Goal: Task Accomplishment & Management: Complete application form

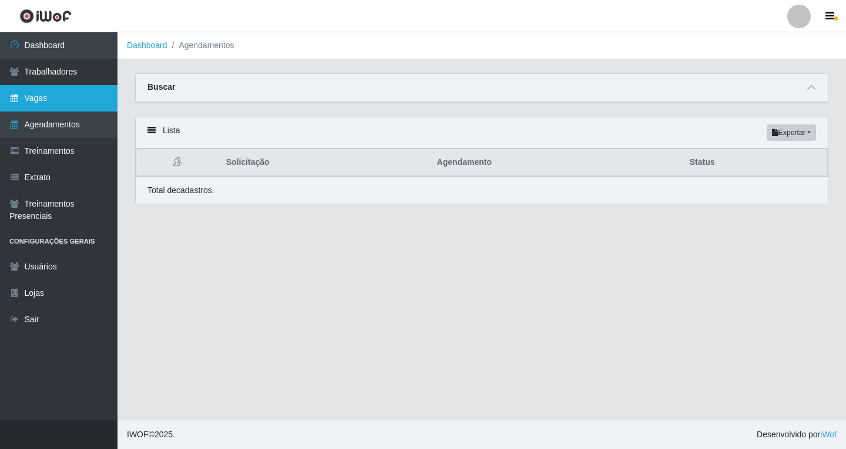
click at [37, 103] on link "Vagas" at bounding box center [58, 98] width 117 height 26
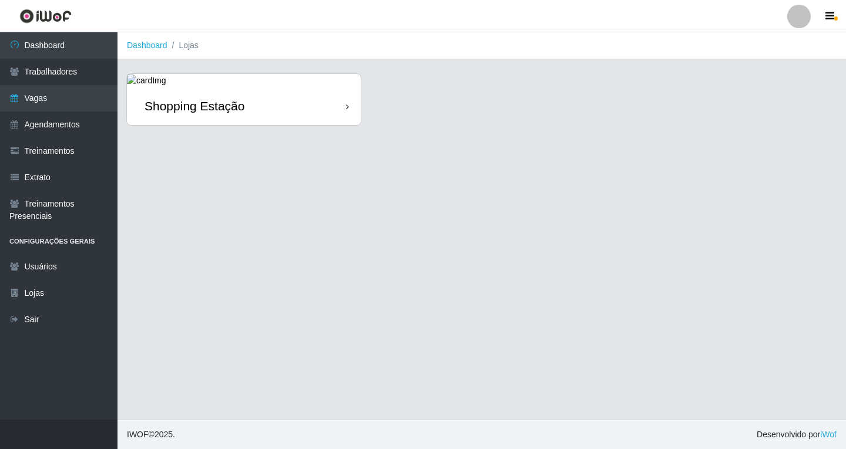
click at [315, 120] on div "Shopping Estação" at bounding box center [244, 106] width 234 height 38
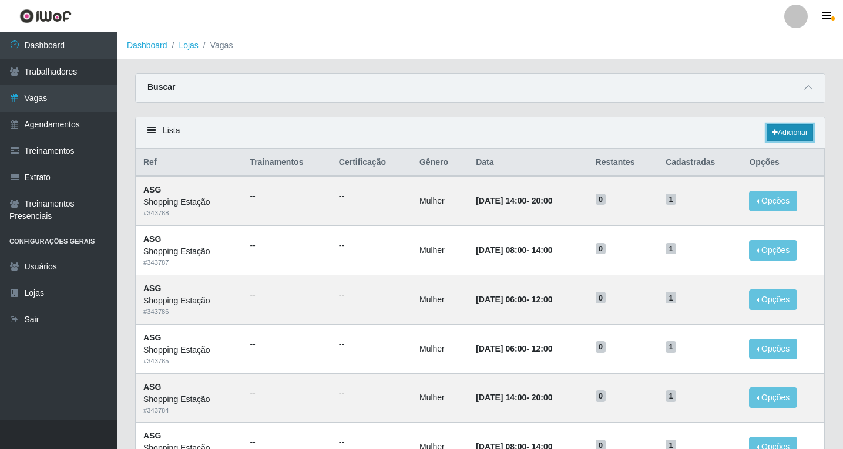
click at [780, 132] on link "Adicionar" at bounding box center [790, 133] width 46 height 16
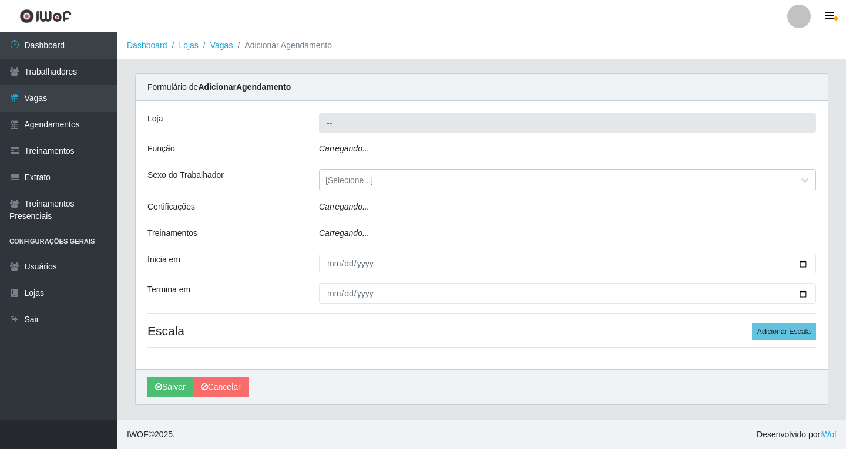
type input "Shopping Estação"
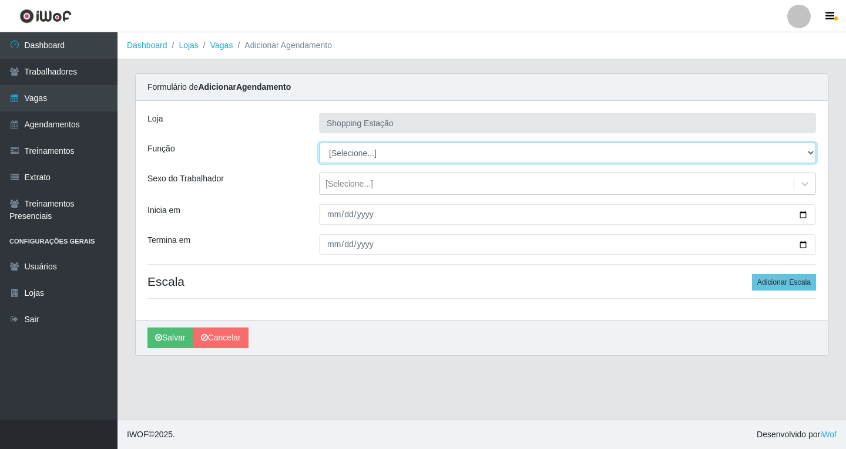
click at [353, 153] on select "[Selecione...] ASG ASG + ASG ++ Operador de Caixa Operador de Caixa + Operador …" at bounding box center [567, 153] width 497 height 21
select select "16"
click at [319, 143] on select "[Selecione...] ASG ASG + ASG ++ Operador de Caixa Operador de Caixa + Operador …" at bounding box center [567, 153] width 497 height 21
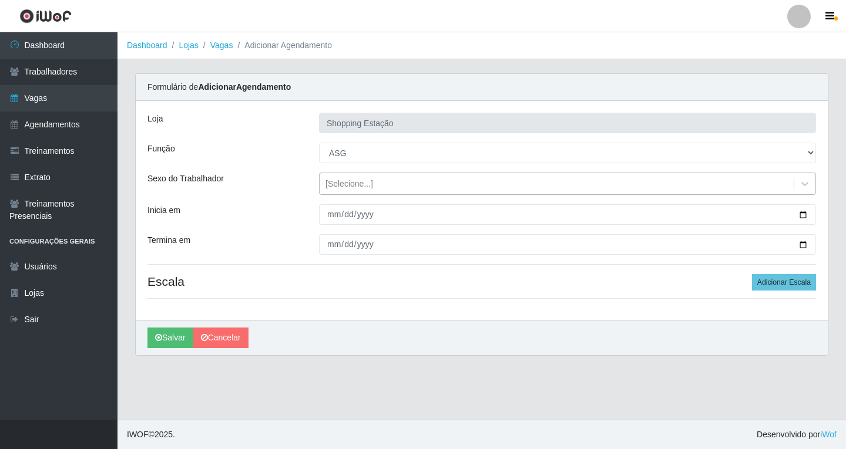
click at [355, 187] on div "[Selecione...]" at bounding box center [349, 184] width 48 height 12
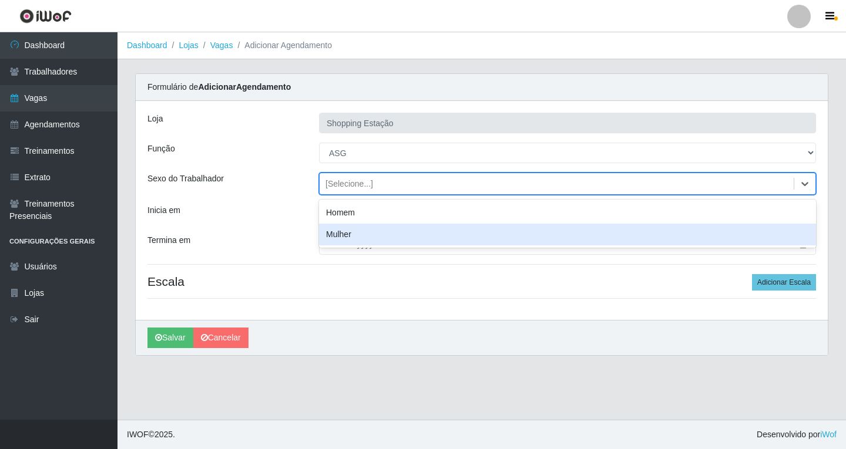
click at [355, 233] on div "Mulher" at bounding box center [567, 235] width 497 height 22
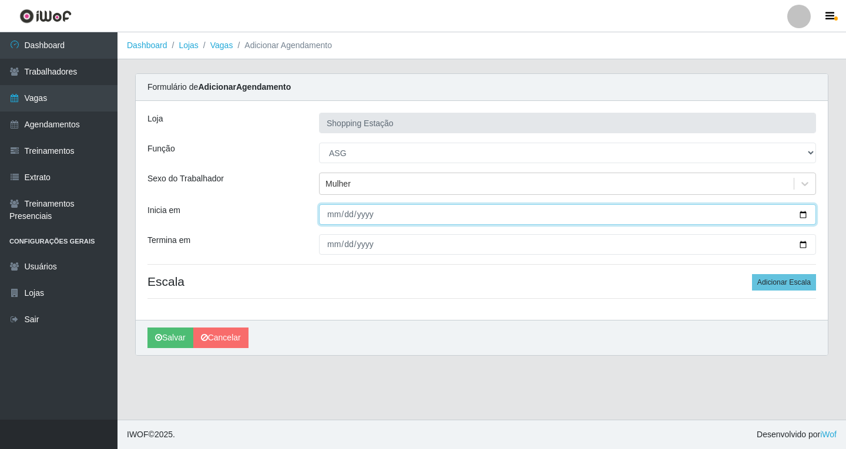
click at [330, 213] on input "Inicia em" at bounding box center [567, 214] width 497 height 21
type input "2025-10-01"
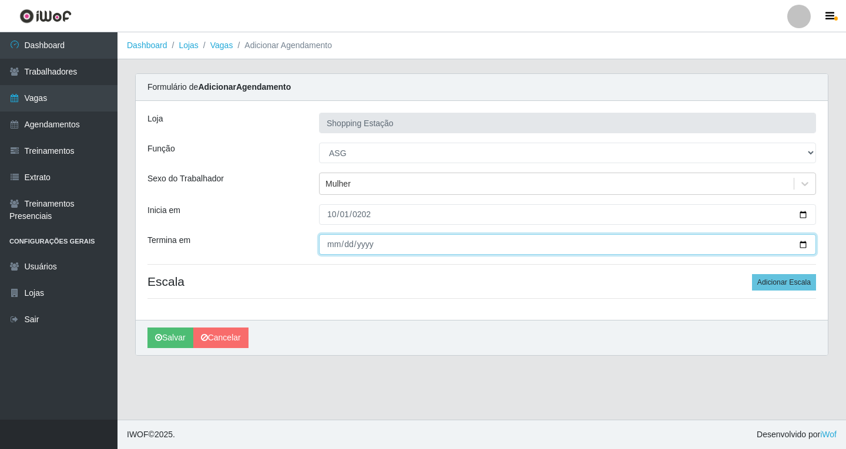
click at [330, 247] on input "Termina em" at bounding box center [567, 244] width 497 height 21
type input "2025-10-01"
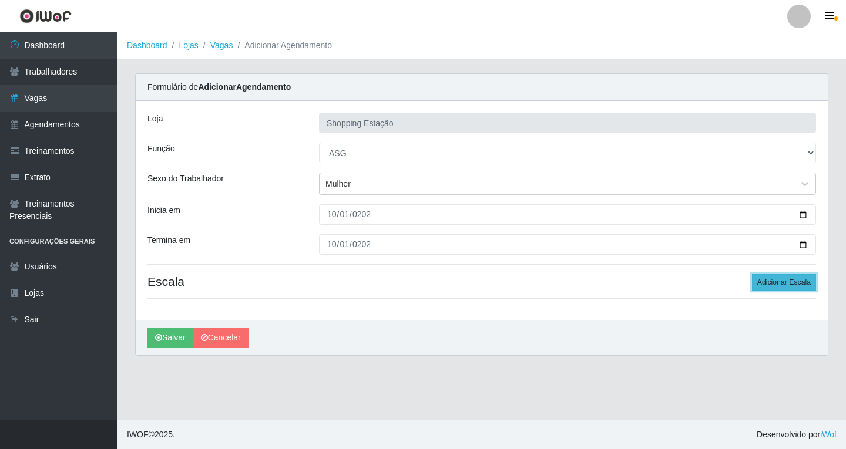
click at [786, 284] on button "Adicionar Escala" at bounding box center [784, 282] width 64 height 16
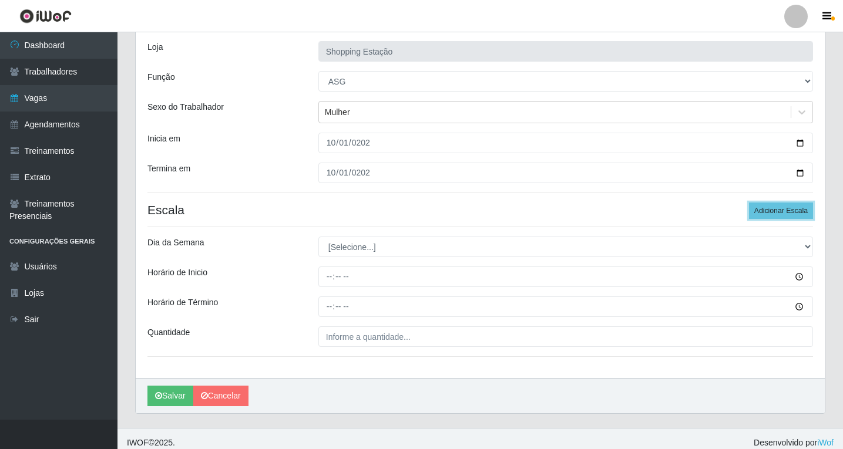
scroll to position [80, 0]
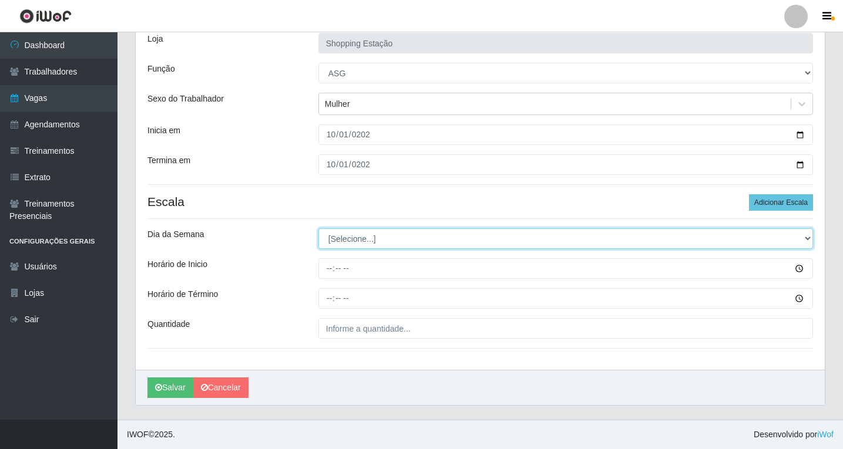
click at [341, 238] on select "[Selecione...] Segunda Terça Quarta Quinta Sexta Sábado Domingo" at bounding box center [565, 238] width 495 height 21
select select "3"
click at [318, 228] on select "[Selecione...] Segunda Terça Quarta Quinta Sexta Sábado Domingo" at bounding box center [565, 238] width 495 height 21
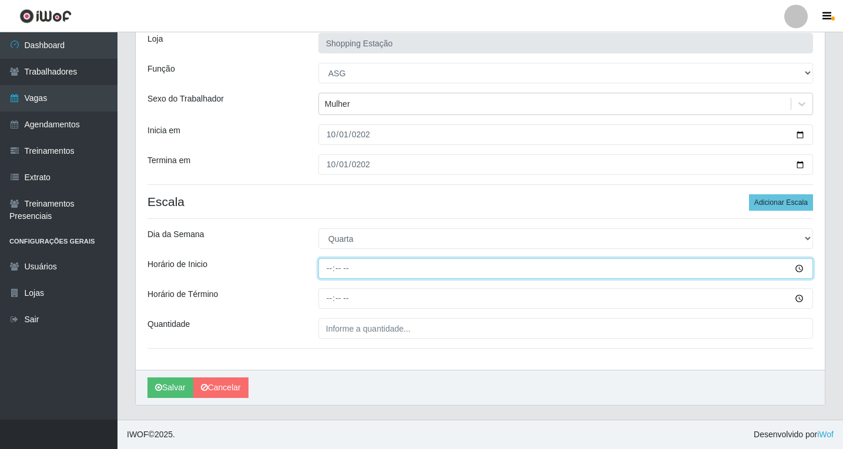
click at [327, 267] on input "Horário de Inicio" at bounding box center [565, 268] width 495 height 21
type input "06:00"
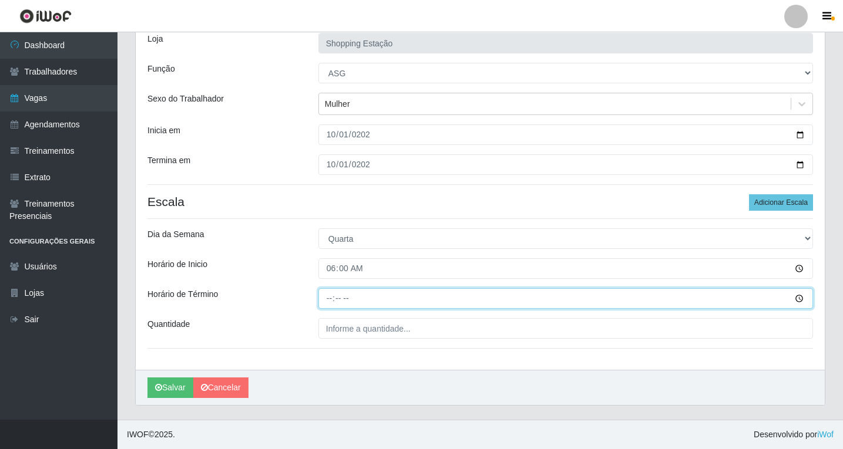
click at [334, 300] on input "Horário de Término" at bounding box center [565, 298] width 495 height 21
type input "12:00"
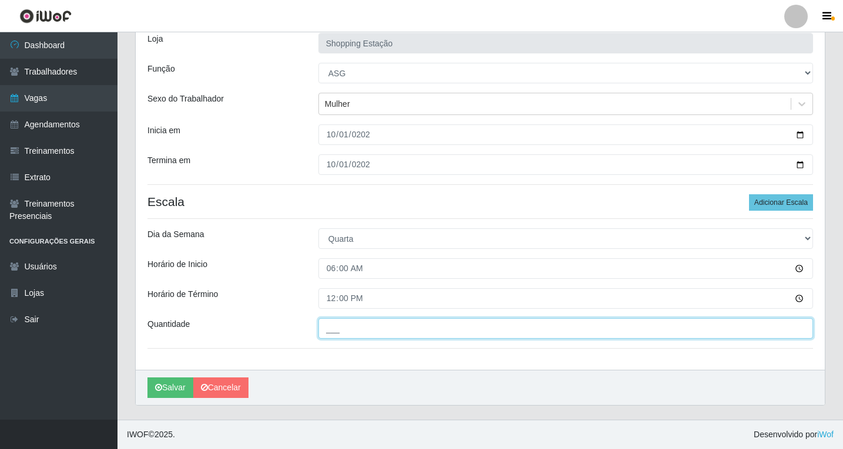
drag, startPoint x: 364, startPoint y: 331, endPoint x: 354, endPoint y: 342, distance: 15.0
click at [364, 331] on input "___" at bounding box center [565, 328] width 495 height 21
type input "1__"
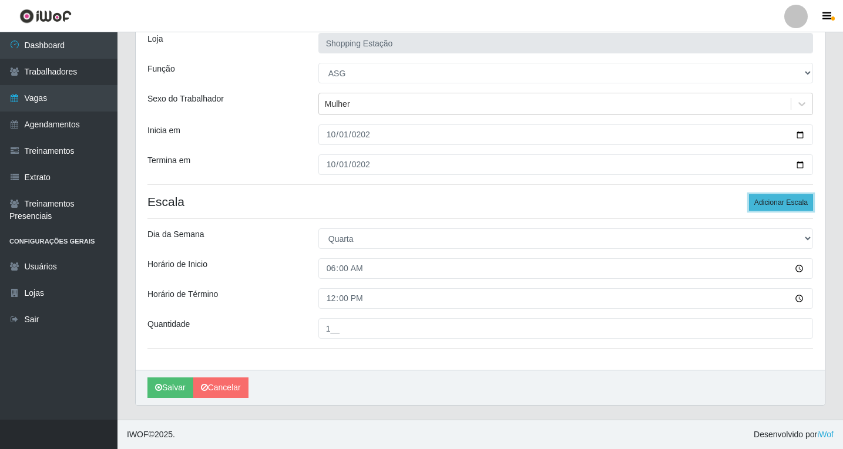
click at [760, 206] on button "Adicionar Escala" at bounding box center [781, 202] width 64 height 16
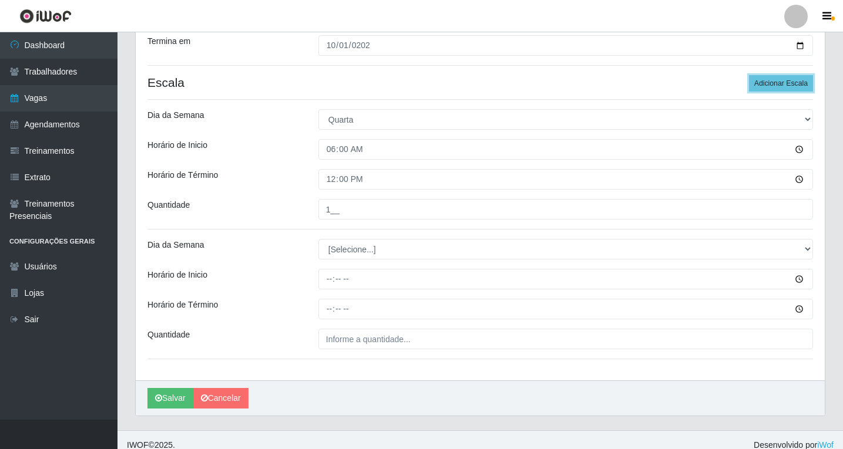
scroll to position [210, 0]
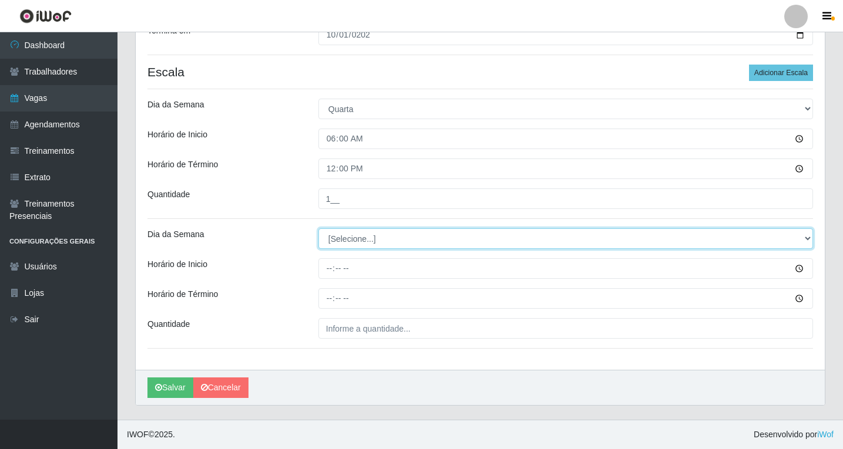
click at [344, 239] on select "[Selecione...] Segunda Terça Quarta Quinta Sexta Sábado Domingo" at bounding box center [565, 238] width 495 height 21
click at [339, 231] on select "[Selecione...] Segunda Terça Quarta Quinta Sexta Sábado Domingo" at bounding box center [565, 238] width 495 height 21
select select "3"
click at [318, 228] on select "[Selecione...] Segunda Terça Quarta Quinta Sexta Sábado Domingo" at bounding box center [565, 238] width 495 height 21
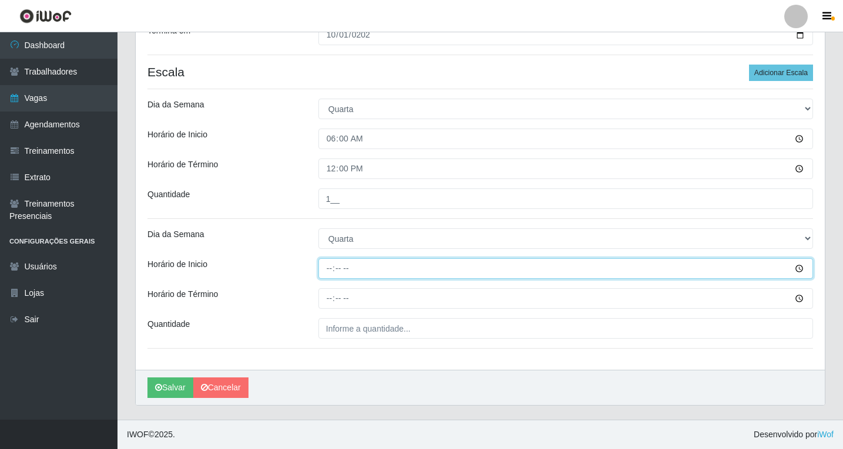
click at [330, 271] on input "Horário de Inicio" at bounding box center [565, 268] width 495 height 21
type input "08:00"
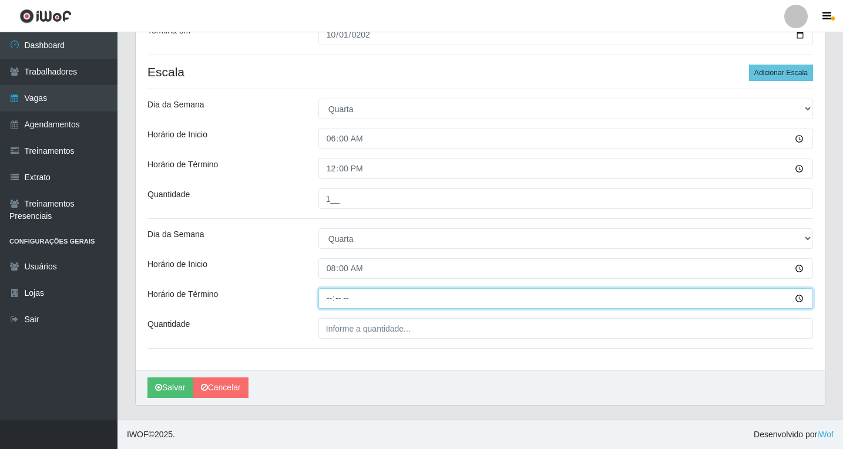
click at [328, 305] on input "Horário de Término" at bounding box center [565, 298] width 495 height 21
type input "14:00"
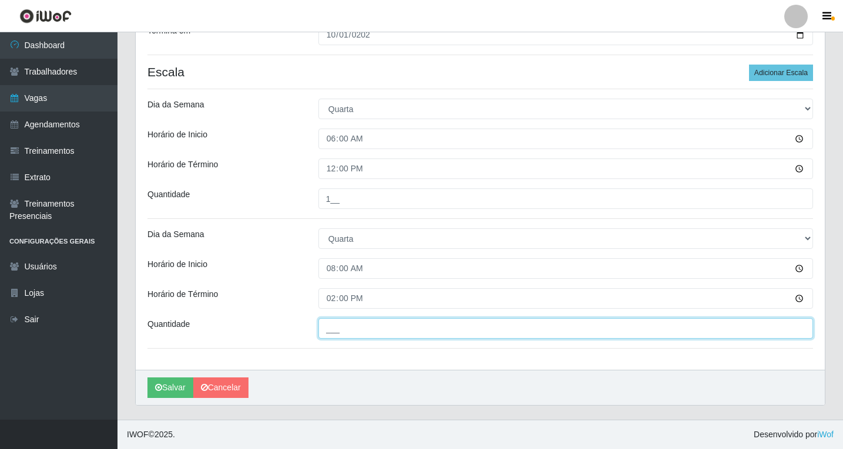
click at [344, 326] on input "___" at bounding box center [565, 328] width 495 height 21
type input "1__"
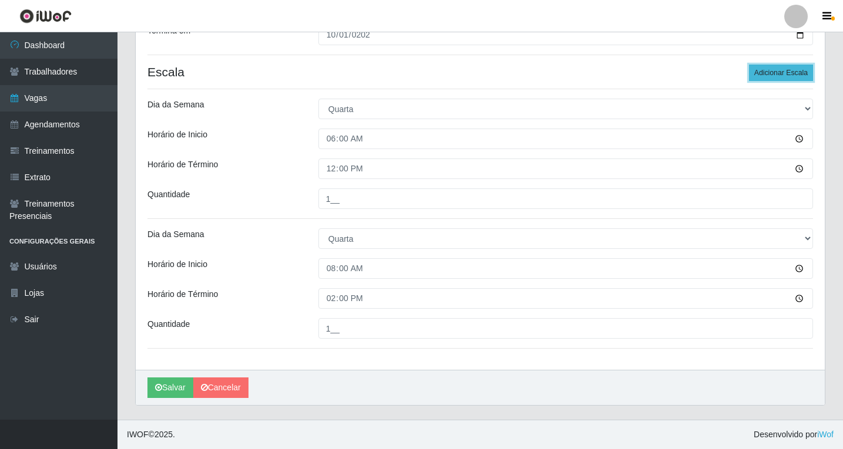
click at [774, 68] on button "Adicionar Escala" at bounding box center [781, 73] width 64 height 16
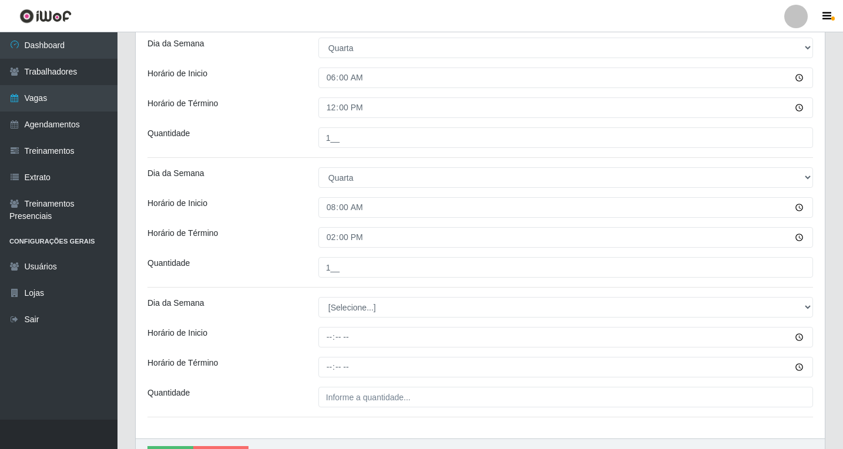
scroll to position [339, 0]
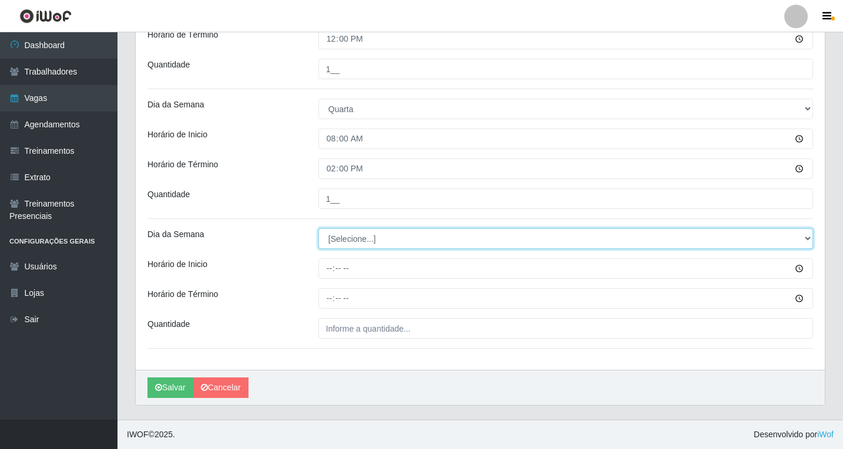
click at [334, 234] on select "[Selecione...] Segunda Terça Quarta Quinta Sexta Sábado Domingo" at bounding box center [565, 238] width 495 height 21
select select "3"
click at [318, 228] on select "[Selecione...] Segunda Terça Quarta Quinta Sexta Sábado Domingo" at bounding box center [565, 238] width 495 height 21
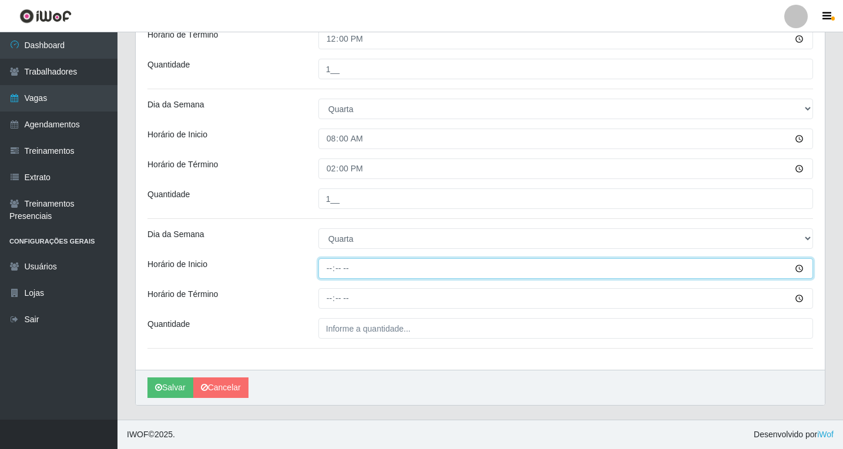
click at [330, 273] on input "Horário de Inicio" at bounding box center [565, 268] width 495 height 21
type input "14:00"
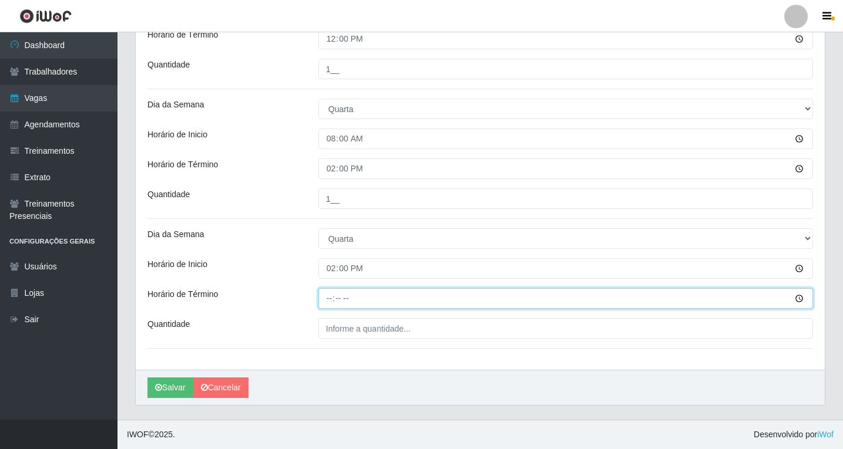
click at [330, 297] on input "Horário de Término" at bounding box center [565, 298] width 495 height 21
type input "20:00"
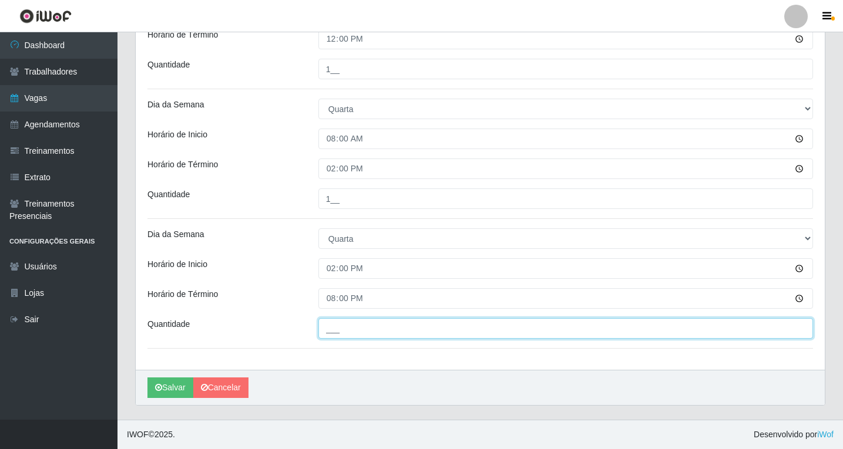
click at [364, 336] on input "___" at bounding box center [565, 328] width 495 height 21
type input "1__"
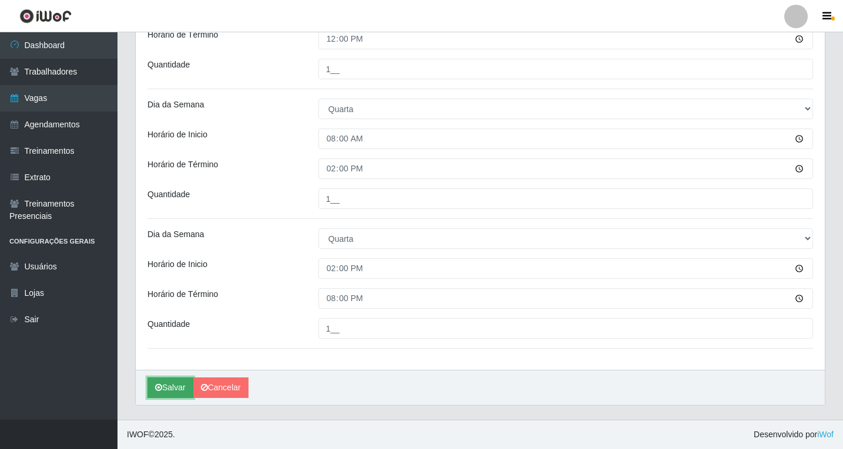
click at [169, 392] on button "Salvar" at bounding box center [170, 388] width 46 height 21
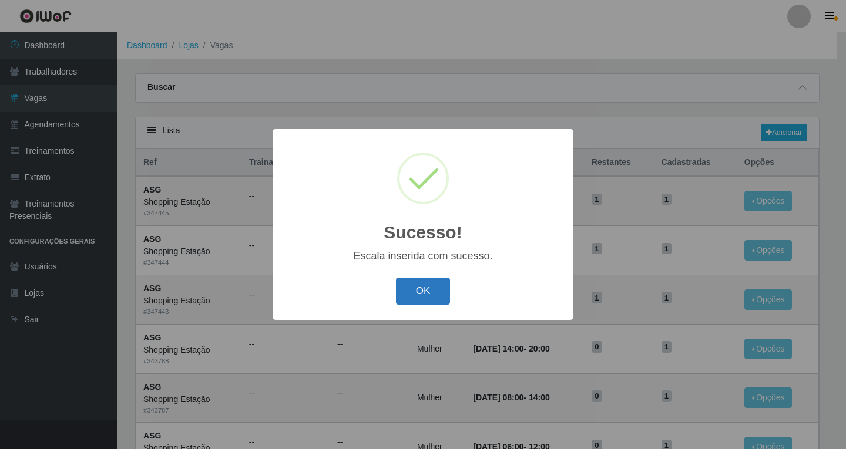
click at [439, 295] on button "OK" at bounding box center [423, 292] width 55 height 28
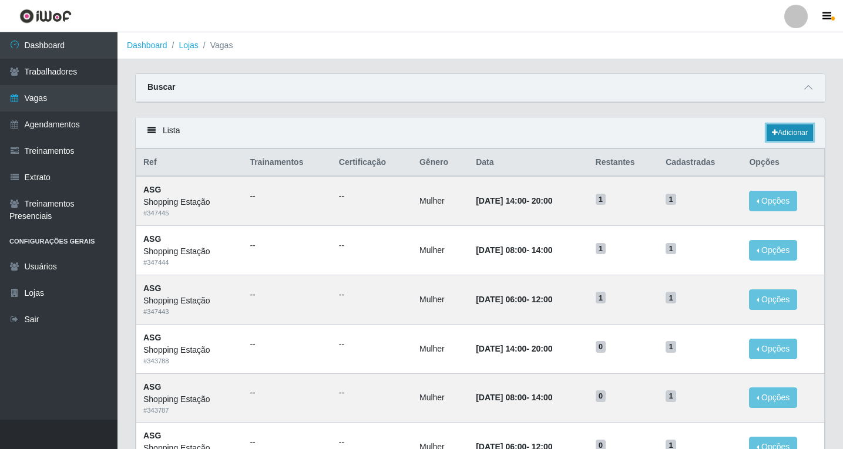
click at [779, 132] on link "Adicionar" at bounding box center [790, 133] width 46 height 16
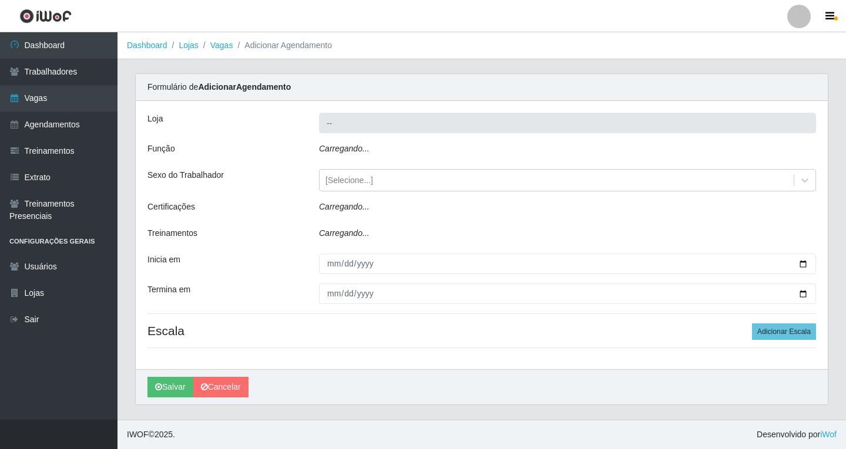
type input "Shopping Estação"
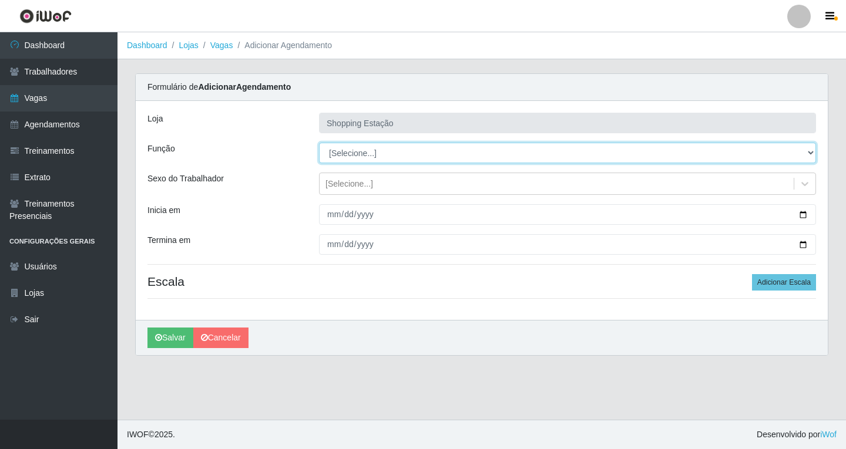
click at [335, 157] on select "[Selecione...] ASG ASG + ASG ++ Operador de Caixa Operador de Caixa + Operador …" at bounding box center [567, 153] width 497 height 21
select select "16"
click at [319, 143] on select "[Selecione...] ASG ASG + ASG ++ Operador de Caixa Operador de Caixa + Operador …" at bounding box center [567, 153] width 497 height 21
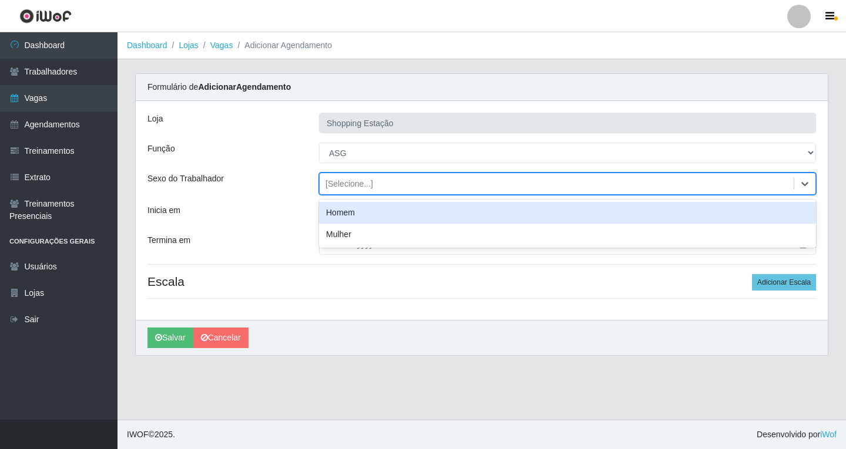
click at [341, 187] on div "[Selecione...]" at bounding box center [349, 184] width 48 height 12
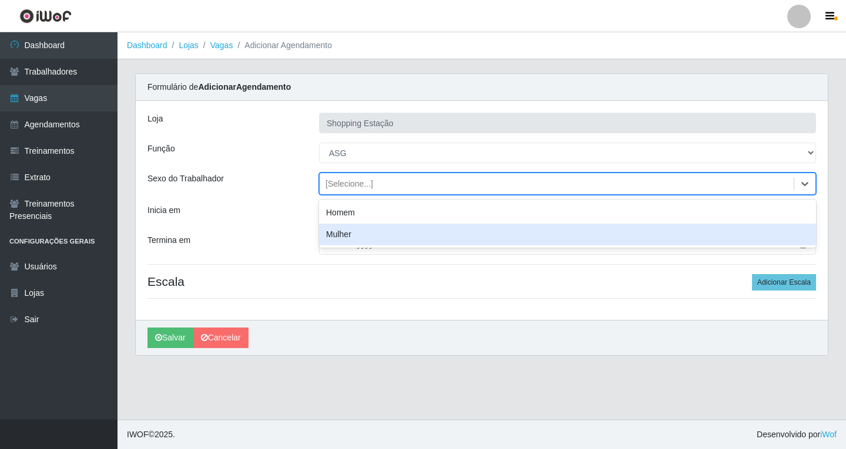
click at [342, 235] on div "Mulher" at bounding box center [567, 235] width 497 height 22
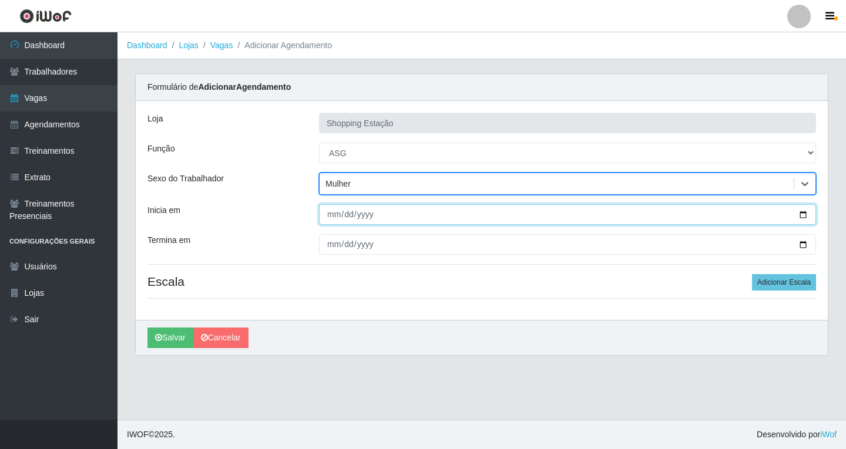
click at [331, 216] on input "Inicia em" at bounding box center [567, 214] width 497 height 21
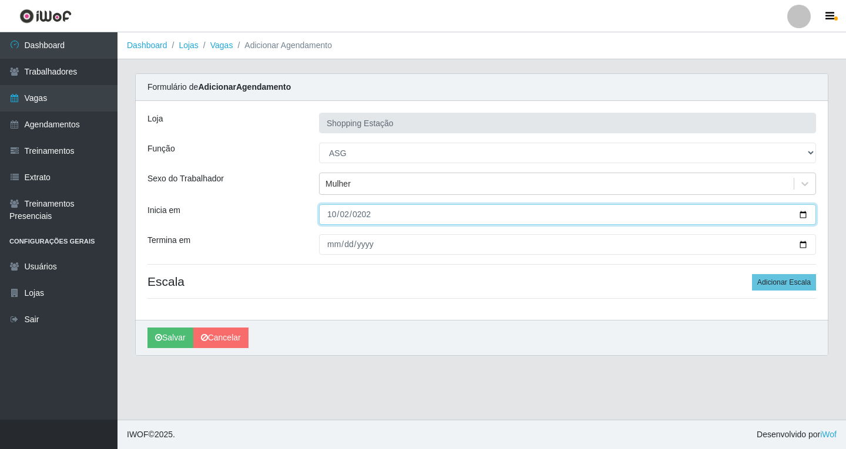
type input "2025-10-02"
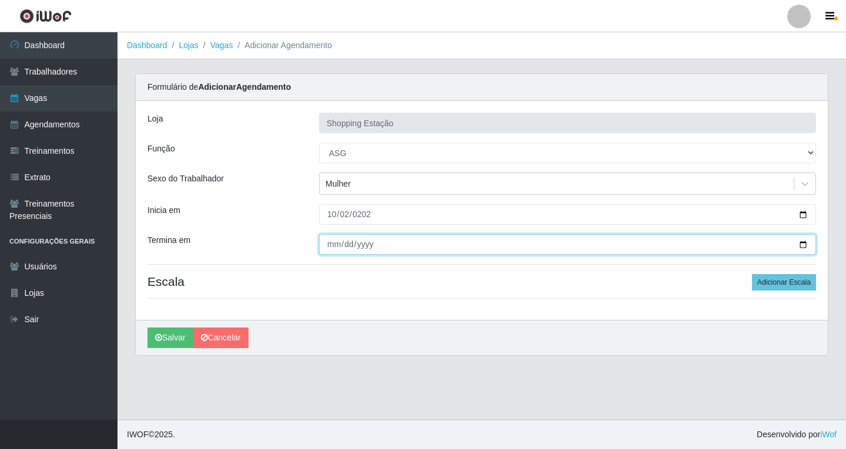
click at [330, 247] on input "Termina em" at bounding box center [567, 244] width 497 height 21
type input "2025-10-02"
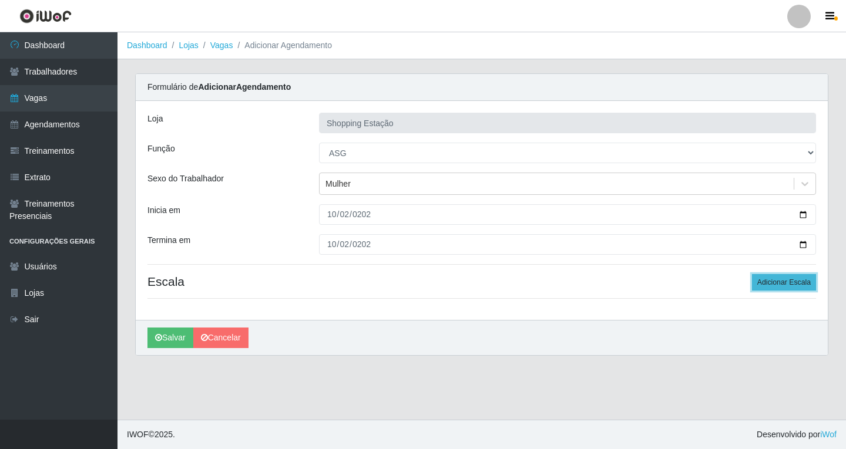
click at [765, 287] on button "Adicionar Escala" at bounding box center [784, 282] width 64 height 16
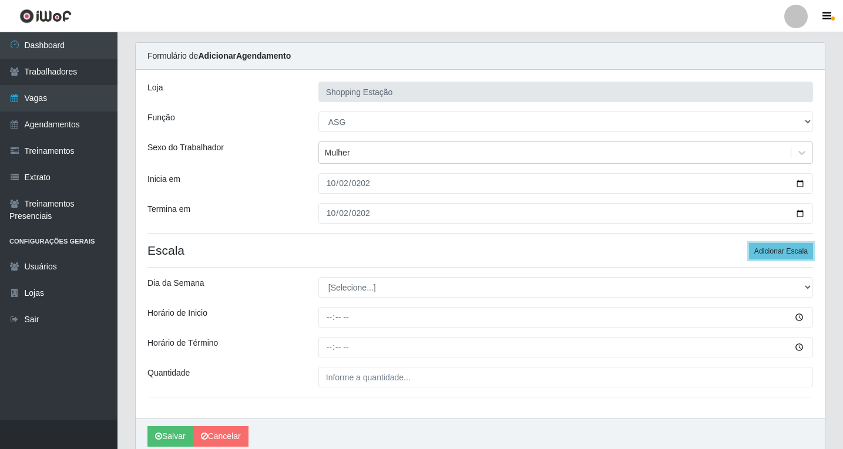
scroll to position [80, 0]
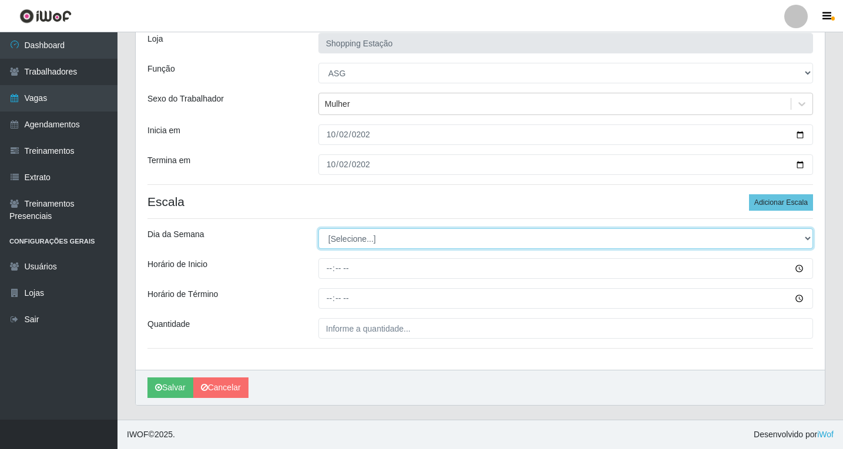
click at [353, 241] on select "[Selecione...] Segunda Terça Quarta Quinta Sexta Sábado Domingo" at bounding box center [565, 238] width 495 height 21
select select "4"
click at [318, 228] on select "[Selecione...] Segunda Terça Quarta Quinta Sexta Sábado Domingo" at bounding box center [565, 238] width 495 height 21
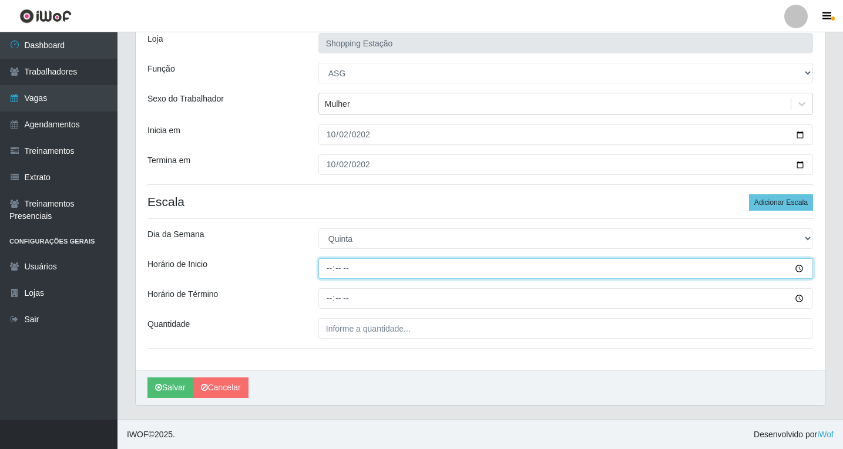
click at [330, 270] on input "Horário de Inicio" at bounding box center [565, 268] width 495 height 21
type input "06:00"
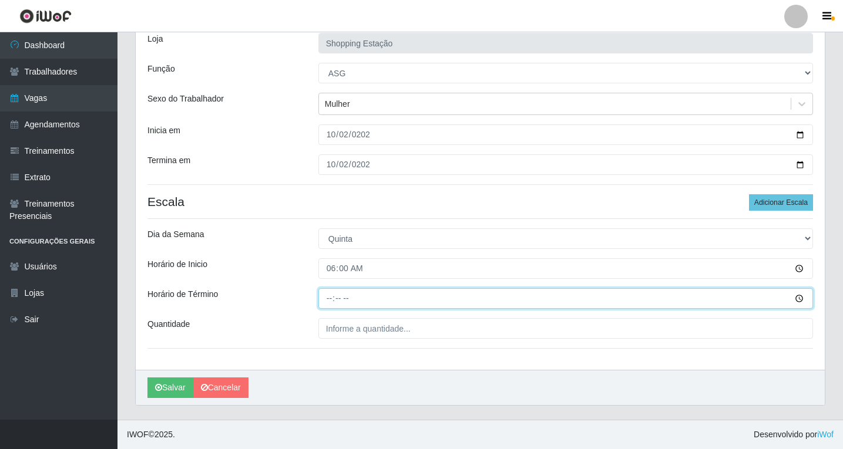
click at [331, 298] on input "Horário de Término" at bounding box center [565, 298] width 495 height 21
type input "12:00"
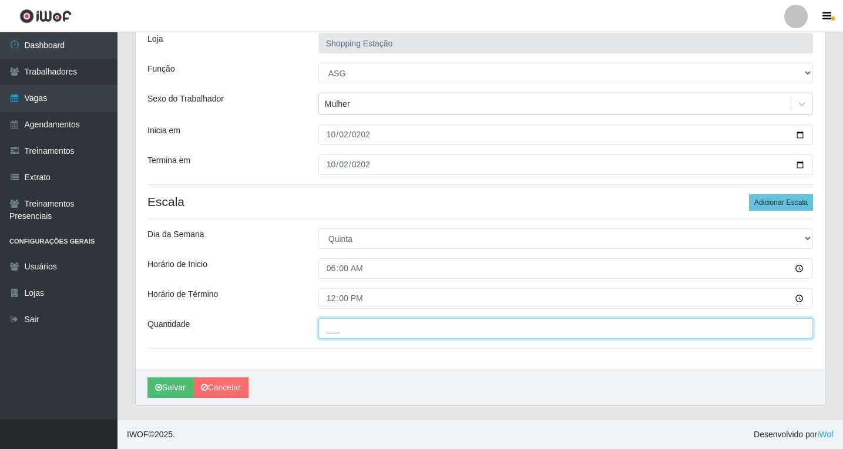
click at [332, 325] on input "___" at bounding box center [565, 328] width 495 height 21
type input "1__"
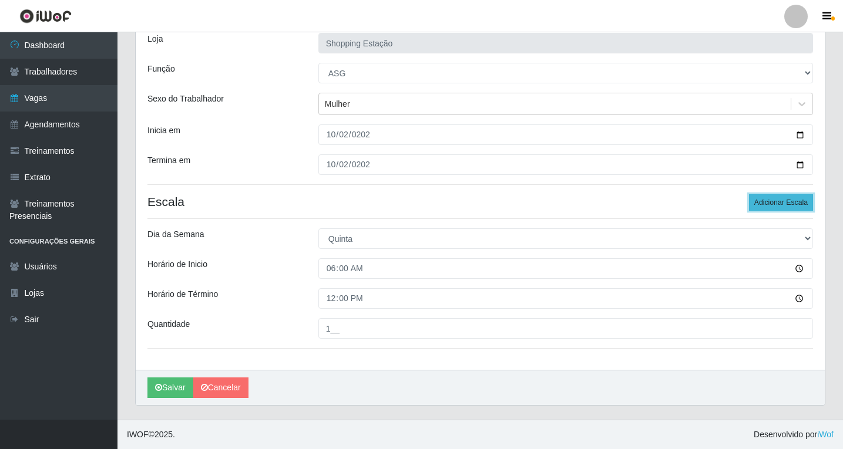
click at [789, 204] on button "Adicionar Escala" at bounding box center [781, 202] width 64 height 16
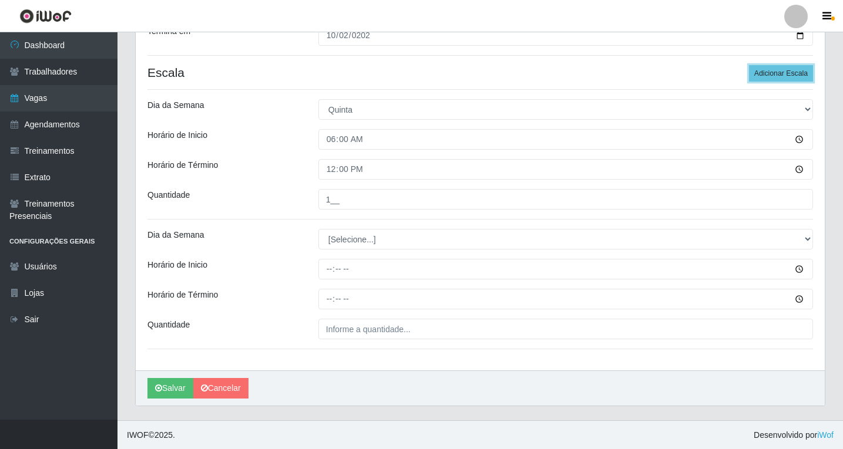
scroll to position [210, 0]
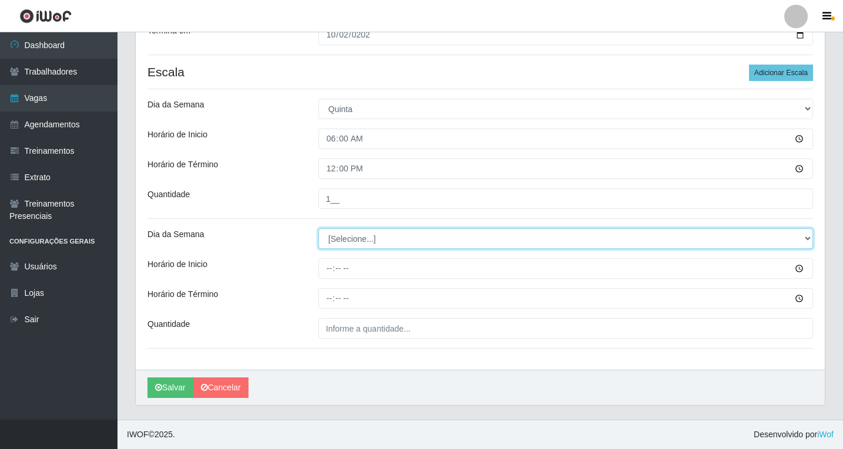
click at [346, 237] on select "[Selecione...] Segunda Terça Quarta Quinta Sexta Sábado Domingo" at bounding box center [565, 238] width 495 height 21
select select "4"
click at [318, 228] on select "[Selecione...] Segunda Terça Quarta Quinta Sexta Sábado Domingo" at bounding box center [565, 238] width 495 height 21
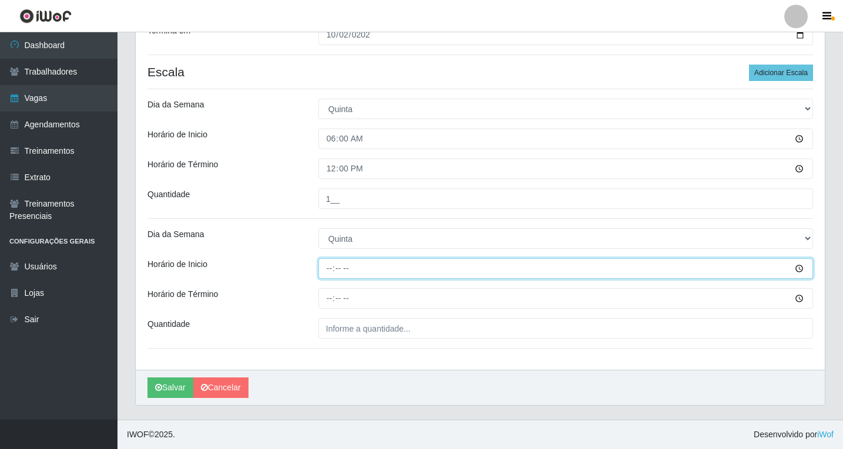
click at [331, 268] on input "Horário de Inicio" at bounding box center [565, 268] width 495 height 21
type input "08:00"
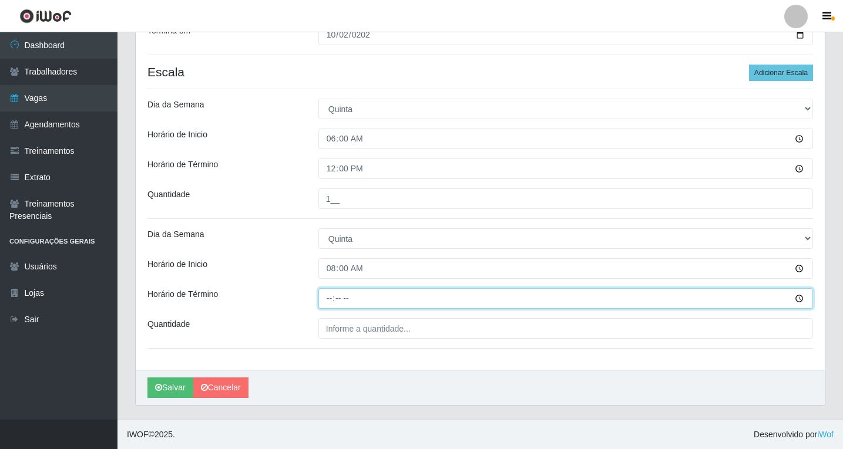
click at [328, 300] on input "Horário de Término" at bounding box center [565, 298] width 495 height 21
type input "14:00"
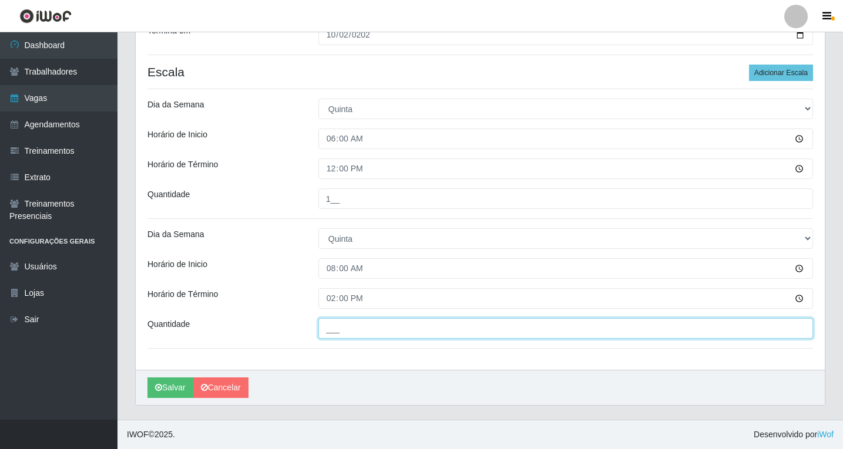
click at [337, 328] on input "___" at bounding box center [565, 328] width 495 height 21
type input "1__"
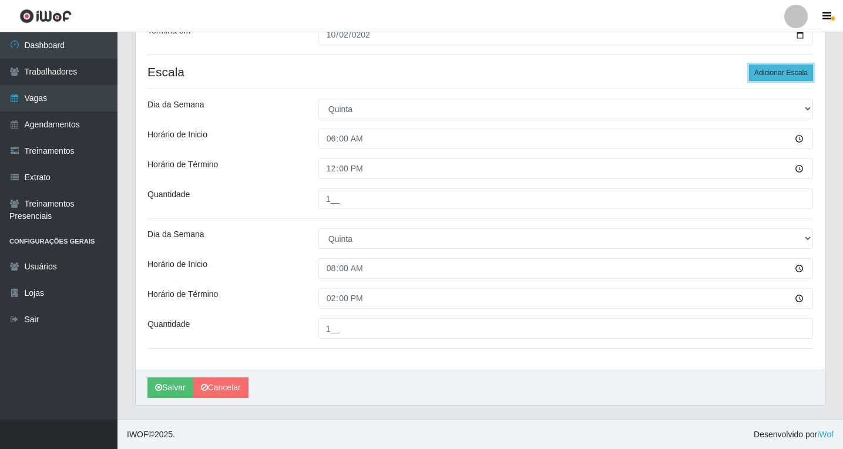
click at [765, 73] on button "Adicionar Escala" at bounding box center [781, 73] width 64 height 16
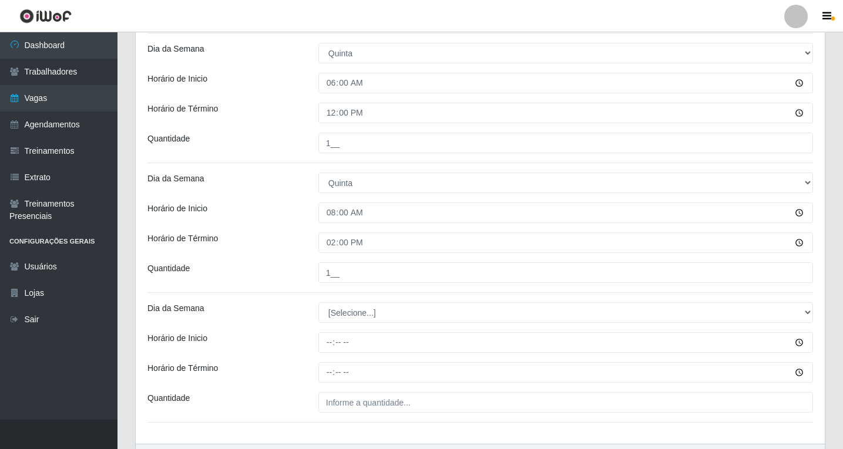
scroll to position [339, 0]
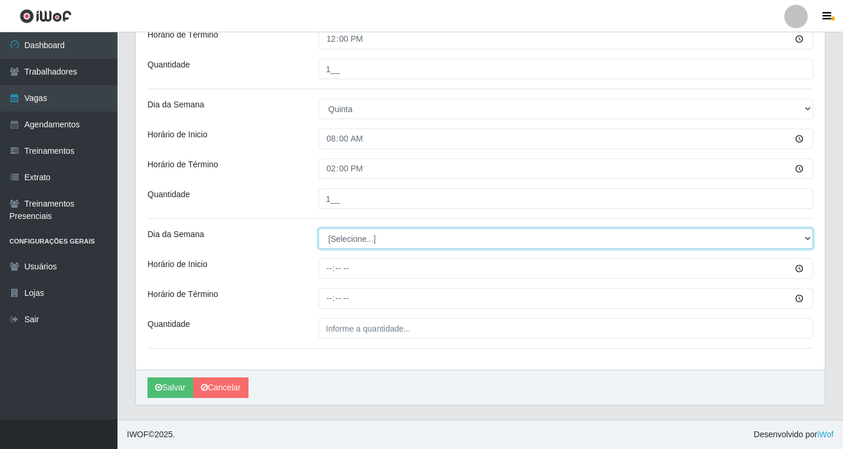
click at [340, 237] on select "[Selecione...] Segunda Terça Quarta Quinta Sexta Sábado Domingo" at bounding box center [565, 238] width 495 height 21
select select "4"
click at [318, 228] on select "[Selecione...] Segunda Terça Quarta Quinta Sexta Sábado Domingo" at bounding box center [565, 238] width 495 height 21
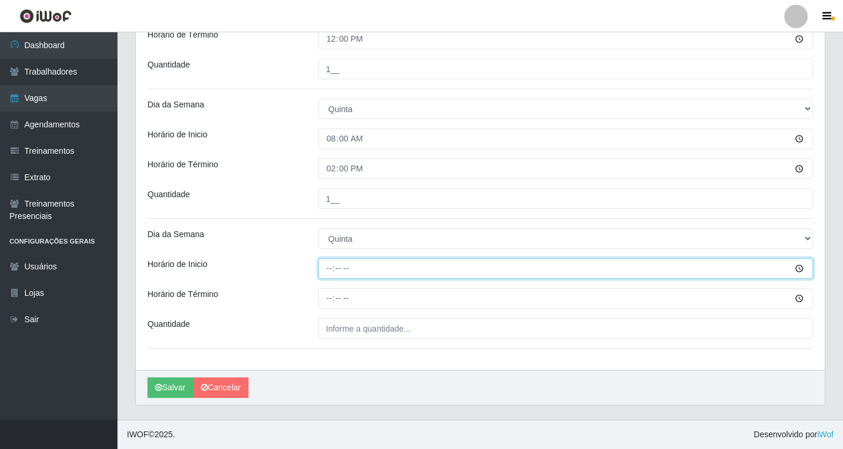
click at [327, 267] on input "Horário de Inicio" at bounding box center [565, 268] width 495 height 21
type input "14:00"
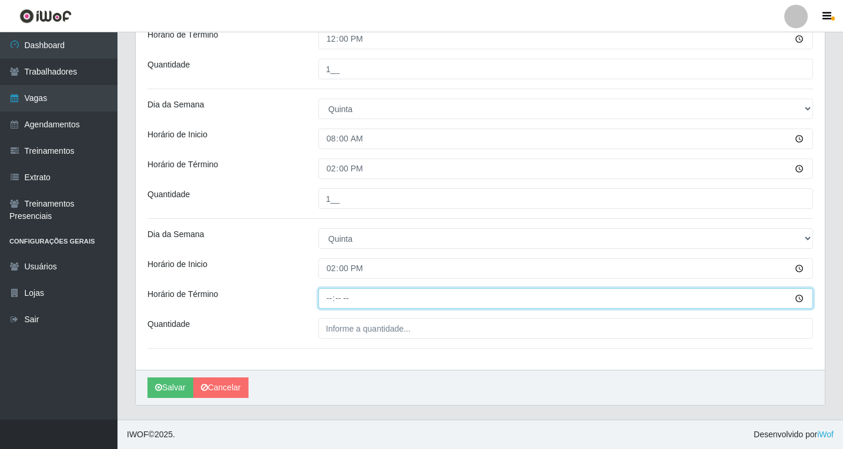
click at [331, 298] on input "Horário de Término" at bounding box center [565, 298] width 495 height 21
type input "20:00"
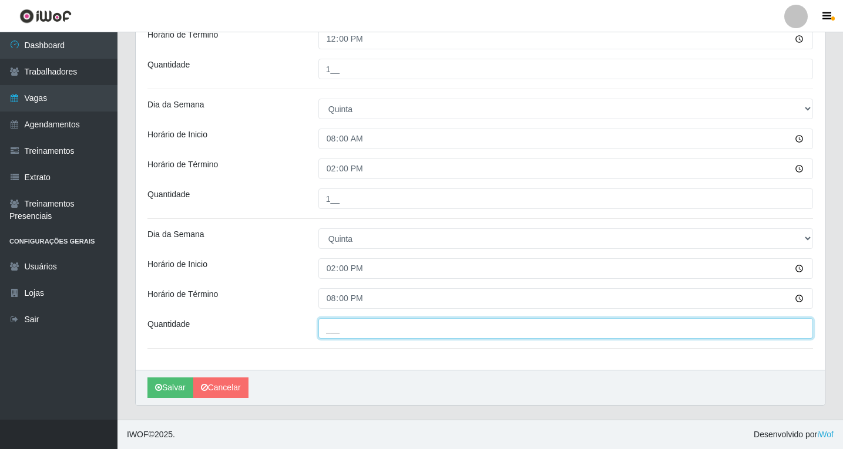
click at [342, 330] on input "___" at bounding box center [565, 328] width 495 height 21
type input "1__"
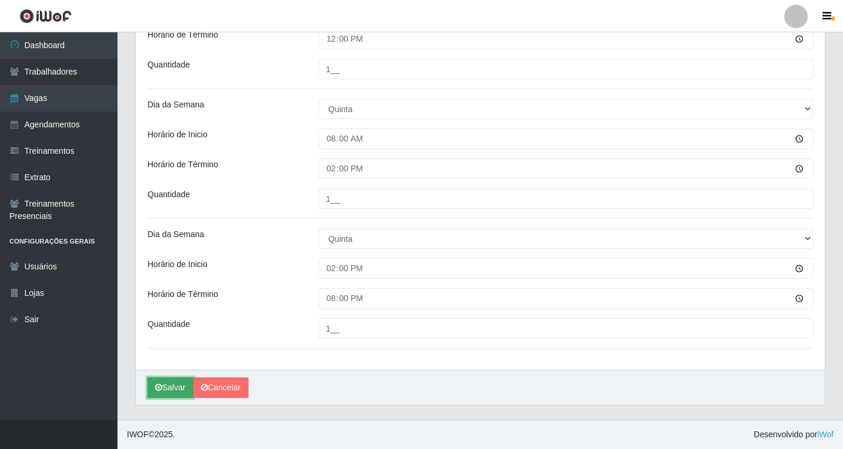
click at [184, 391] on button "Salvar" at bounding box center [170, 388] width 46 height 21
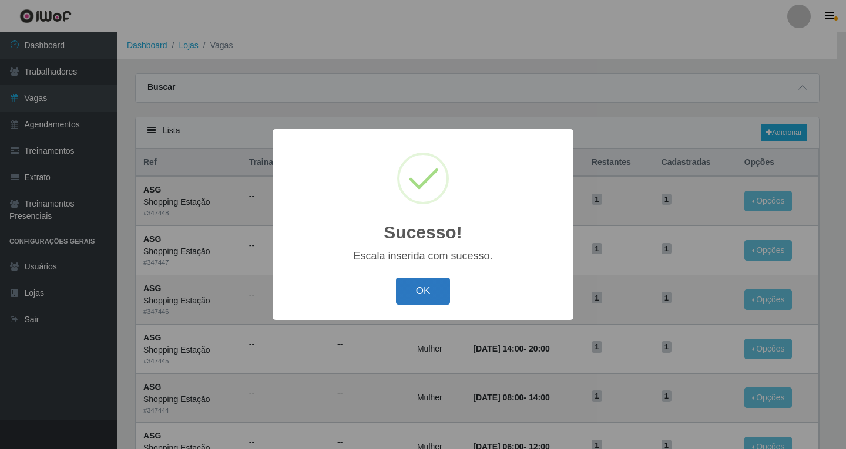
click at [421, 294] on button "OK" at bounding box center [423, 292] width 55 height 28
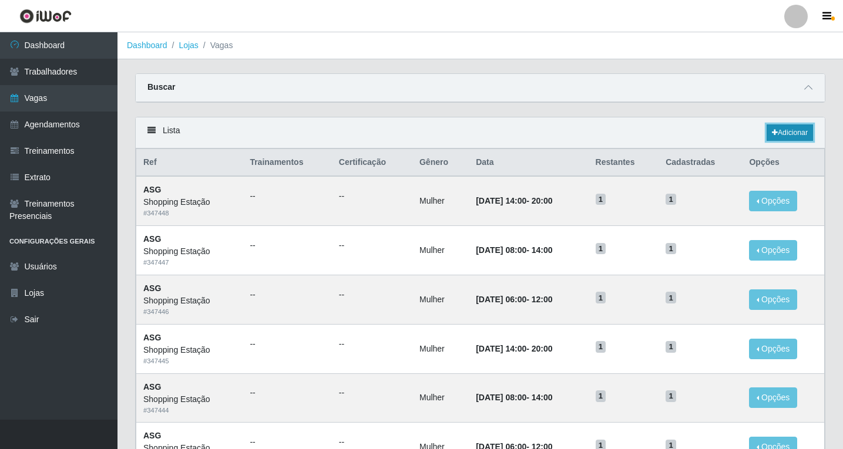
click at [789, 132] on link "Adicionar" at bounding box center [790, 133] width 46 height 16
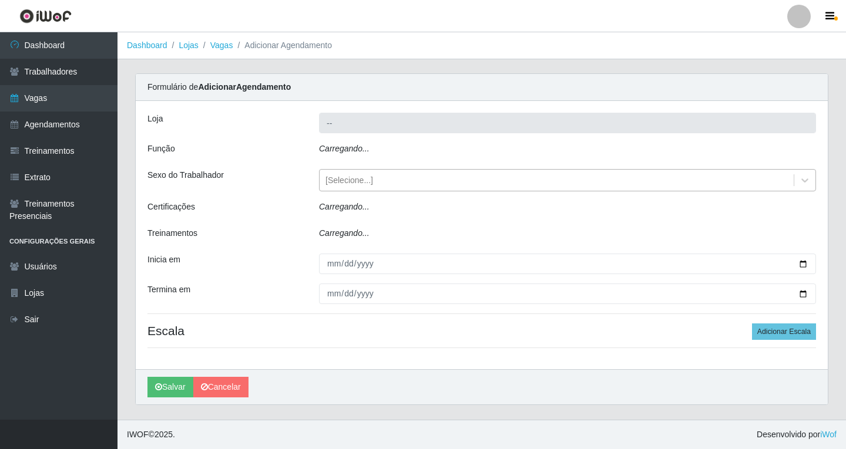
type input "Shopping Estação"
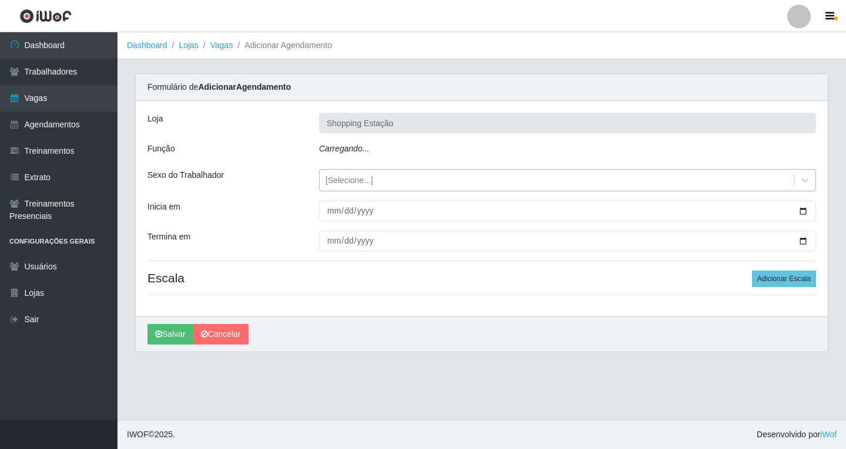
click at [348, 180] on div "[Selecione...]" at bounding box center [349, 180] width 48 height 12
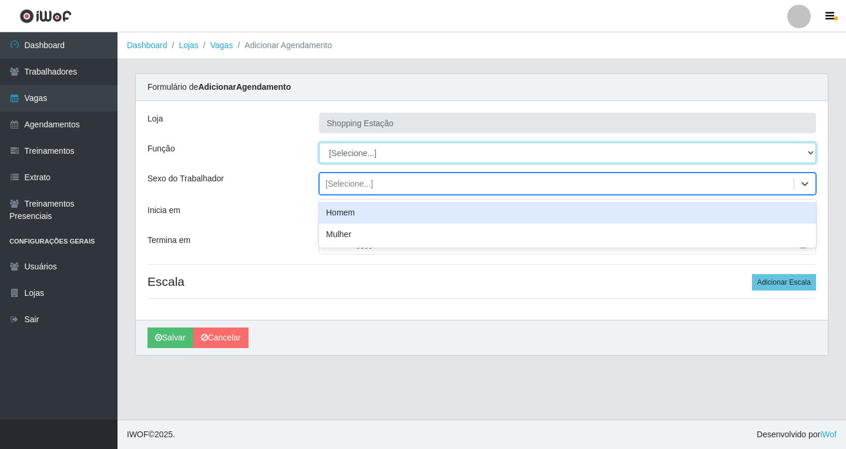
click at [345, 151] on select "[Selecione...] ASG ASG + ASG ++ Operador de Caixa Operador de Caixa + Operador …" at bounding box center [567, 153] width 497 height 21
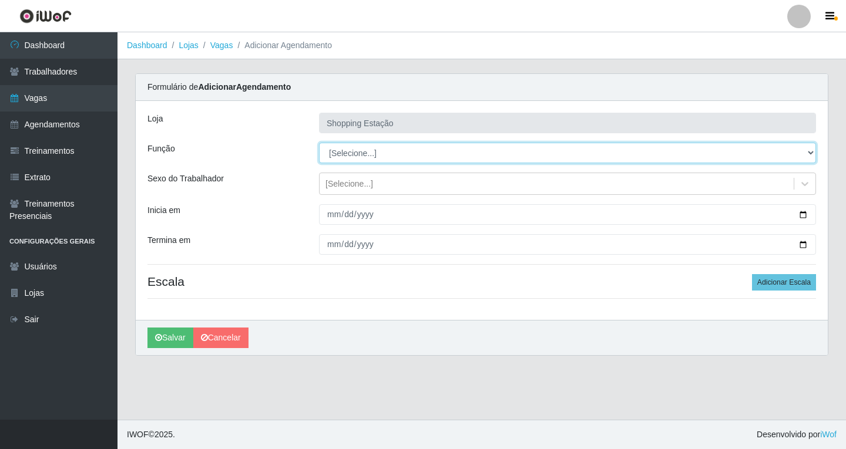
select select "16"
click at [319, 143] on select "[Selecione...] ASG ASG + ASG ++ Operador de Caixa Operador de Caixa + Operador …" at bounding box center [567, 153] width 497 height 21
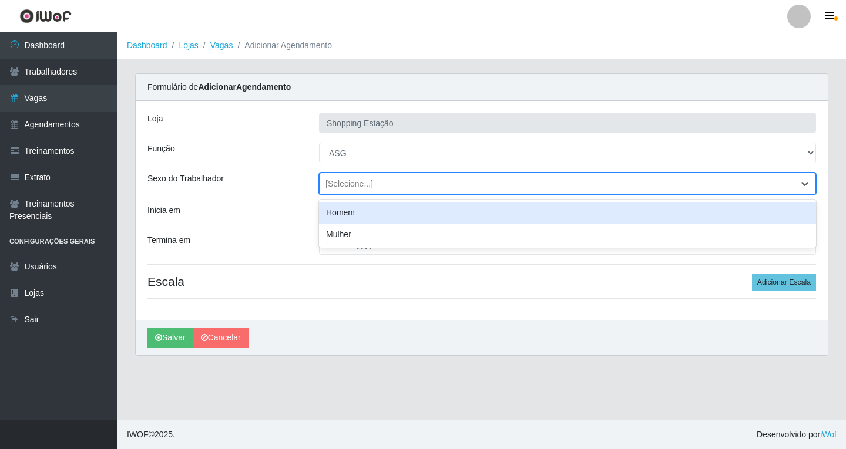
click at [340, 188] on div "[Selecione...]" at bounding box center [349, 184] width 48 height 12
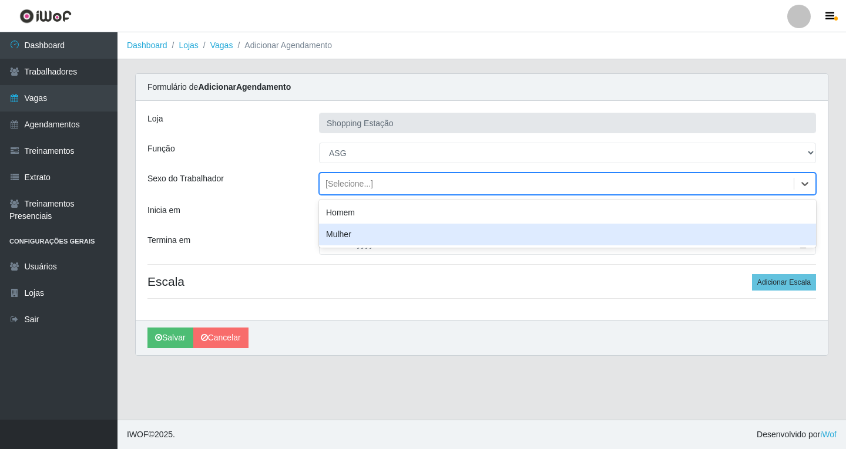
click at [341, 237] on div "Mulher" at bounding box center [567, 235] width 497 height 22
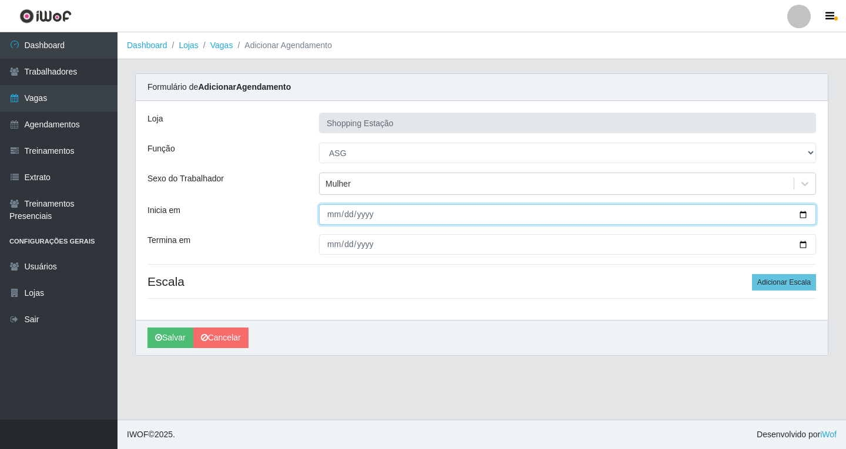
click at [337, 220] on input "Inicia em" at bounding box center [567, 214] width 497 height 21
type input "2025-10-06"
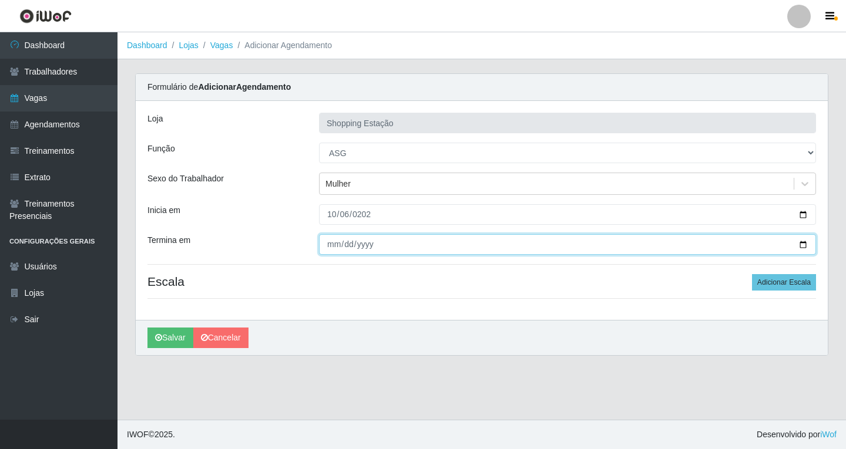
click at [331, 245] on input "Termina em" at bounding box center [567, 244] width 497 height 21
type input "2025-10-10"
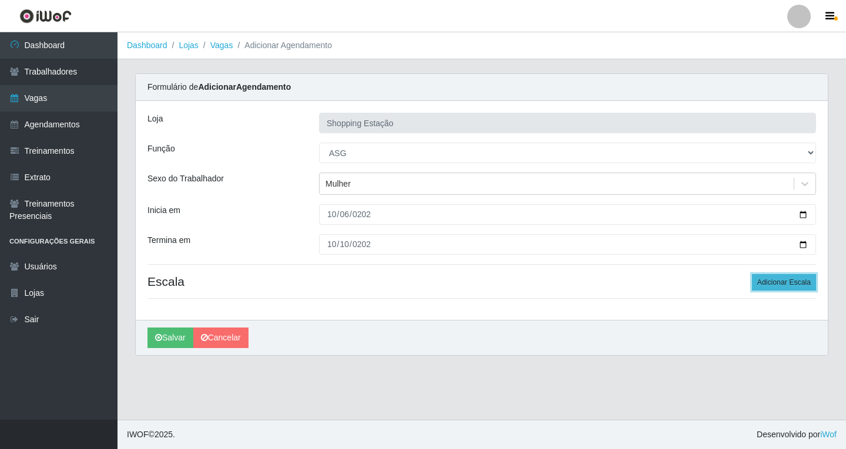
click at [778, 289] on button "Adicionar Escala" at bounding box center [784, 282] width 64 height 16
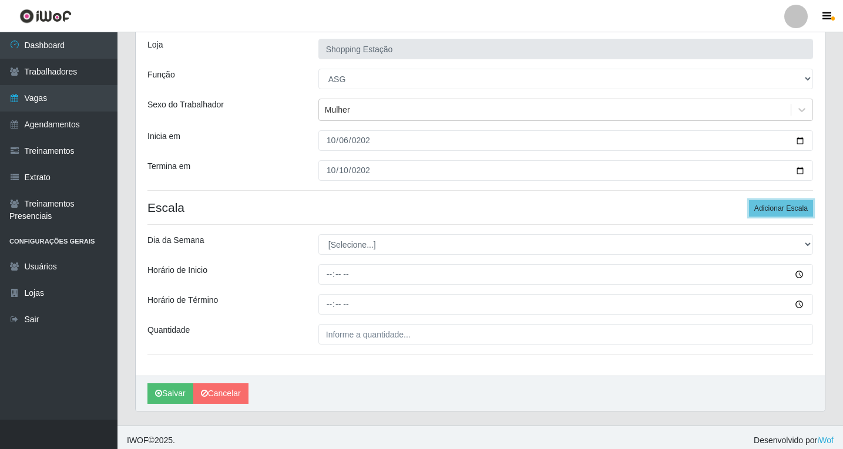
scroll to position [80, 0]
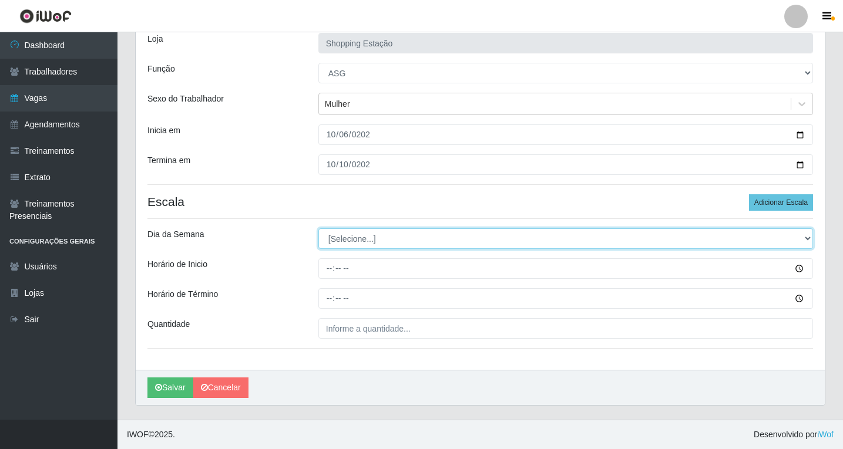
click at [342, 238] on select "[Selecione...] Segunda Terça Quarta Quinta Sexta Sábado Domingo" at bounding box center [565, 238] width 495 height 21
select select "1"
click at [318, 228] on select "[Selecione...] Segunda Terça Quarta Quinta Sexta Sábado Domingo" at bounding box center [565, 238] width 495 height 21
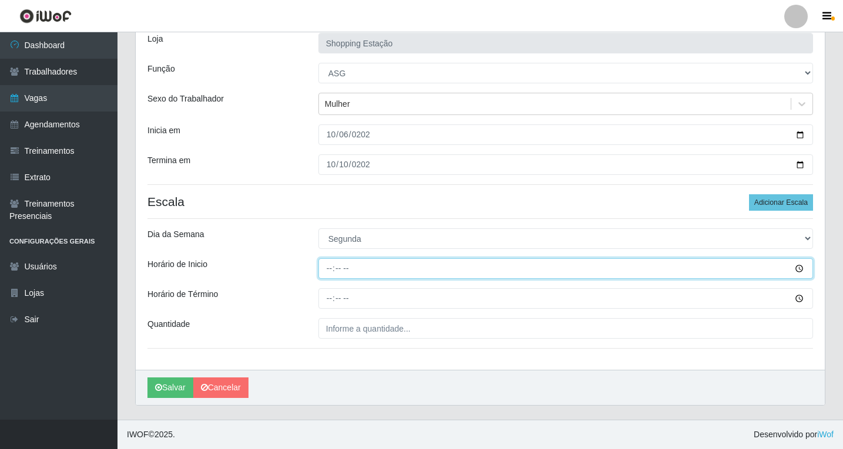
click at [330, 270] on input "Horário de Inicio" at bounding box center [565, 268] width 495 height 21
type input "06:00"
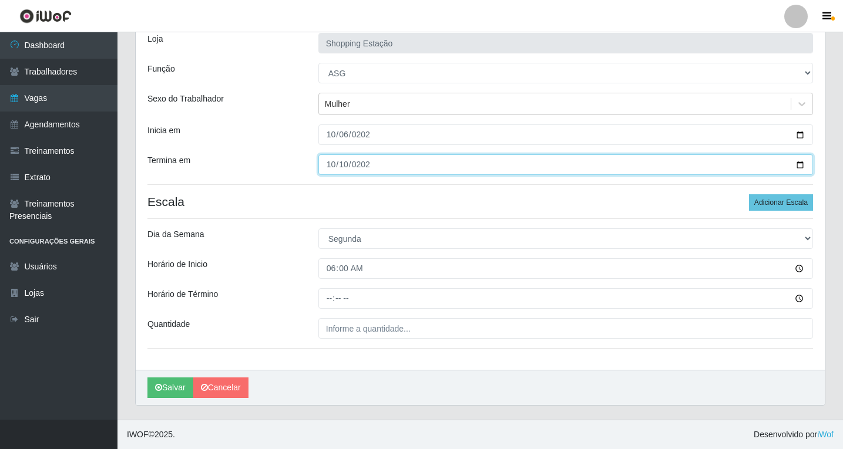
click at [331, 167] on input "2025-10-10" at bounding box center [565, 164] width 495 height 21
type input "2025-10-06"
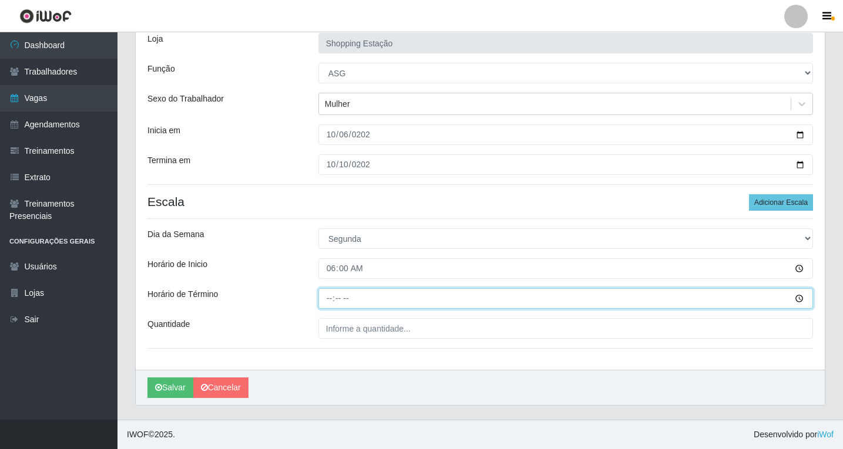
click at [324, 297] on input "Horário de Término" at bounding box center [565, 298] width 495 height 21
type input "12:00"
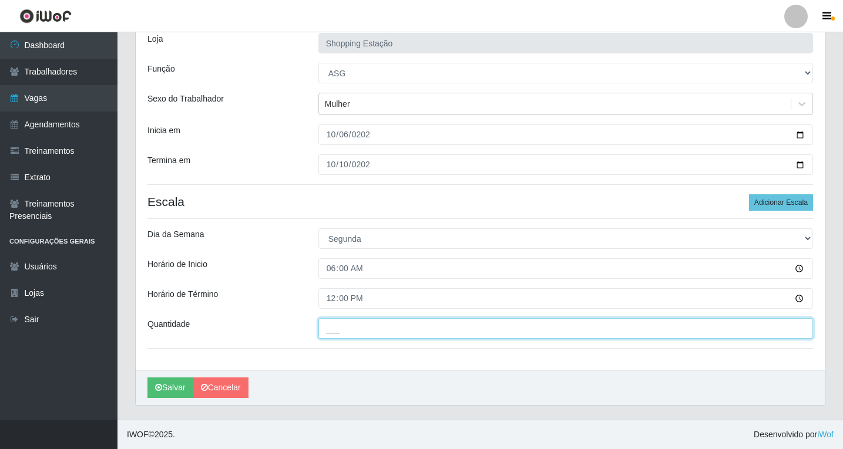
click at [348, 332] on input "___" at bounding box center [565, 328] width 495 height 21
type input "1__"
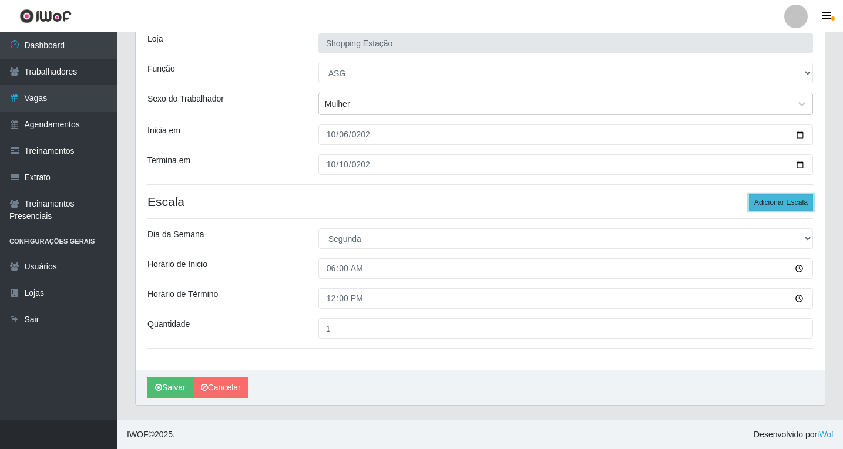
click at [763, 204] on button "Adicionar Escala" at bounding box center [781, 202] width 64 height 16
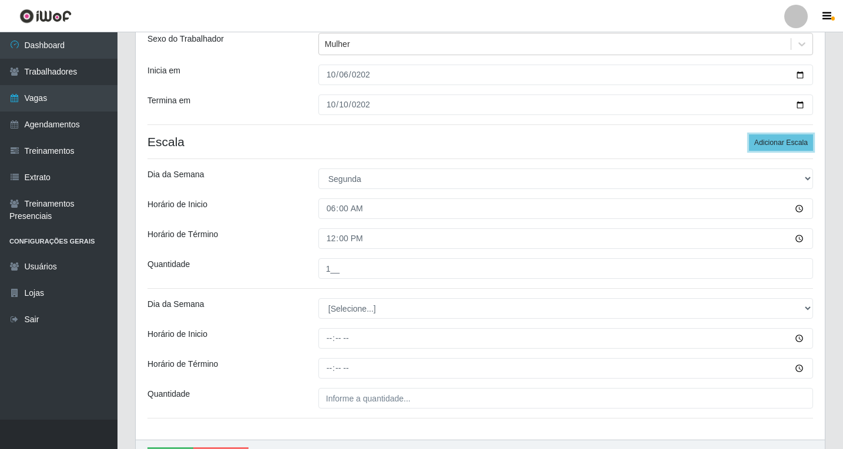
scroll to position [210, 0]
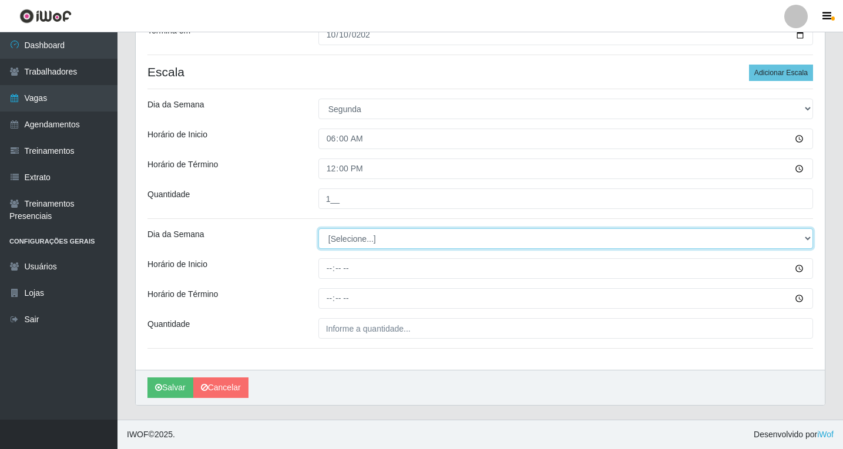
click at [337, 239] on select "[Selecione...] Segunda Terça Quarta Quinta Sexta Sábado Domingo" at bounding box center [565, 238] width 495 height 21
select select "1"
click at [318, 228] on select "[Selecione...] Segunda Terça Quarta Quinta Sexta Sábado Domingo" at bounding box center [565, 238] width 495 height 21
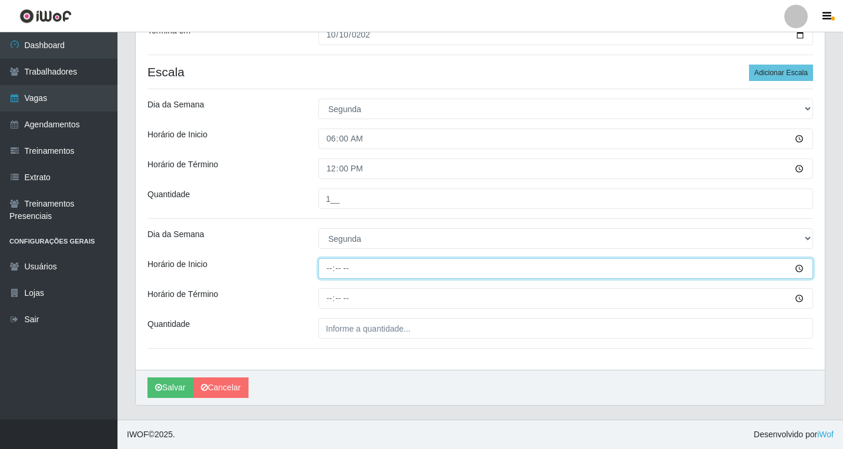
click at [328, 271] on input "Horário de Inicio" at bounding box center [565, 268] width 495 height 21
type input "08:00"
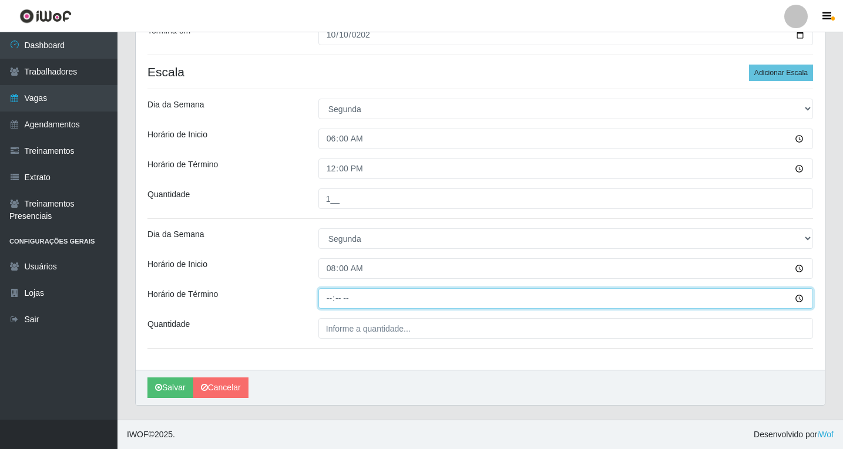
click at [332, 300] on input "Horário de Término" at bounding box center [565, 298] width 495 height 21
type input "14:00"
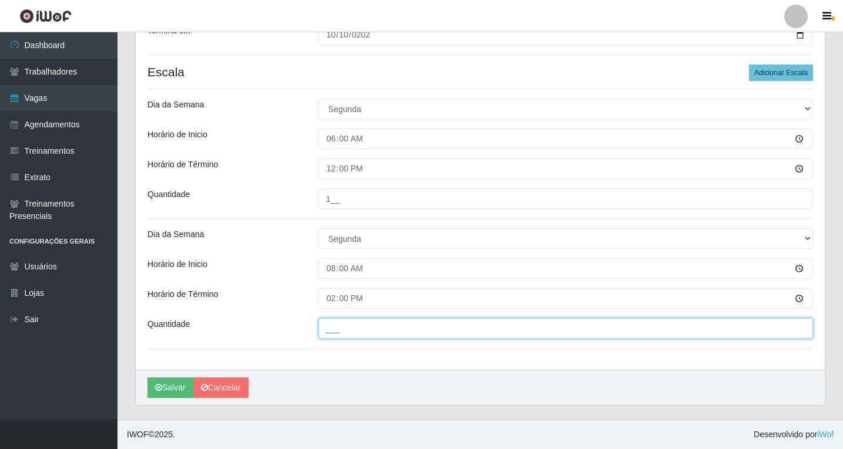
click at [343, 327] on input "___" at bounding box center [565, 328] width 495 height 21
type input "1__"
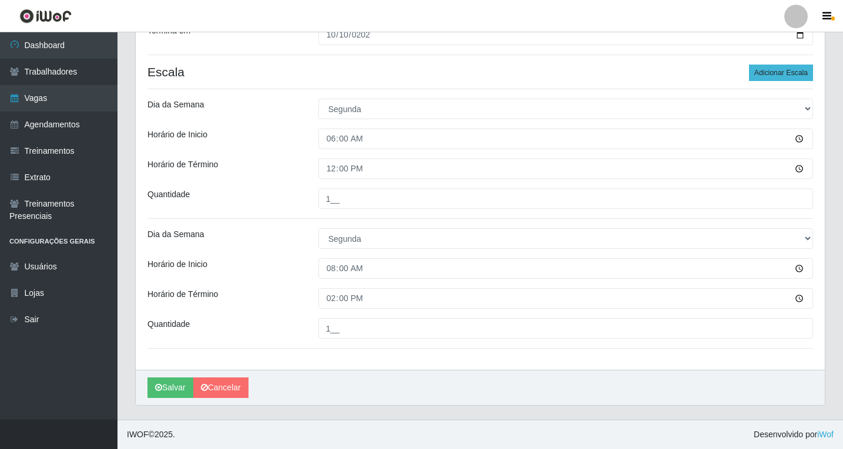
click at [751, 78] on h4 "Escala Adicionar Escala" at bounding box center [479, 72] width 665 height 15
click at [772, 73] on button "Adicionar Escala" at bounding box center [781, 73] width 64 height 16
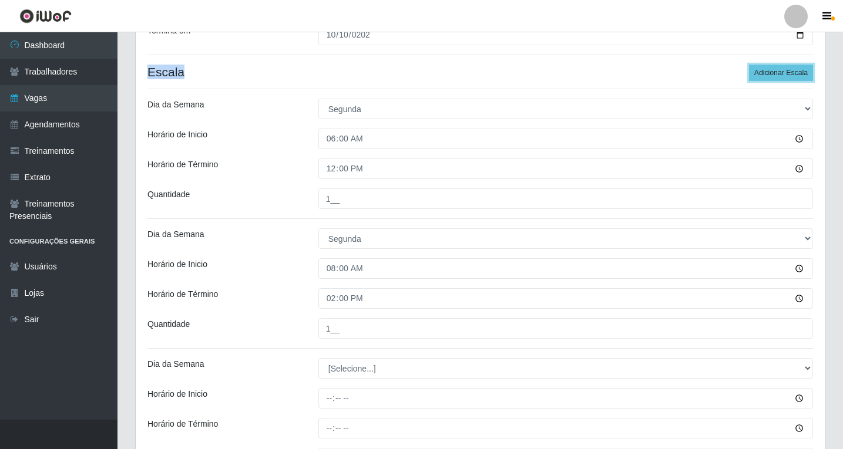
scroll to position [339, 0]
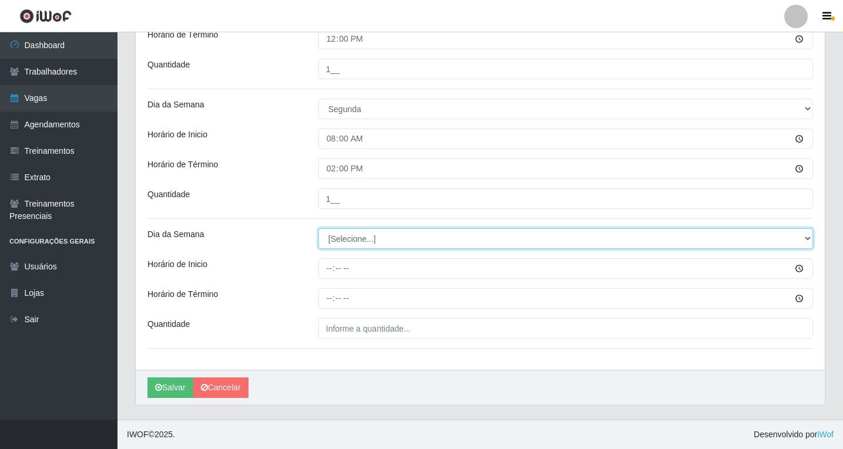
click at [352, 231] on select "[Selecione...] Segunda Terça Quarta Quinta Sexta Sábado Domingo" at bounding box center [565, 238] width 495 height 21
select select "1"
click at [318, 228] on select "[Selecione...] Segunda Terça Quarta Quinta Sexta Sábado Domingo" at bounding box center [565, 238] width 495 height 21
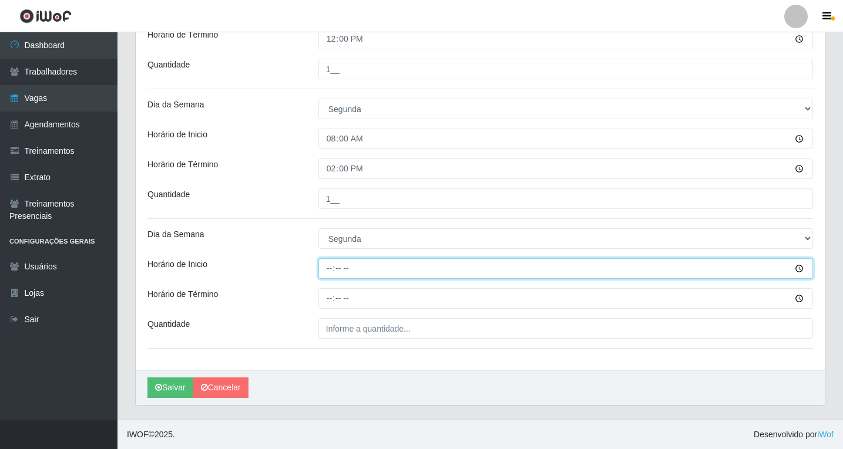
click at [327, 271] on input "Horário de Inicio" at bounding box center [565, 268] width 495 height 21
type input "14:00"
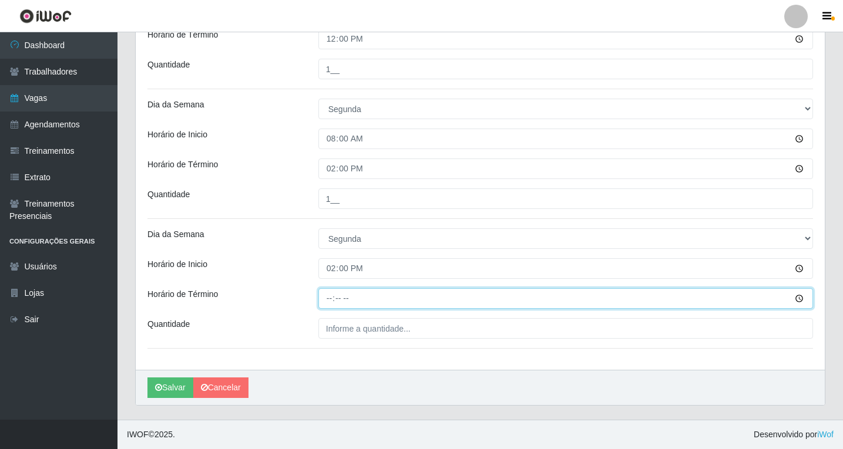
click at [332, 305] on input "Horário de Término" at bounding box center [565, 298] width 495 height 21
type input "20:00"
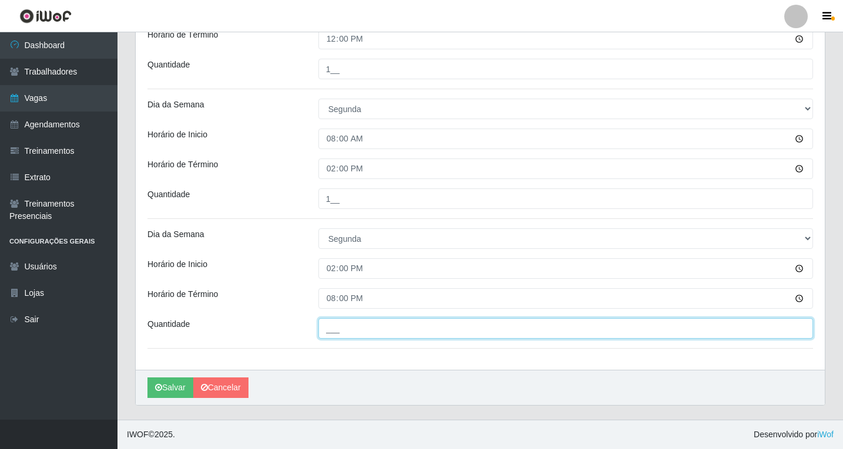
drag, startPoint x: 332, startPoint y: 329, endPoint x: 362, endPoint y: 349, distance: 36.0
click at [333, 329] on input "___" at bounding box center [565, 328] width 495 height 21
type input "1__"
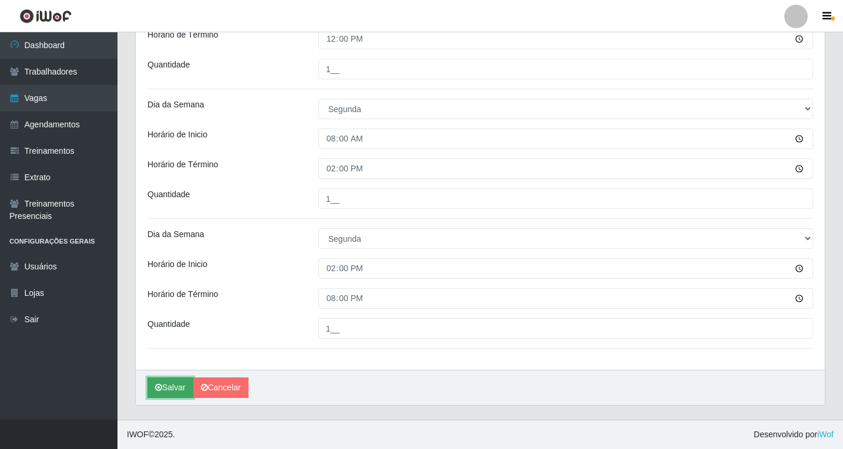
click at [176, 385] on button "Salvar" at bounding box center [170, 388] width 46 height 21
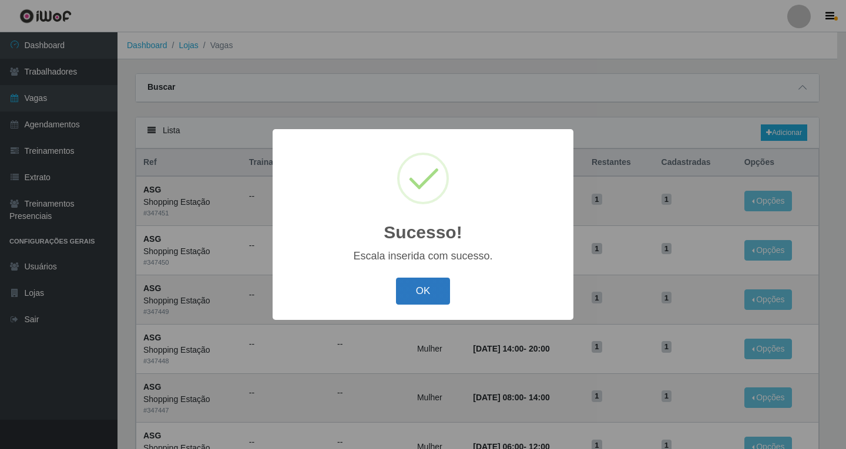
click at [419, 292] on button "OK" at bounding box center [423, 292] width 55 height 28
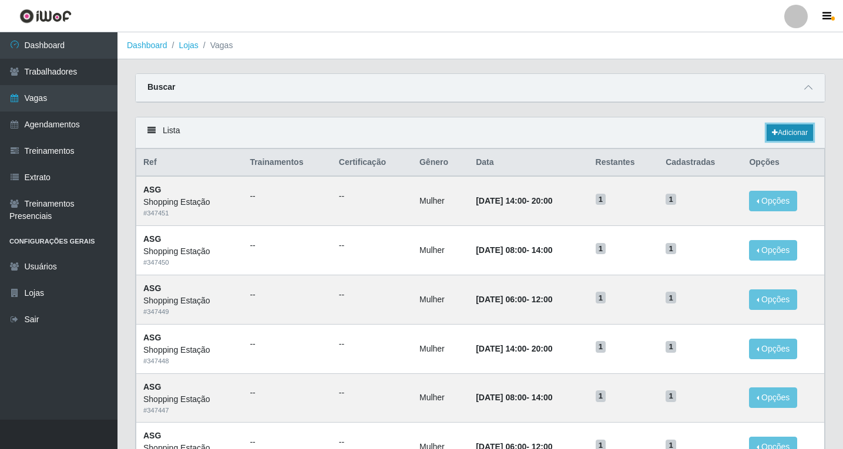
click at [787, 133] on link "Adicionar" at bounding box center [790, 133] width 46 height 16
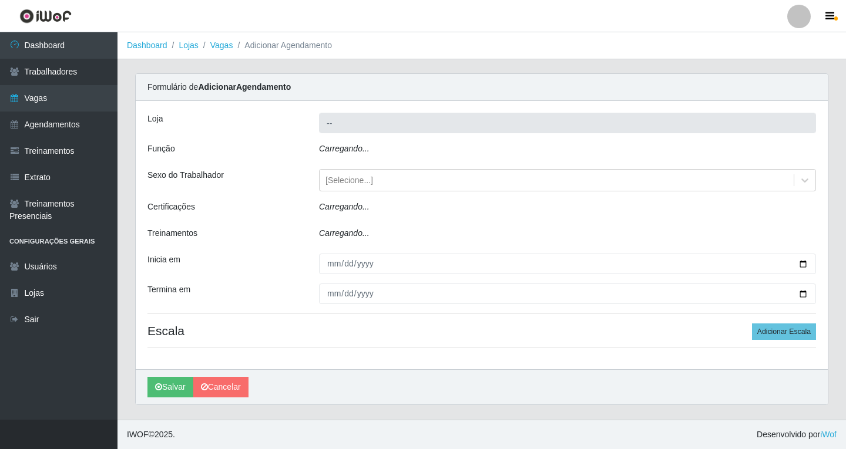
type input "Shopping Estação"
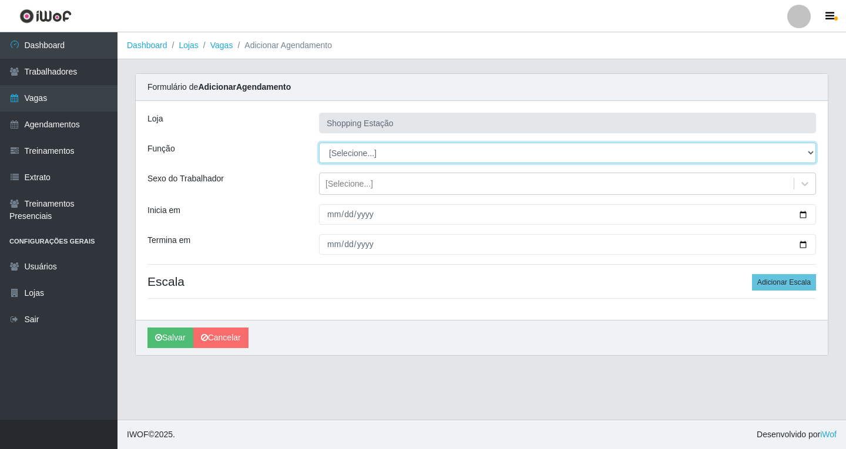
click at [340, 156] on select "[Selecione...] ASG ASG + ASG ++ Operador de Caixa Operador de Caixa + Operador …" at bounding box center [567, 153] width 497 height 21
select select "16"
click at [319, 143] on select "[Selecione...] ASG ASG + ASG ++ Operador de Caixa Operador de Caixa + Operador …" at bounding box center [567, 153] width 497 height 21
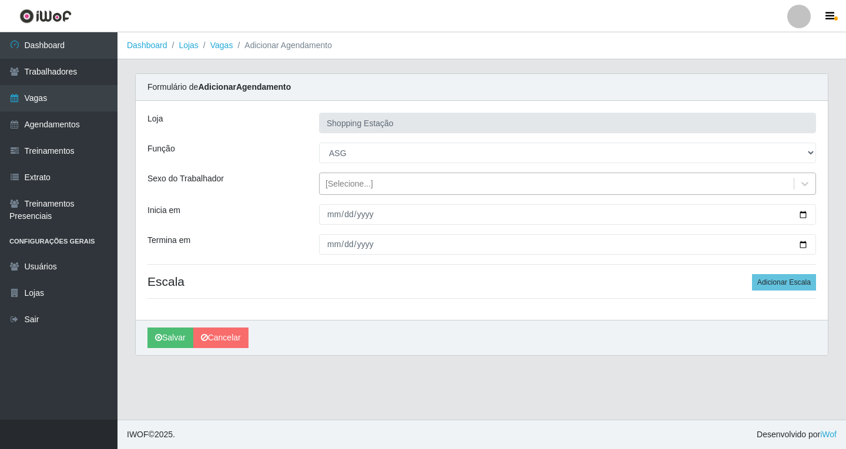
click at [337, 190] on div "[Selecione...]" at bounding box center [349, 184] width 48 height 12
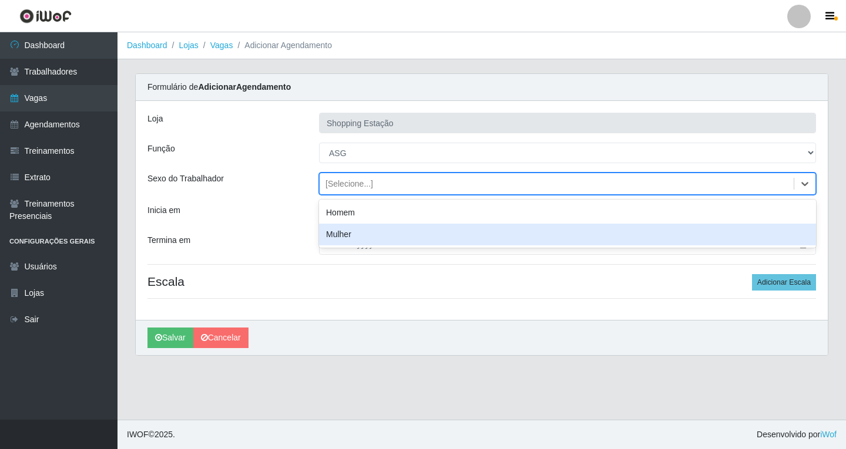
click at [347, 236] on div "Mulher" at bounding box center [567, 235] width 497 height 22
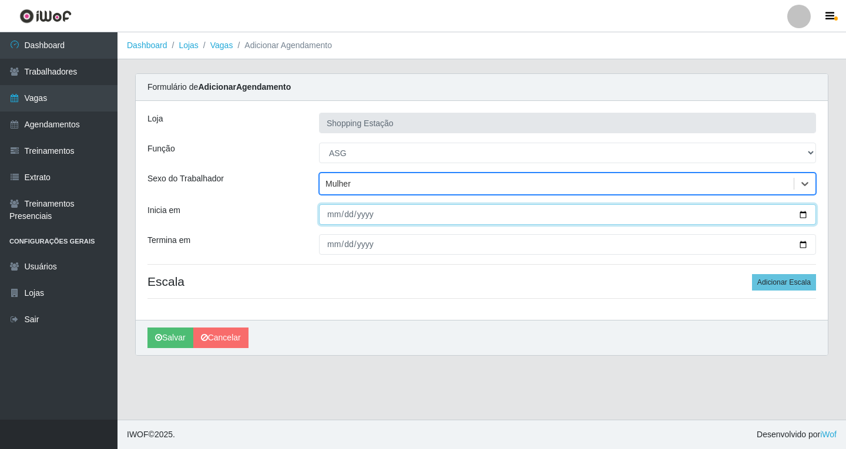
click at [332, 218] on input "Inicia em" at bounding box center [567, 214] width 497 height 21
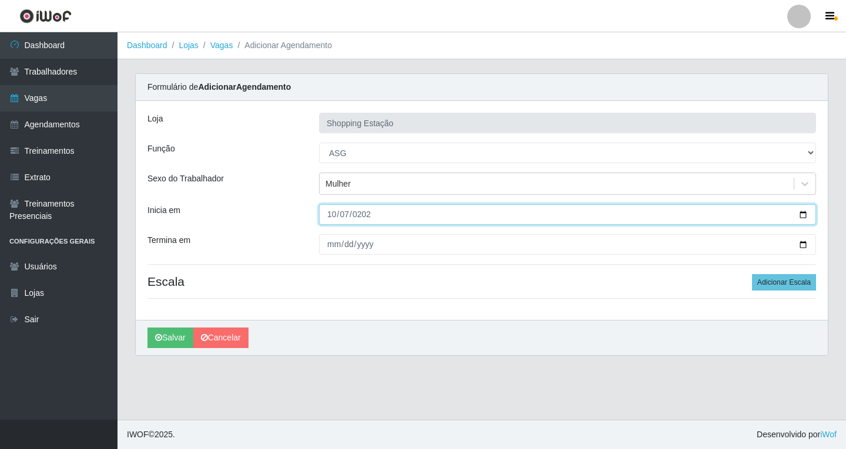
type input "2025-10-07"
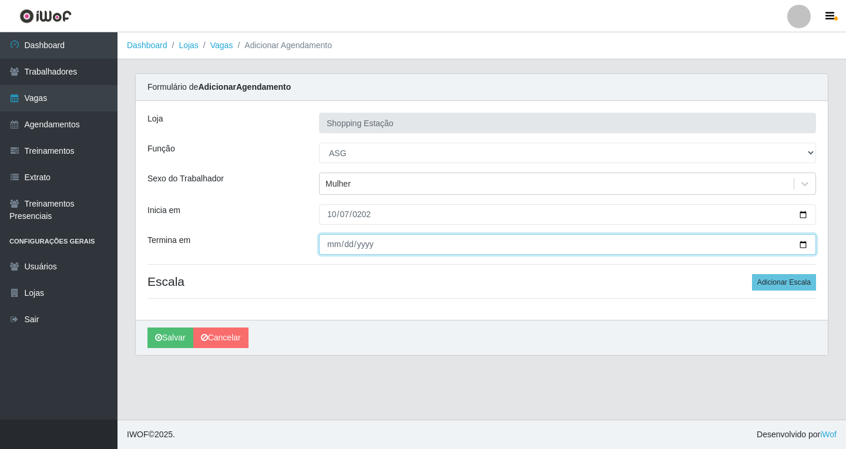
click at [334, 248] on input "Termina em" at bounding box center [567, 244] width 497 height 21
type input "2025-10-07"
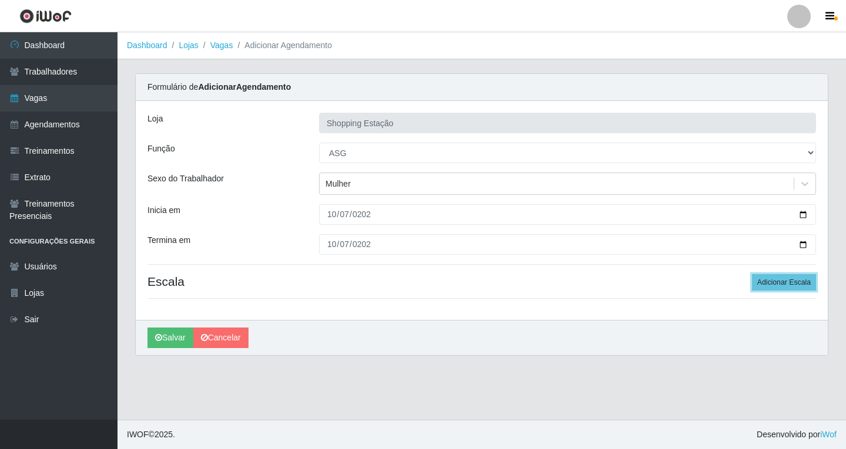
drag, startPoint x: 792, startPoint y: 282, endPoint x: 688, endPoint y: 248, distance: 109.4
click at [792, 283] on button "Adicionar Escala" at bounding box center [784, 282] width 64 height 16
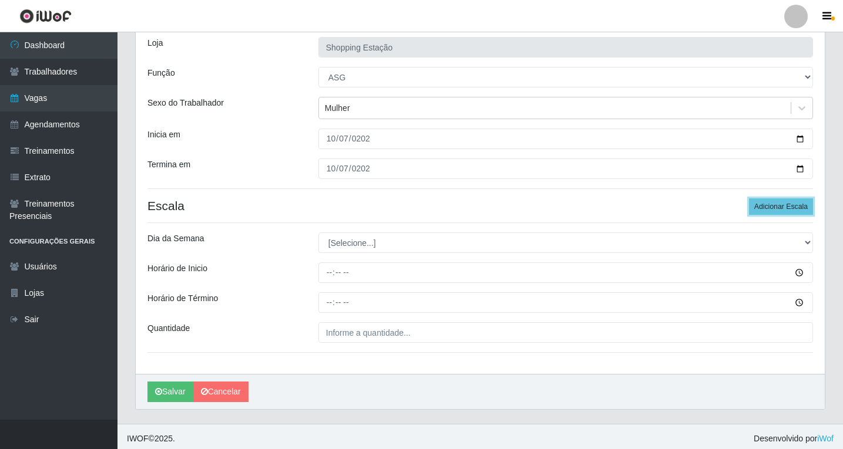
scroll to position [80, 0]
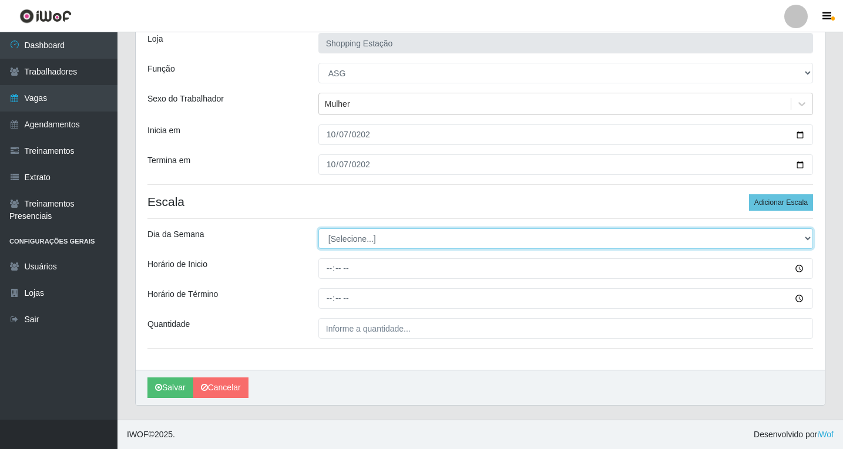
click at [328, 243] on select "[Selecione...] Segunda Terça Quarta Quinta Sexta Sábado Domingo" at bounding box center [565, 238] width 495 height 21
select select "2"
click at [318, 228] on select "[Selecione...] Segunda Terça Quarta Quinta Sexta Sábado Domingo" at bounding box center [565, 238] width 495 height 21
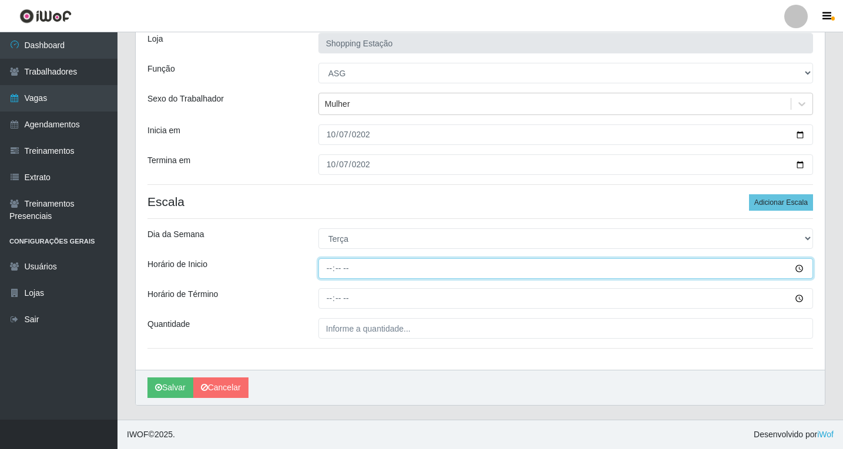
click at [328, 264] on input "Horário de Inicio" at bounding box center [565, 268] width 495 height 21
type input "06:00"
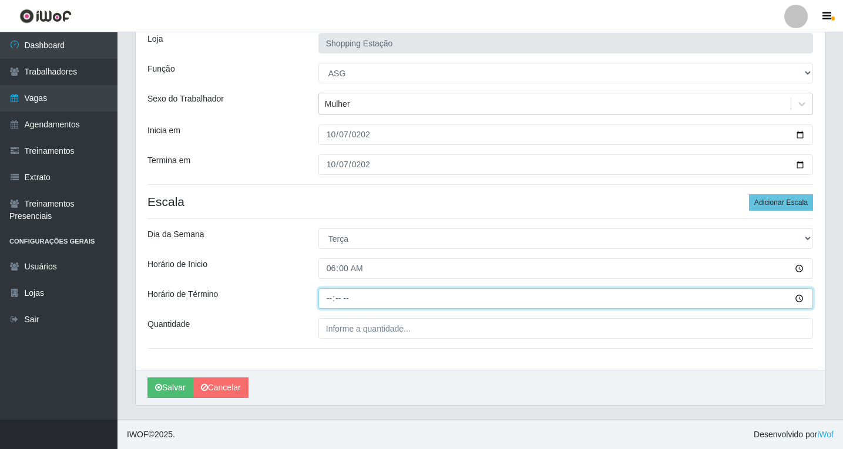
click at [332, 297] on input "Horário de Término" at bounding box center [565, 298] width 495 height 21
type input "12:00"
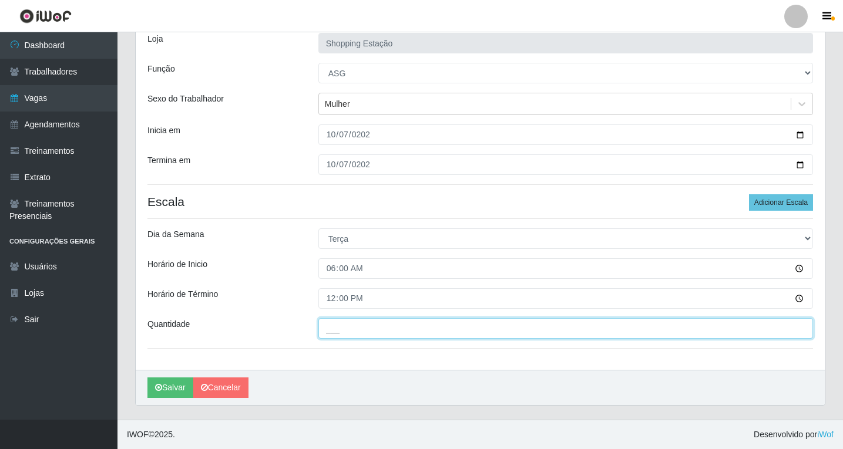
click at [347, 333] on input "___" at bounding box center [565, 328] width 495 height 21
type input "1__"
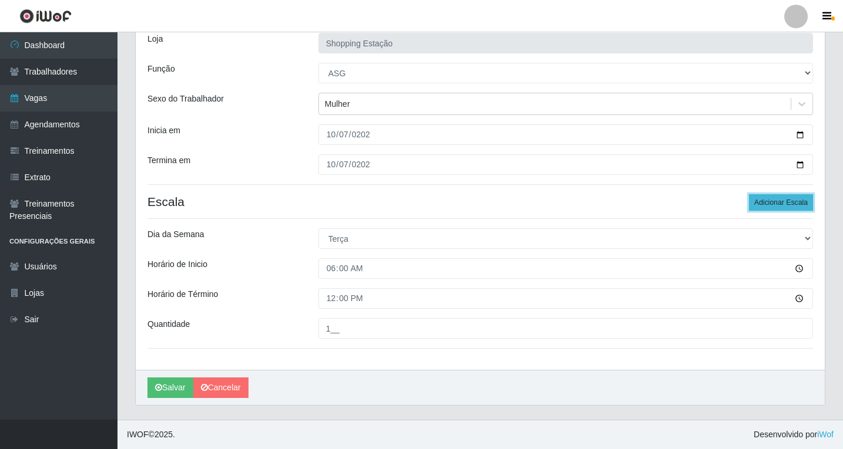
click at [774, 204] on button "Adicionar Escala" at bounding box center [781, 202] width 64 height 16
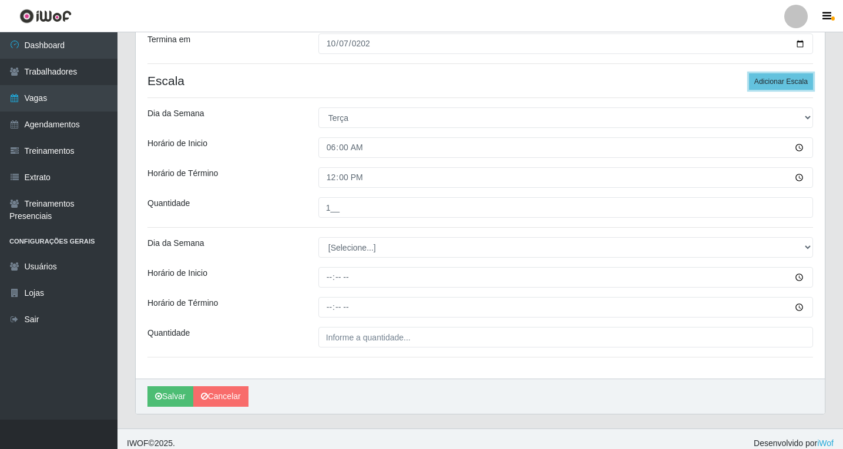
scroll to position [210, 0]
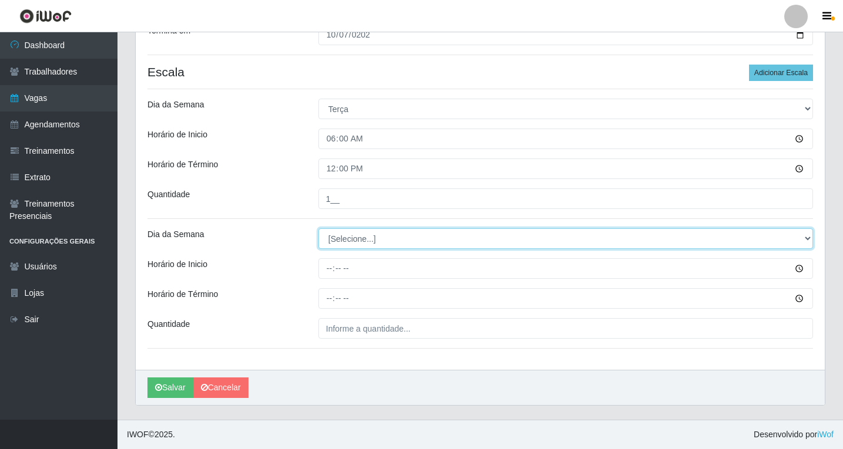
click at [344, 237] on select "[Selecione...] Segunda Terça Quarta Quinta Sexta Sábado Domingo" at bounding box center [565, 238] width 495 height 21
click at [352, 237] on select "[Selecione...] Segunda Terça Quarta Quinta Sexta Sábado Domingo" at bounding box center [565, 238] width 495 height 21
select select "2"
click at [318, 228] on select "[Selecione...] Segunda Terça Quarta Quinta Sexta Sábado Domingo" at bounding box center [565, 238] width 495 height 21
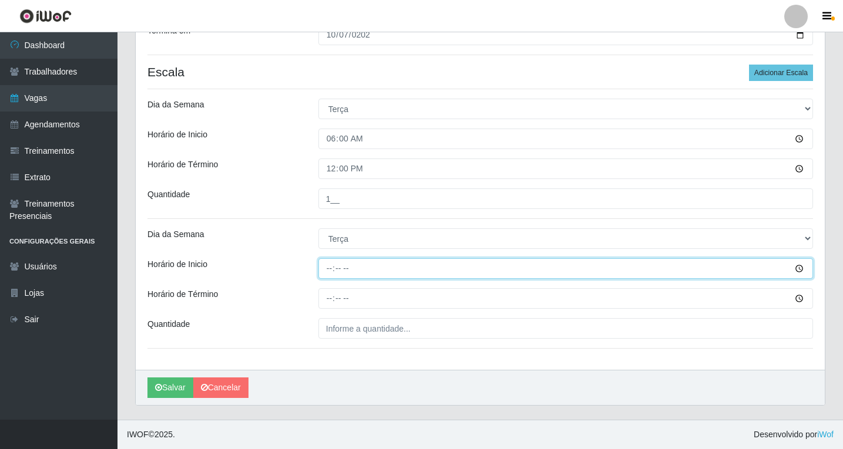
click at [328, 268] on input "Horário de Inicio" at bounding box center [565, 268] width 495 height 21
type input "08:00"
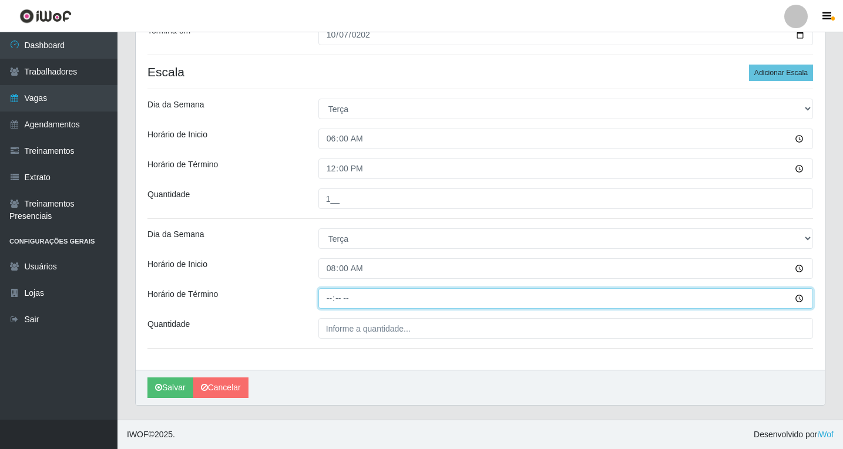
click at [329, 301] on input "Horário de Término" at bounding box center [565, 298] width 495 height 21
type input "14:00"
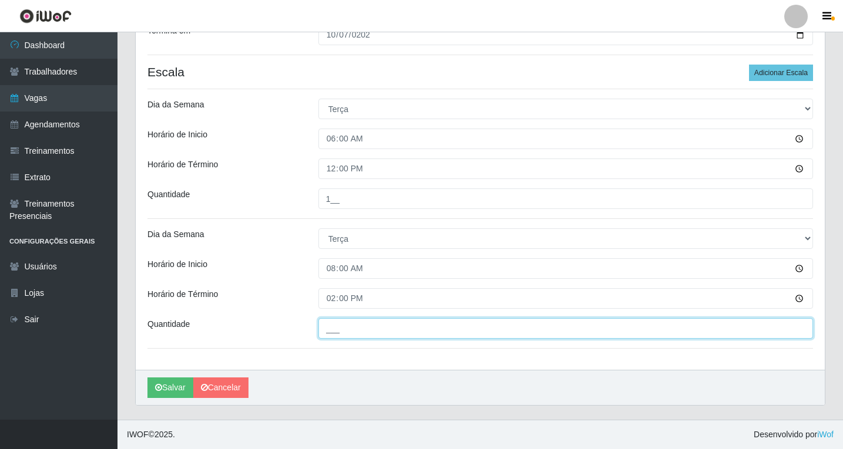
drag, startPoint x: 348, startPoint y: 324, endPoint x: 352, endPoint y: 330, distance: 7.2
click at [349, 324] on input "___" at bounding box center [565, 328] width 495 height 21
type input "1__"
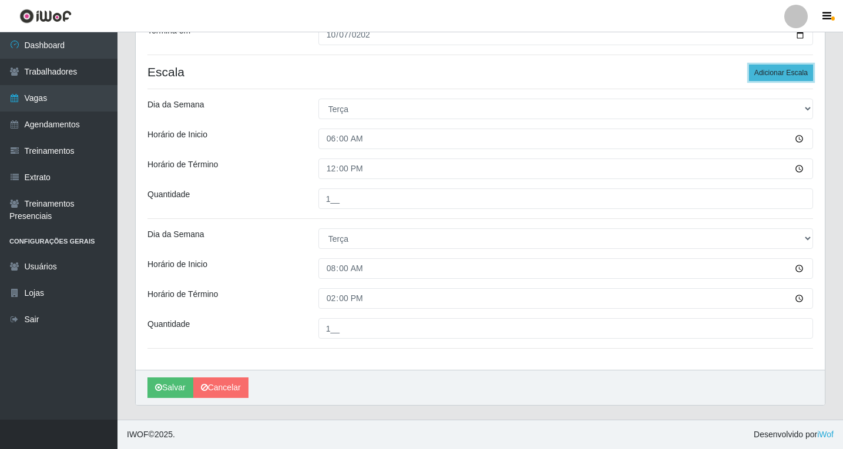
click at [765, 72] on button "Adicionar Escala" at bounding box center [781, 73] width 64 height 16
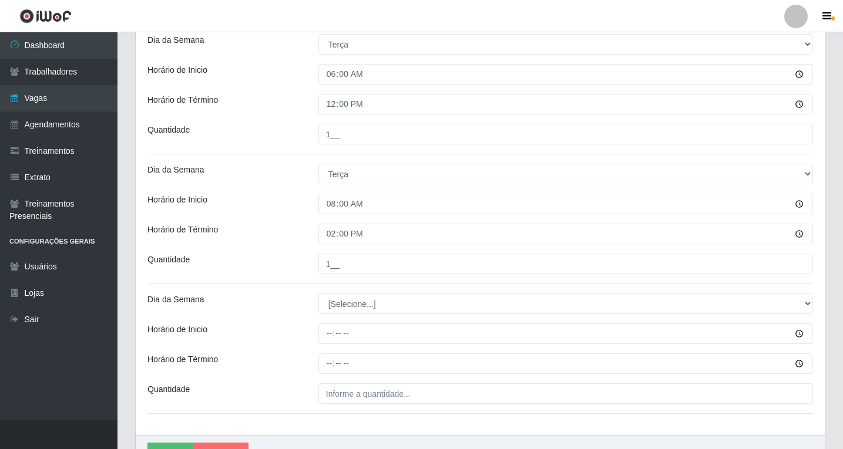
scroll to position [339, 0]
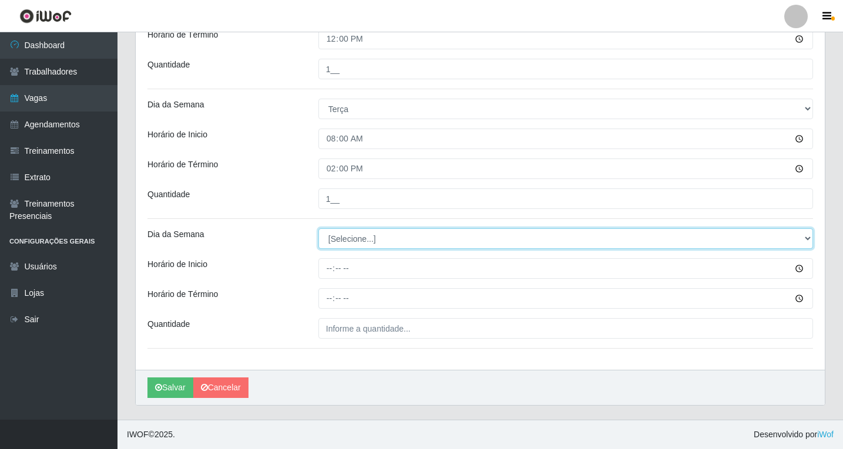
click at [362, 240] on select "[Selecione...] Segunda Terça Quarta Quinta Sexta Sábado Domingo" at bounding box center [565, 238] width 495 height 21
select select "2"
click at [318, 228] on select "[Selecione...] Segunda Terça Quarta Quinta Sexta Sábado Domingo" at bounding box center [565, 238] width 495 height 21
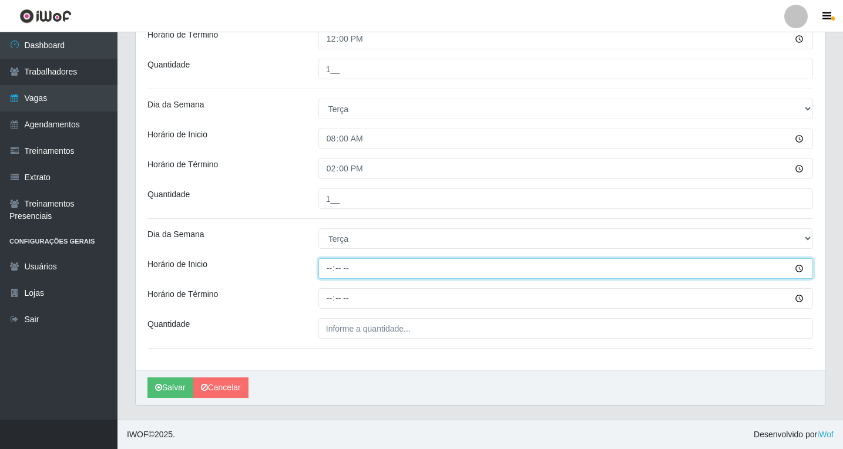
click at [330, 272] on input "Horário de Inicio" at bounding box center [565, 268] width 495 height 21
type input "14:00"
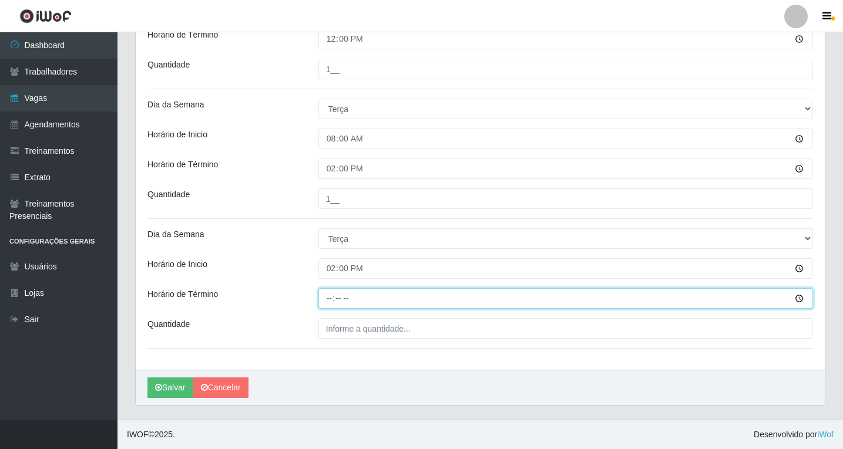
click at [331, 300] on input "Horário de Término" at bounding box center [565, 298] width 495 height 21
type input "20:00"
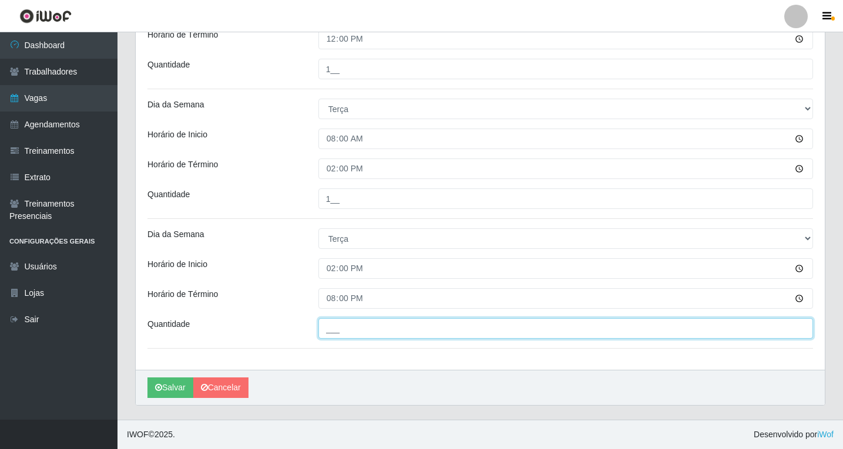
click at [344, 327] on input "___" at bounding box center [565, 328] width 495 height 21
type input "1__"
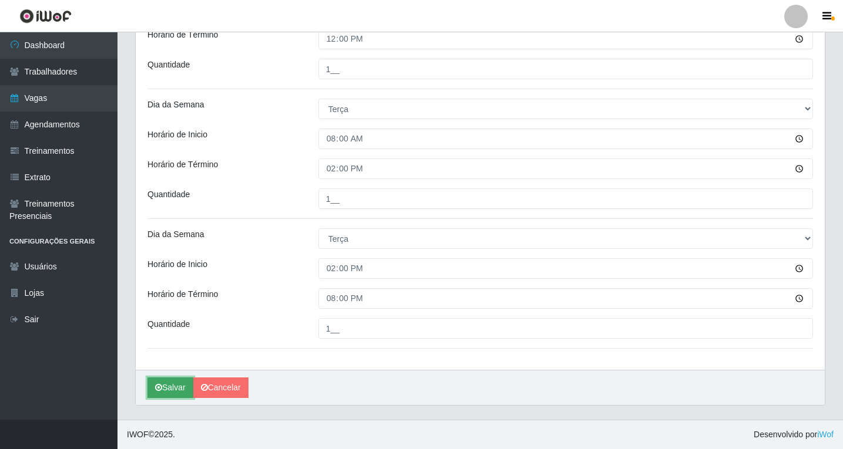
click at [181, 389] on button "Salvar" at bounding box center [170, 388] width 46 height 21
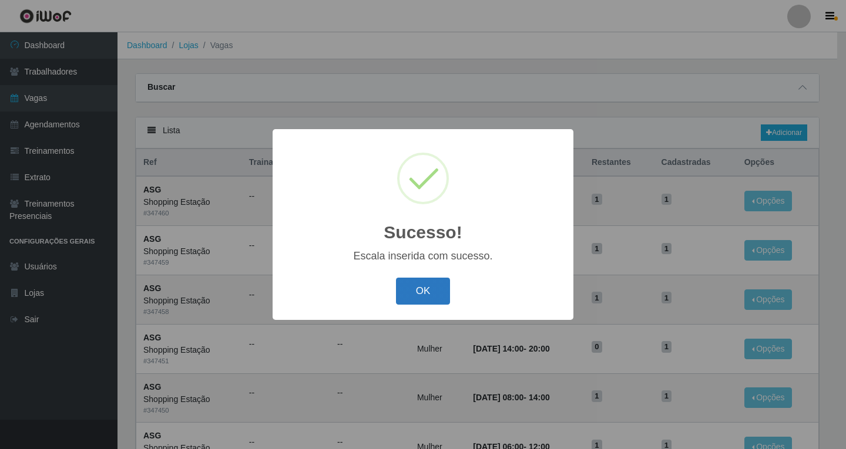
click at [429, 293] on button "OK" at bounding box center [423, 292] width 55 height 28
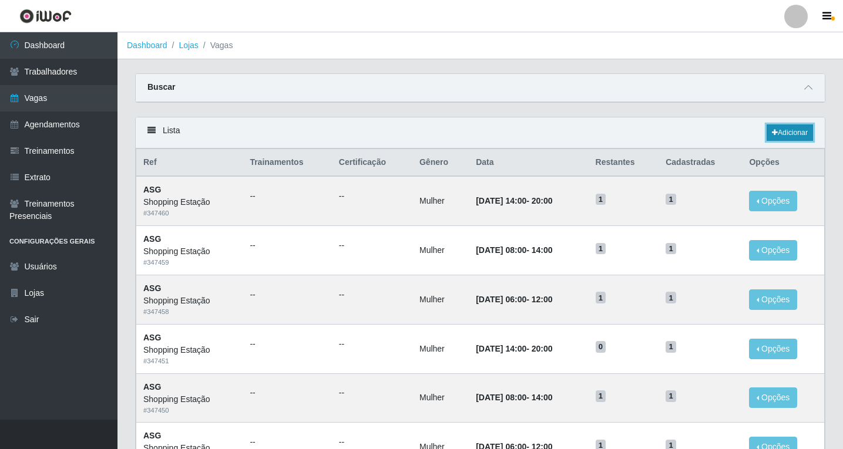
click at [799, 133] on link "Adicionar" at bounding box center [790, 133] width 46 height 16
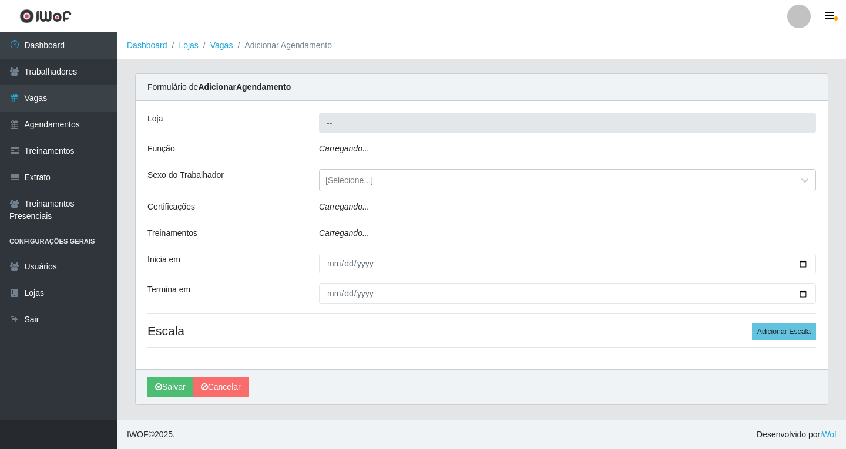
type input "Shopping Estação"
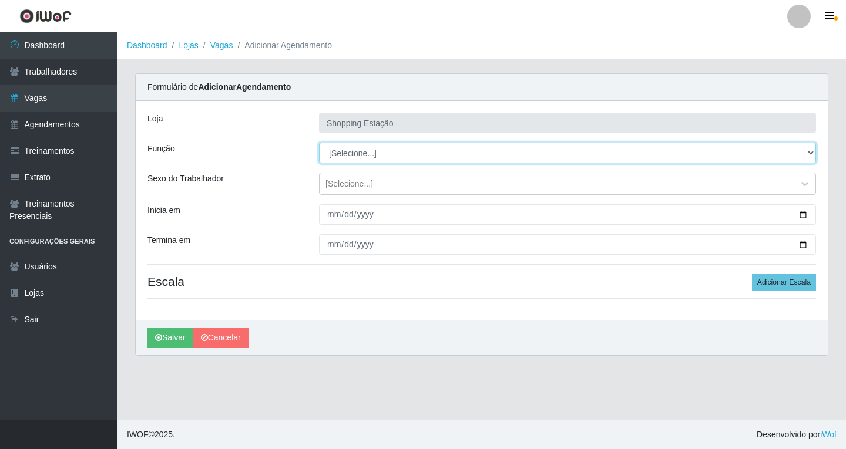
click at [347, 155] on select "[Selecione...] ASG ASG + ASG ++ Operador de Caixa Operador de Caixa + Operador …" at bounding box center [567, 153] width 497 height 21
select select "16"
click at [319, 143] on select "[Selecione...] ASG ASG + ASG ++ Operador de Caixa Operador de Caixa + Operador …" at bounding box center [567, 153] width 497 height 21
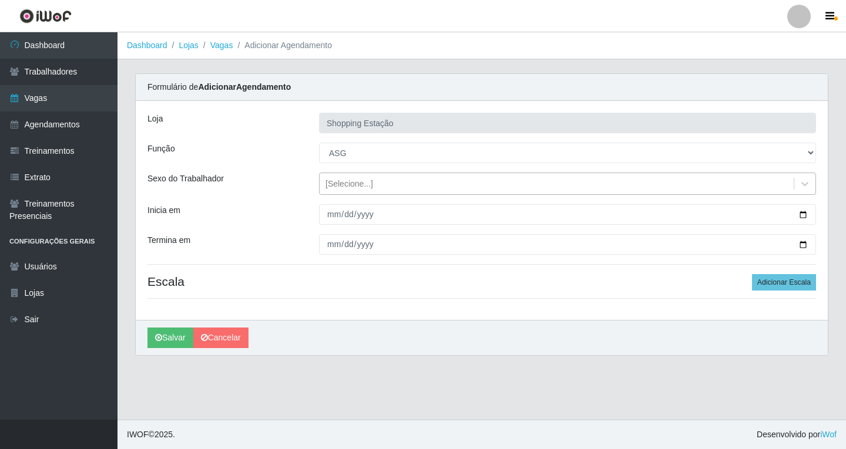
click at [340, 188] on div "[Selecione...]" at bounding box center [349, 184] width 48 height 12
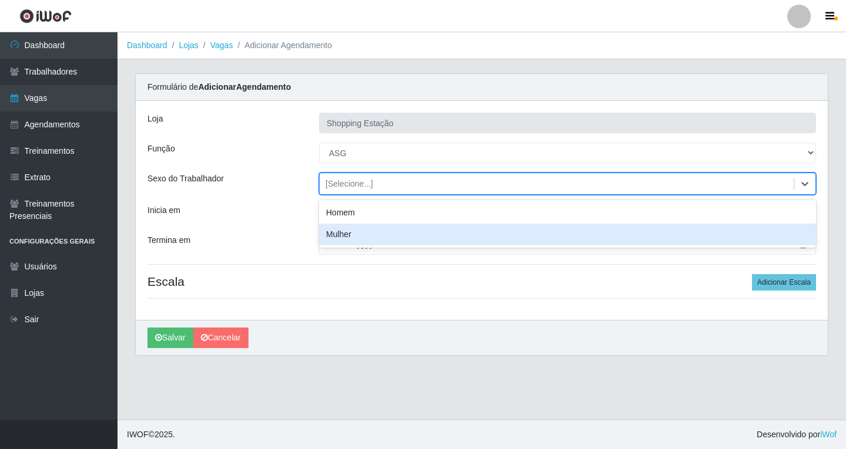
click at [341, 234] on div "Mulher" at bounding box center [567, 235] width 497 height 22
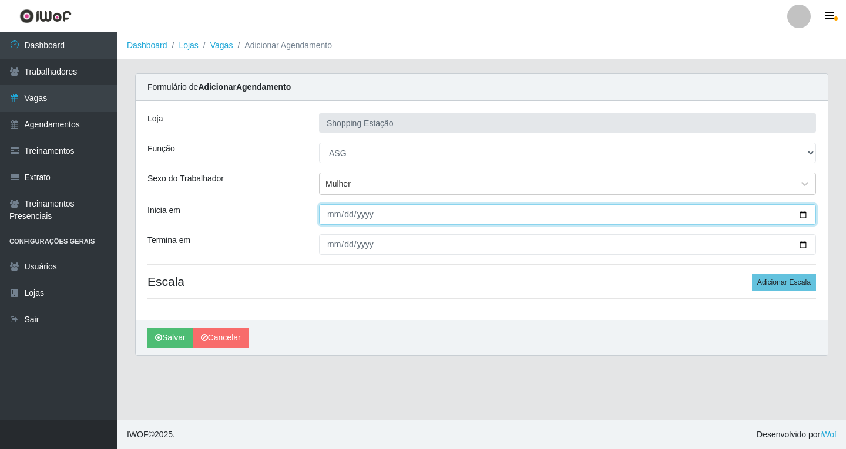
click at [337, 217] on input "Inicia em" at bounding box center [567, 214] width 497 height 21
type input "2025-10-08"
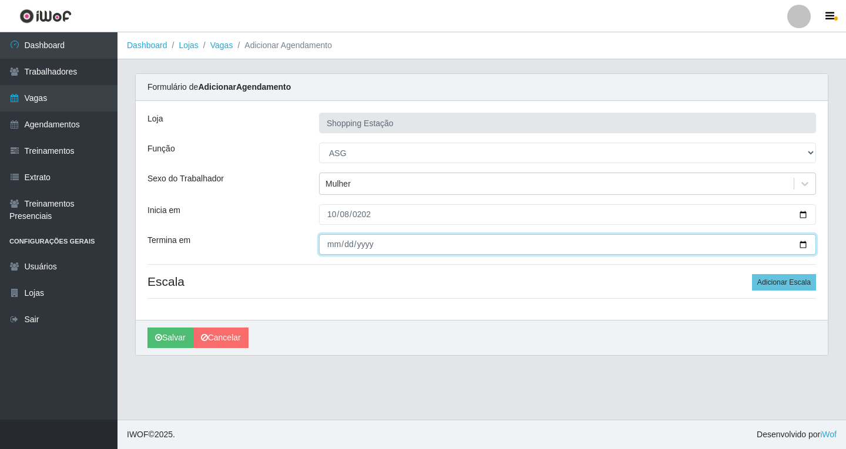
click at [331, 244] on input "Termina em" at bounding box center [567, 244] width 497 height 21
type input "2025-10-08"
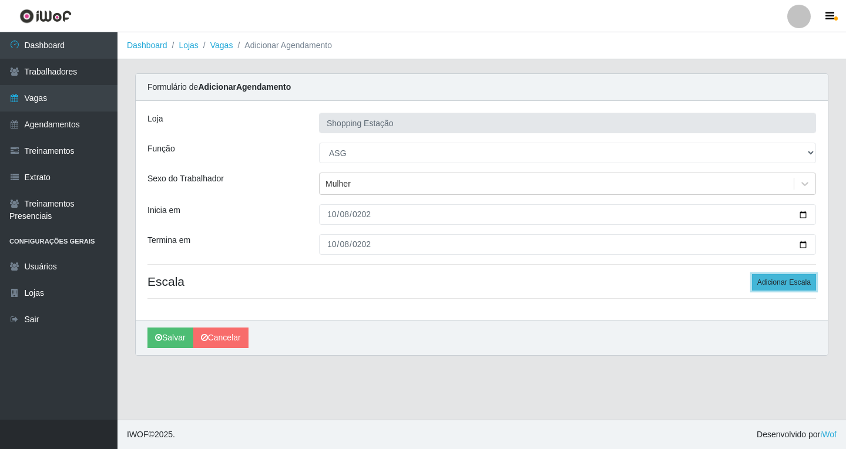
click at [774, 287] on button "Adicionar Escala" at bounding box center [784, 282] width 64 height 16
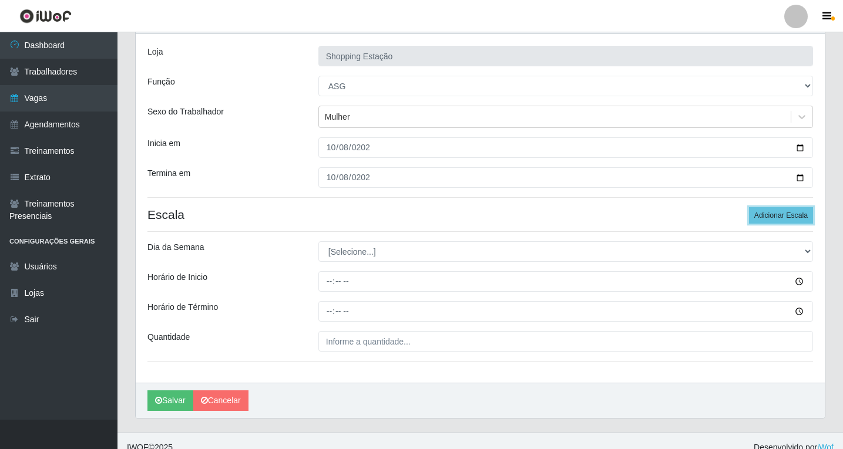
scroll to position [80, 0]
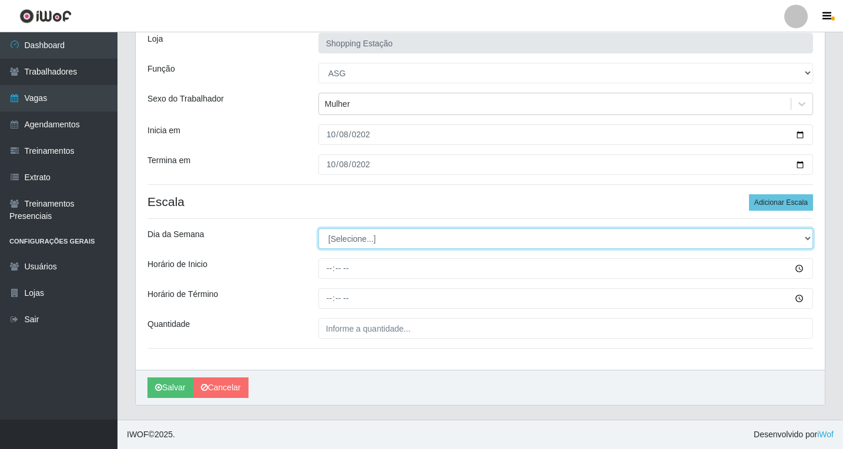
click at [351, 236] on select "[Selecione...] Segunda Terça Quarta Quinta Sexta Sábado Domingo" at bounding box center [565, 238] width 495 height 21
select select "3"
click at [318, 228] on select "[Selecione...] Segunda Terça Quarta Quinta Sexta Sábado Domingo" at bounding box center [565, 238] width 495 height 21
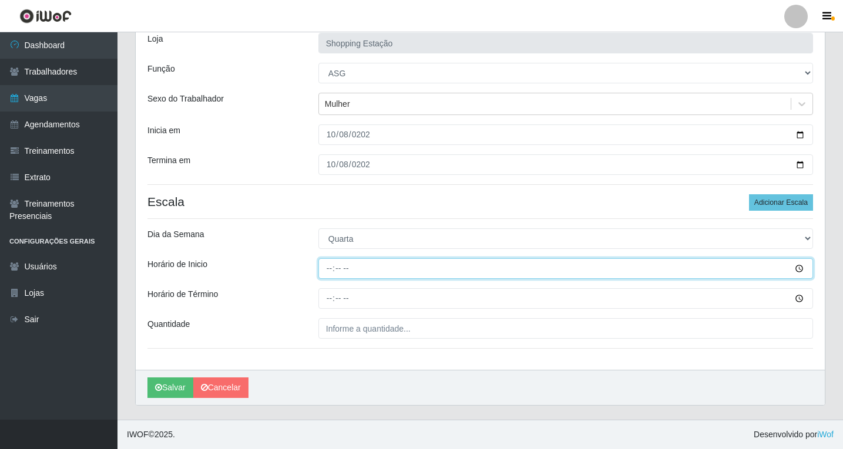
click at [332, 269] on input "Horário de Inicio" at bounding box center [565, 268] width 495 height 21
type input "06:00"
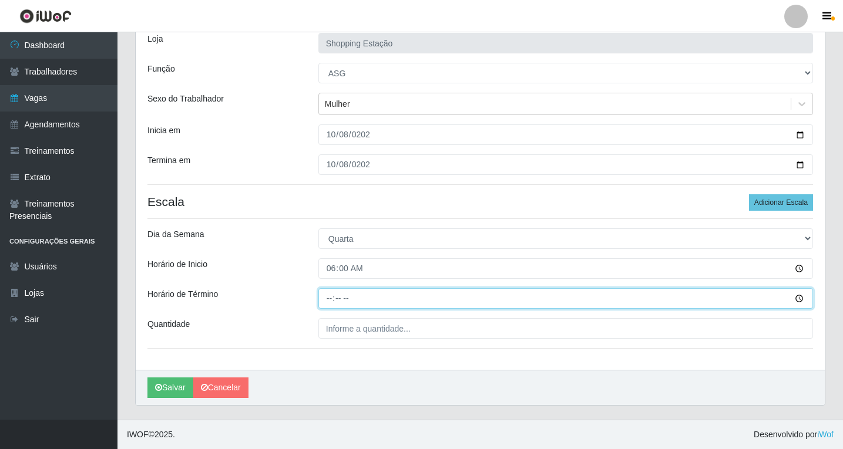
click at [331, 300] on input "Horário de Término" at bounding box center [565, 298] width 495 height 21
type input "12:00"
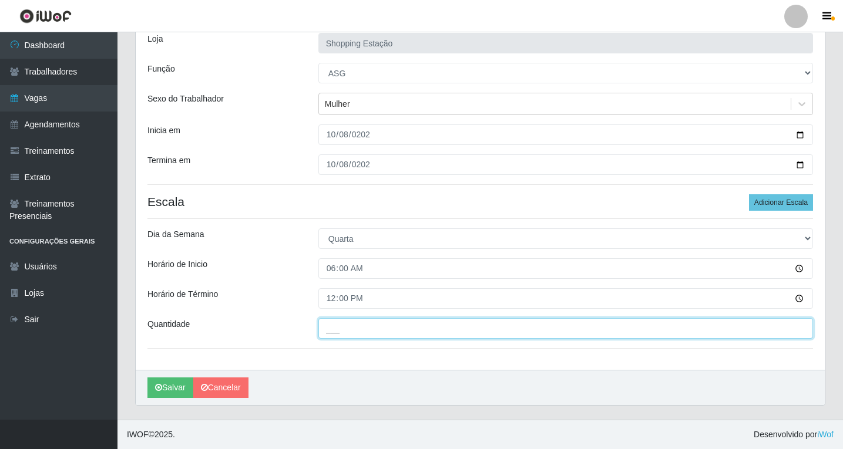
click at [356, 333] on input "___" at bounding box center [565, 328] width 495 height 21
type input "1__"
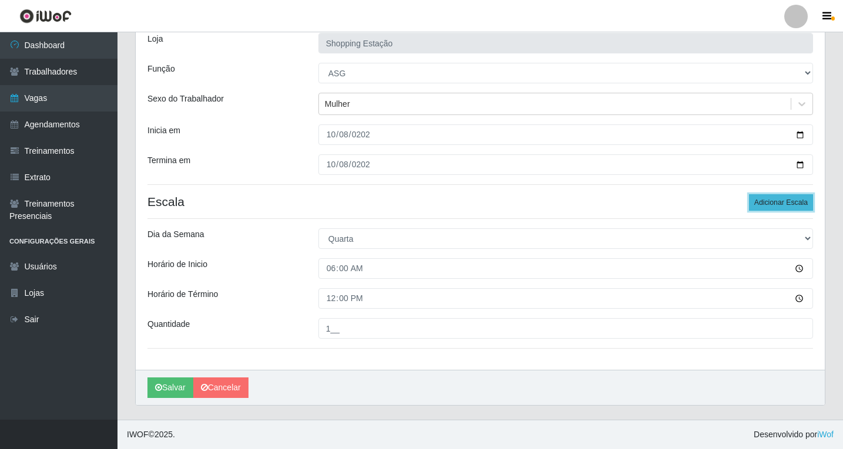
click at [769, 206] on button "Adicionar Escala" at bounding box center [781, 202] width 64 height 16
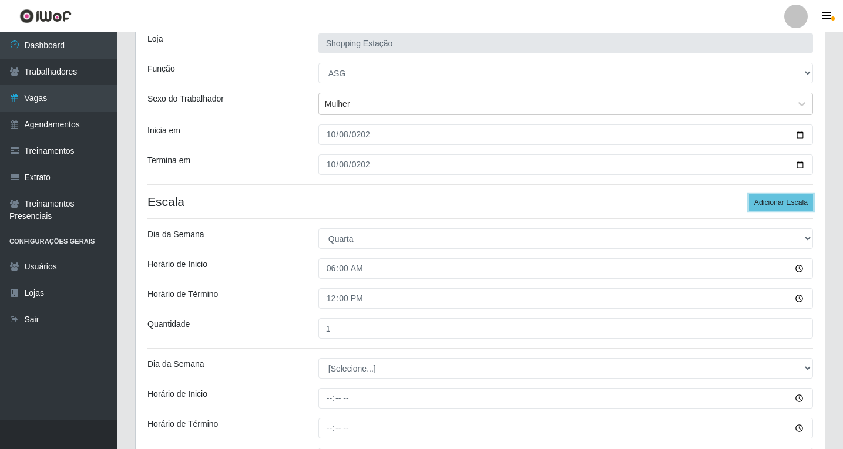
scroll to position [210, 0]
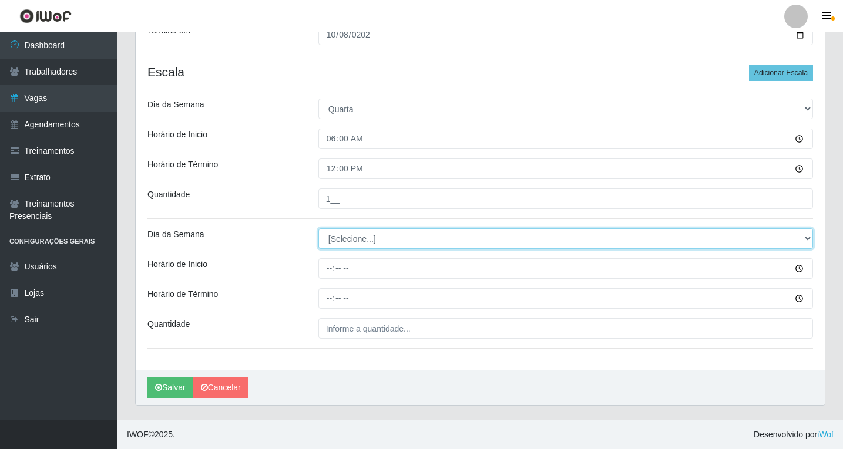
click at [345, 238] on select "[Selecione...] Segunda Terça Quarta Quinta Sexta Sábado Domingo" at bounding box center [565, 238] width 495 height 21
select select "3"
click at [318, 228] on select "[Selecione...] Segunda Terça Quarta Quinta Sexta Sábado Domingo" at bounding box center [565, 238] width 495 height 21
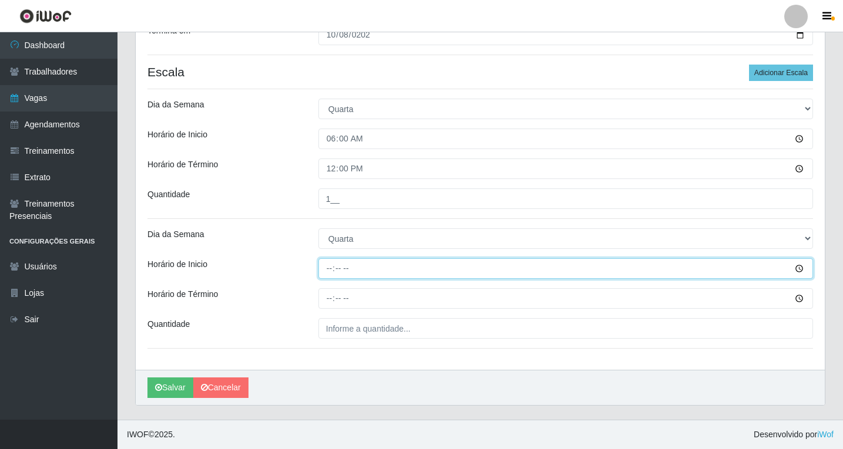
click at [328, 270] on input "Horário de Inicio" at bounding box center [565, 268] width 495 height 21
type input "08:00"
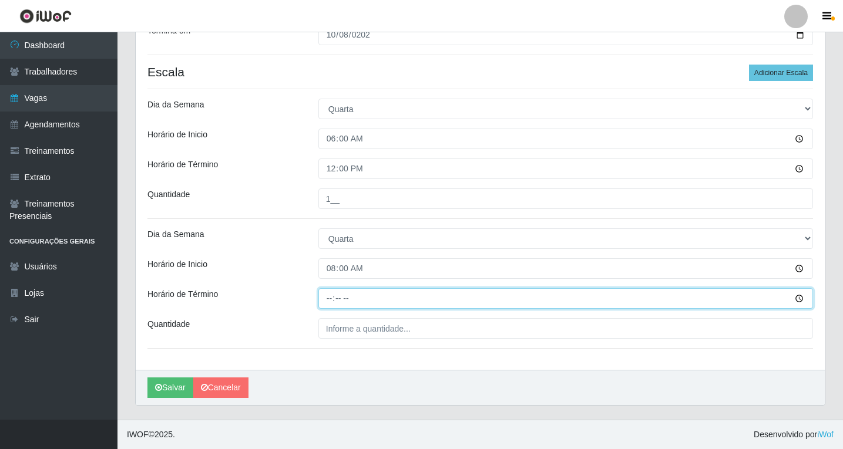
click at [331, 297] on input "Horário de Término" at bounding box center [565, 298] width 495 height 21
type input "14:00"
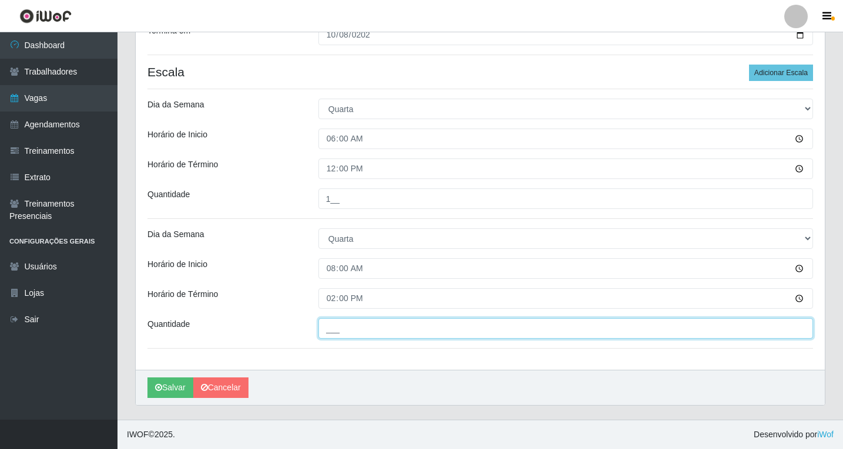
click at [343, 331] on input "___" at bounding box center [565, 328] width 495 height 21
type input "1__"
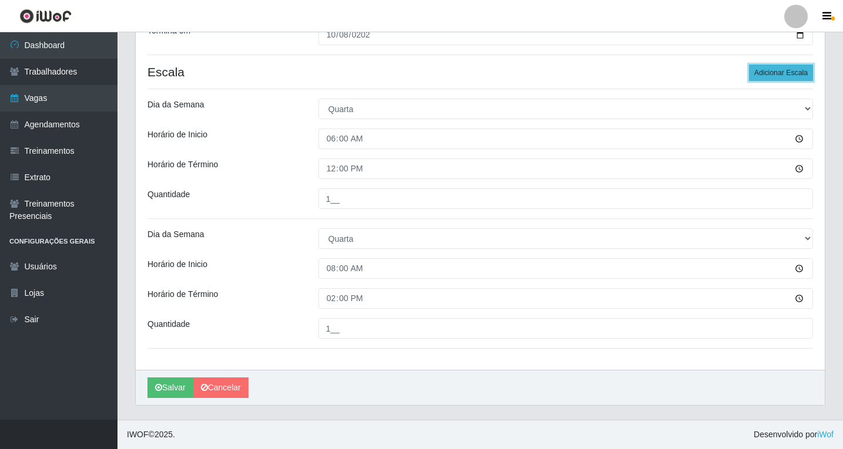
click at [772, 68] on button "Adicionar Escala" at bounding box center [781, 73] width 64 height 16
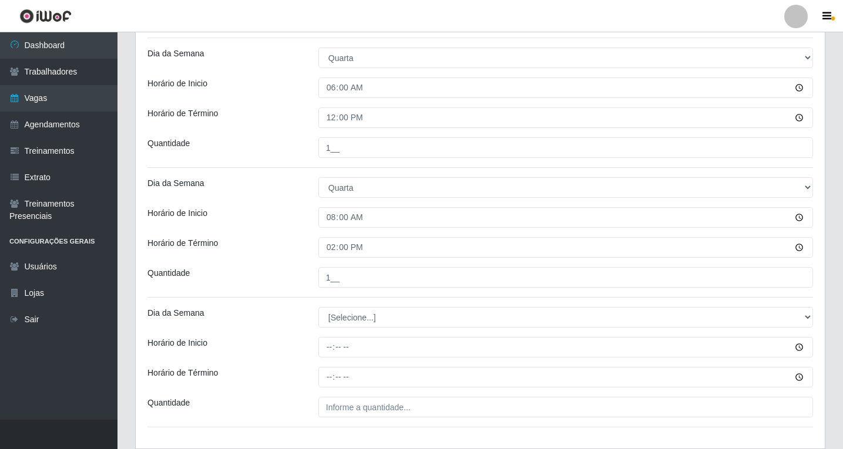
scroll to position [339, 0]
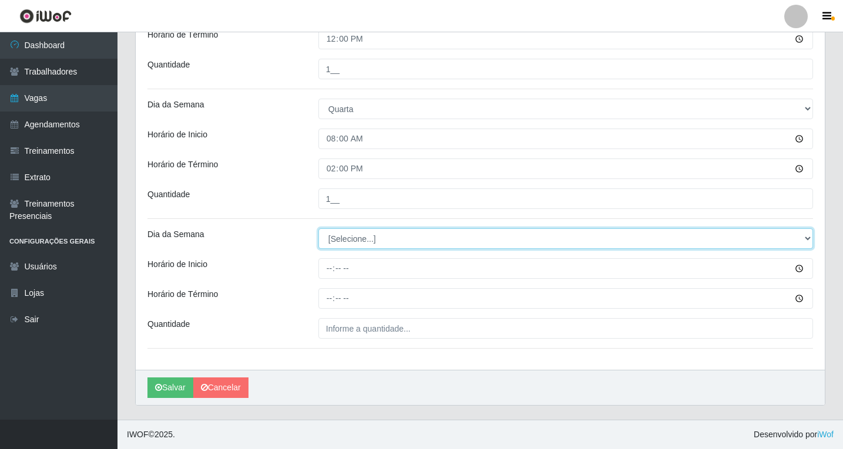
click at [352, 240] on select "[Selecione...] Segunda Terça Quarta Quinta Sexta Sábado Domingo" at bounding box center [565, 238] width 495 height 21
select select "3"
click at [318, 228] on select "[Selecione...] Segunda Terça Quarta Quinta Sexta Sábado Domingo" at bounding box center [565, 238] width 495 height 21
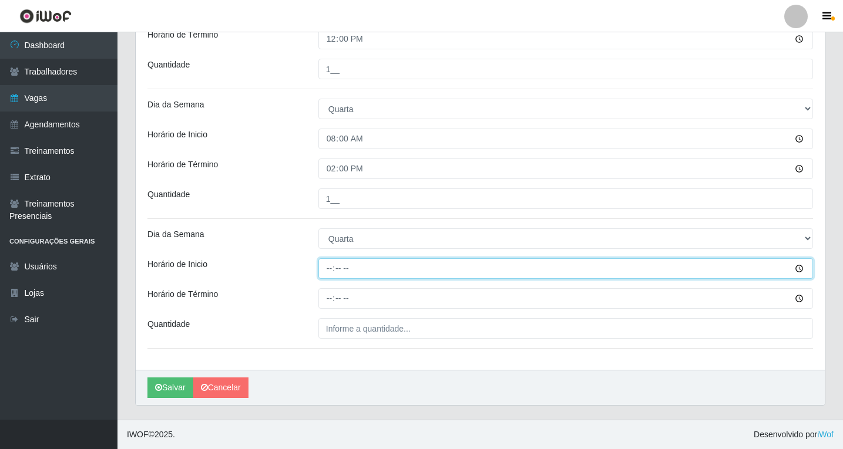
click at [332, 271] on input "Horário de Inicio" at bounding box center [565, 268] width 495 height 21
type input "14:00"
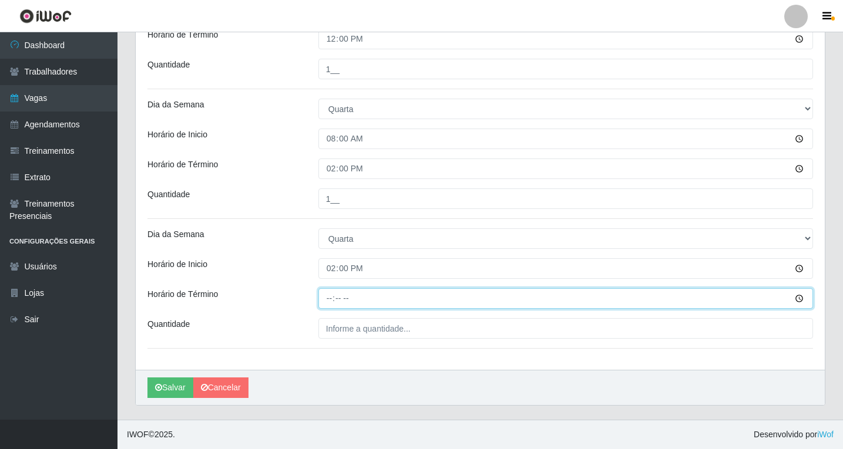
click at [331, 302] on input "Horário de Término" at bounding box center [565, 298] width 495 height 21
type input "20:00"
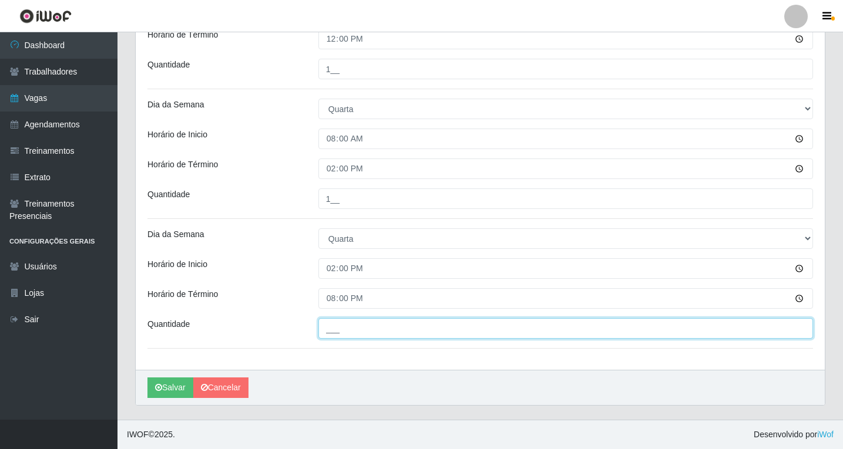
drag, startPoint x: 339, startPoint y: 324, endPoint x: 341, endPoint y: 340, distance: 16.5
click at [339, 324] on input "___" at bounding box center [565, 328] width 495 height 21
type input "1__"
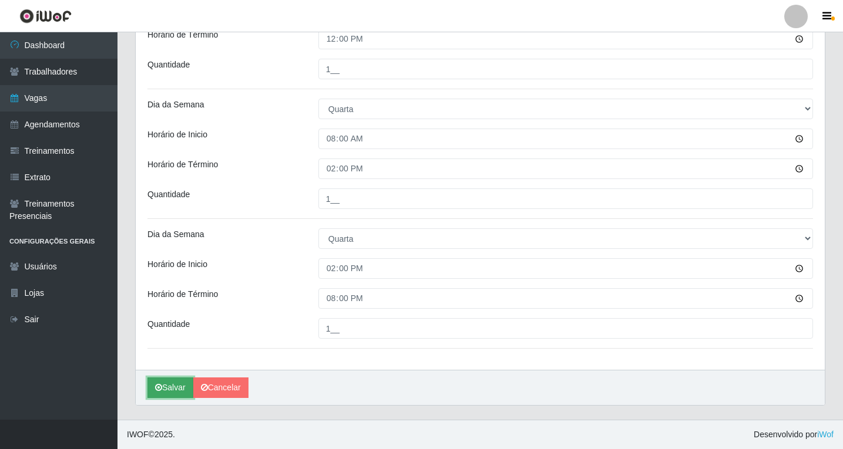
click at [175, 394] on button "Salvar" at bounding box center [170, 388] width 46 height 21
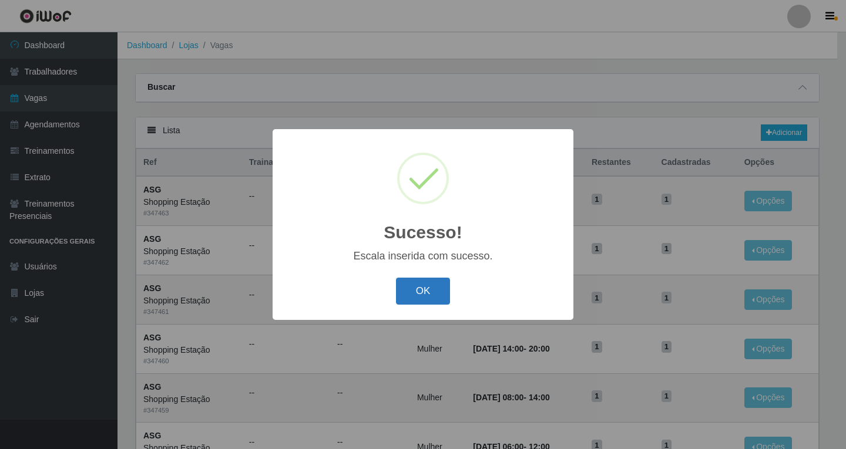
click at [436, 294] on button "OK" at bounding box center [423, 292] width 55 height 28
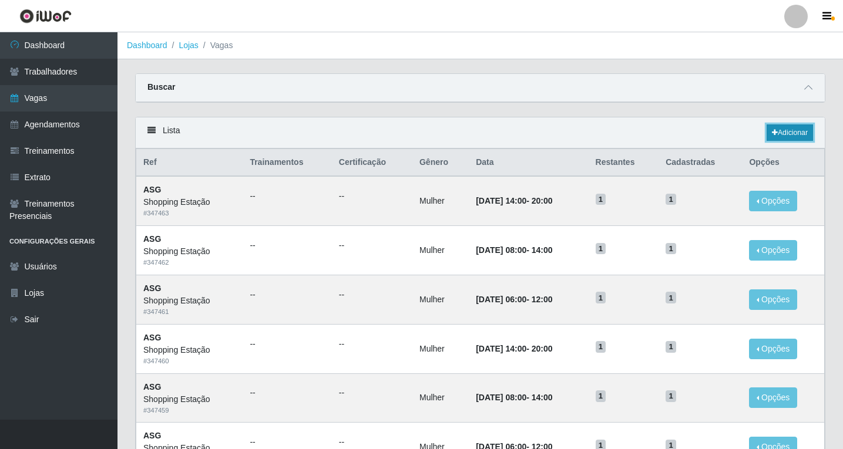
click at [777, 133] on link "Adicionar" at bounding box center [790, 133] width 46 height 16
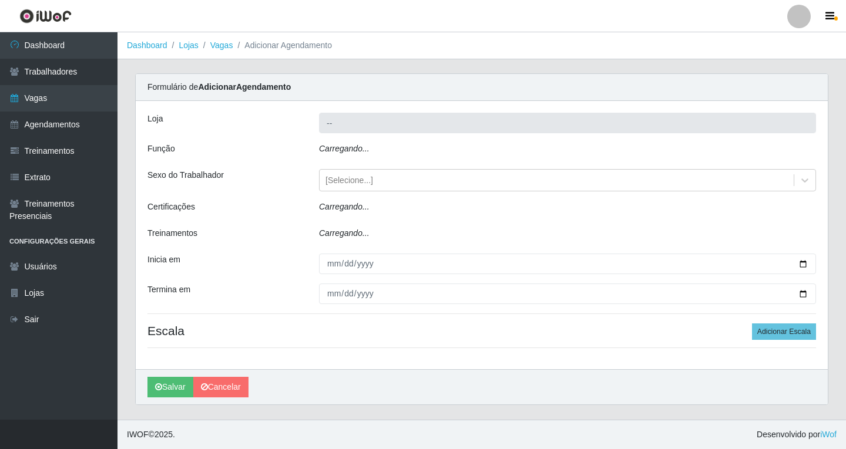
type input "Shopping Estação"
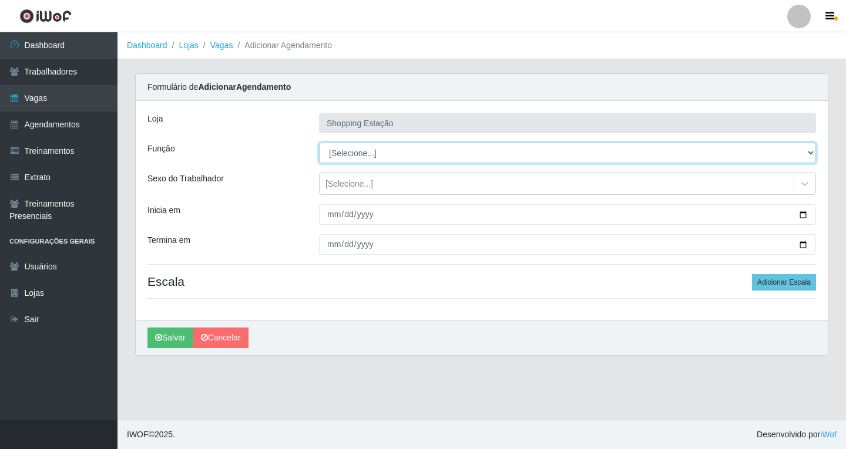
click at [351, 154] on select "[Selecione...] ASG ASG + ASG ++ Operador de Caixa Operador de Caixa + Operador …" at bounding box center [567, 153] width 497 height 21
select select "16"
click at [319, 143] on select "[Selecione...] ASG ASG + ASG ++ Operador de Caixa Operador de Caixa + Operador …" at bounding box center [567, 153] width 497 height 21
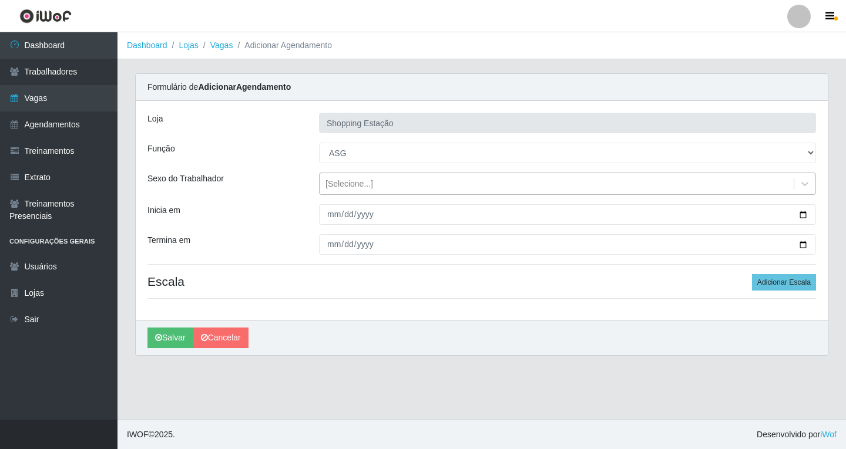
drag, startPoint x: 337, startPoint y: 189, endPoint x: 334, endPoint y: 197, distance: 8.6
click at [336, 189] on div "[Selecione...]" at bounding box center [349, 184] width 48 height 12
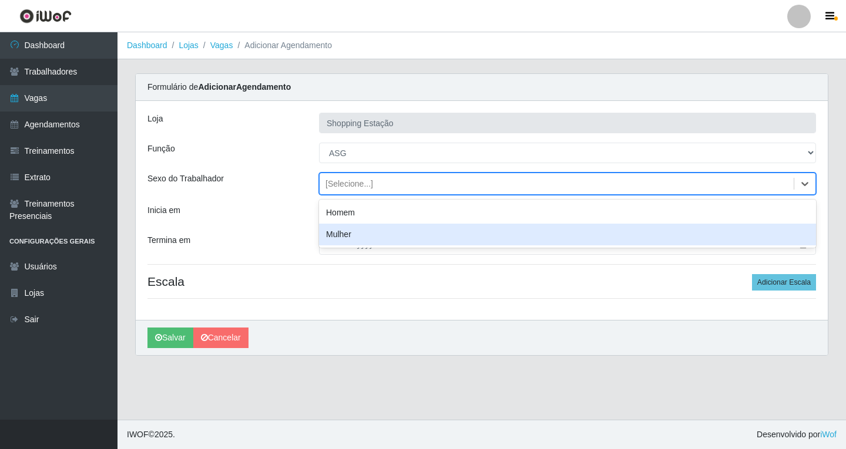
click at [339, 234] on div "Mulher" at bounding box center [567, 235] width 497 height 22
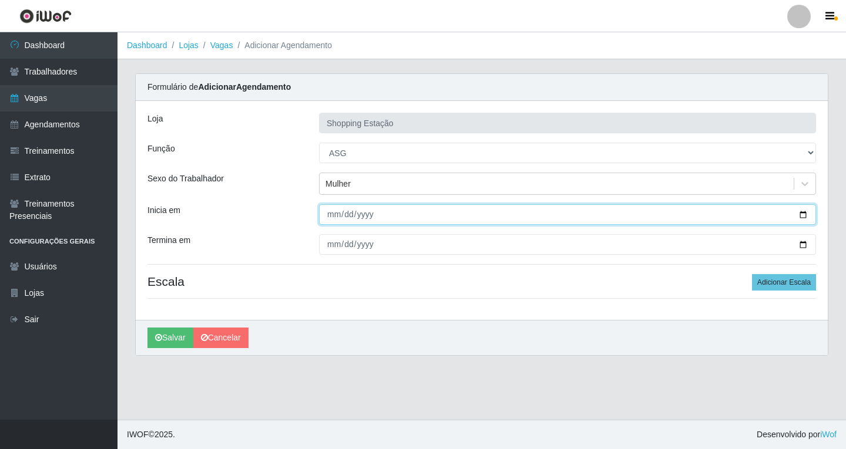
click at [334, 221] on input "Inicia em" at bounding box center [567, 214] width 497 height 21
type input "2025-10-09"
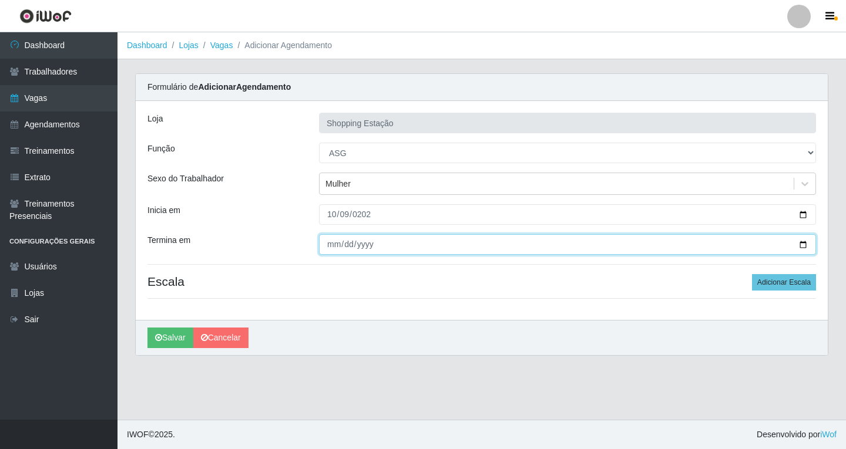
click at [332, 241] on input "Termina em" at bounding box center [567, 244] width 497 height 21
type input "2025-10-09"
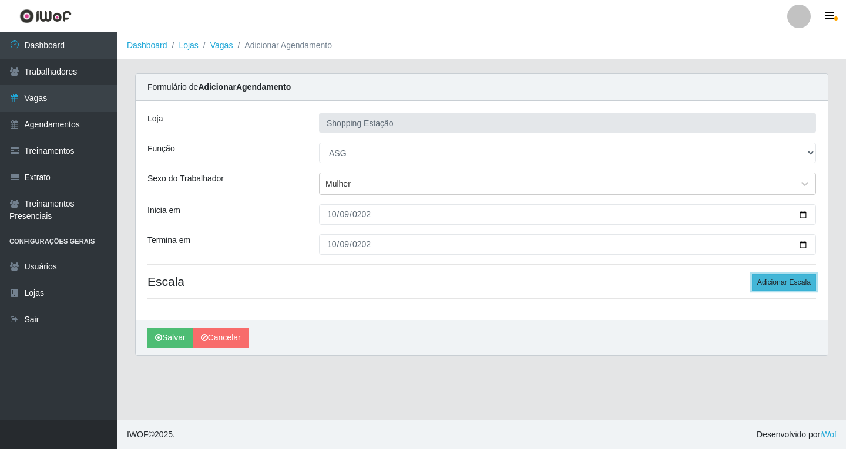
click at [790, 284] on button "Adicionar Escala" at bounding box center [784, 282] width 64 height 16
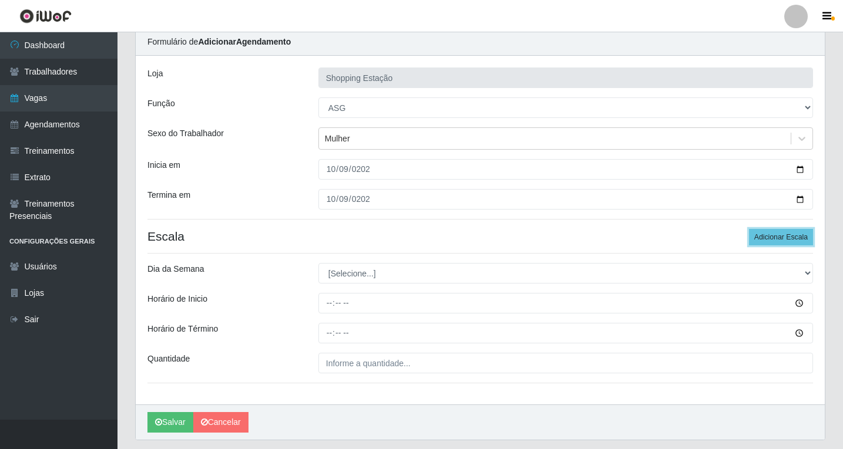
scroll to position [80, 0]
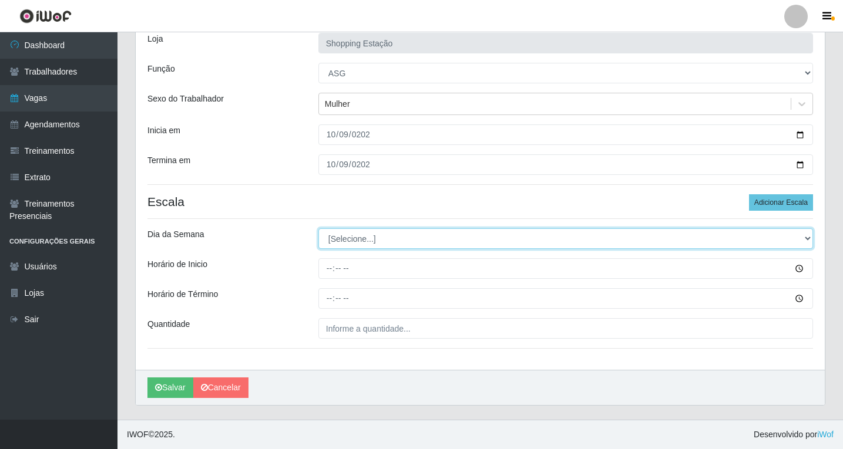
click at [361, 243] on select "[Selecione...] Segunda Terça Quarta Quinta Sexta Sábado Domingo" at bounding box center [565, 238] width 495 height 21
select select "4"
click at [318, 228] on select "[Selecione...] Segunda Terça Quarta Quinta Sexta Sábado Domingo" at bounding box center [565, 238] width 495 height 21
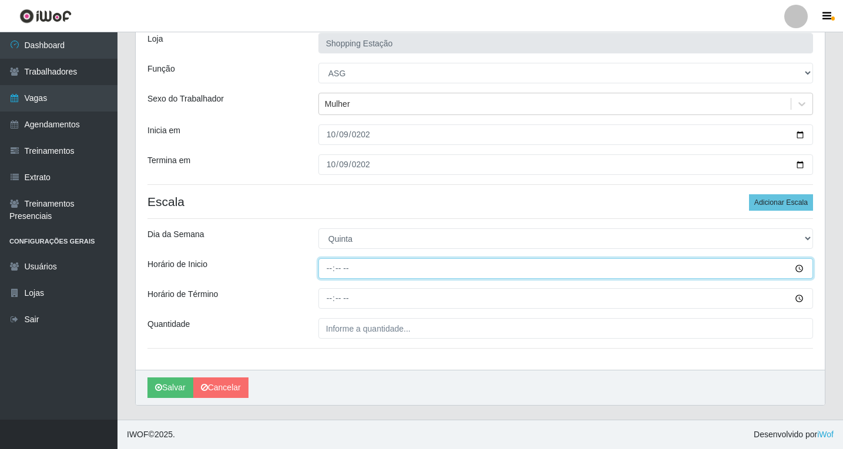
click at [328, 272] on input "Horário de Inicio" at bounding box center [565, 268] width 495 height 21
type input "06:00"
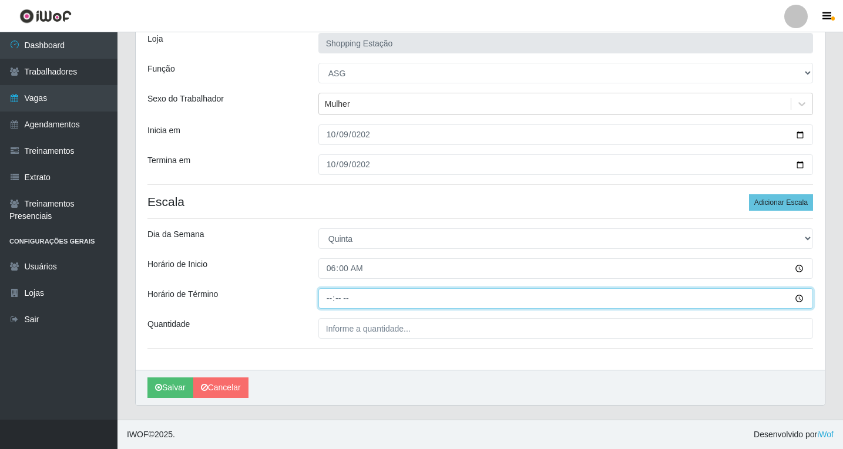
click at [332, 296] on input "Horário de Término" at bounding box center [565, 298] width 495 height 21
type input "12:00"
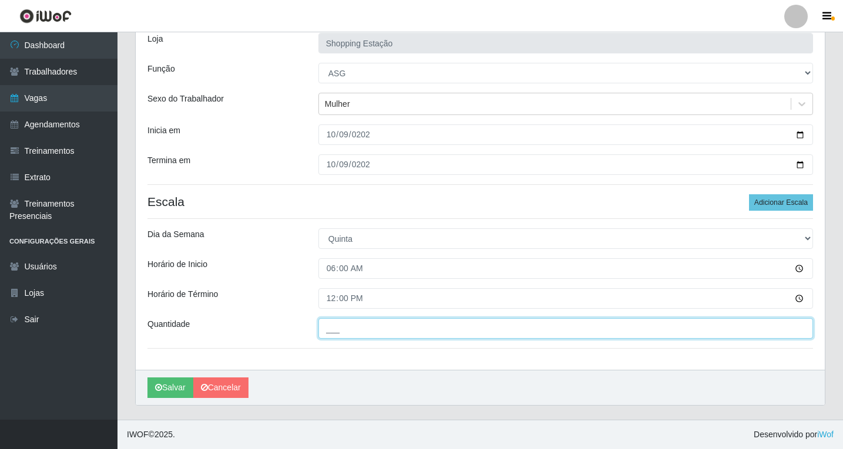
click at [360, 331] on input "___" at bounding box center [565, 328] width 495 height 21
type input "1__"
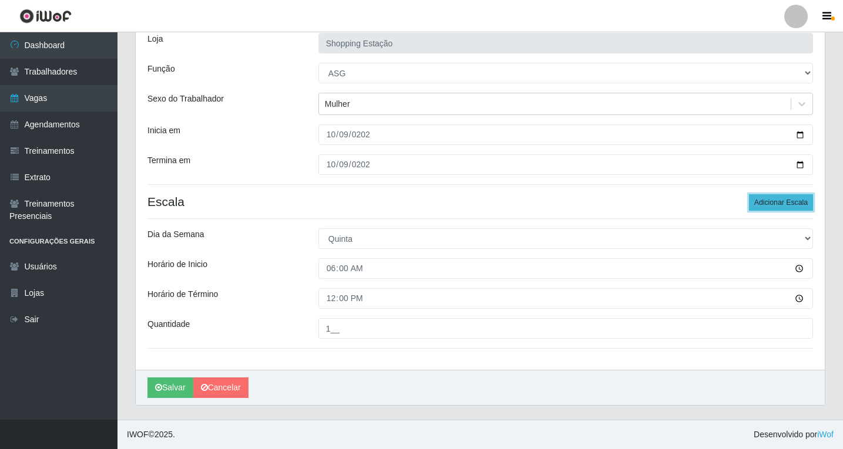
click at [765, 202] on button "Adicionar Escala" at bounding box center [781, 202] width 64 height 16
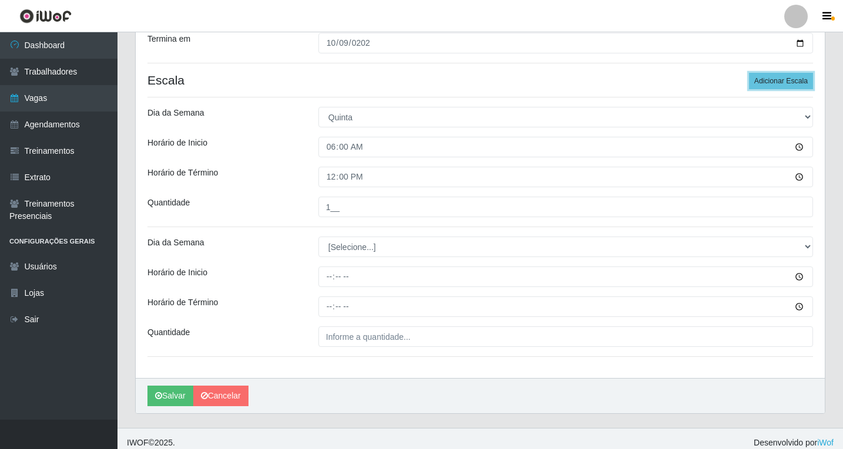
scroll to position [210, 0]
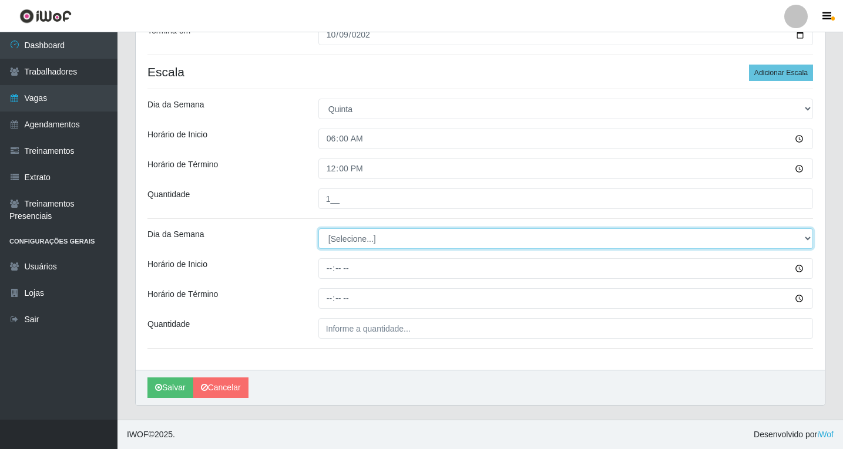
click at [344, 242] on select "[Selecione...] Segunda Terça Quarta Quinta Sexta Sábado Domingo" at bounding box center [565, 238] width 495 height 21
select select "4"
click at [318, 228] on select "[Selecione...] Segunda Terça Quarta Quinta Sexta Sábado Domingo" at bounding box center [565, 238] width 495 height 21
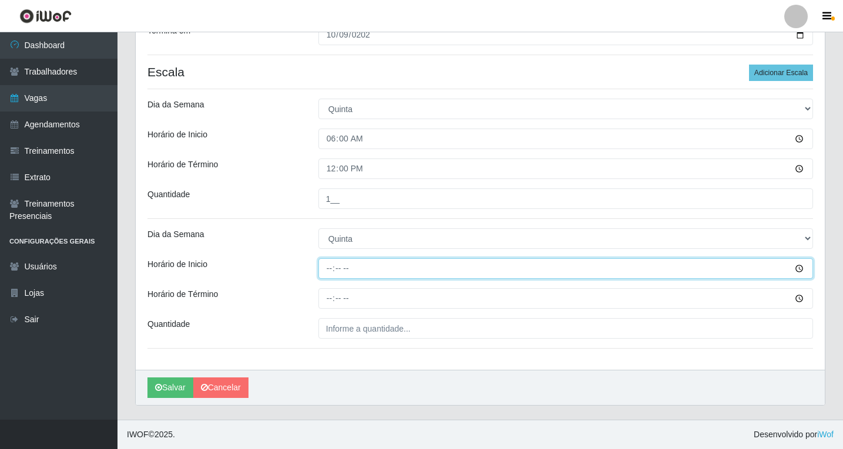
click at [331, 271] on input "Horário de Inicio" at bounding box center [565, 268] width 495 height 21
type input "08:00"
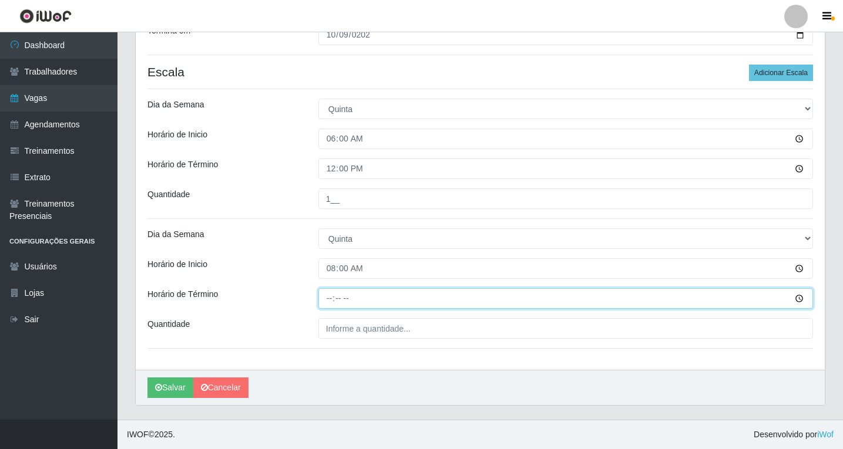
click at [329, 296] on input "Horário de Término" at bounding box center [565, 298] width 495 height 21
type input "14:00"
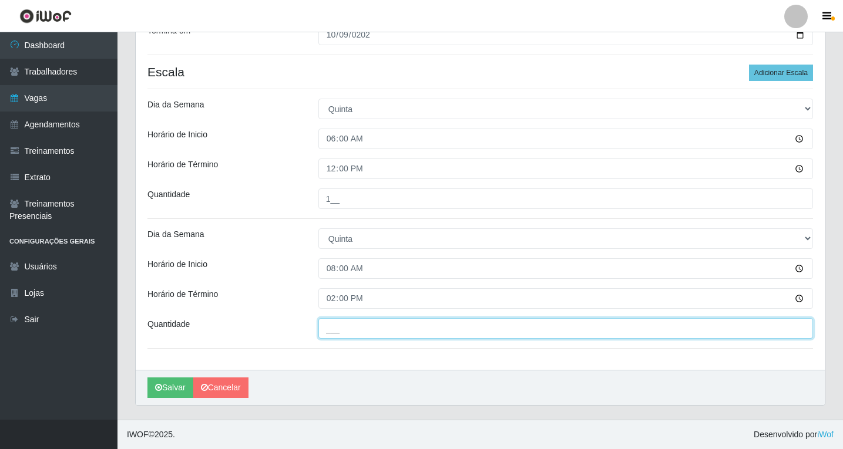
click at [348, 330] on input "___" at bounding box center [565, 328] width 495 height 21
type input "1__"
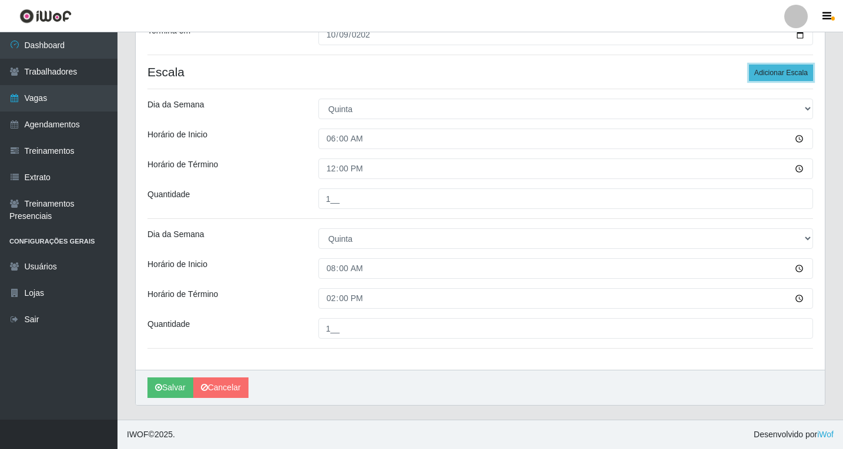
click at [791, 74] on button "Adicionar Escala" at bounding box center [781, 73] width 64 height 16
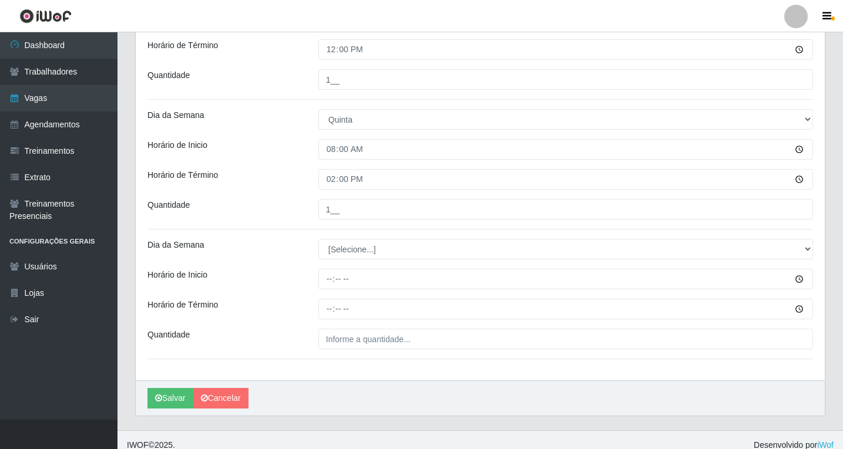
scroll to position [339, 0]
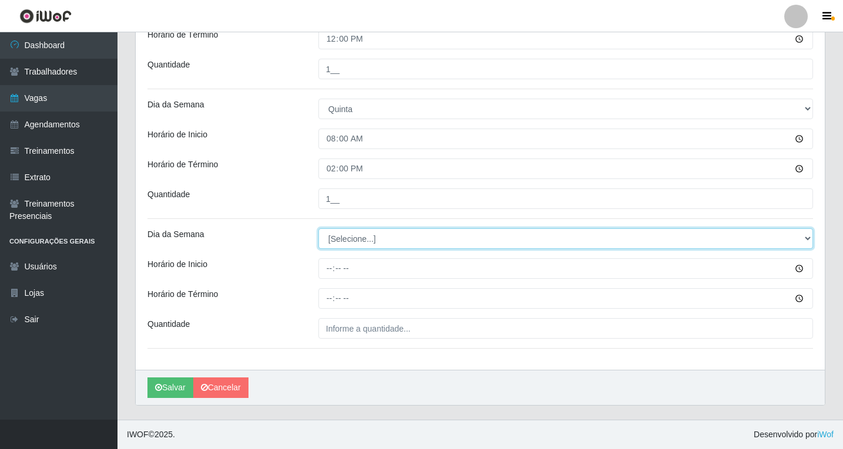
click at [354, 241] on select "[Selecione...] Segunda Terça Quarta Quinta Sexta Sábado Domingo" at bounding box center [565, 238] width 495 height 21
select select "4"
click at [318, 228] on select "[Selecione...] Segunda Terça Quarta Quinta Sexta Sábado Domingo" at bounding box center [565, 238] width 495 height 21
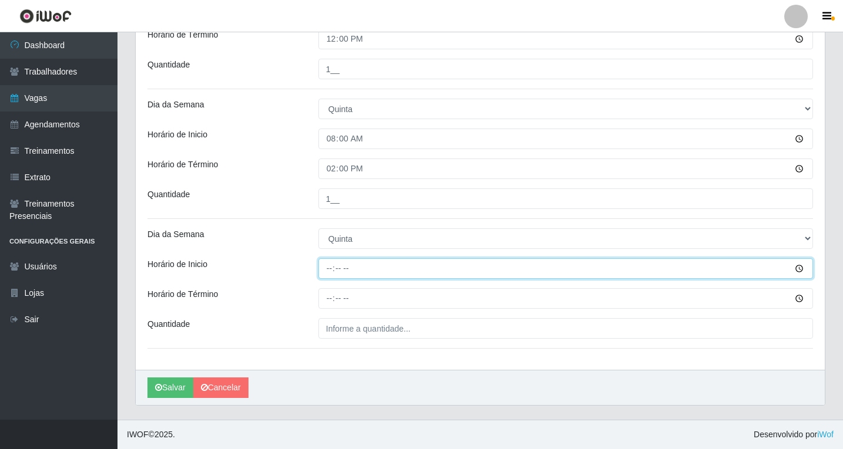
click at [329, 268] on input "Horário de Inicio" at bounding box center [565, 268] width 495 height 21
type input "14:00"
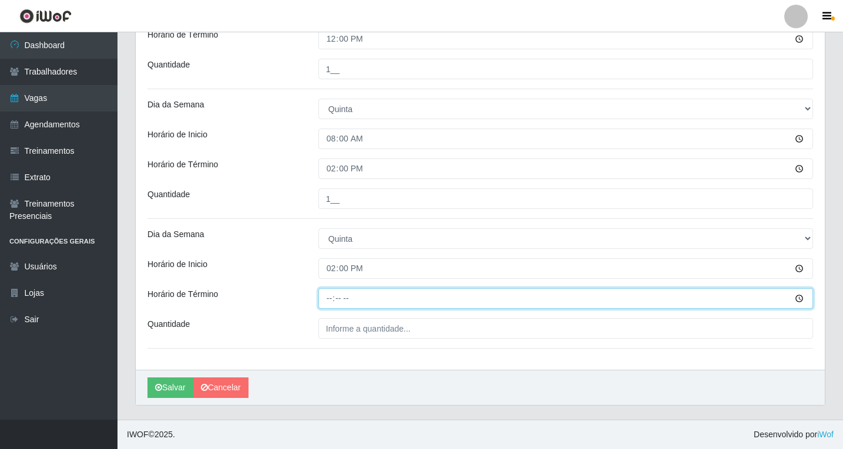
click at [331, 302] on input "Horário de Término" at bounding box center [565, 298] width 495 height 21
type input "20:00"
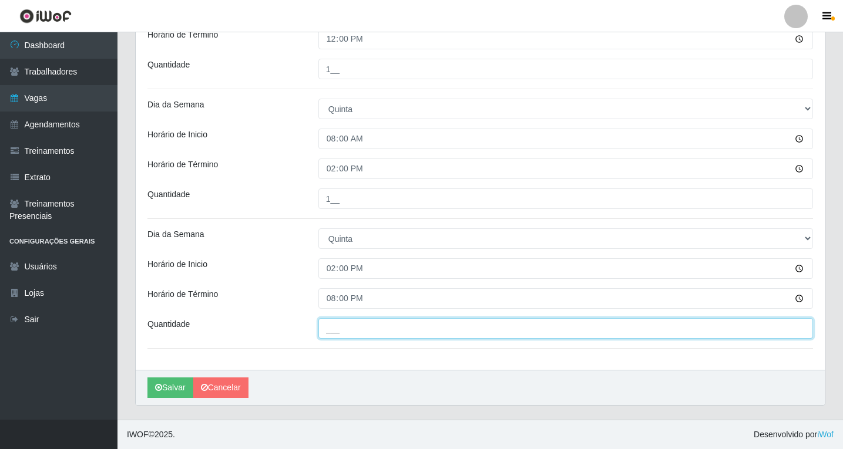
click at [351, 336] on input "___" at bounding box center [565, 328] width 495 height 21
type input "1__"
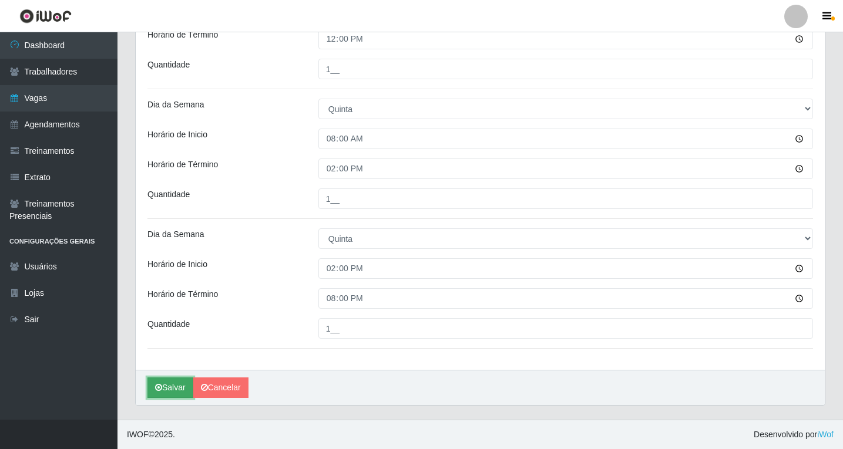
click at [170, 389] on button "Salvar" at bounding box center [170, 388] width 46 height 21
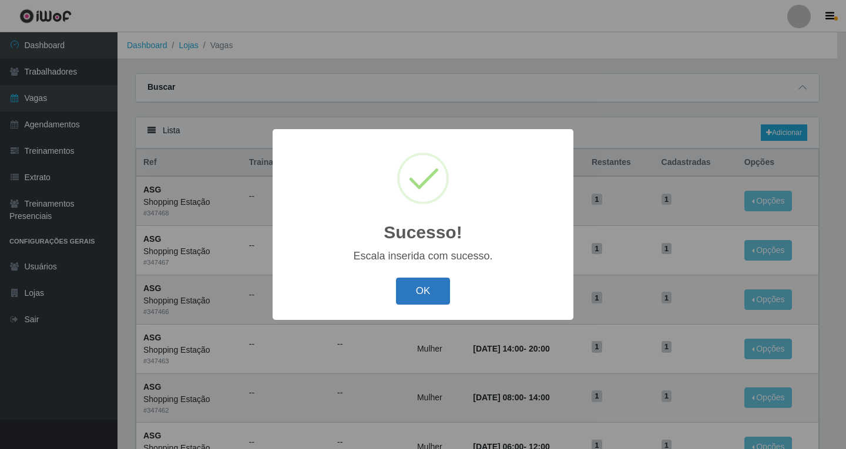
click at [423, 294] on button "OK" at bounding box center [423, 292] width 55 height 28
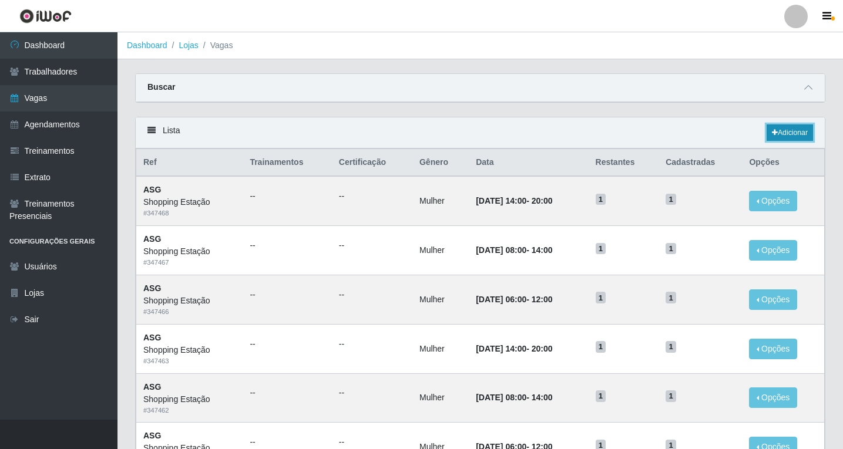
click at [775, 136] on link "Adicionar" at bounding box center [790, 133] width 46 height 16
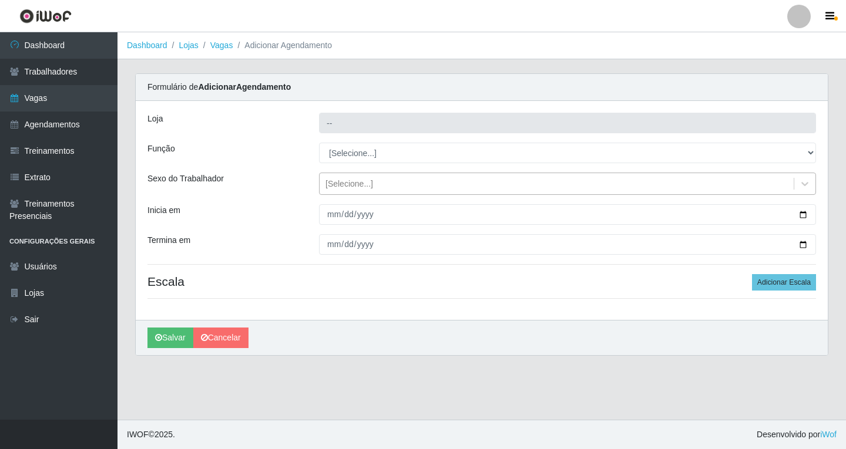
type input "Shopping Estação"
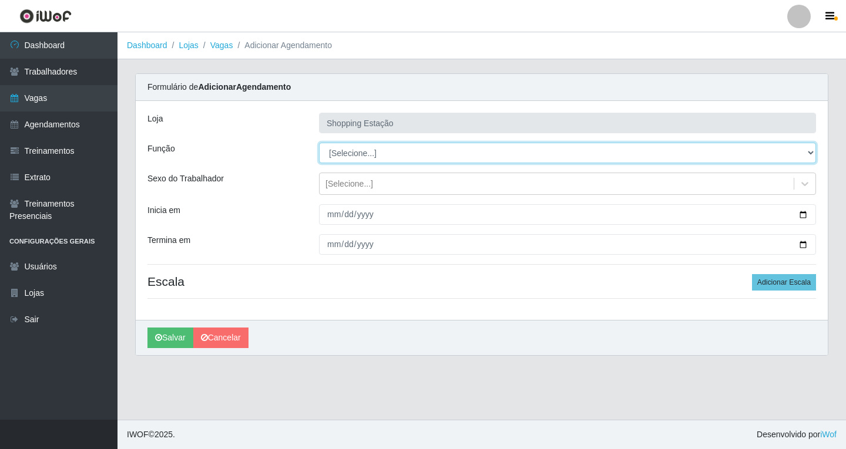
click at [346, 152] on select "[Selecione...] ASG ASG + ASG ++ Operador de Caixa Operador de Caixa + Operador …" at bounding box center [567, 153] width 497 height 21
select select "16"
click at [319, 143] on select "[Selecione...] ASG ASG + ASG ++ Operador de Caixa Operador de Caixa + Operador …" at bounding box center [567, 153] width 497 height 21
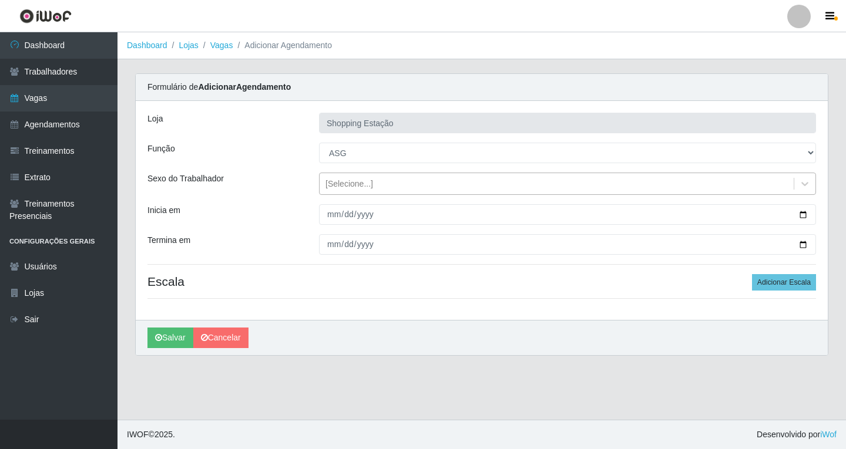
click at [339, 185] on div "[Selecione...]" at bounding box center [349, 184] width 48 height 12
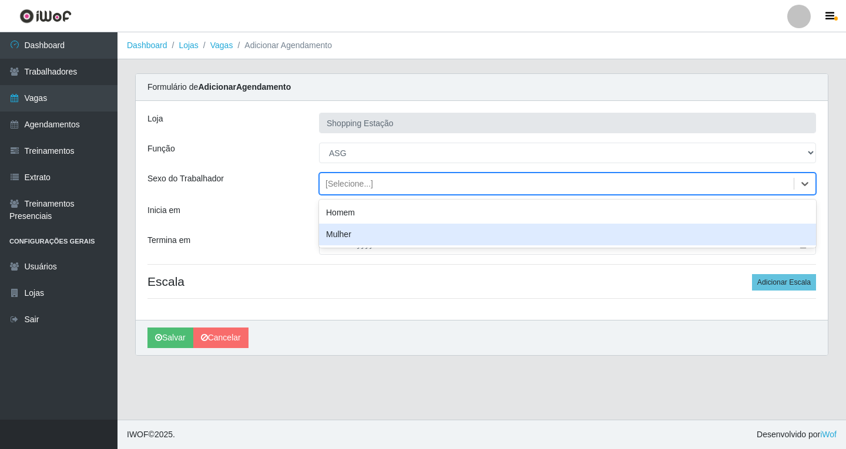
click at [346, 232] on div "Mulher" at bounding box center [567, 235] width 497 height 22
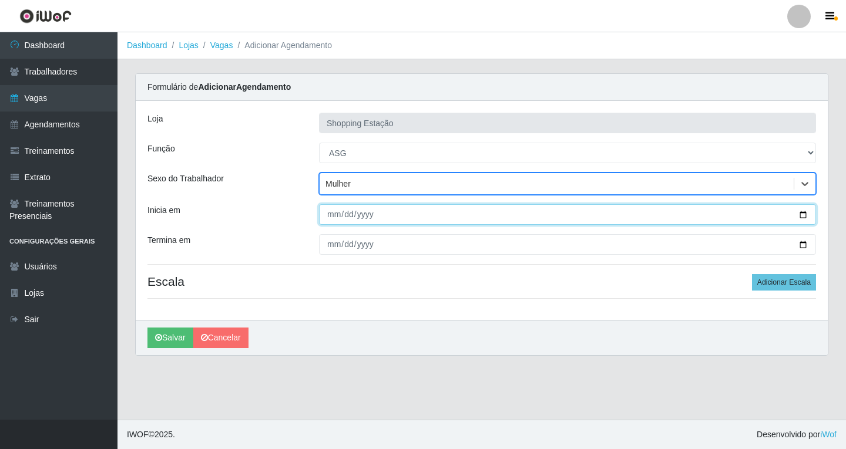
click at [334, 217] on input "Inicia em" at bounding box center [567, 214] width 497 height 21
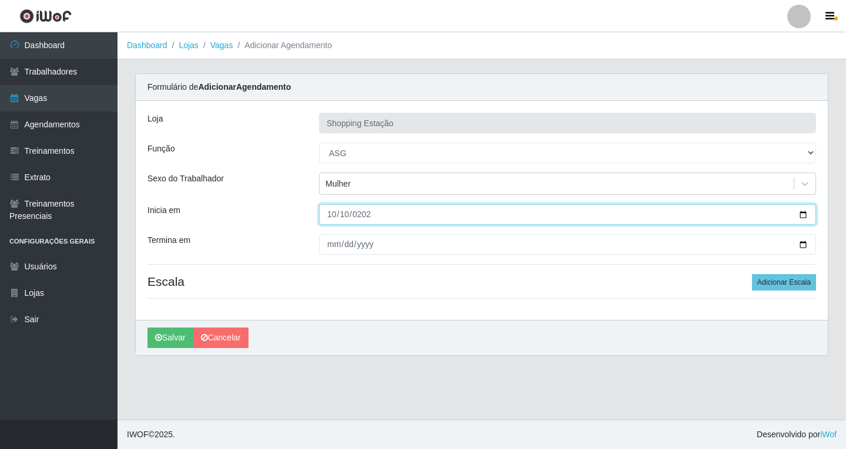
type input "2025-10-10"
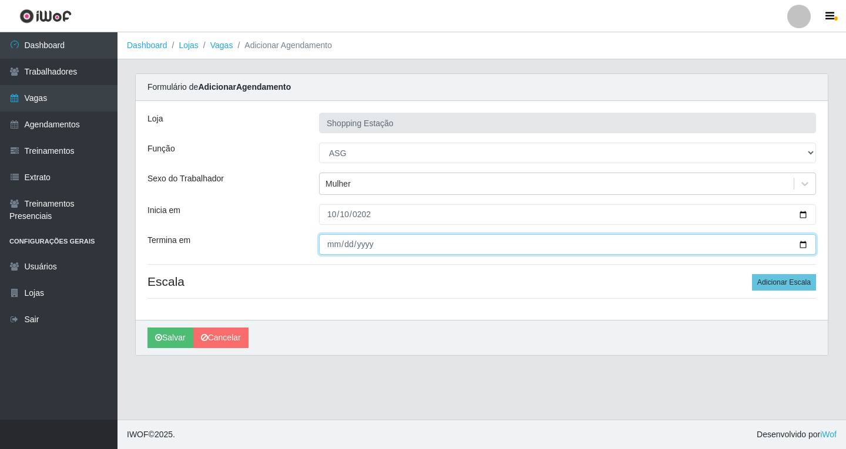
click at [335, 245] on input "Termina em" at bounding box center [567, 244] width 497 height 21
type input "2025-10-10"
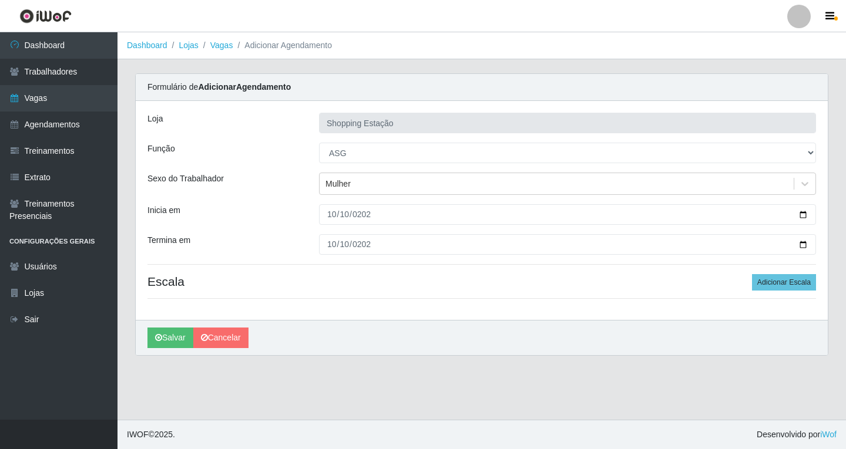
click at [779, 291] on div "Loja Shopping Estação Função [Selecione...] ASG ASG + ASG ++ Operador de Caixa …" at bounding box center [482, 210] width 692 height 219
click at [769, 285] on button "Adicionar Escala" at bounding box center [784, 282] width 64 height 16
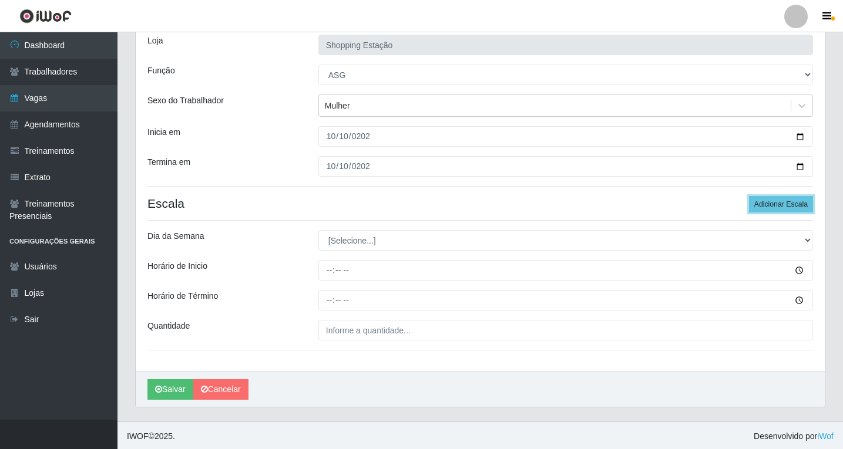
scroll to position [80, 0]
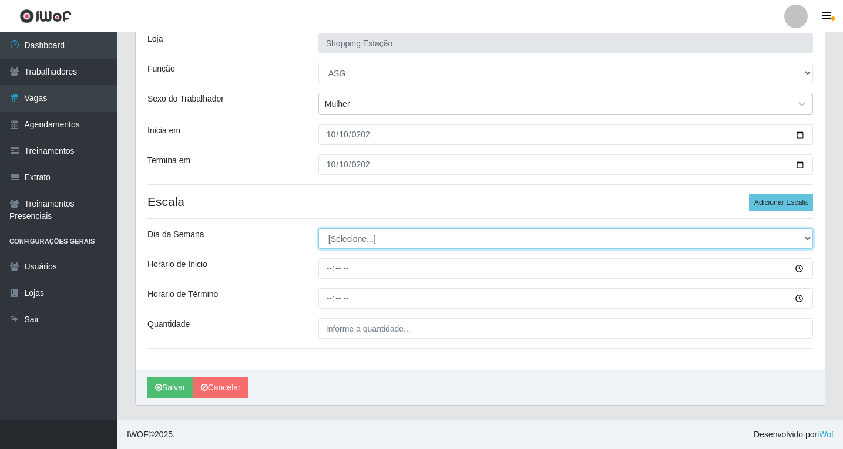
click at [342, 245] on select "[Selecione...] Segunda Terça Quarta Quinta Sexta Sábado Domingo" at bounding box center [565, 238] width 495 height 21
click at [342, 237] on select "[Selecione...] Segunda Terça Quarta Quinta Sexta Sábado Domingo" at bounding box center [565, 238] width 495 height 21
select select "5"
click at [318, 228] on select "[Selecione...] Segunda Terça Quarta Quinta Sexta Sábado Domingo" at bounding box center [565, 238] width 495 height 21
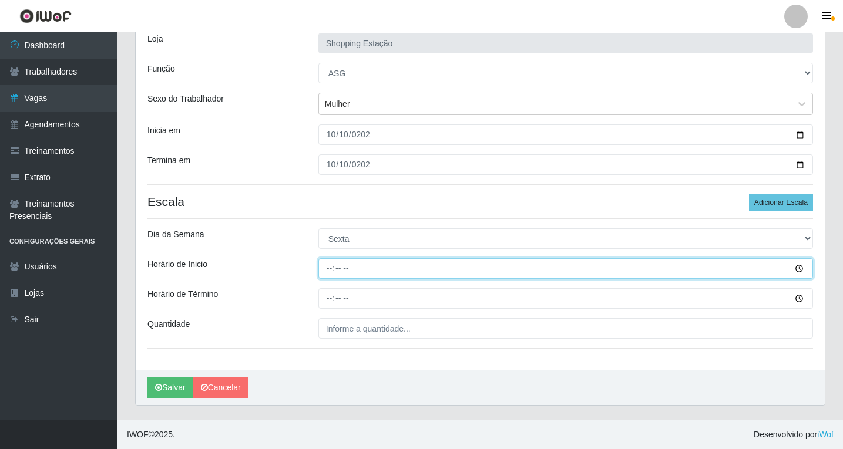
click at [331, 269] on input "Horário de Inicio" at bounding box center [565, 268] width 495 height 21
type input "06:00"
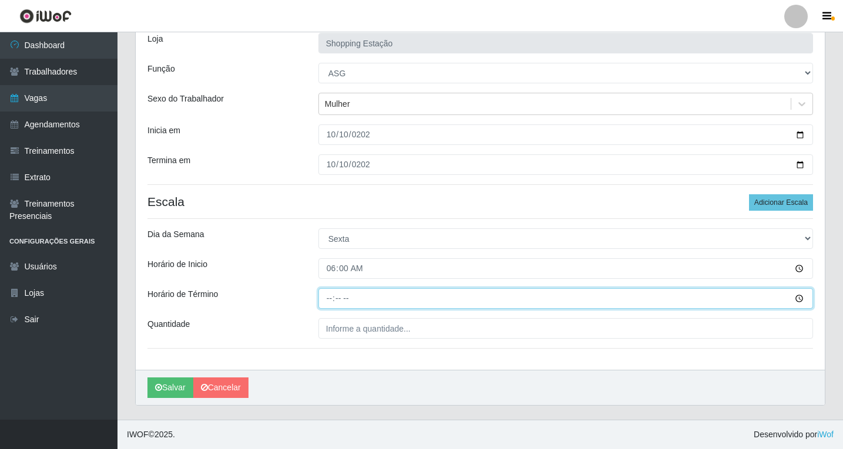
click at [326, 299] on input "Horário de Término" at bounding box center [565, 298] width 495 height 21
type input "12:00"
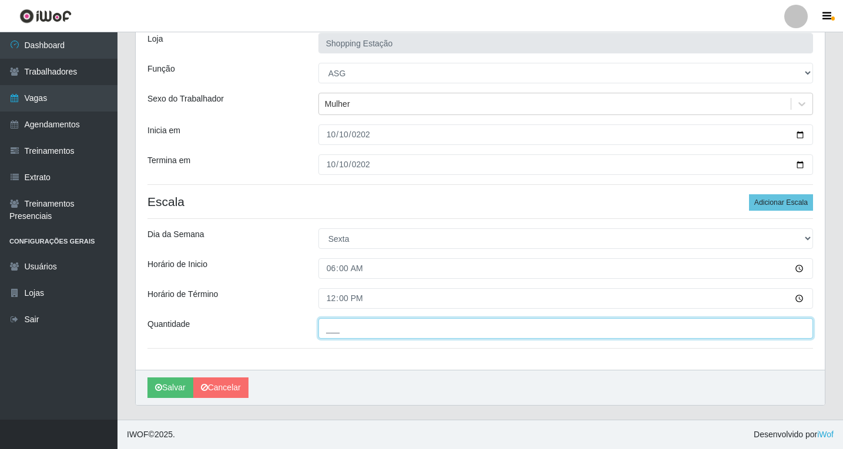
click at [340, 324] on input "___" at bounding box center [565, 328] width 495 height 21
type input "1__"
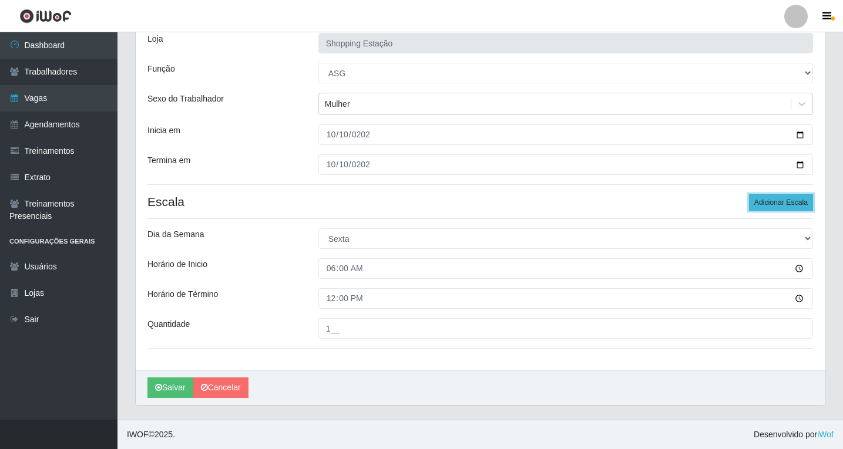
click at [786, 200] on button "Adicionar Escala" at bounding box center [781, 202] width 64 height 16
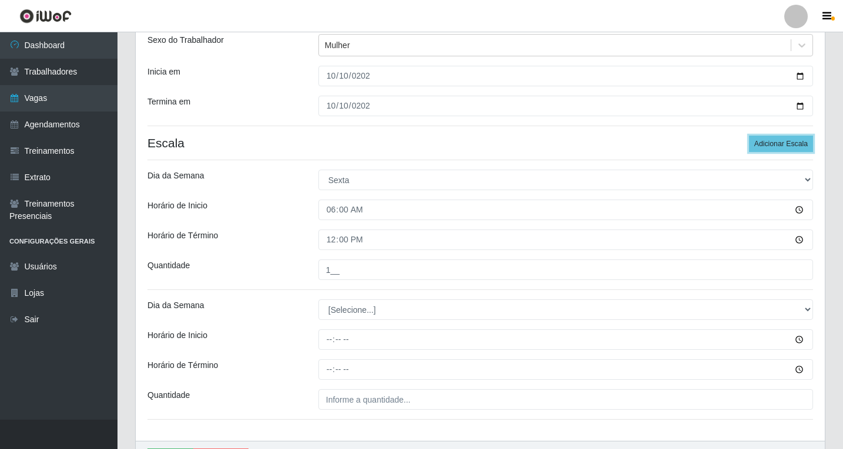
scroll to position [210, 0]
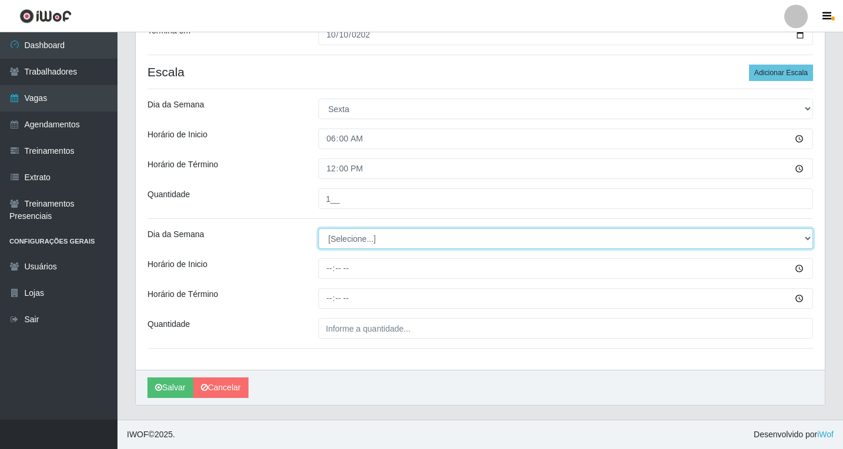
click at [345, 240] on select "[Selecione...] Segunda Terça Quarta Quinta Sexta Sábado Domingo" at bounding box center [565, 238] width 495 height 21
select select "5"
click at [318, 228] on select "[Selecione...] Segunda Terça Quarta Quinta Sexta Sábado Domingo" at bounding box center [565, 238] width 495 height 21
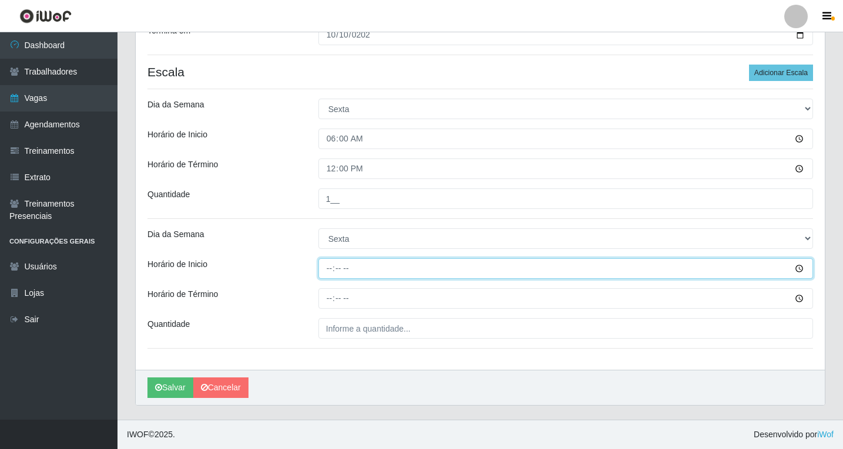
click at [332, 271] on input "Horário de Inicio" at bounding box center [565, 268] width 495 height 21
type input "08:00"
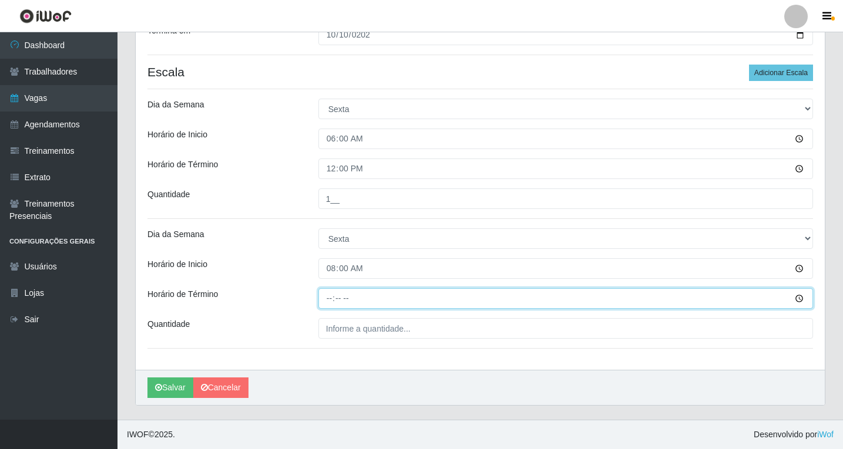
click at [333, 303] on input "Horário de Término" at bounding box center [565, 298] width 495 height 21
type input "14:00"
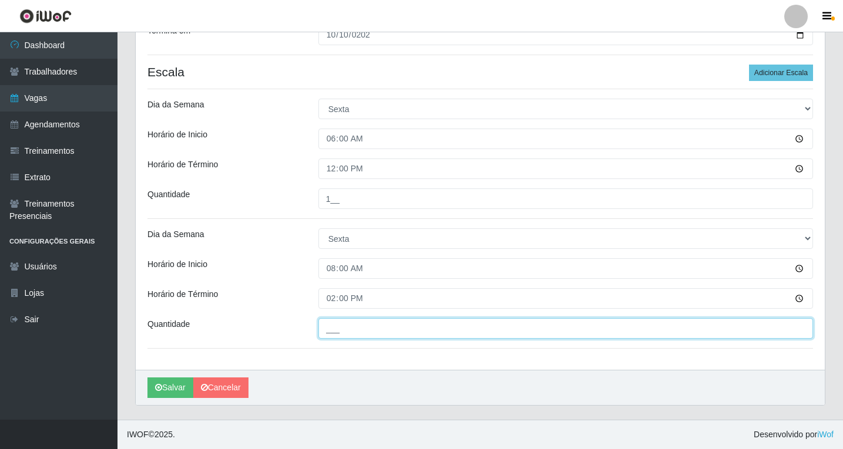
click at [341, 329] on input "___" at bounding box center [565, 328] width 495 height 21
type input "1__"
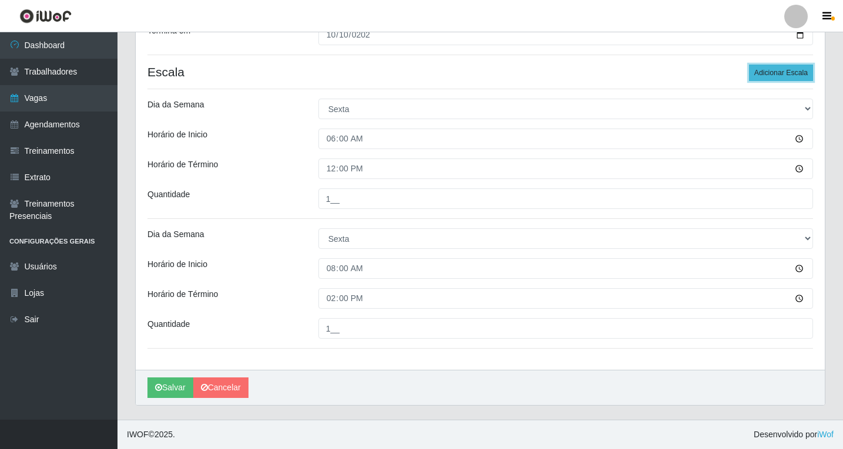
click at [771, 75] on button "Adicionar Escala" at bounding box center [781, 73] width 64 height 16
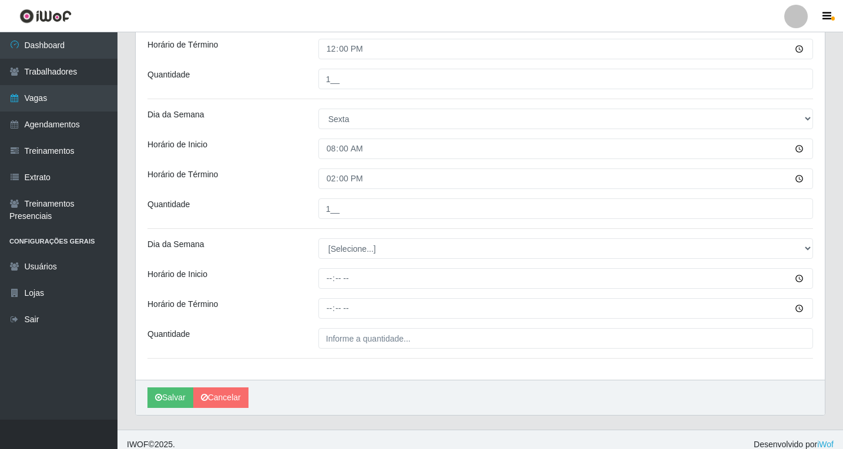
scroll to position [339, 0]
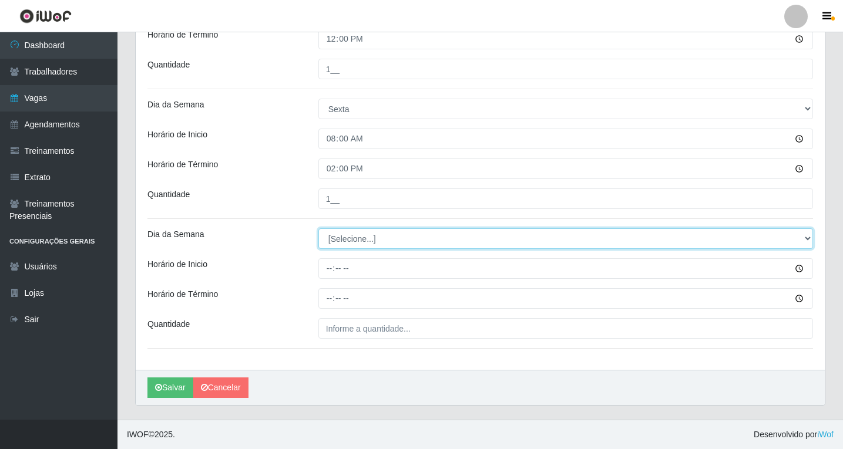
click at [339, 231] on select "[Selecione...] Segunda Terça Quarta Quinta Sexta Sábado Domingo" at bounding box center [565, 238] width 495 height 21
select select "5"
click at [318, 228] on select "[Selecione...] Segunda Terça Quarta Quinta Sexta Sábado Domingo" at bounding box center [565, 238] width 495 height 21
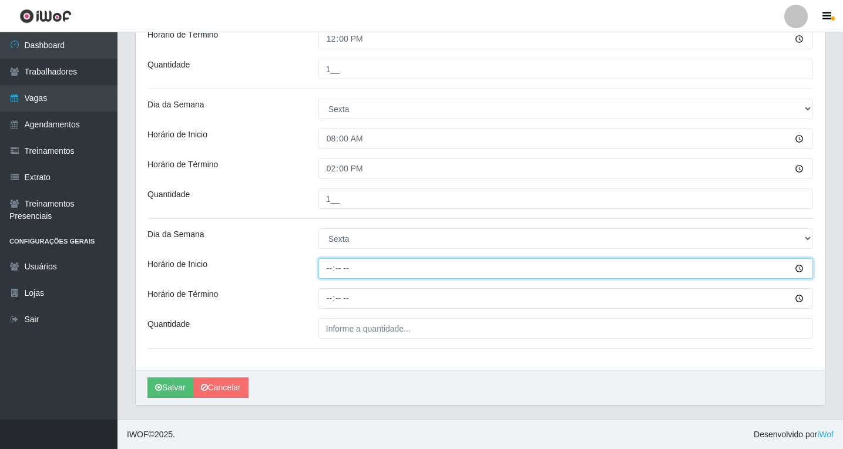
click at [327, 268] on input "Horário de Inicio" at bounding box center [565, 268] width 495 height 21
type input "14:00"
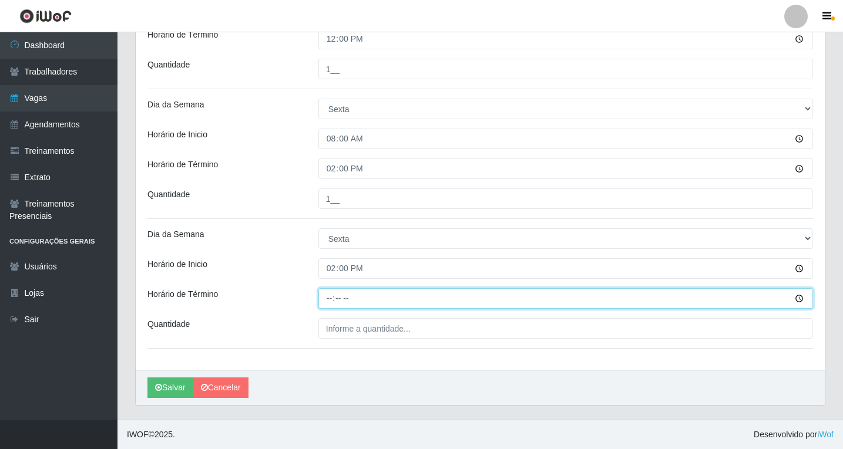
click at [331, 301] on input "Horário de Término" at bounding box center [565, 298] width 495 height 21
type input "20:00"
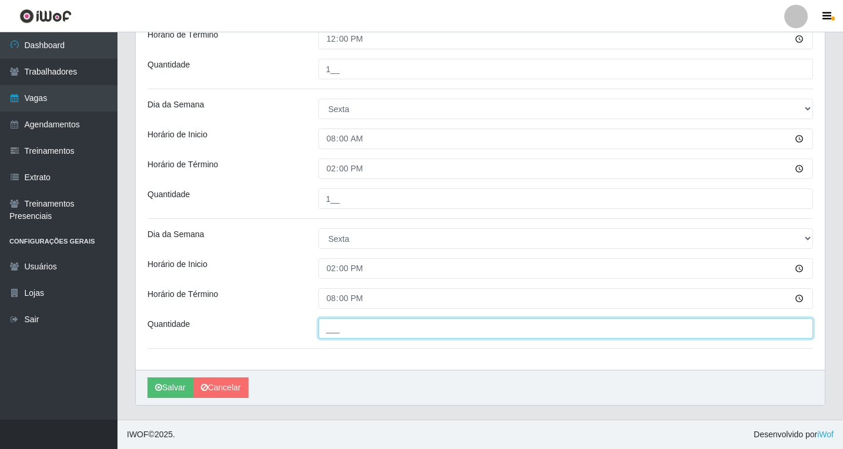
click at [331, 321] on input "___" at bounding box center [565, 328] width 495 height 21
type input "1__"
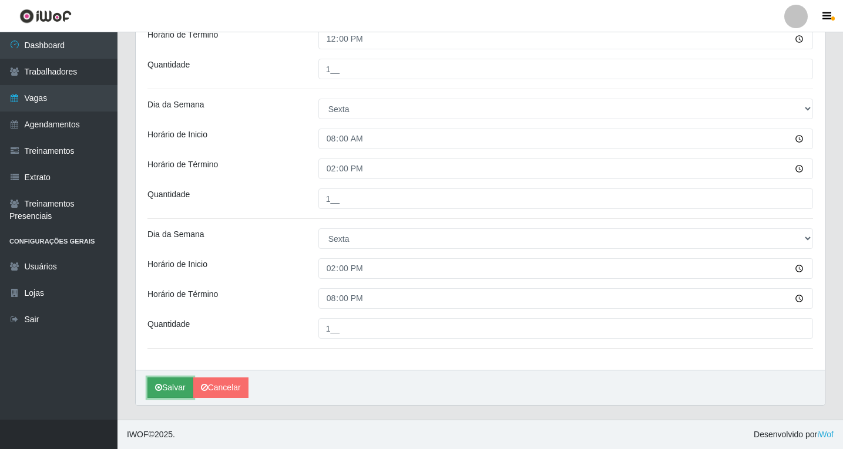
click at [174, 388] on button "Salvar" at bounding box center [170, 388] width 46 height 21
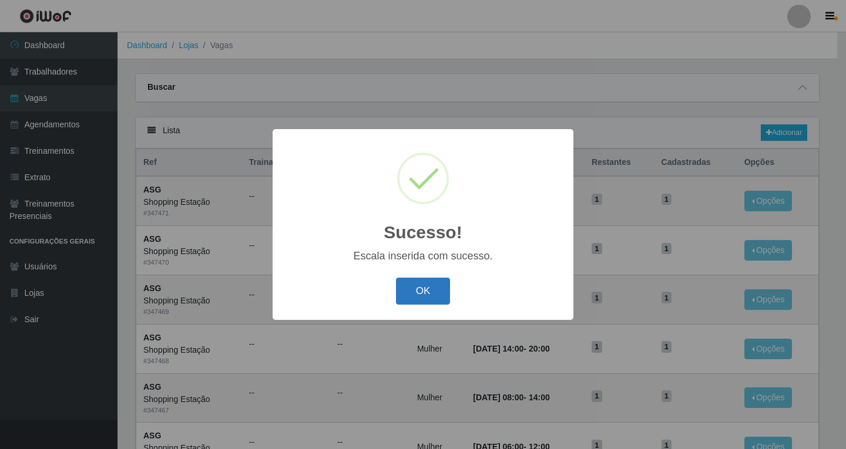
click at [428, 294] on button "OK" at bounding box center [423, 292] width 55 height 28
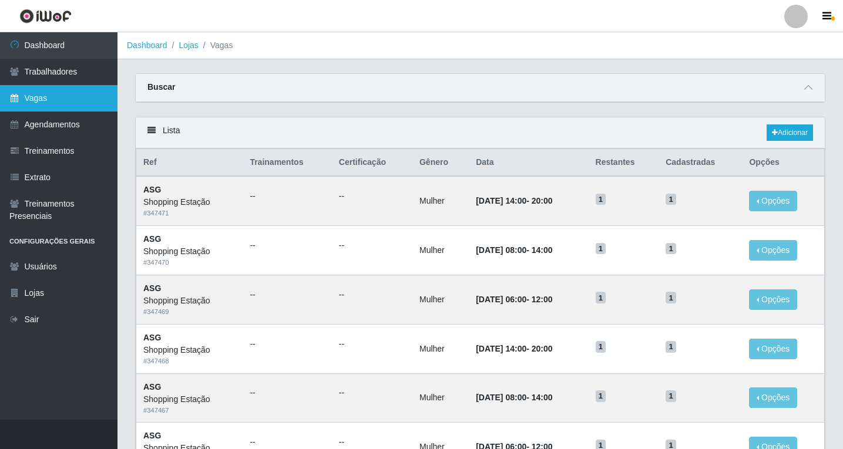
click at [54, 106] on link "Vagas" at bounding box center [58, 98] width 117 height 26
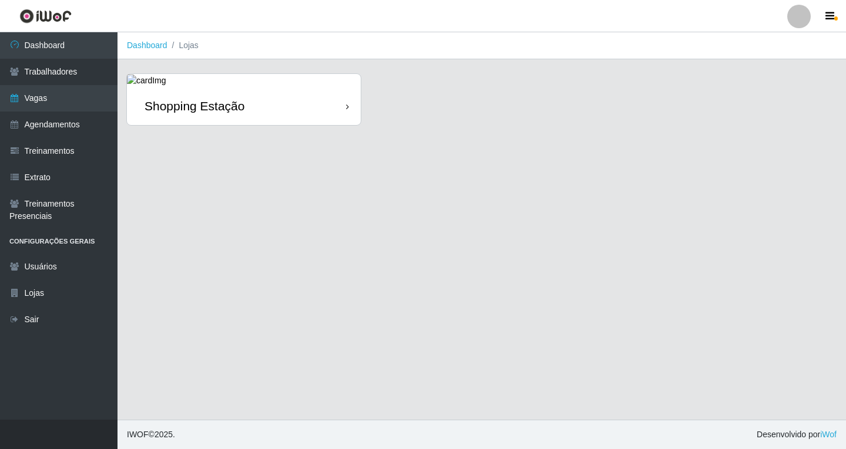
click at [287, 103] on div "Shopping Estação" at bounding box center [244, 106] width 234 height 38
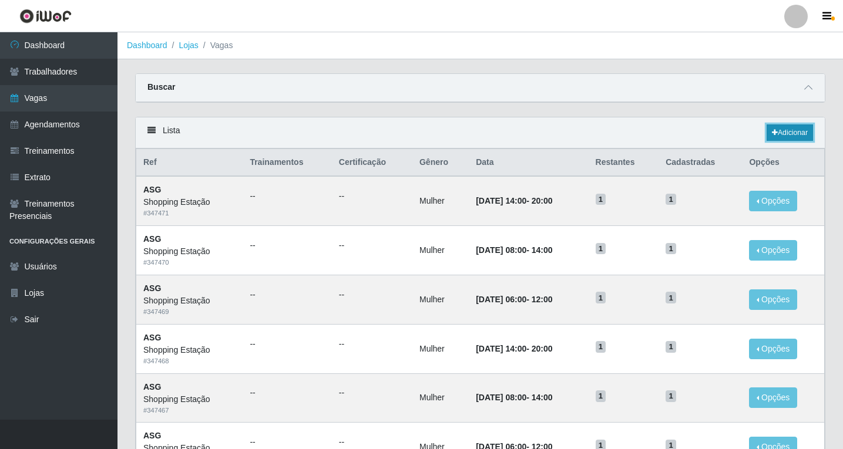
click at [779, 134] on link "Adicionar" at bounding box center [790, 133] width 46 height 16
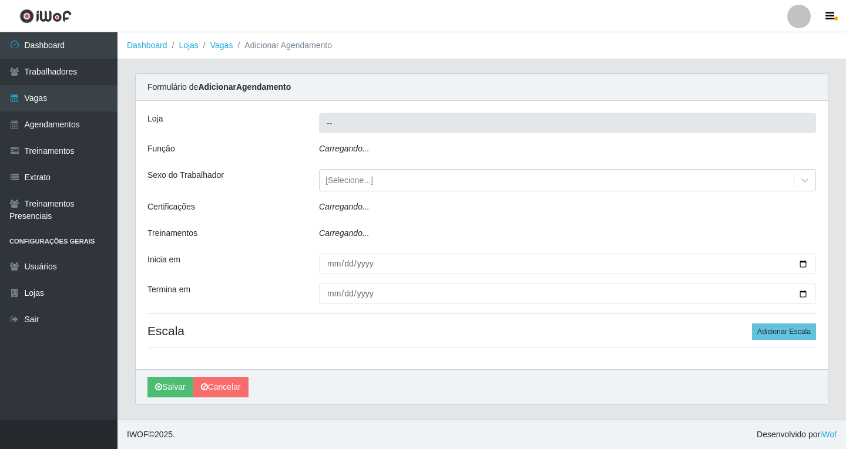
type input "Shopping Estação"
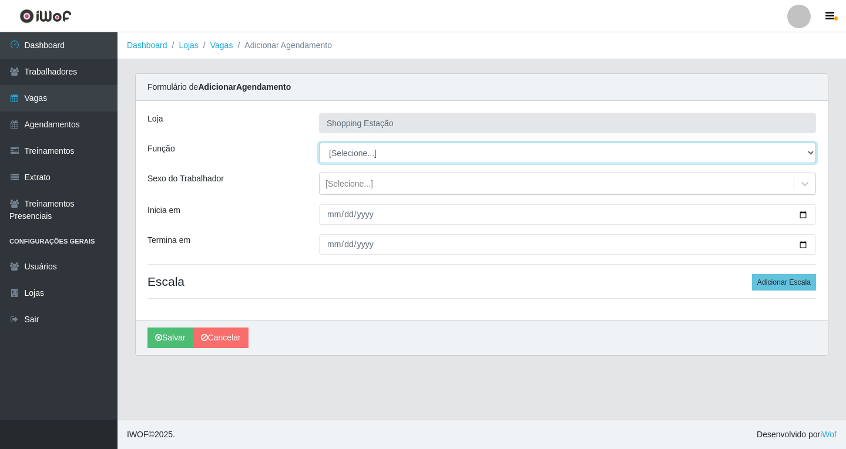
click at [344, 156] on select "[Selecione...] ASG ASG + ASG ++ Operador de Caixa Operador de Caixa + Operador …" at bounding box center [567, 153] width 497 height 21
select select "16"
click at [319, 143] on select "[Selecione...] ASG ASG + ASG ++ Operador de Caixa Operador de Caixa + Operador …" at bounding box center [567, 153] width 497 height 21
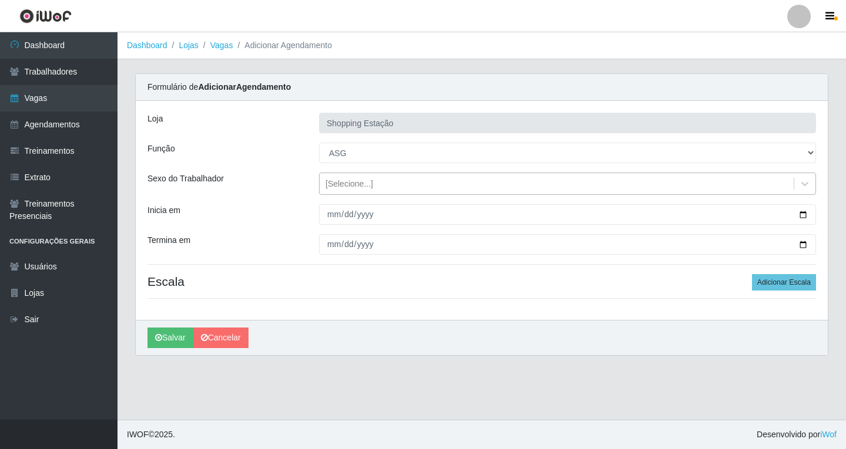
click at [338, 183] on div "[Selecione...]" at bounding box center [349, 184] width 48 height 12
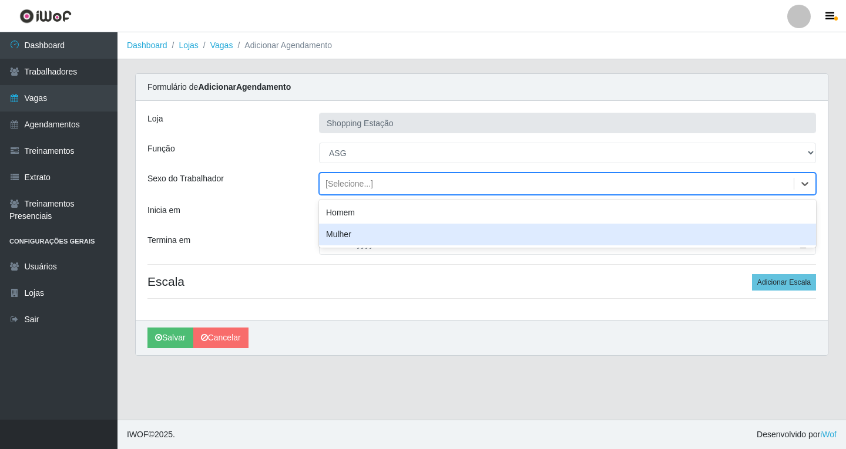
click at [339, 236] on div "Mulher" at bounding box center [567, 235] width 497 height 22
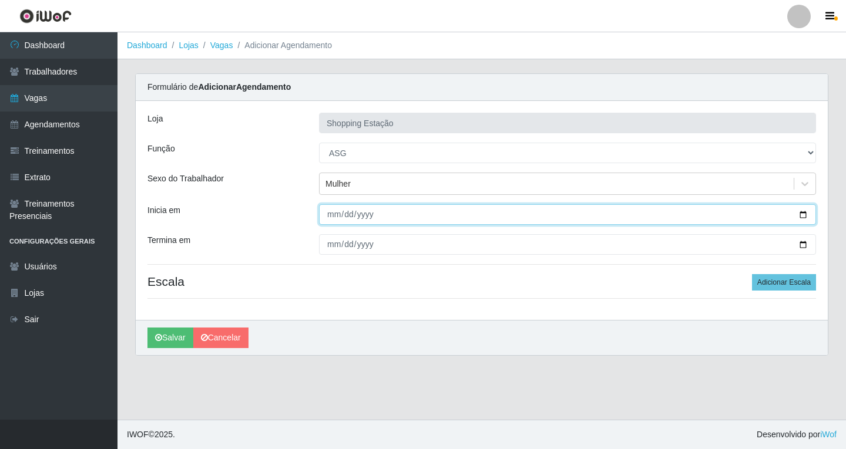
click at [331, 216] on input "Inicia em" at bounding box center [567, 214] width 497 height 21
type input "2025-10-13"
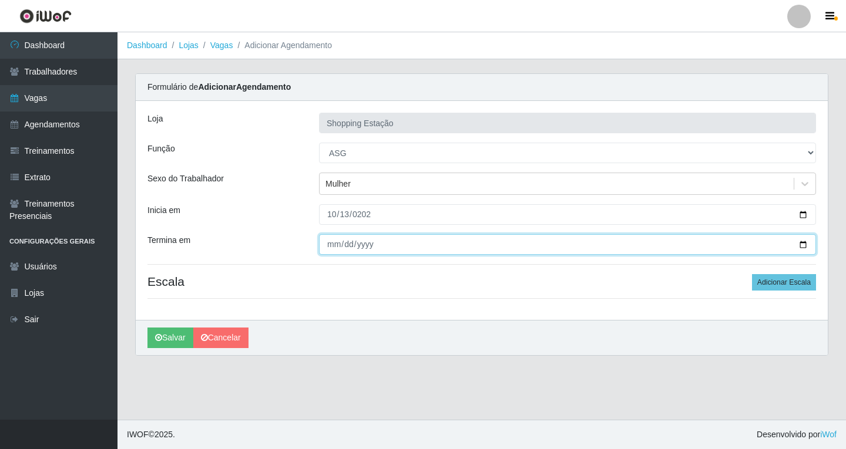
click at [329, 244] on input "Termina em" at bounding box center [567, 244] width 497 height 21
type input "2025-10-13"
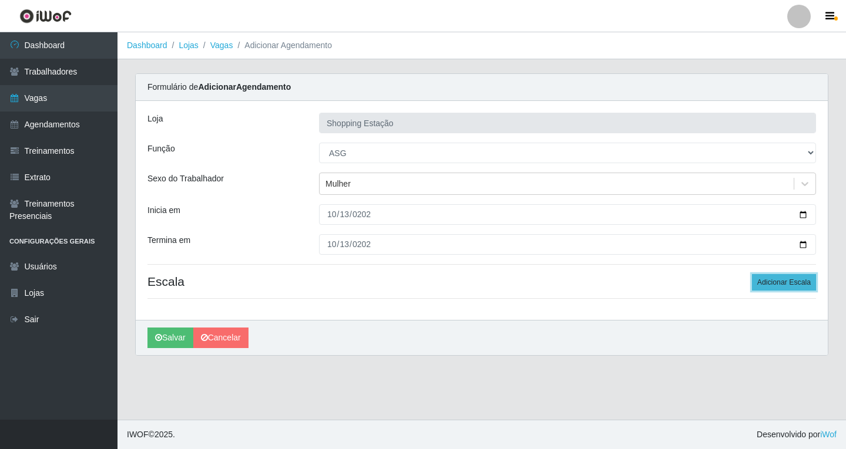
click at [770, 281] on button "Adicionar Escala" at bounding box center [784, 282] width 64 height 16
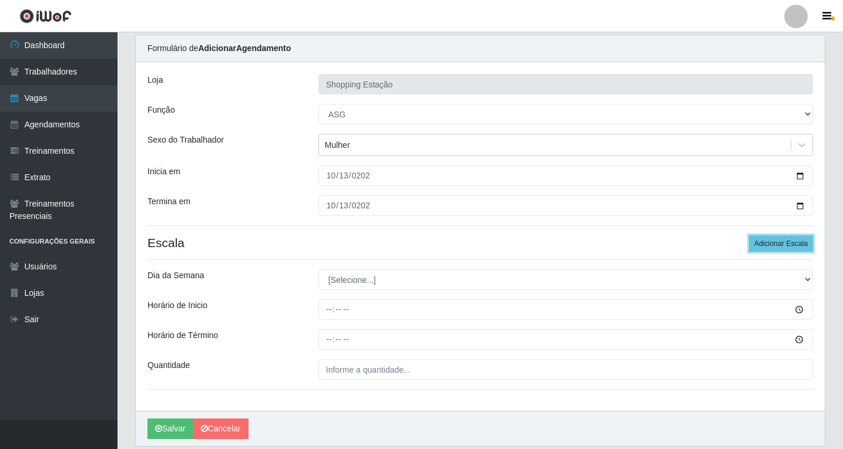
scroll to position [80, 0]
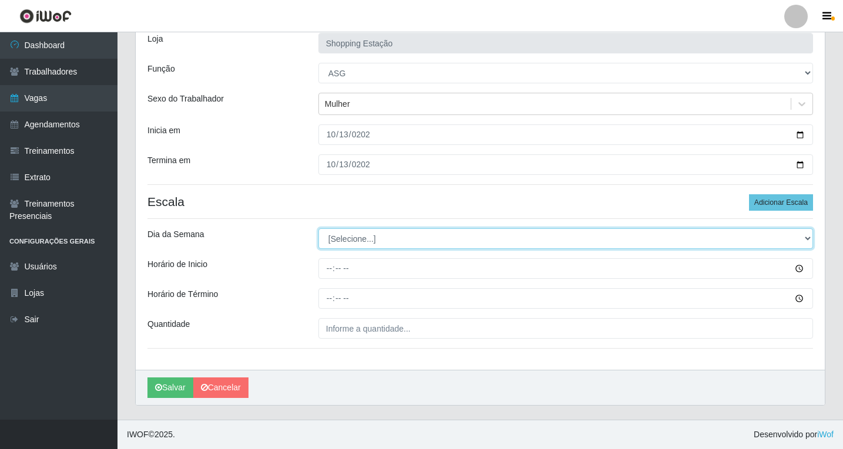
click at [357, 244] on select "[Selecione...] Segunda Terça Quarta Quinta Sexta Sábado Domingo" at bounding box center [565, 238] width 495 height 21
select select "1"
click at [318, 228] on select "[Selecione...] Segunda Terça Quarta Quinta Sexta Sábado Domingo" at bounding box center [565, 238] width 495 height 21
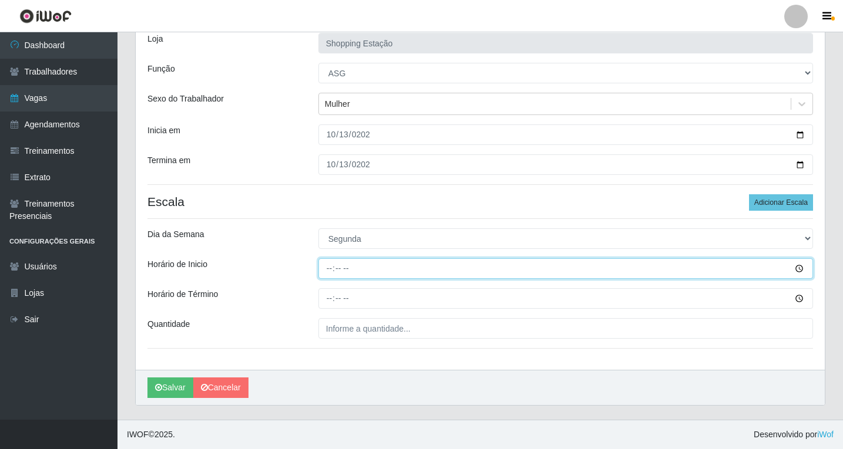
click at [326, 269] on input "Horário de Inicio" at bounding box center [565, 268] width 495 height 21
type input "06:00"
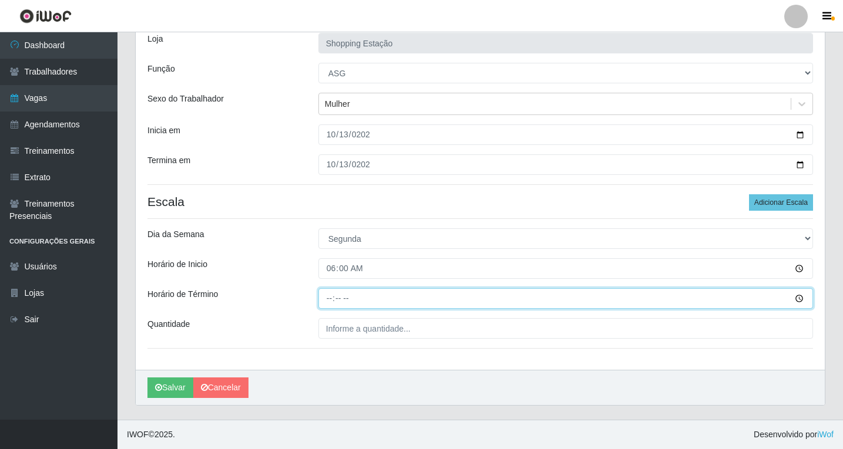
click at [330, 300] on input "Horário de Término" at bounding box center [565, 298] width 495 height 21
type input "12:00"
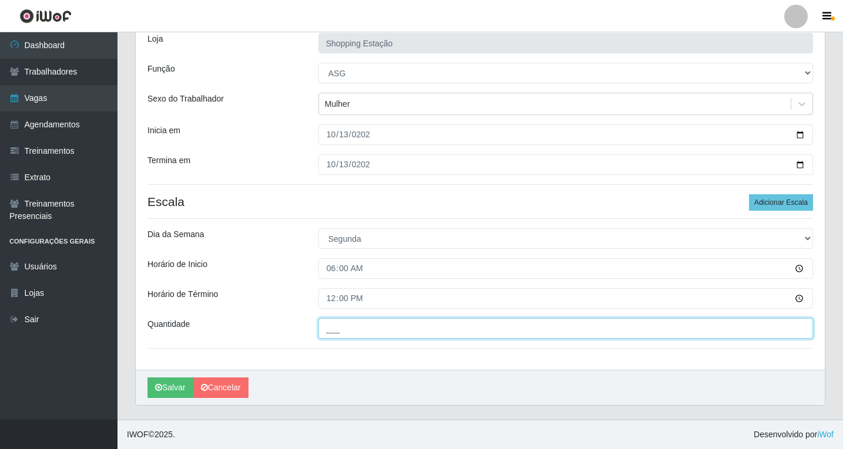
click at [344, 329] on input "___" at bounding box center [565, 328] width 495 height 21
type input "1__"
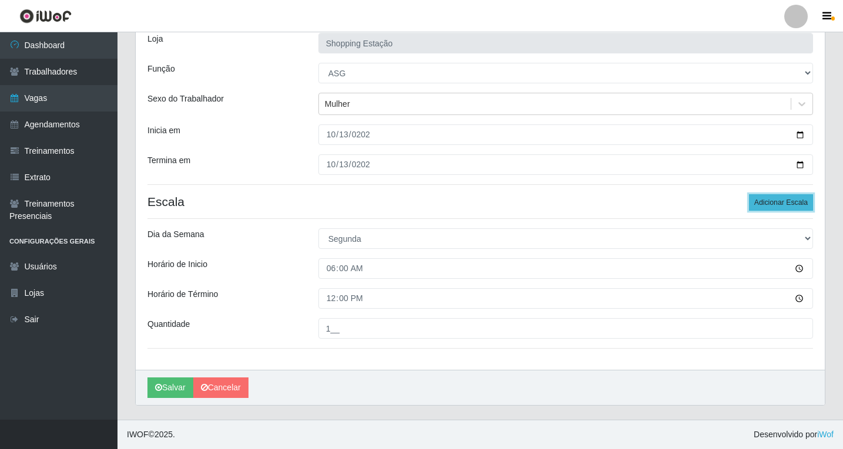
click at [760, 202] on button "Adicionar Escala" at bounding box center [781, 202] width 64 height 16
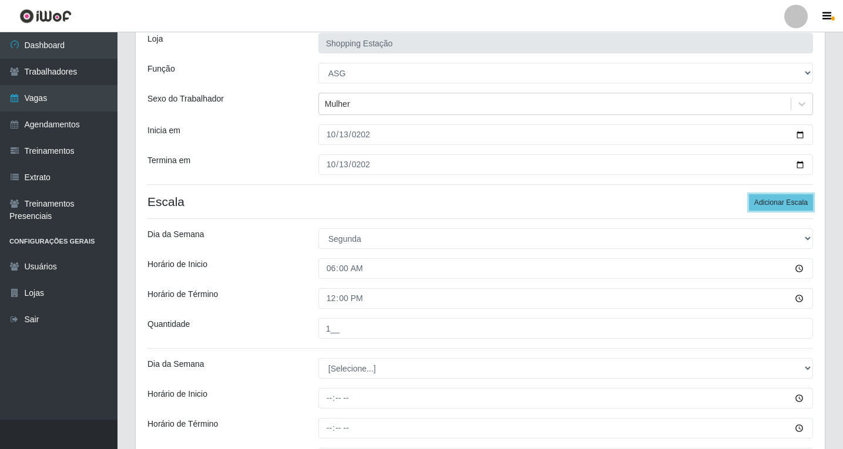
scroll to position [210, 0]
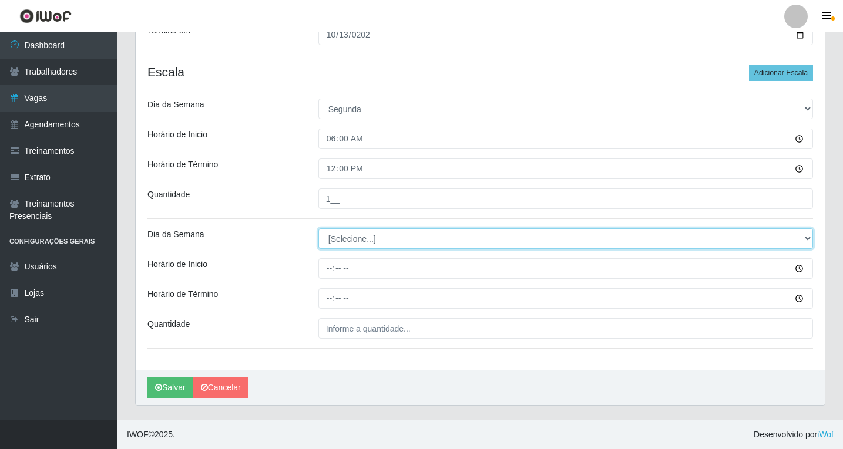
click at [331, 236] on select "[Selecione...] Segunda Terça Quarta Quinta Sexta Sábado Domingo" at bounding box center [565, 238] width 495 height 21
select select "1"
click at [318, 228] on select "[Selecione...] Segunda Terça Quarta Quinta Sexta Sábado Domingo" at bounding box center [565, 238] width 495 height 21
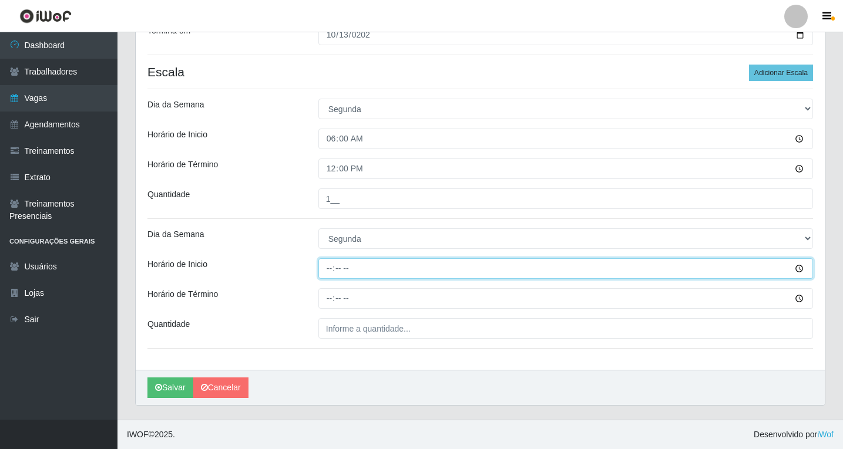
click at [327, 272] on input "Horário de Inicio" at bounding box center [565, 268] width 495 height 21
type input "08:00"
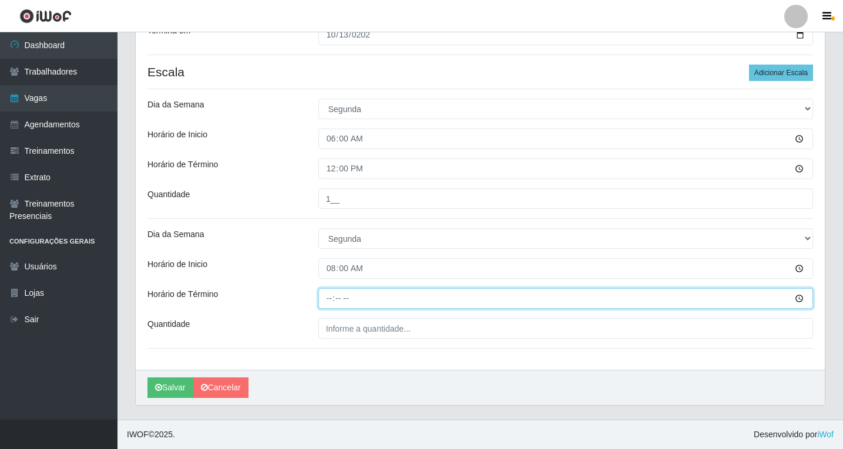
click at [330, 302] on input "Horário de Término" at bounding box center [565, 298] width 495 height 21
type input "14:00"
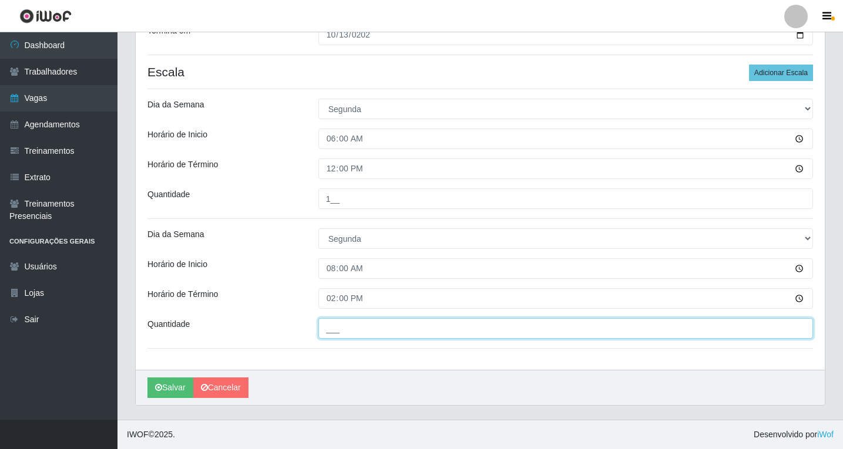
click at [349, 326] on input "___" at bounding box center [565, 328] width 495 height 21
type input "1__"
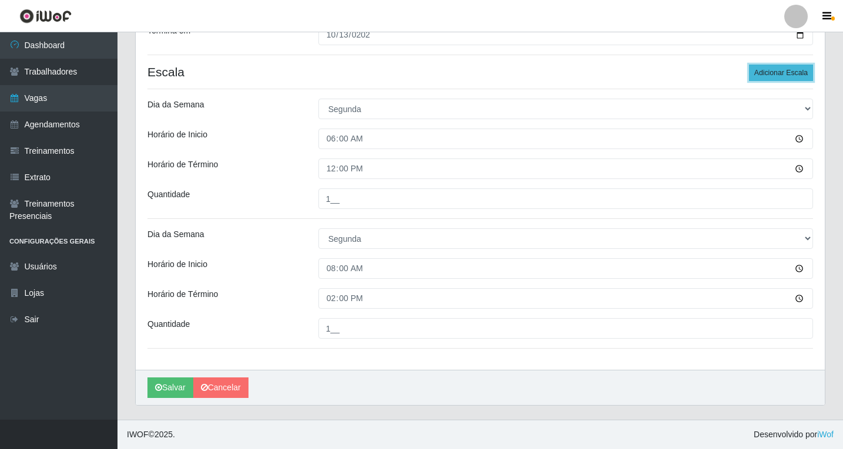
click at [772, 69] on button "Adicionar Escala" at bounding box center [781, 73] width 64 height 16
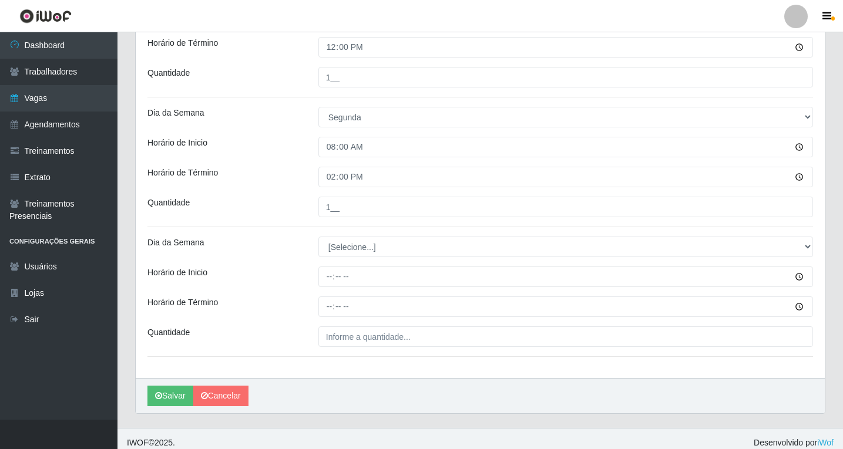
scroll to position [339, 0]
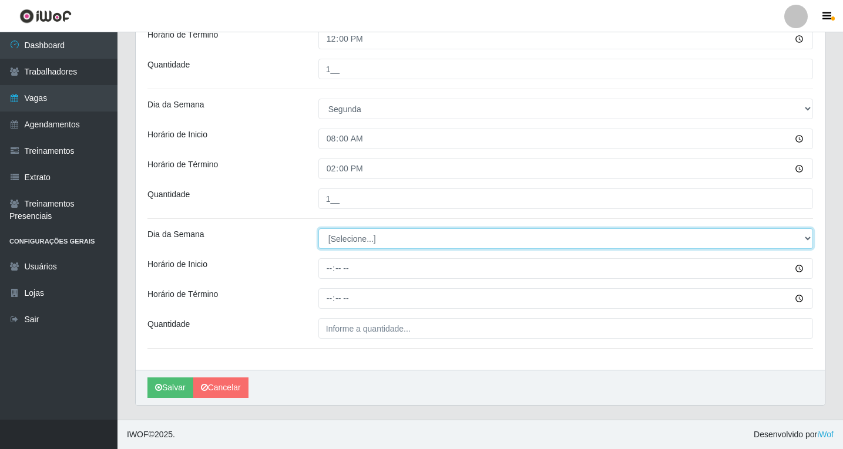
click at [349, 246] on select "[Selecione...] Segunda Terça Quarta Quinta Sexta Sábado Domingo" at bounding box center [565, 238] width 495 height 21
click at [350, 230] on select "[Selecione...] Segunda Terça Quarta Quinta Sexta Sábado Domingo" at bounding box center [565, 238] width 495 height 21
select select "1"
click at [318, 228] on select "[Selecione...] Segunda Terça Quarta Quinta Sexta Sábado Domingo" at bounding box center [565, 238] width 495 height 21
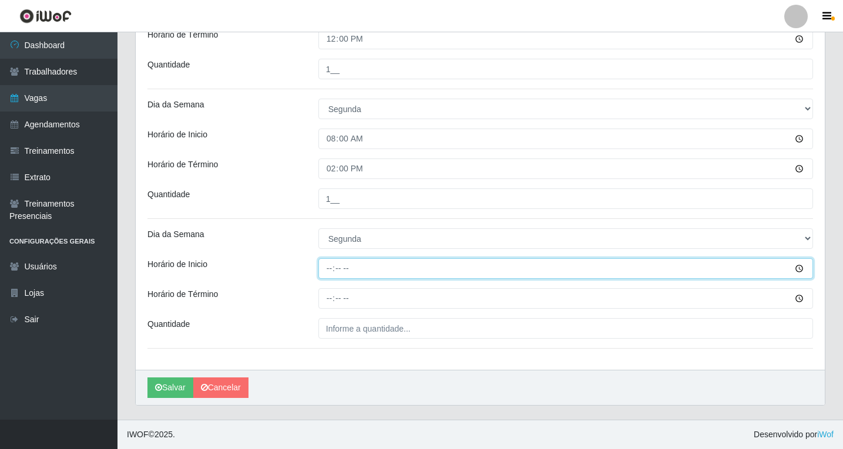
click at [330, 270] on input "Horário de Inicio" at bounding box center [565, 268] width 495 height 21
type input "14:00"
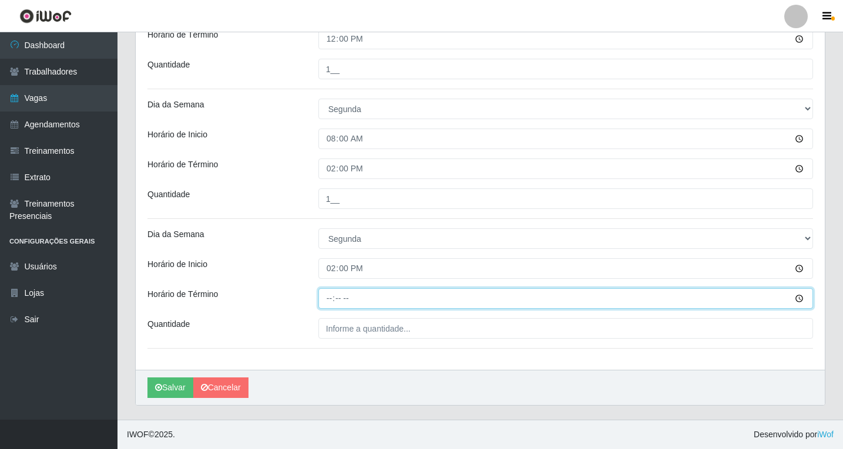
click at [331, 304] on input "Horário de Término" at bounding box center [565, 298] width 495 height 21
type input "20:00"
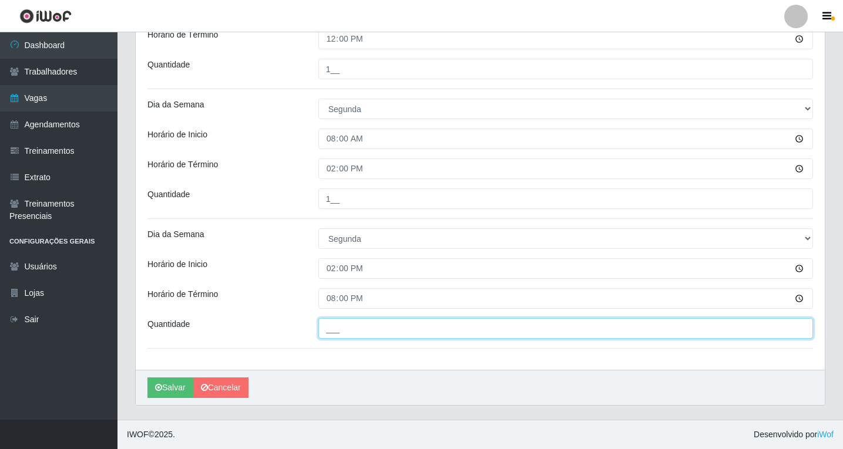
drag, startPoint x: 331, startPoint y: 331, endPoint x: 348, endPoint y: 339, distance: 19.2
click at [333, 331] on input "___" at bounding box center [565, 328] width 495 height 21
type input "1__"
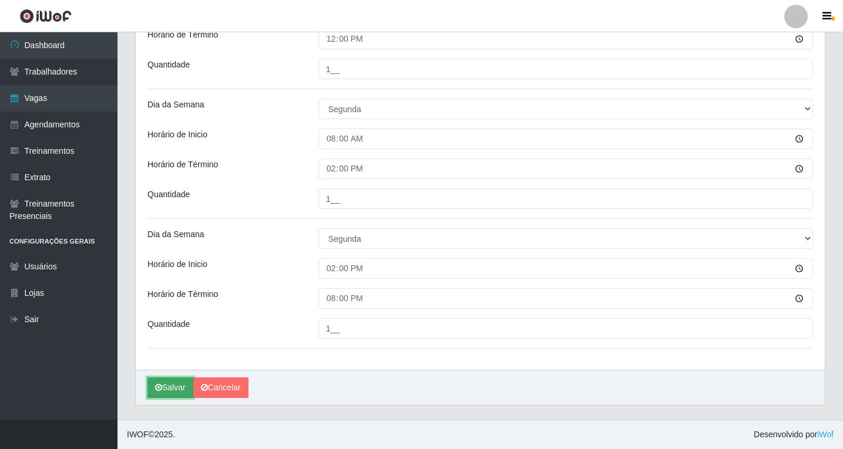
click at [173, 391] on button "Salvar" at bounding box center [170, 388] width 46 height 21
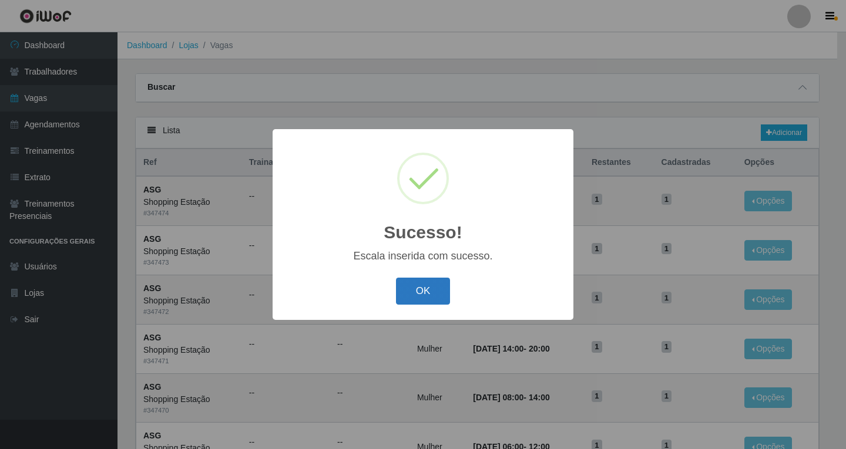
click at [414, 289] on button "OK" at bounding box center [423, 292] width 55 height 28
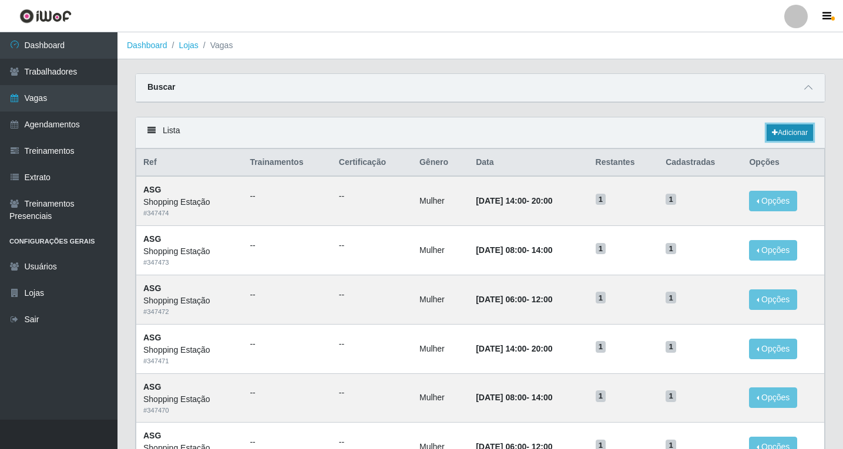
click at [796, 130] on link "Adicionar" at bounding box center [790, 133] width 46 height 16
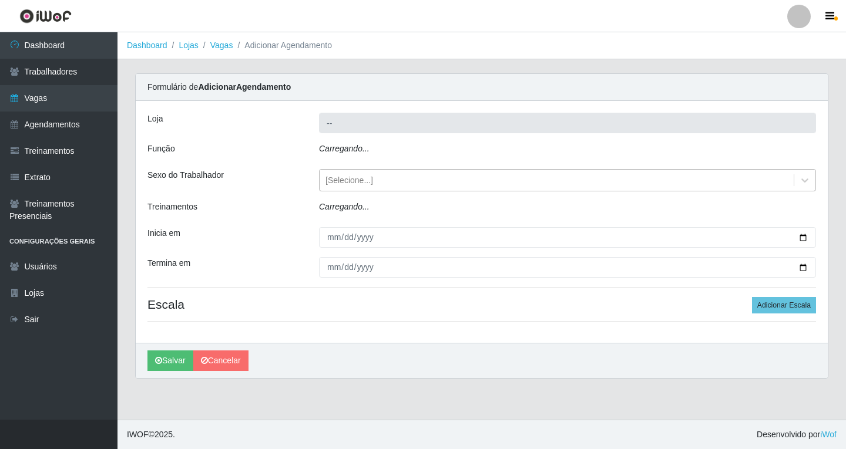
type input "Shopping Estação"
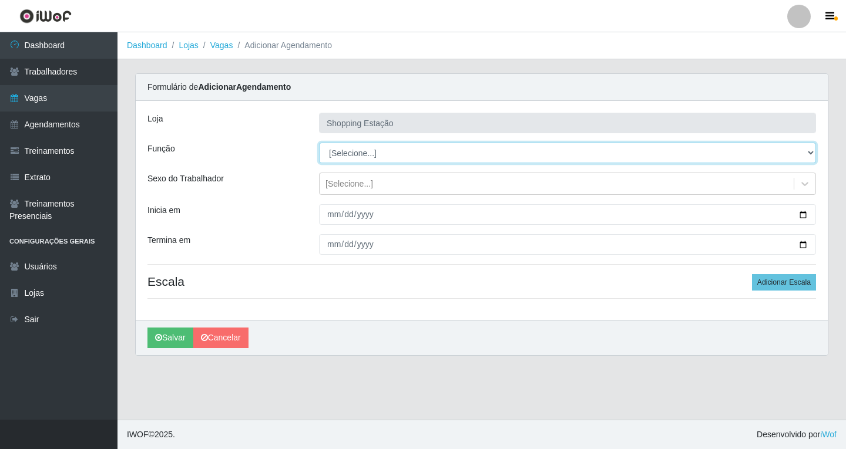
click at [345, 156] on select "[Selecione...] ASG ASG + ASG ++ Operador de Caixa Operador de Caixa + Operador …" at bounding box center [567, 153] width 497 height 21
select select "16"
click at [319, 143] on select "[Selecione...] ASG ASG + ASG ++ Operador de Caixa Operador de Caixa + Operador …" at bounding box center [567, 153] width 497 height 21
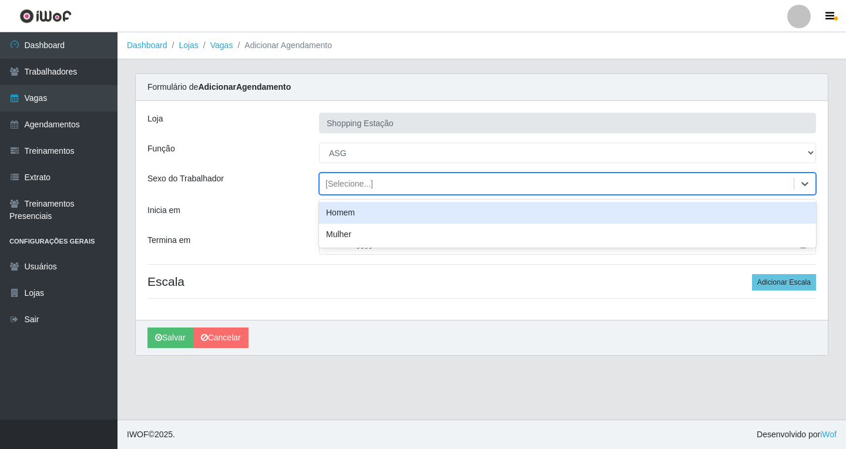
click at [349, 190] on div "[Selecione...]" at bounding box center [557, 183] width 474 height 19
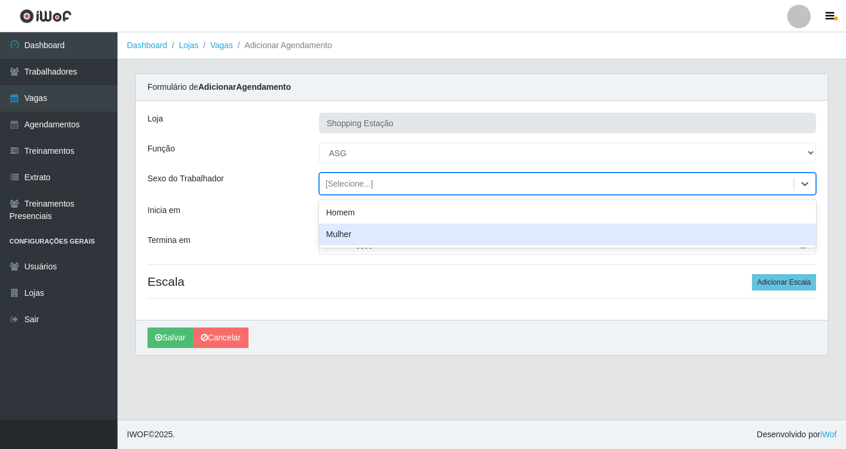
click at [340, 231] on div "Mulher" at bounding box center [567, 235] width 497 height 22
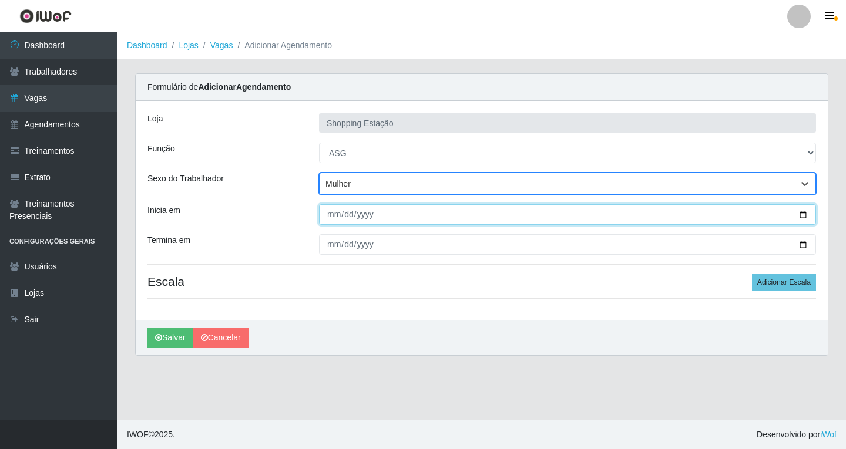
click at [335, 215] on input "Inicia em" at bounding box center [567, 214] width 497 height 21
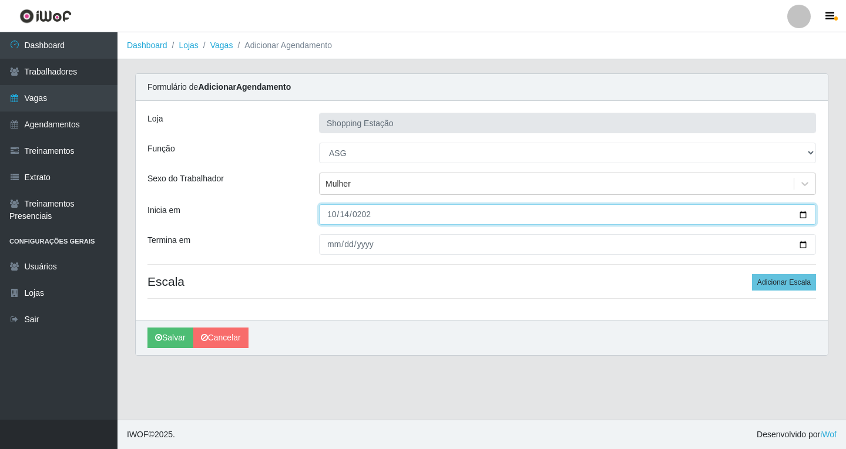
type input "2025-10-14"
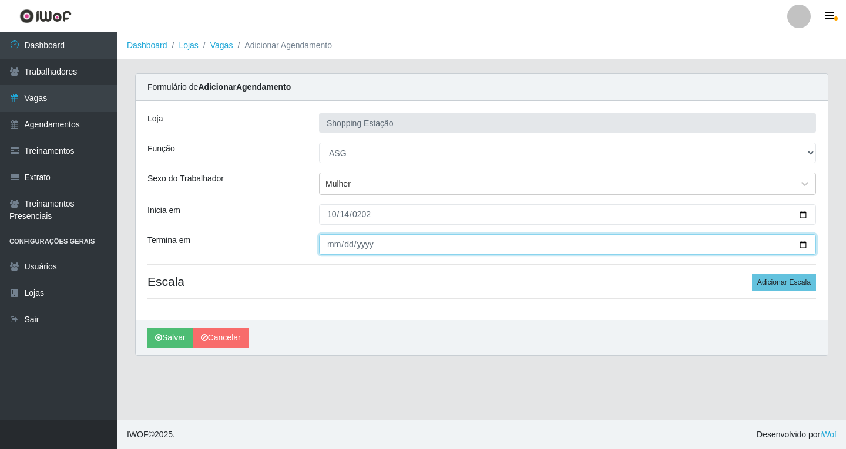
click at [329, 247] on input "Termina em" at bounding box center [567, 244] width 497 height 21
type input "2025-10-14"
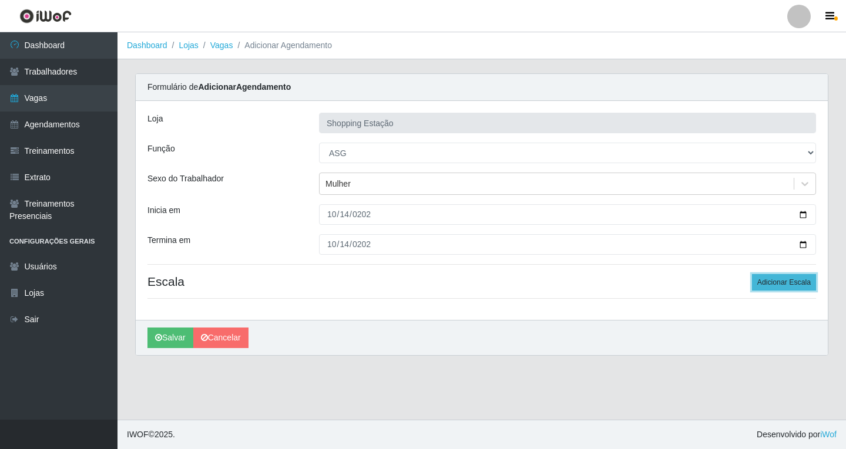
click at [785, 280] on button "Adicionar Escala" at bounding box center [784, 282] width 64 height 16
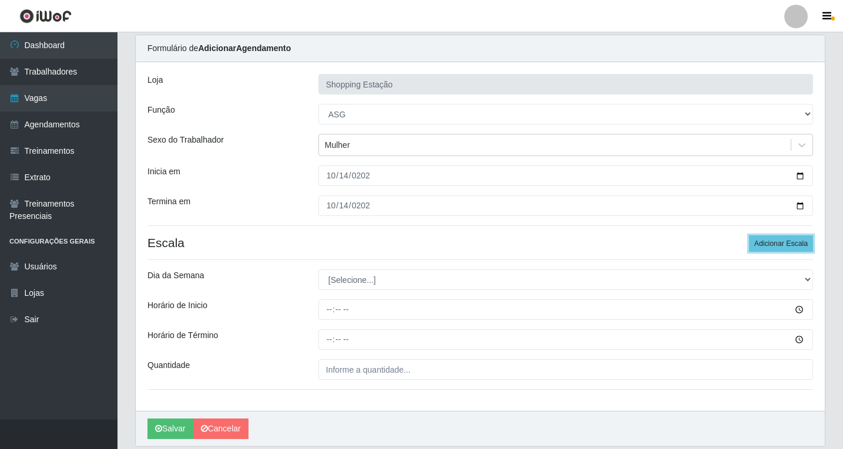
scroll to position [80, 0]
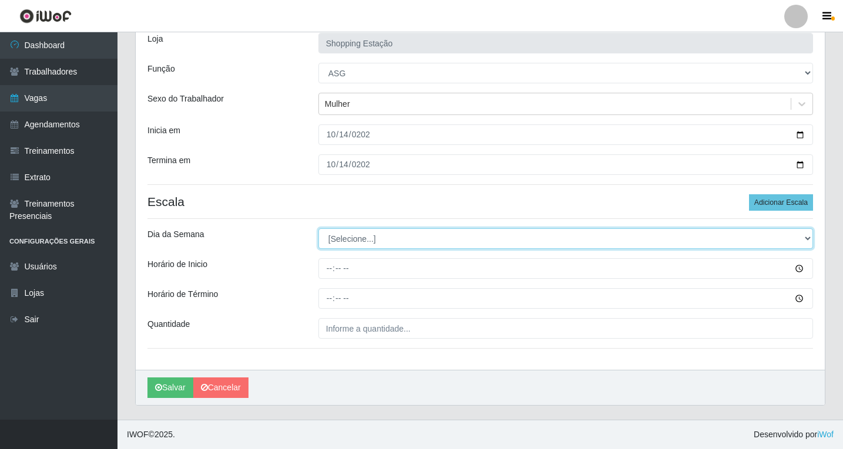
click at [369, 240] on select "[Selecione...] Segunda Terça Quarta Quinta Sexta Sábado Domingo" at bounding box center [565, 238] width 495 height 21
select select "2"
click at [318, 228] on select "[Selecione...] Segunda Terça Quarta Quinta Sexta Sábado Domingo" at bounding box center [565, 238] width 495 height 21
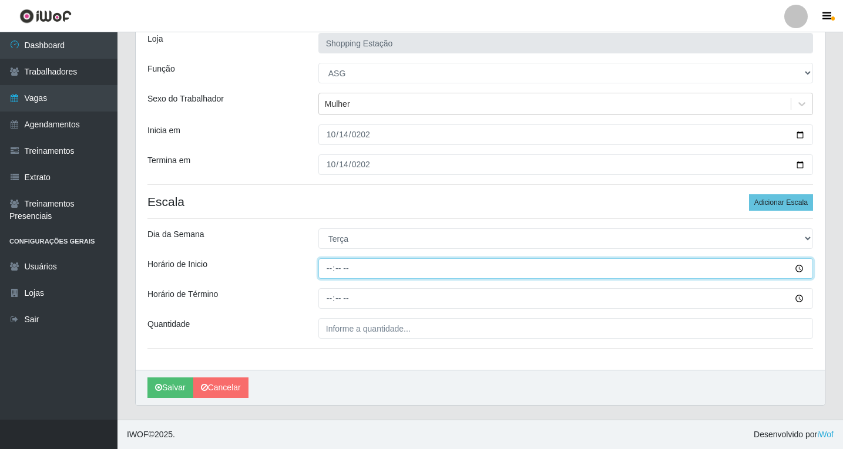
click at [330, 270] on input "Horário de Inicio" at bounding box center [565, 268] width 495 height 21
type input "06:00"
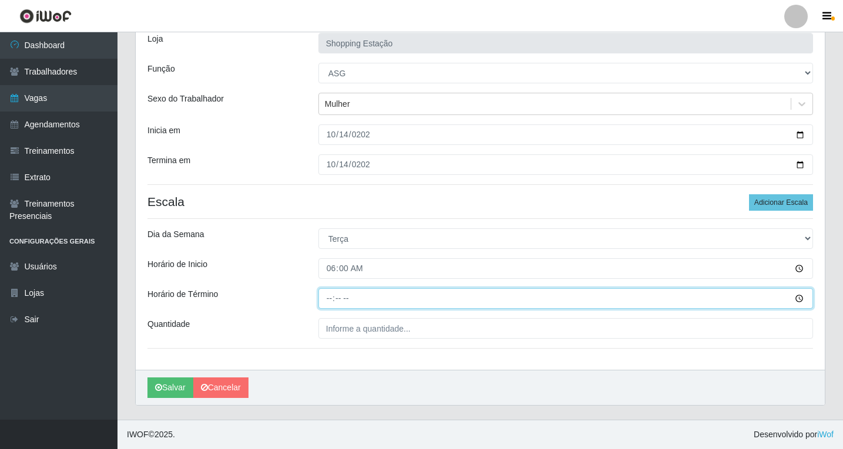
click at [325, 296] on input "Horário de Término" at bounding box center [565, 298] width 495 height 21
type input "12:00"
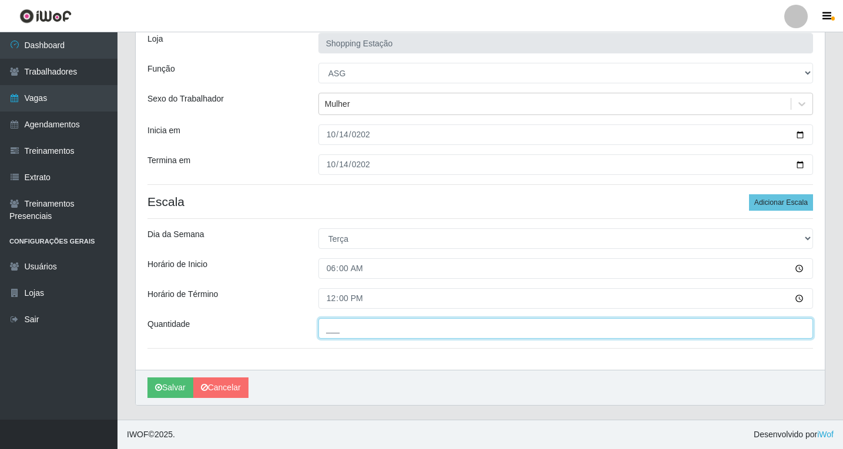
click at [352, 338] on input "___" at bounding box center [565, 328] width 495 height 21
type input "1__"
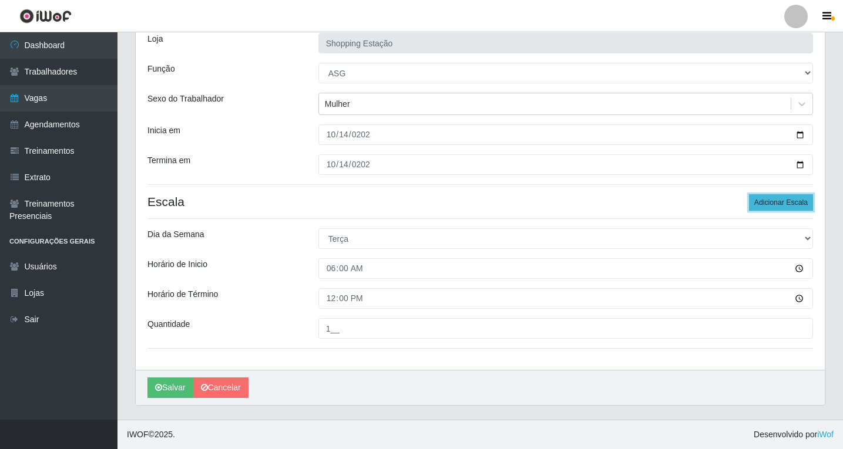
click at [763, 202] on button "Adicionar Escala" at bounding box center [781, 202] width 64 height 16
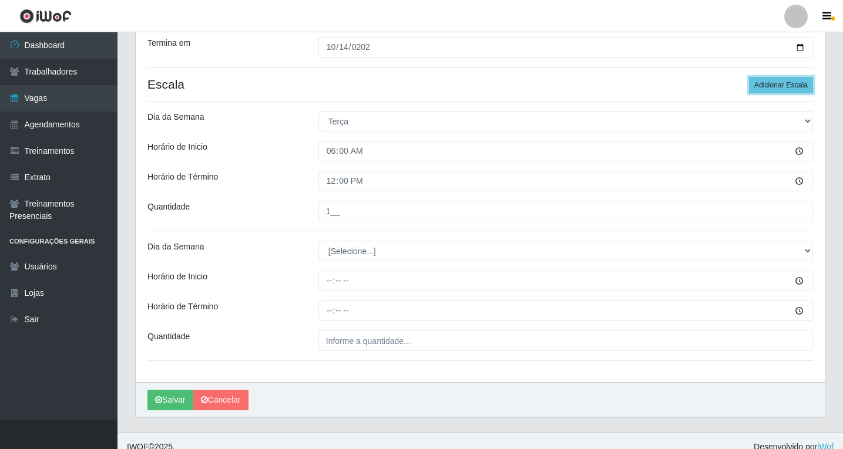
scroll to position [210, 0]
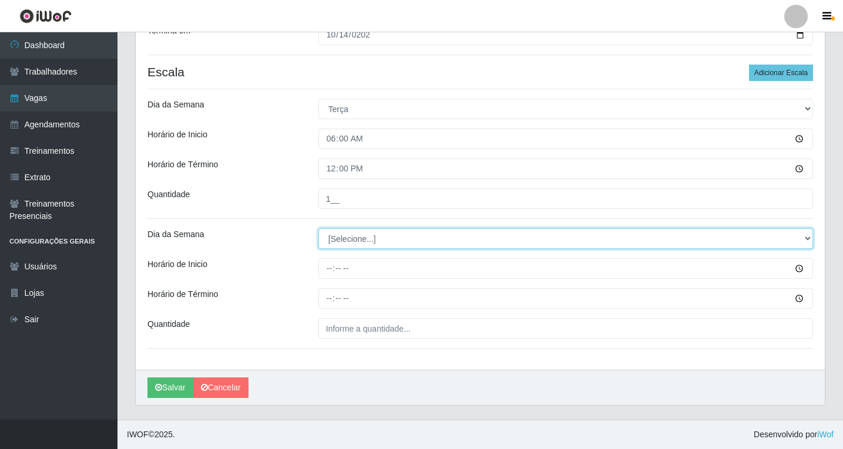
drag, startPoint x: 345, startPoint y: 239, endPoint x: 346, endPoint y: 246, distance: 6.6
click at [345, 239] on select "[Selecione...] Segunda Terça Quarta Quinta Sexta Sábado Domingo" at bounding box center [565, 238] width 495 height 21
select select "2"
click at [318, 228] on select "[Selecione...] Segunda Terça Quarta Quinta Sexta Sábado Domingo" at bounding box center [565, 238] width 495 height 21
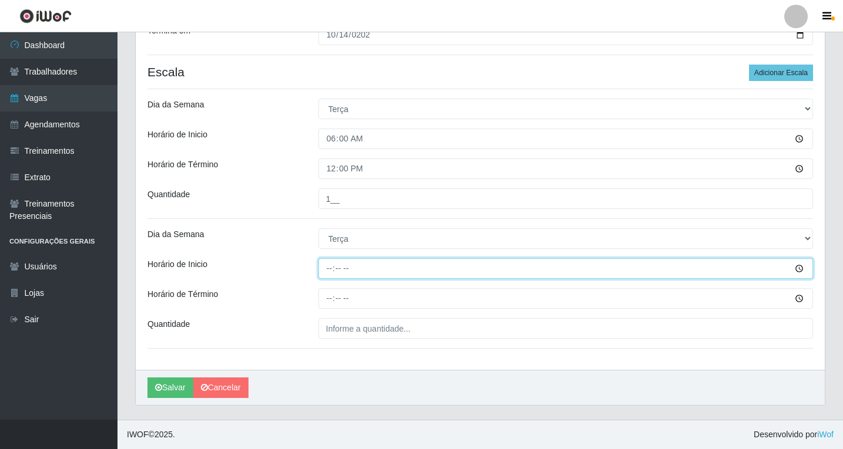
click at [329, 270] on input "Horário de Inicio" at bounding box center [565, 268] width 495 height 21
type input "08:00"
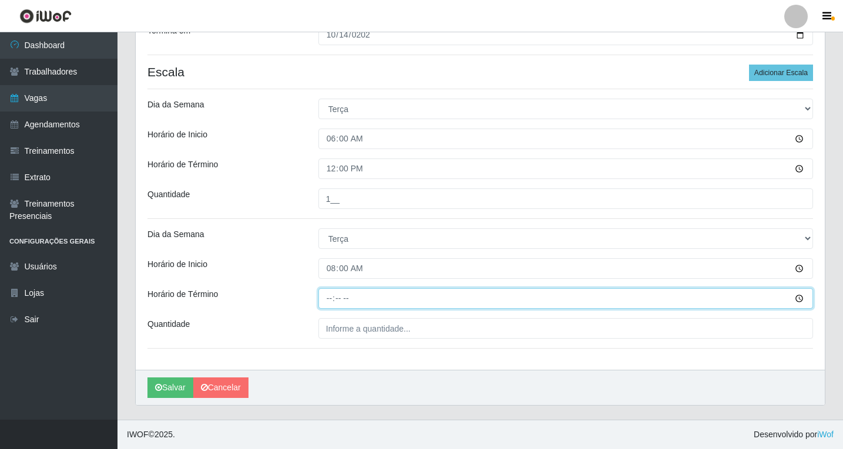
click at [327, 296] on input "Horário de Término" at bounding box center [565, 298] width 495 height 21
type input "14:00"
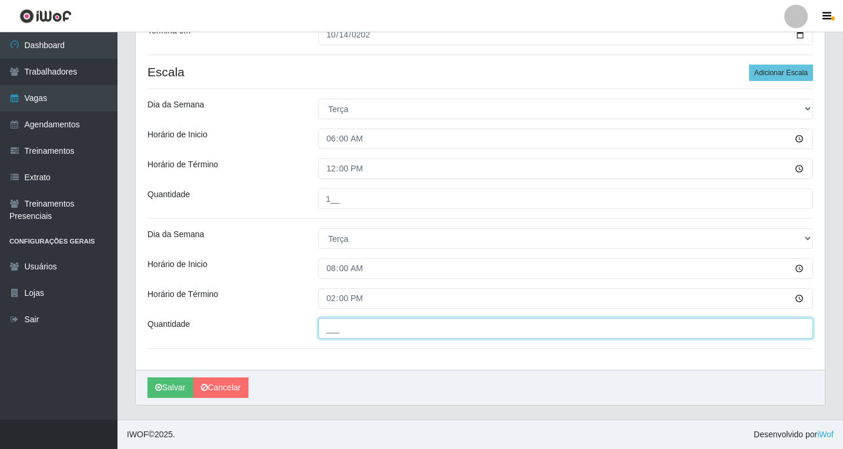
click at [353, 329] on input "___" at bounding box center [565, 328] width 495 height 21
type input "1__"
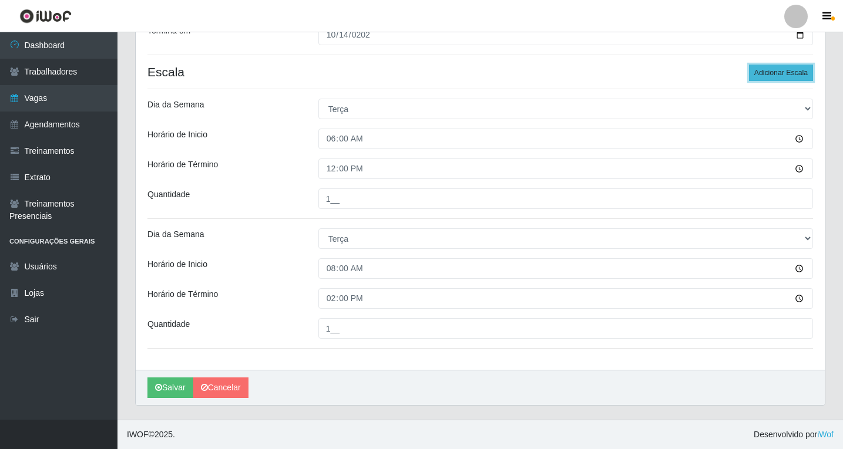
click at [766, 73] on button "Adicionar Escala" at bounding box center [781, 73] width 64 height 16
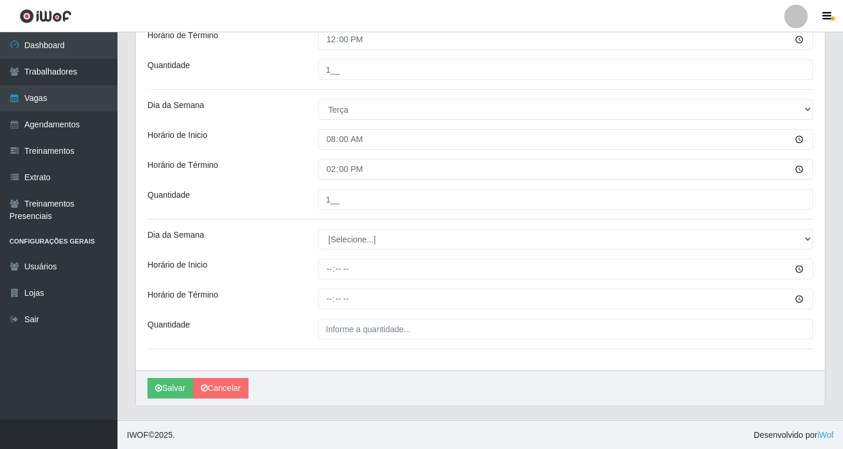
scroll to position [339, 0]
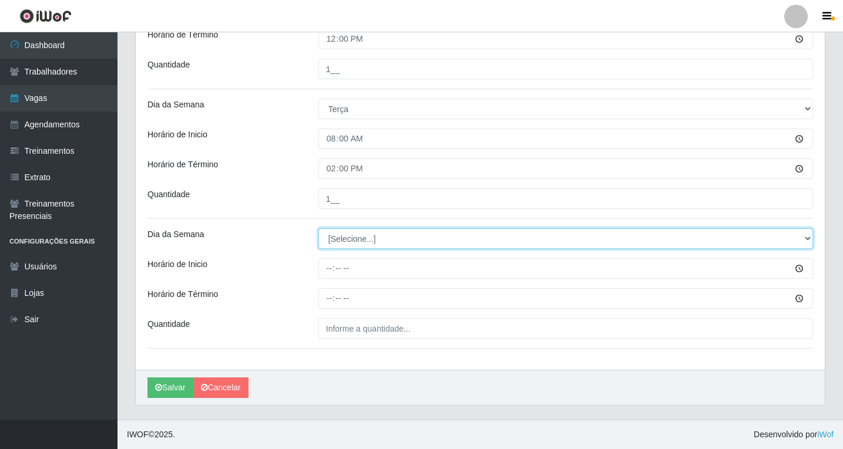
drag, startPoint x: 339, startPoint y: 234, endPoint x: 339, endPoint y: 242, distance: 7.6
click at [339, 234] on select "[Selecione...] Segunda Terça Quarta Quinta Sexta Sábado Domingo" at bounding box center [565, 238] width 495 height 21
select select "2"
click at [318, 228] on select "[Selecione...] Segunda Terça Quarta Quinta Sexta Sábado Domingo" at bounding box center [565, 238] width 495 height 21
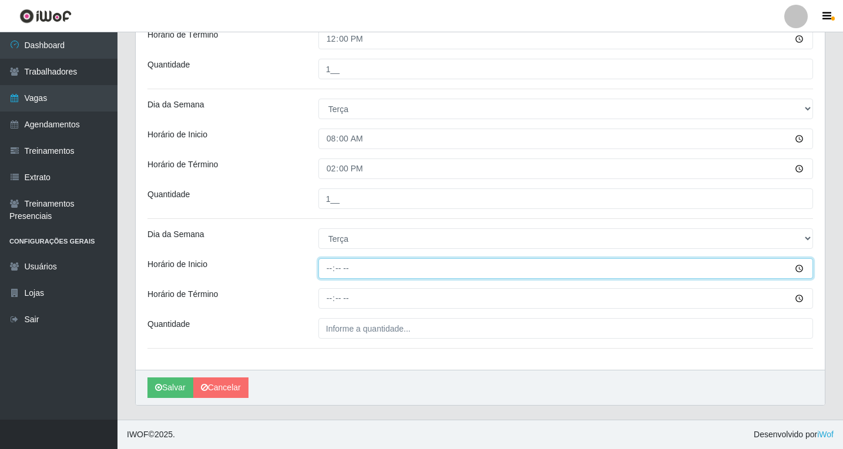
click at [327, 271] on input "Horário de Inicio" at bounding box center [565, 268] width 495 height 21
type input "14:00"
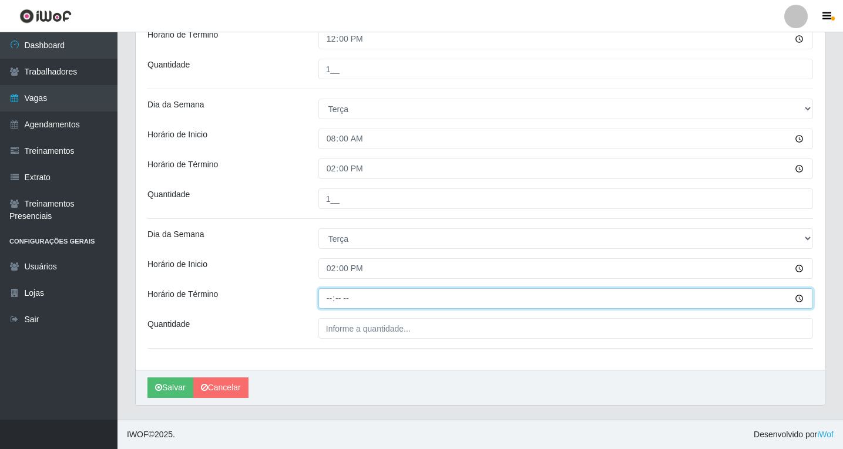
click at [333, 306] on input "Horário de Término" at bounding box center [565, 298] width 495 height 21
type input "20:00"
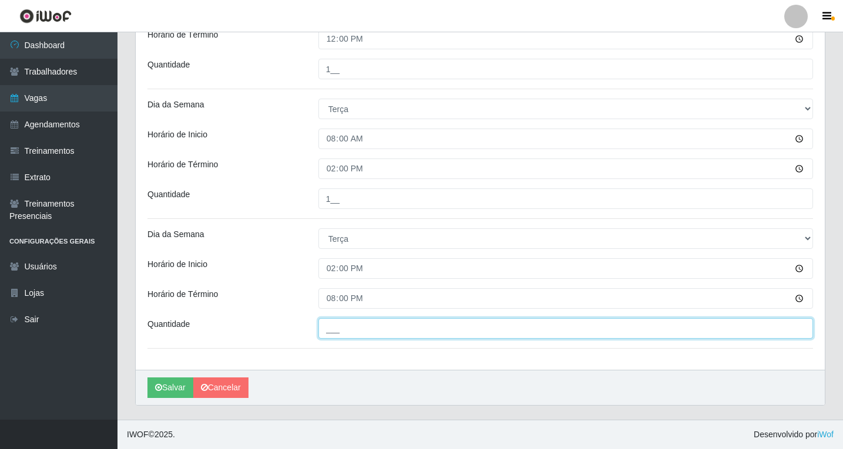
click at [347, 327] on input "___" at bounding box center [565, 328] width 495 height 21
type input "1__"
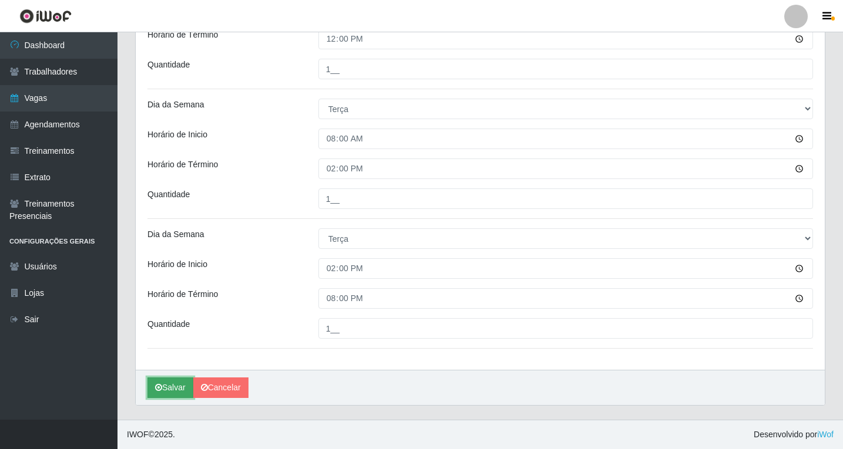
click at [163, 389] on button "Salvar" at bounding box center [170, 388] width 46 height 21
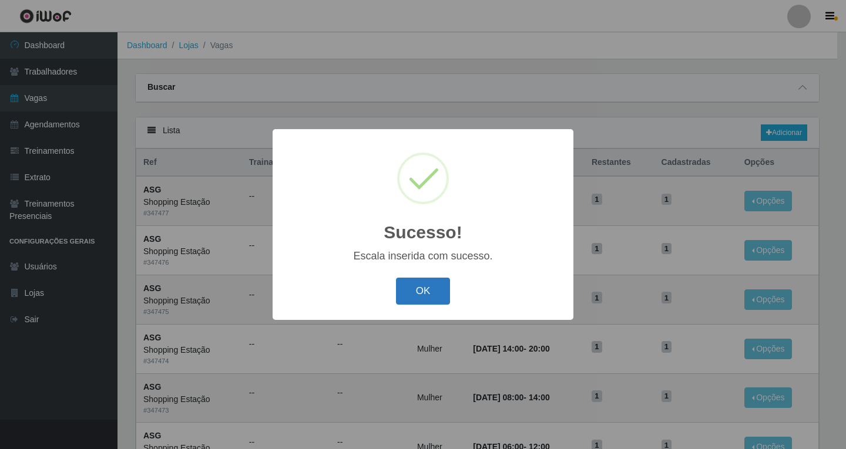
click at [433, 290] on button "OK" at bounding box center [423, 292] width 55 height 28
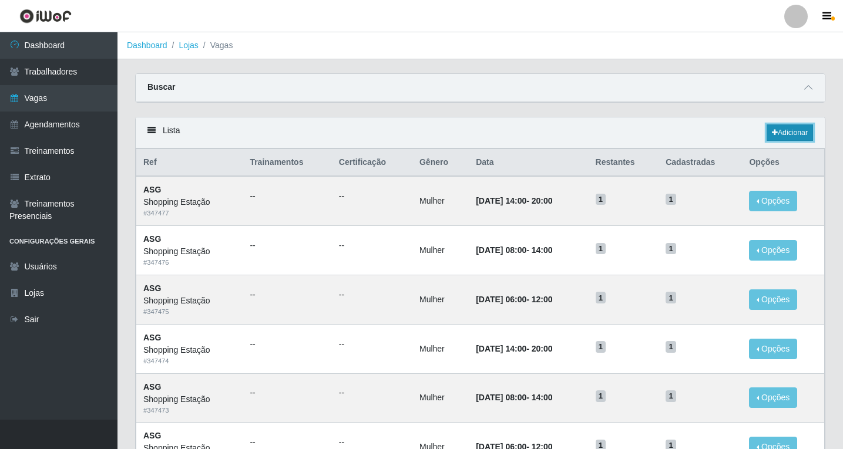
click at [792, 130] on link "Adicionar" at bounding box center [790, 133] width 46 height 16
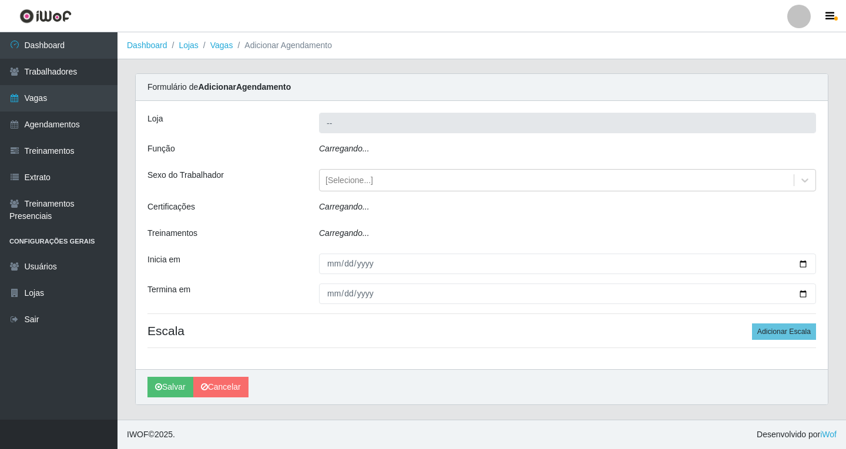
type input "Shopping Estação"
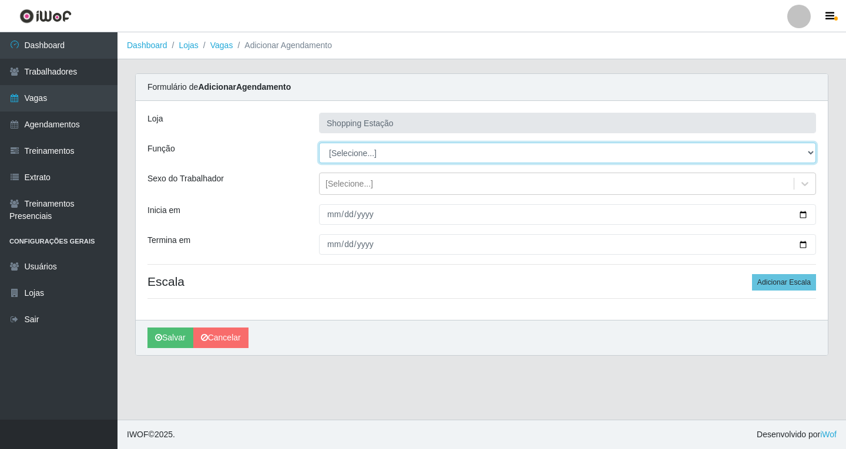
click at [333, 150] on select "[Selecione...] ASG ASG + ASG ++ Operador de Caixa Operador de Caixa + Operador …" at bounding box center [567, 153] width 497 height 21
select select "16"
click at [319, 143] on select "[Selecione...] ASG ASG + ASG ++ Operador de Caixa Operador de Caixa + Operador …" at bounding box center [567, 153] width 497 height 21
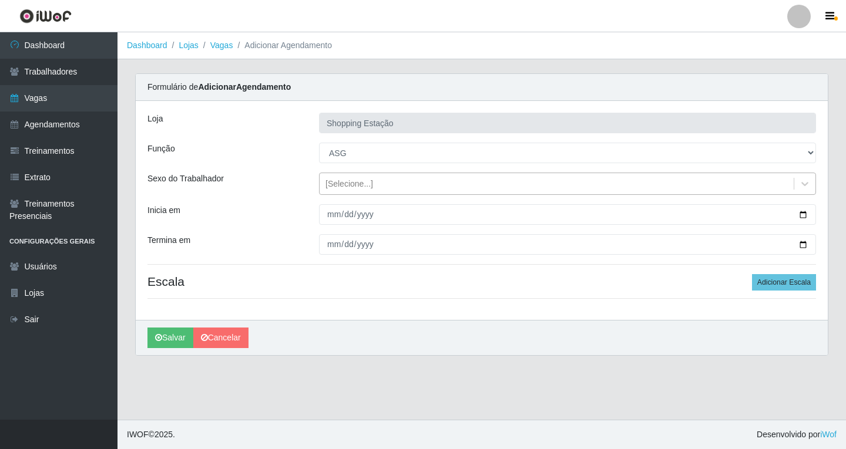
click at [335, 184] on div "[Selecione...]" at bounding box center [349, 184] width 48 height 12
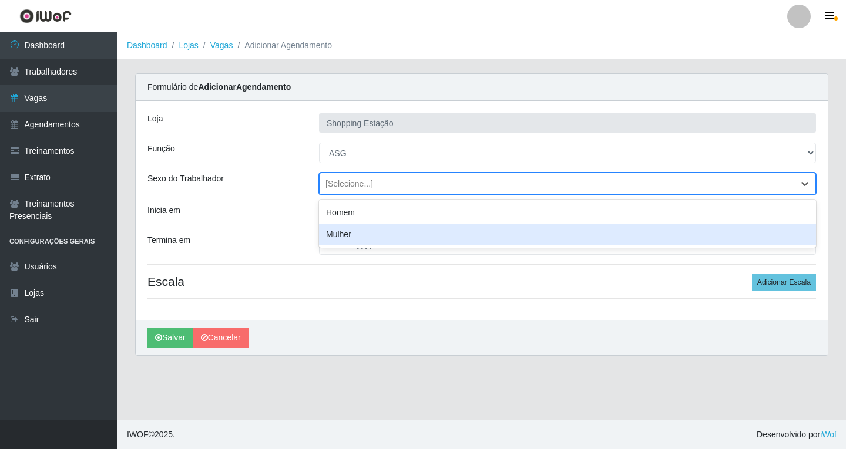
click at [332, 235] on div "Mulher" at bounding box center [567, 235] width 497 height 22
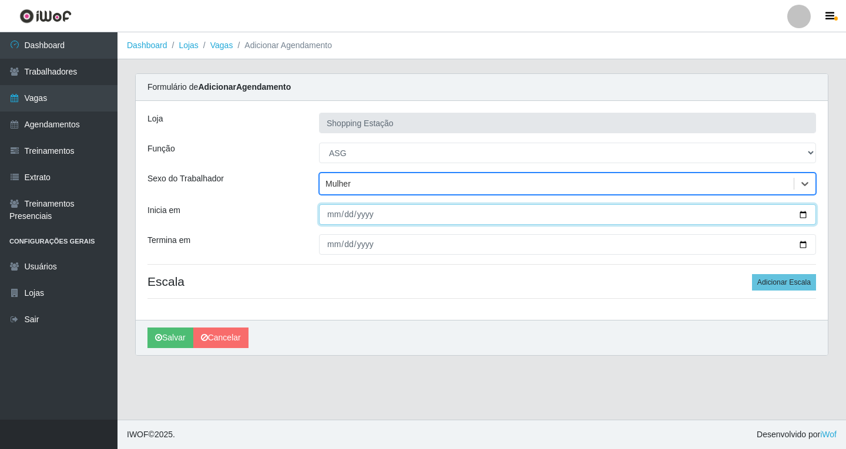
click at [330, 211] on input "Inicia em" at bounding box center [567, 214] width 497 height 21
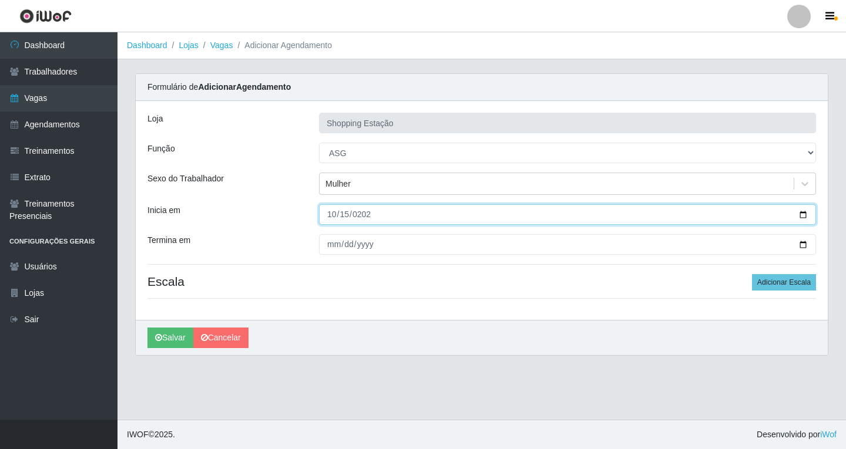
type input "2025-10-15"
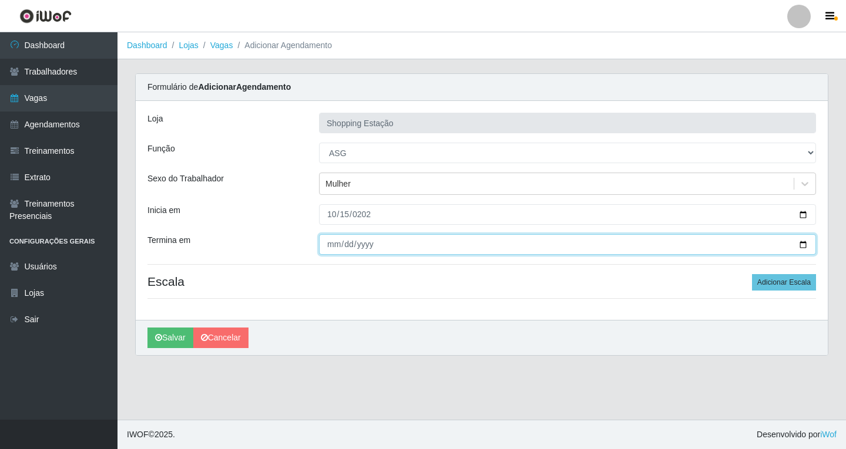
click at [333, 248] on input "Termina em" at bounding box center [567, 244] width 497 height 21
type input "2025-10-15"
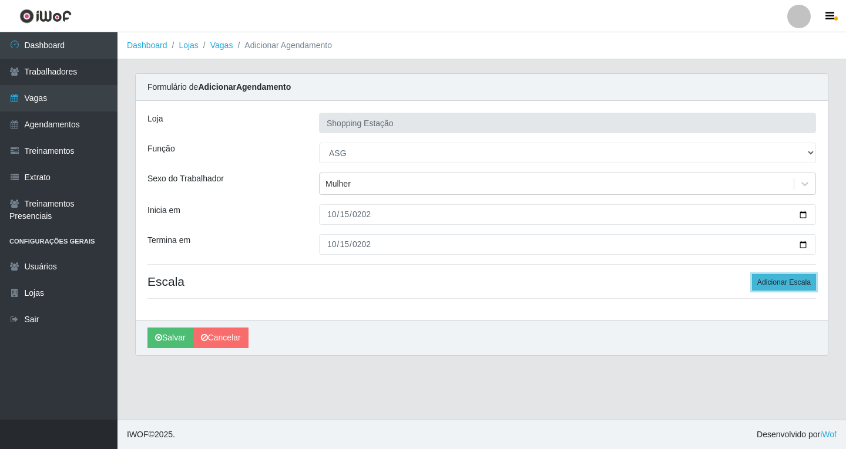
click at [806, 281] on button "Adicionar Escala" at bounding box center [784, 282] width 64 height 16
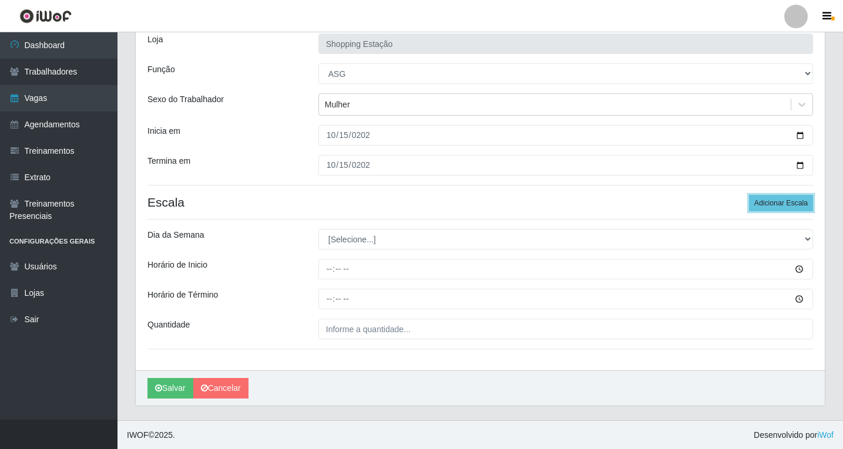
scroll to position [80, 0]
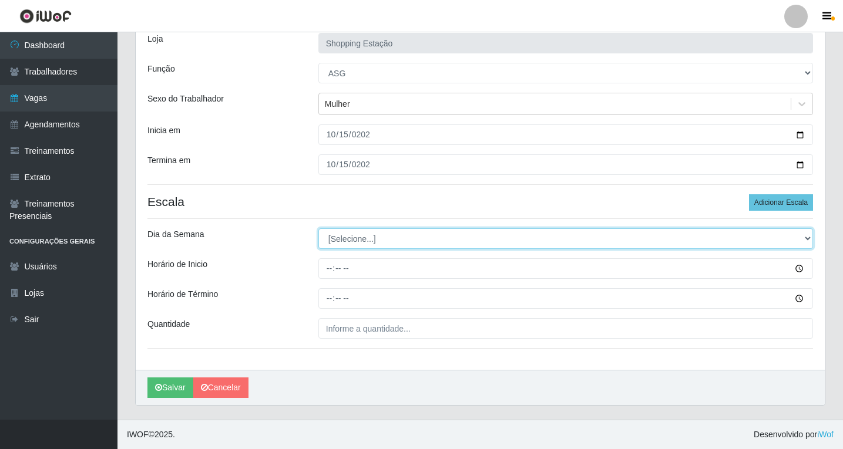
click at [352, 241] on select "[Selecione...] Segunda Terça Quarta Quinta Sexta Sábado Domingo" at bounding box center [565, 238] width 495 height 21
select select "3"
click at [318, 228] on select "[Selecione...] Segunda Terça Quarta Quinta Sexta Sábado Domingo" at bounding box center [565, 238] width 495 height 21
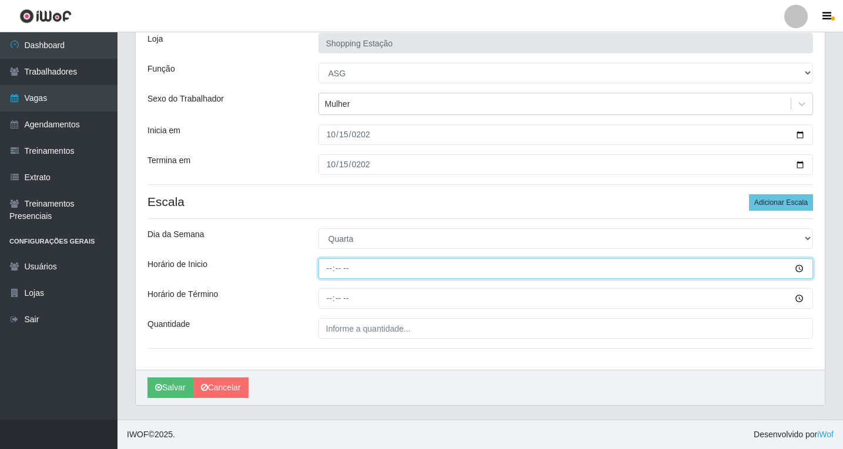
click at [327, 271] on input "Horário de Inicio" at bounding box center [565, 268] width 495 height 21
type input "06:00"
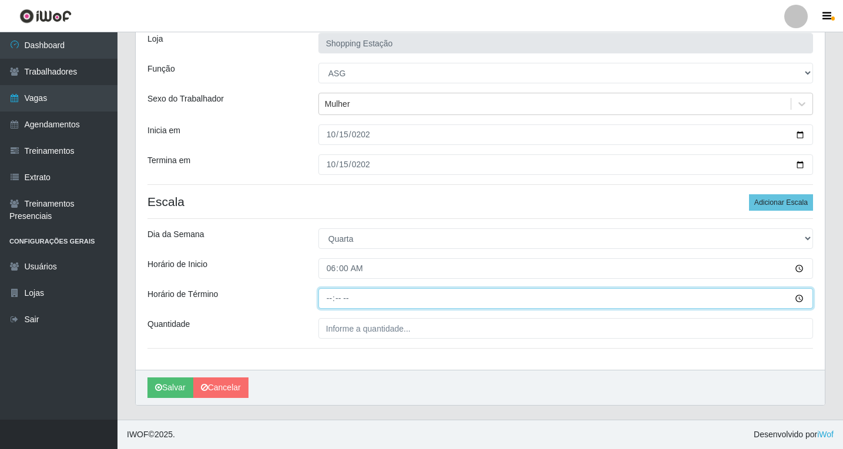
click at [331, 301] on input "Horário de Término" at bounding box center [565, 298] width 495 height 21
type input "12:00"
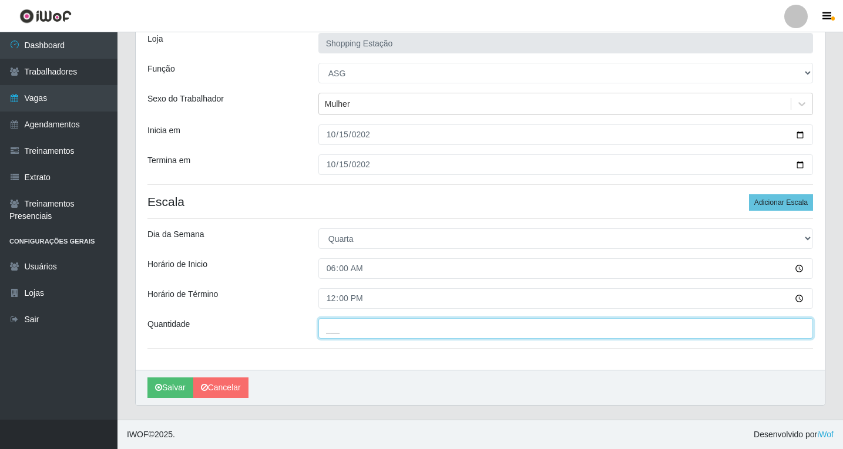
drag, startPoint x: 364, startPoint y: 329, endPoint x: 358, endPoint y: 332, distance: 6.6
click at [362, 329] on input "___" at bounding box center [565, 328] width 495 height 21
type input "1__"
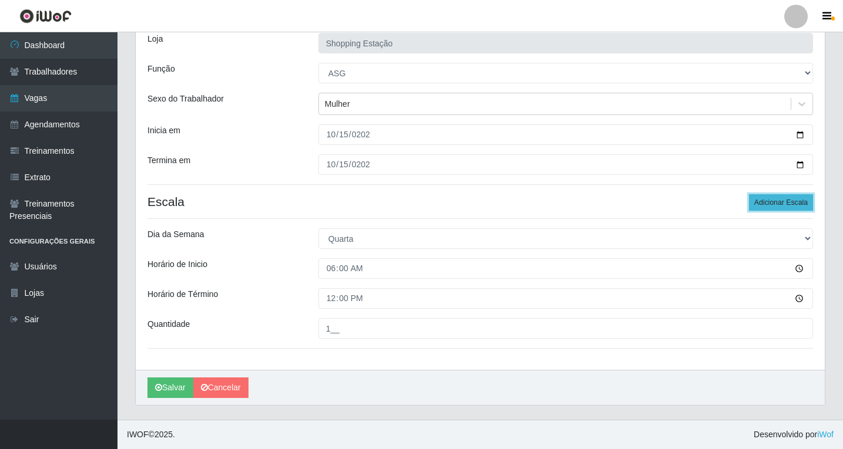
click at [781, 204] on button "Adicionar Escala" at bounding box center [781, 202] width 64 height 16
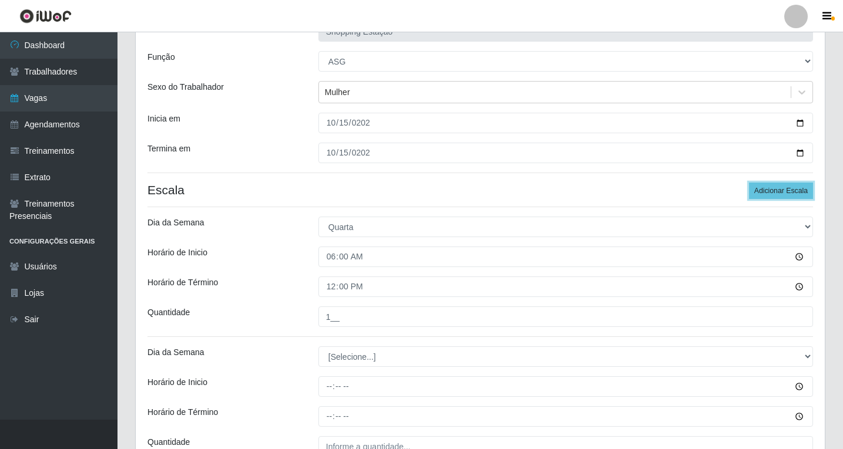
scroll to position [210, 0]
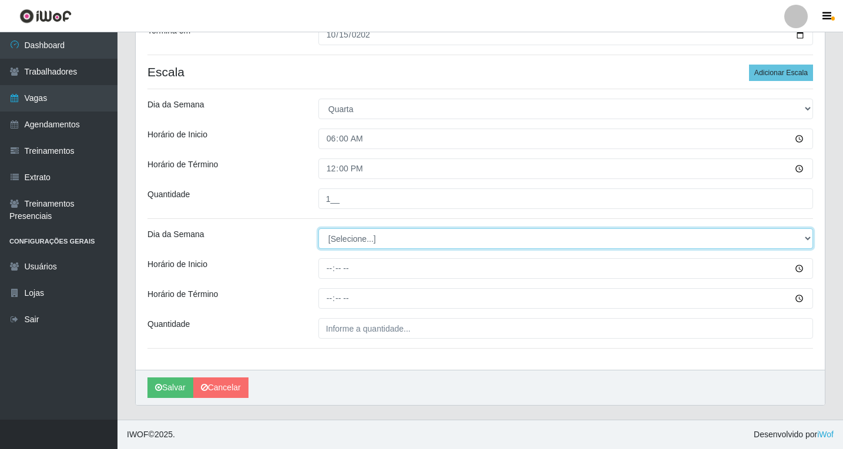
click at [335, 240] on select "[Selecione...] Segunda Terça Quarta Quinta Sexta Sábado Domingo" at bounding box center [565, 238] width 495 height 21
select select "3"
click at [318, 228] on select "[Selecione...] Segunda Terça Quarta Quinta Sexta Sábado Domingo" at bounding box center [565, 238] width 495 height 21
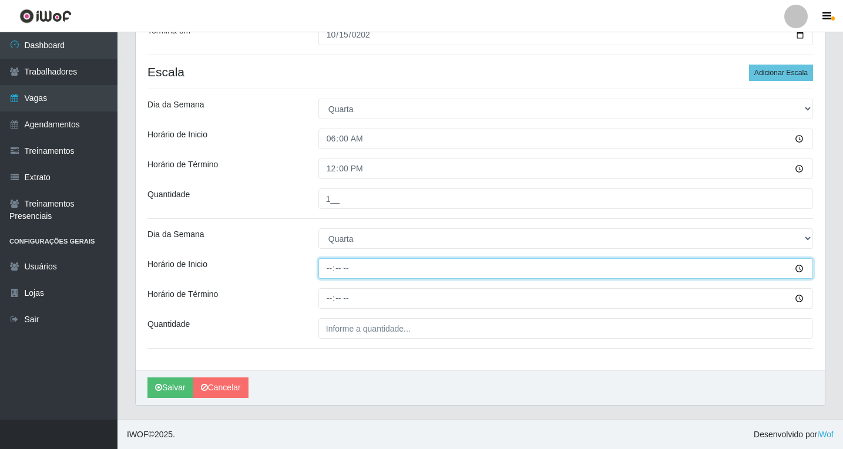
click at [328, 270] on input "Horário de Inicio" at bounding box center [565, 268] width 495 height 21
type input "08:00"
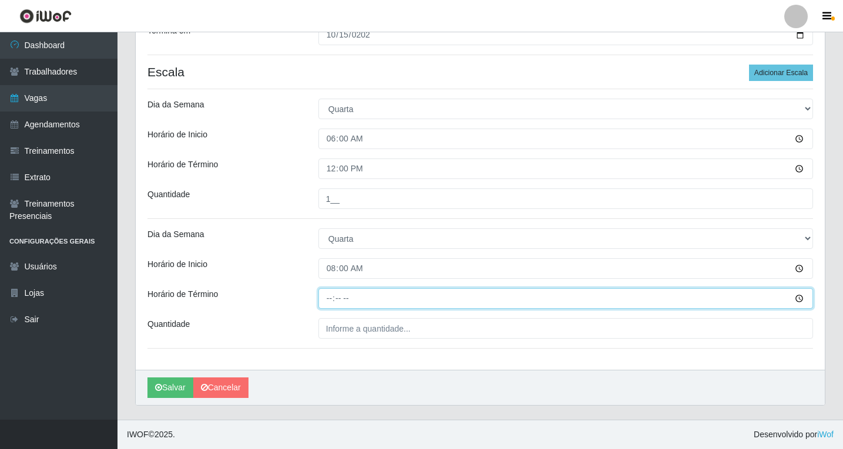
click at [327, 301] on input "Horário de Término" at bounding box center [565, 298] width 495 height 21
type input "14:00"
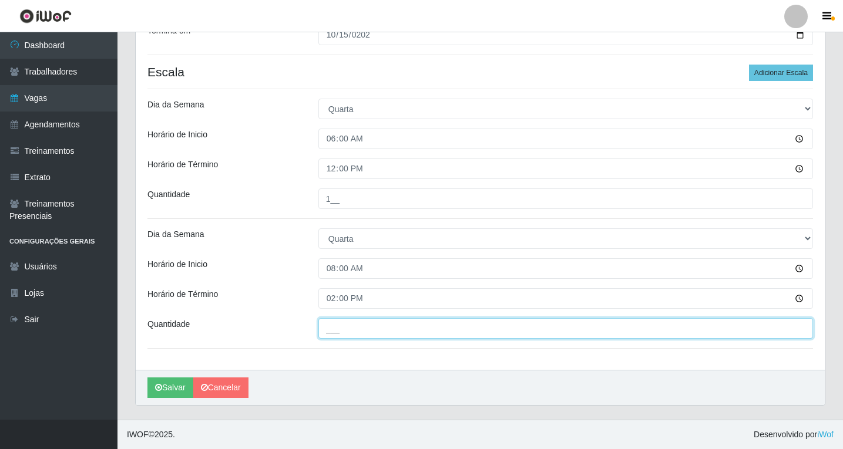
click at [350, 332] on input "___" at bounding box center [565, 328] width 495 height 21
type input "1__"
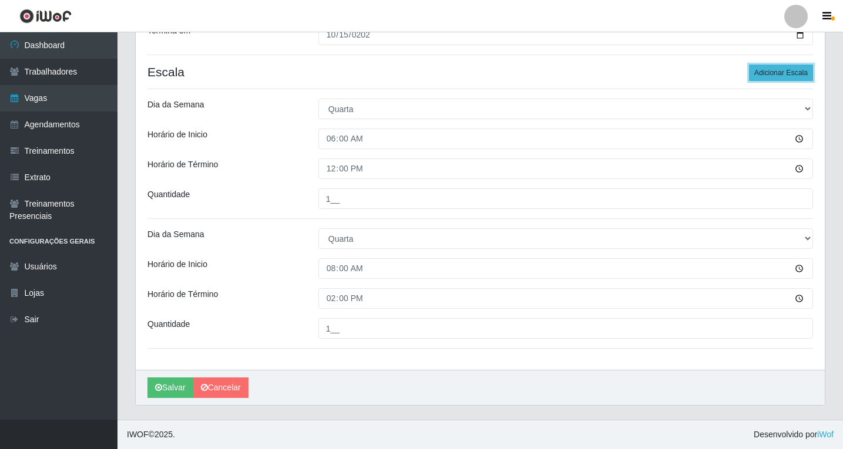
click at [762, 69] on button "Adicionar Escala" at bounding box center [781, 73] width 64 height 16
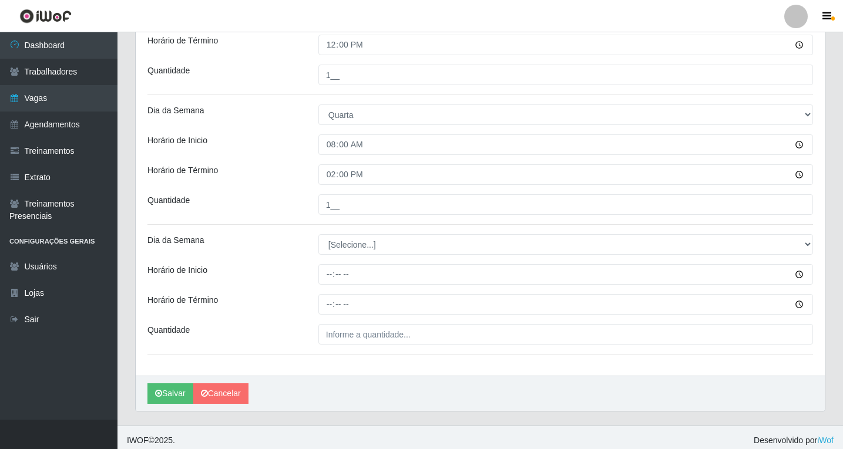
scroll to position [339, 0]
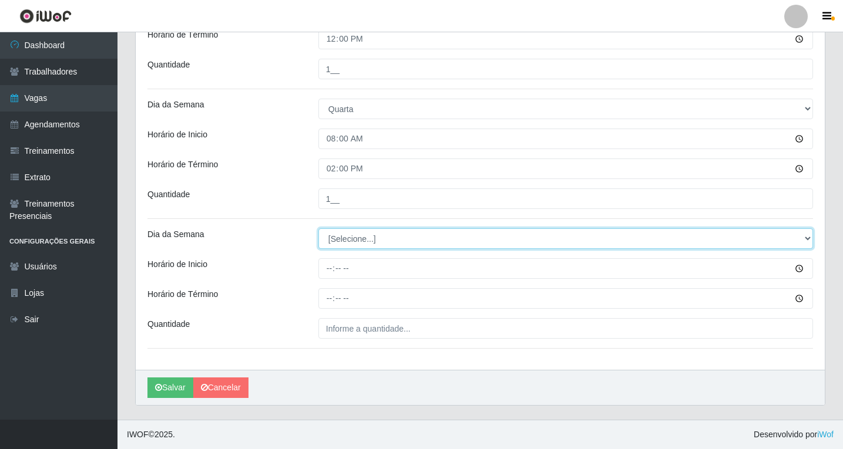
click at [339, 241] on select "[Selecione...] Segunda Terça Quarta Quinta Sexta Sábado Domingo" at bounding box center [565, 238] width 495 height 21
select select "3"
click at [318, 228] on select "[Selecione...] Segunda Terça Quarta Quinta Sexta Sábado Domingo" at bounding box center [565, 238] width 495 height 21
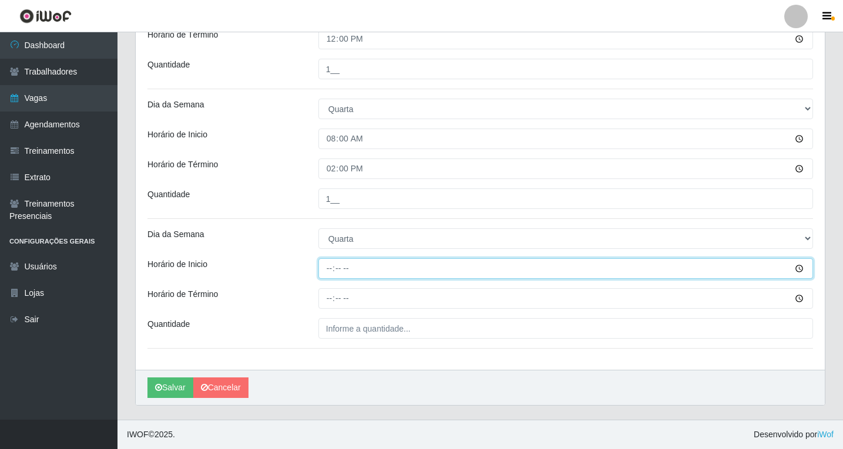
click at [324, 270] on input "Horário de Inicio" at bounding box center [565, 268] width 495 height 21
type input "14:00"
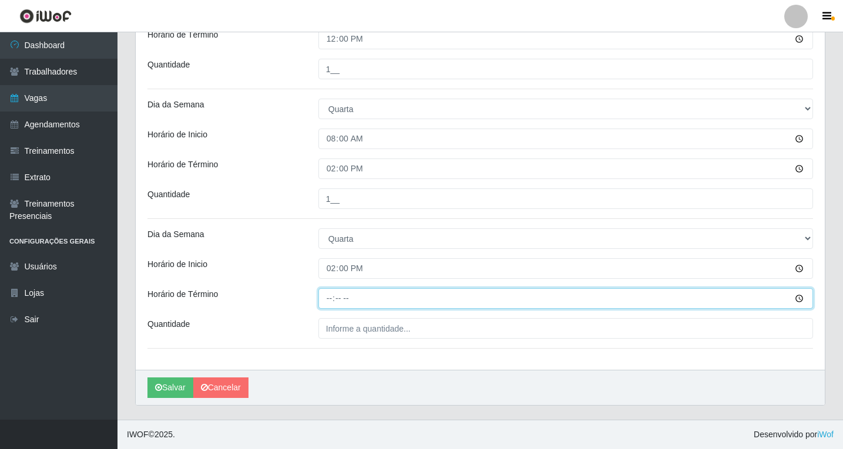
click at [331, 300] on input "Horário de Término" at bounding box center [565, 298] width 495 height 21
type input "20:00"
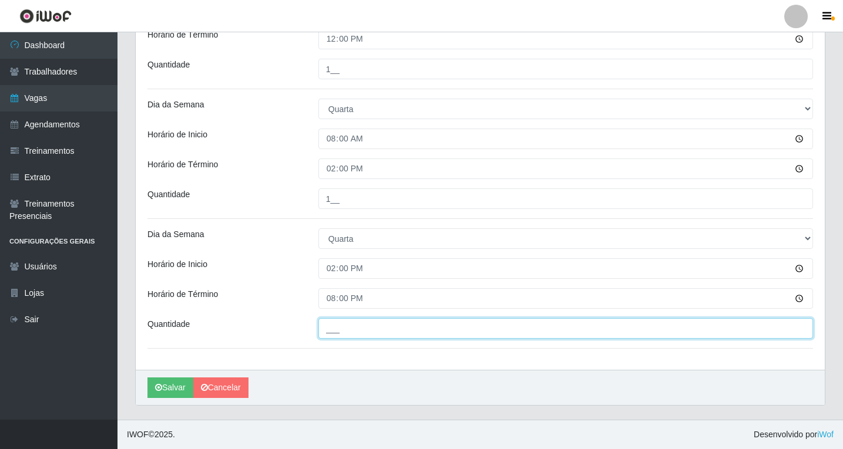
click at [357, 330] on input "___" at bounding box center [565, 328] width 495 height 21
type input "1__"
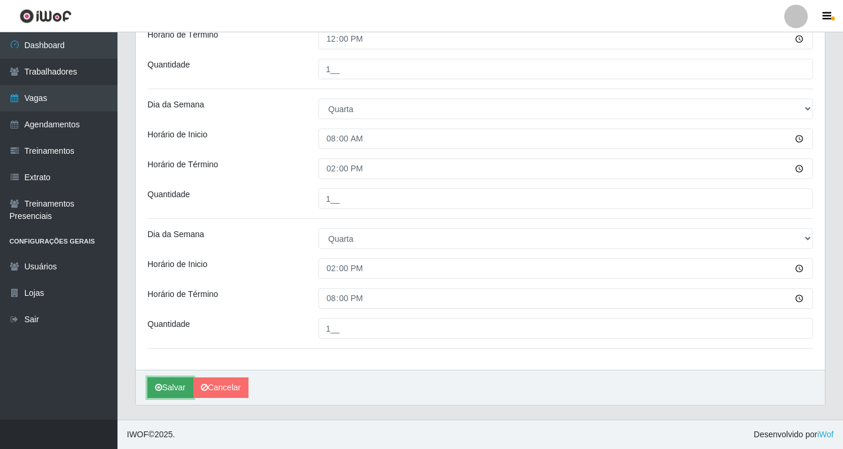
click at [164, 385] on button "Salvar" at bounding box center [170, 388] width 46 height 21
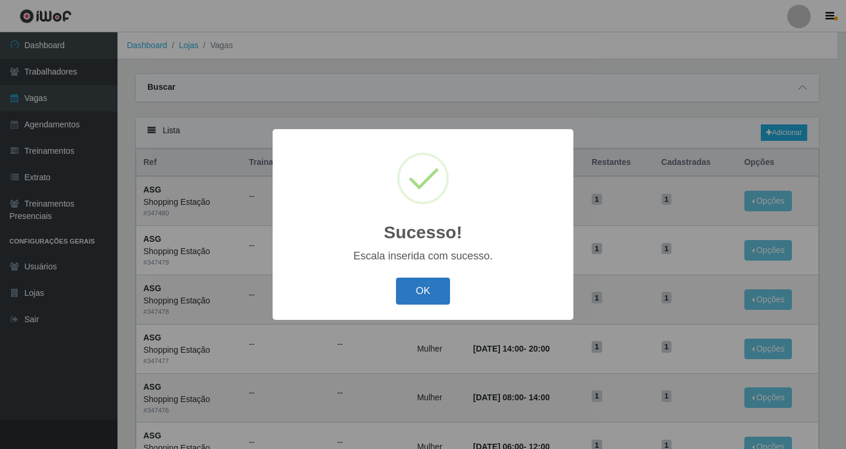
click at [429, 291] on button "OK" at bounding box center [423, 292] width 55 height 28
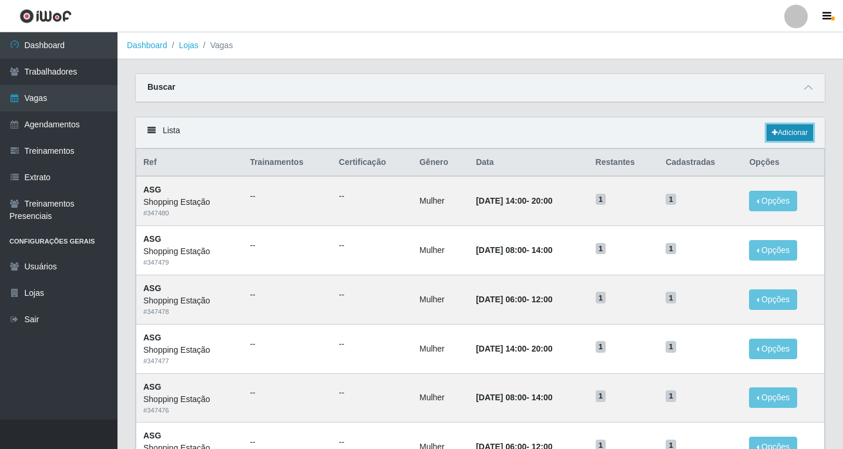
click at [781, 133] on link "Adicionar" at bounding box center [790, 133] width 46 height 16
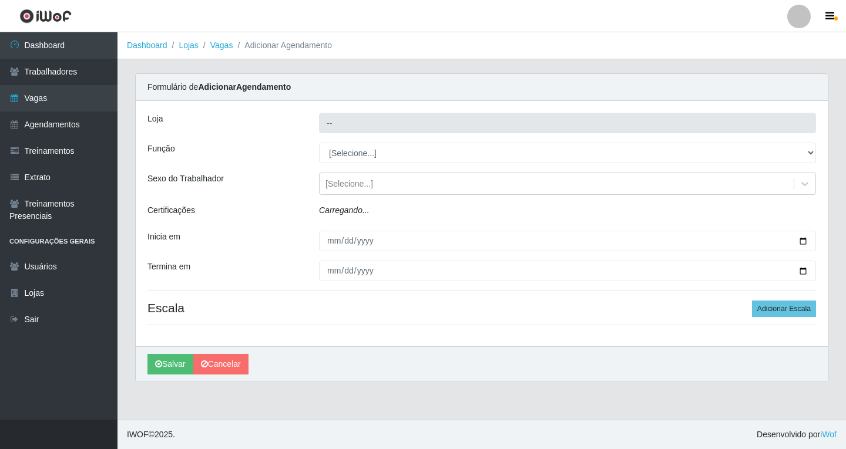
type input "Shopping Estação"
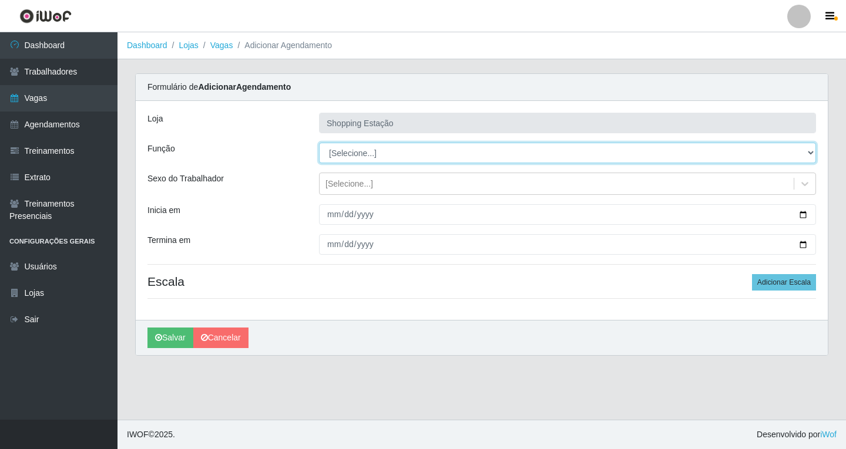
click at [334, 151] on select "[Selecione...] ASG ASG + ASG ++ Operador de Caixa Operador de Caixa + Operador …" at bounding box center [567, 153] width 497 height 21
select select "16"
click at [319, 143] on select "[Selecione...] ASG ASG + ASG ++ Operador de Caixa Operador de Caixa + Operador …" at bounding box center [567, 153] width 497 height 21
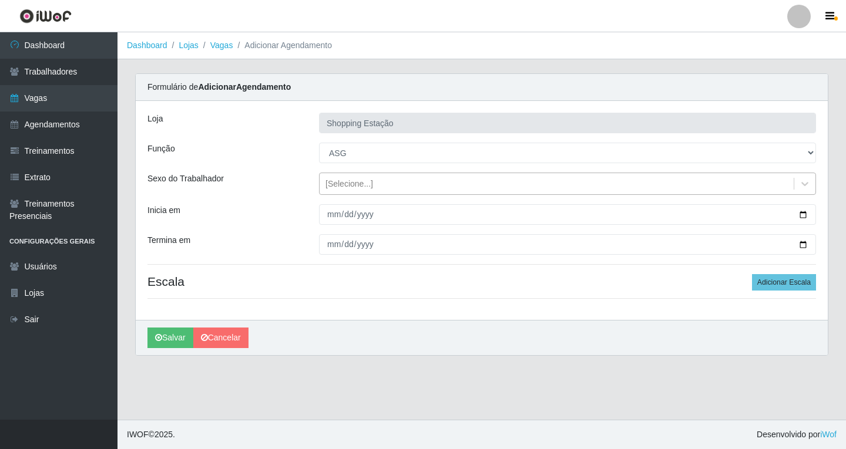
click at [335, 183] on div "[Selecione...]" at bounding box center [349, 184] width 48 height 12
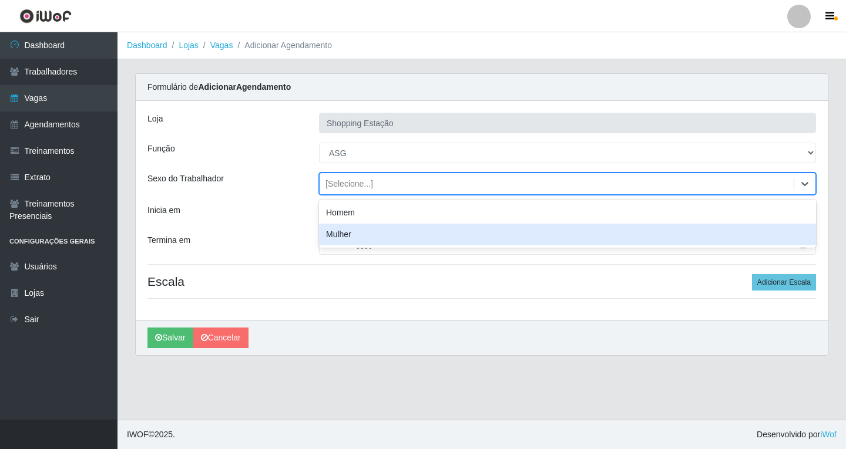
click at [334, 231] on div "Mulher" at bounding box center [567, 235] width 497 height 22
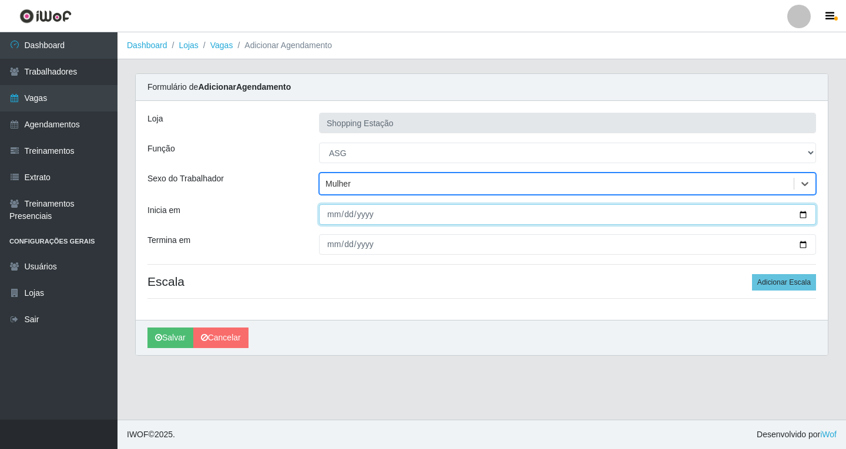
click at [328, 213] on input "Inicia em" at bounding box center [567, 214] width 497 height 21
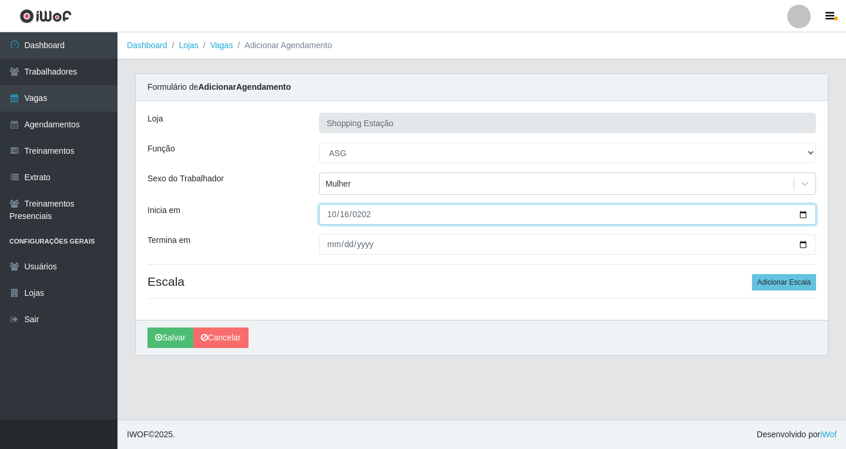
type input "2025-10-16"
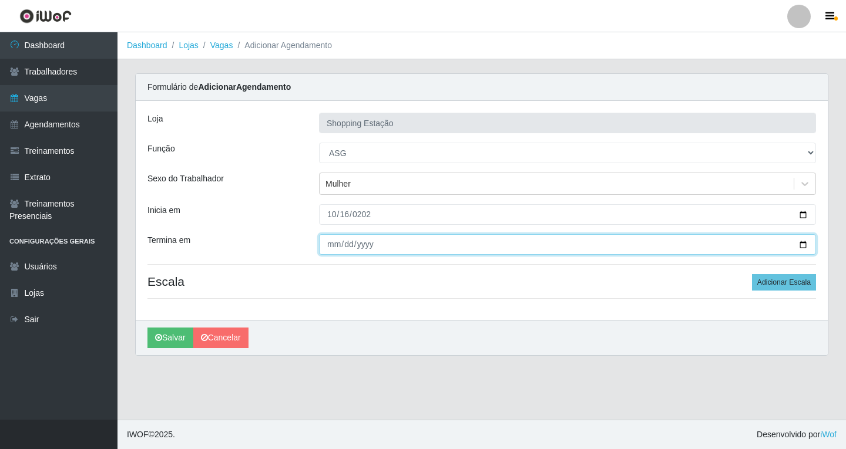
click at [330, 246] on input "Termina em" at bounding box center [567, 244] width 497 height 21
type input "2025-10-16"
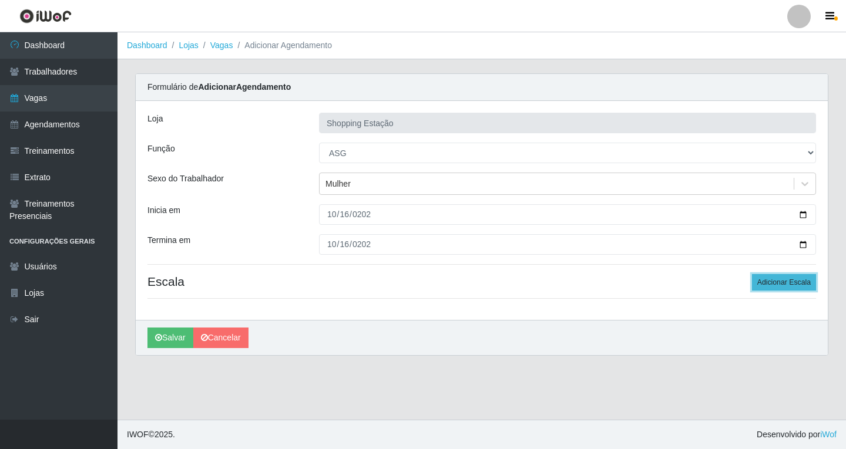
click at [775, 285] on button "Adicionar Escala" at bounding box center [784, 282] width 64 height 16
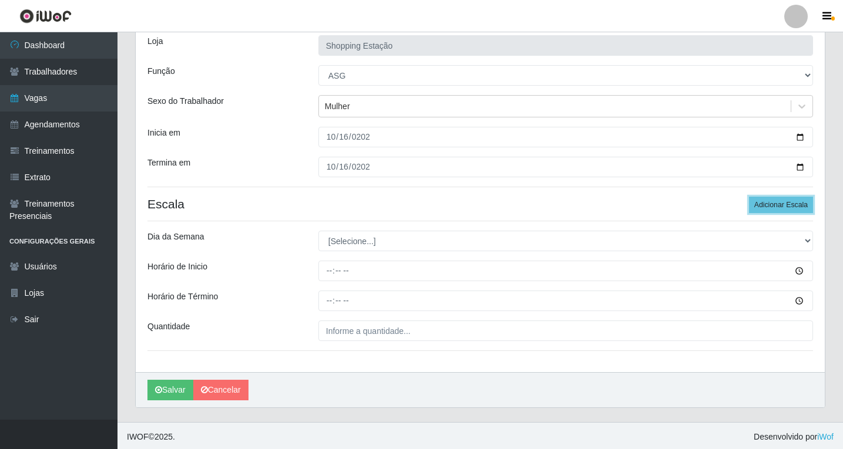
scroll to position [80, 0]
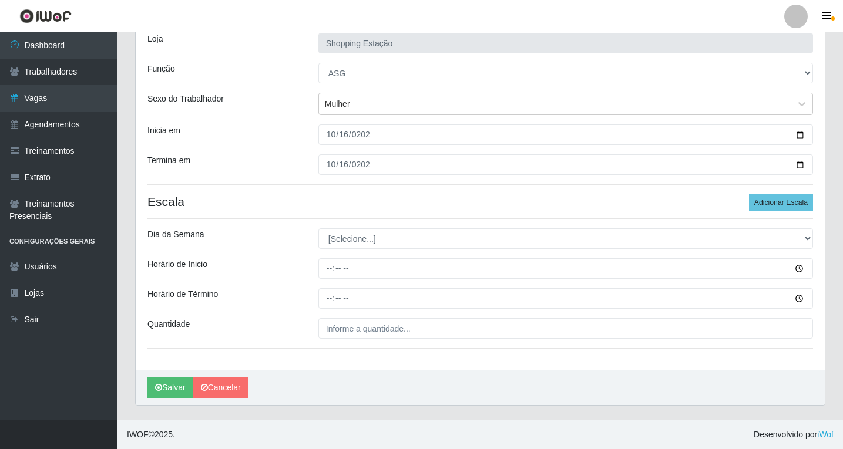
drag, startPoint x: 370, startPoint y: 226, endPoint x: 372, endPoint y: 238, distance: 12.6
click at [370, 226] on div "Loja Shopping Estação Função [Selecione...] ASG ASG + ASG ++ Operador de Caixa …" at bounding box center [480, 195] width 689 height 349
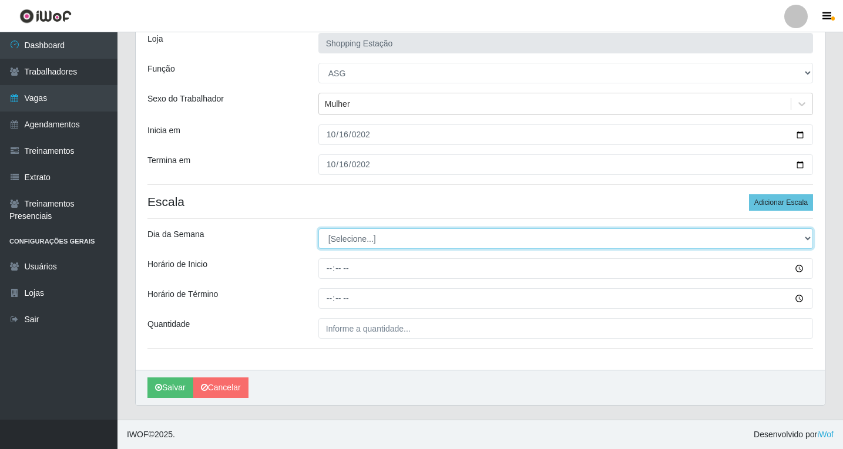
click at [373, 237] on select "[Selecione...] Segunda Terça Quarta Quinta Sexta Sábado Domingo" at bounding box center [565, 238] width 495 height 21
select select "4"
click at [318, 228] on select "[Selecione...] Segunda Terça Quarta Quinta Sexta Sábado Domingo" at bounding box center [565, 238] width 495 height 21
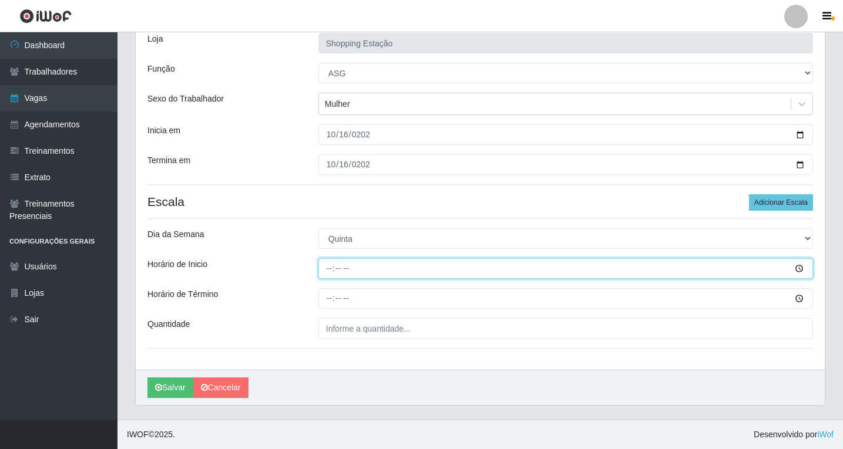
click at [330, 270] on input "Horário de Inicio" at bounding box center [565, 268] width 495 height 21
type input "06:00"
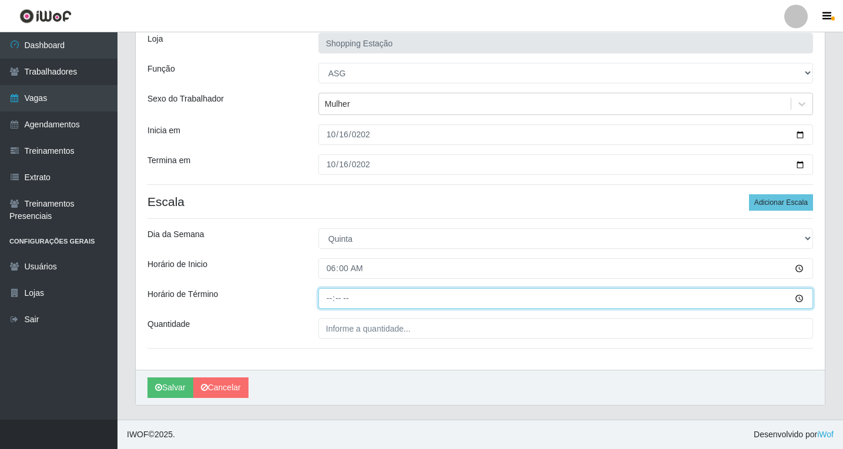
click at [328, 300] on input "Horário de Término" at bounding box center [565, 298] width 495 height 21
type input "12:00"
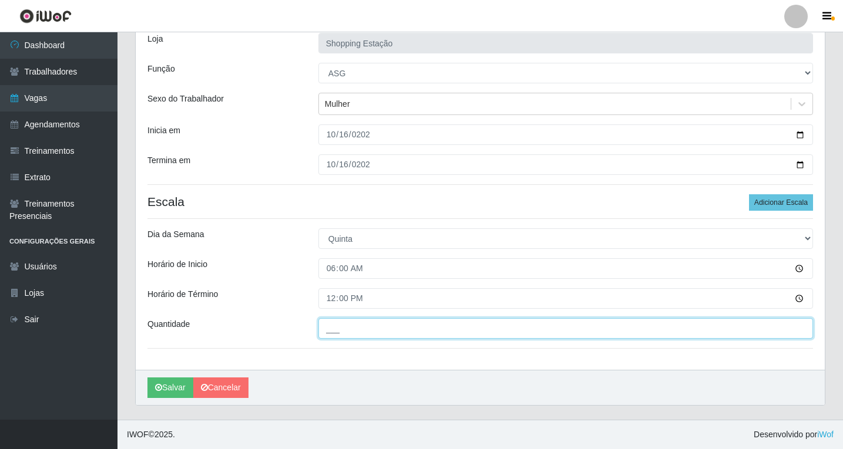
click at [348, 330] on input "___" at bounding box center [565, 328] width 495 height 21
type input "1__"
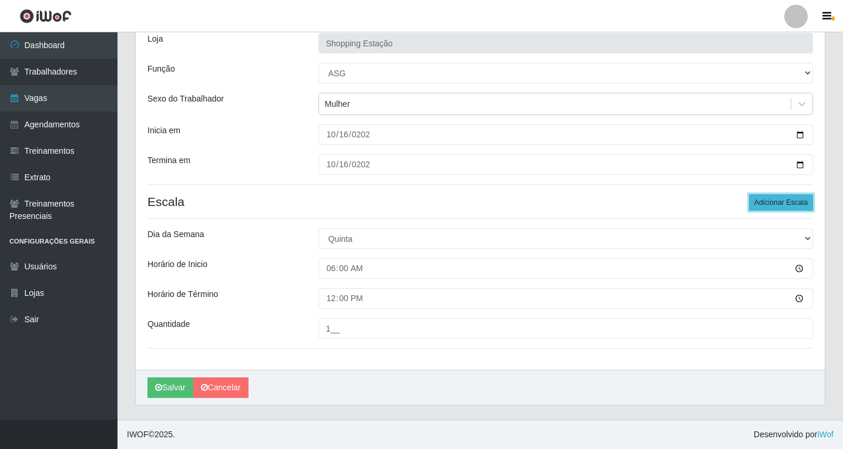
click at [777, 201] on button "Adicionar Escala" at bounding box center [781, 202] width 64 height 16
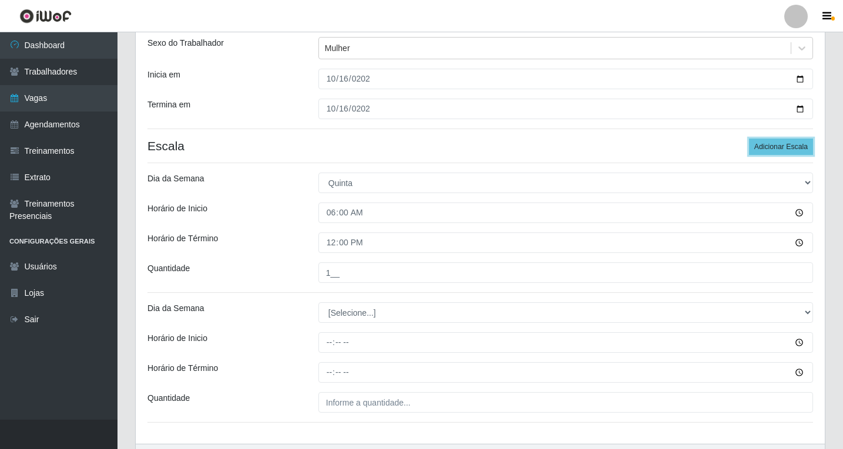
scroll to position [210, 0]
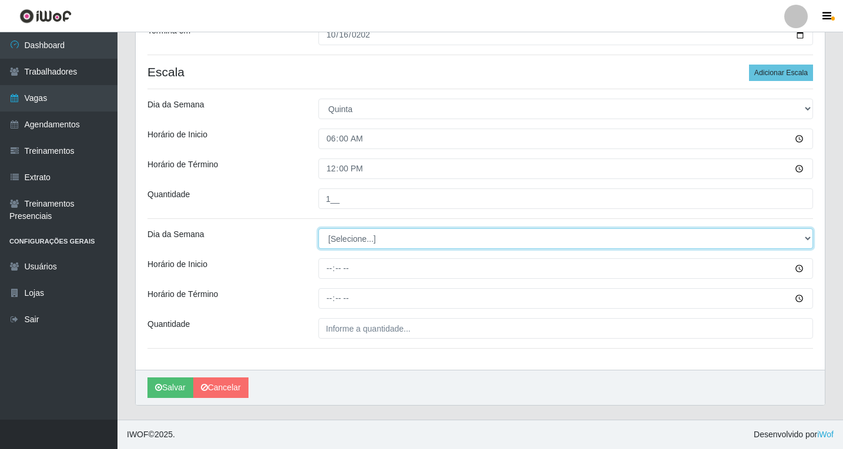
click at [344, 244] on select "[Selecione...] Segunda Terça Quarta Quinta Sexta Sábado Domingo" at bounding box center [565, 238] width 495 height 21
select select "4"
click at [318, 228] on select "[Selecione...] Segunda Terça Quarta Quinta Sexta Sábado Domingo" at bounding box center [565, 238] width 495 height 21
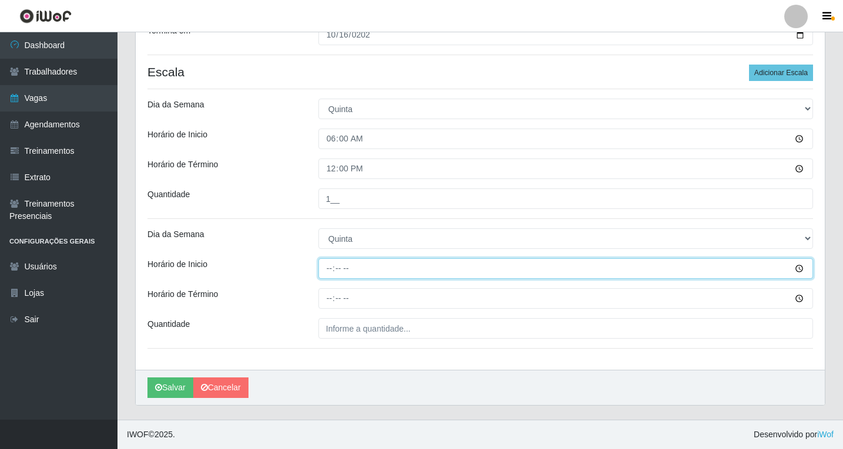
click at [333, 271] on input "Horário de Inicio" at bounding box center [565, 268] width 495 height 21
type input "08:00"
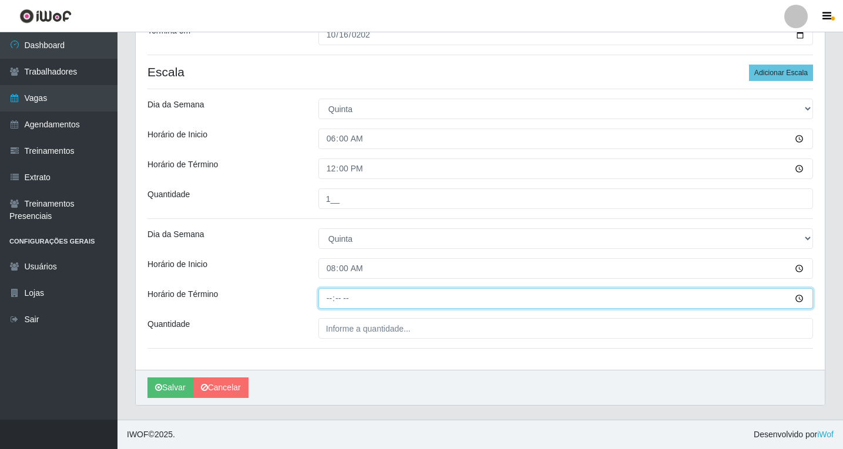
click at [327, 297] on input "Horário de Término" at bounding box center [565, 298] width 495 height 21
type input "14:00"
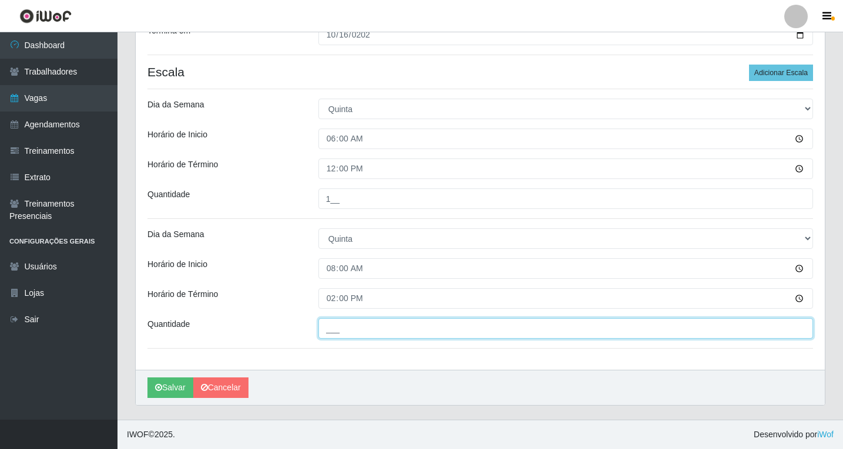
drag, startPoint x: 347, startPoint y: 324, endPoint x: 352, endPoint y: 337, distance: 14.2
click at [348, 325] on input "___" at bounding box center [565, 328] width 495 height 21
type input "1__"
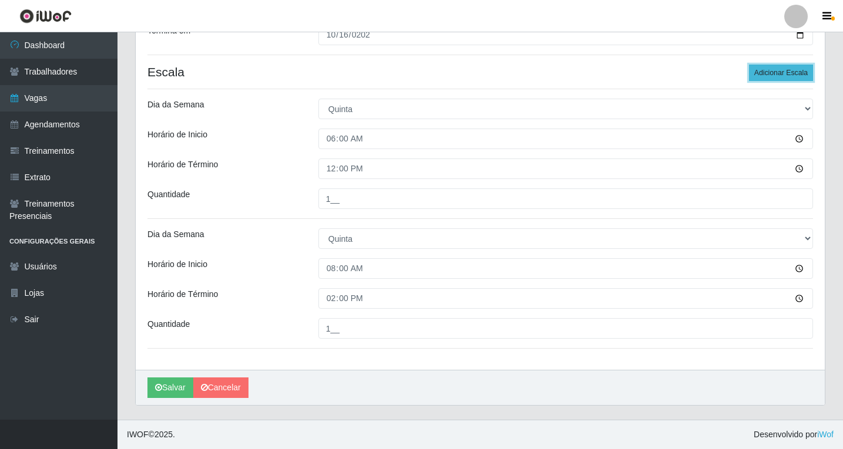
click at [762, 69] on button "Adicionar Escala" at bounding box center [781, 73] width 64 height 16
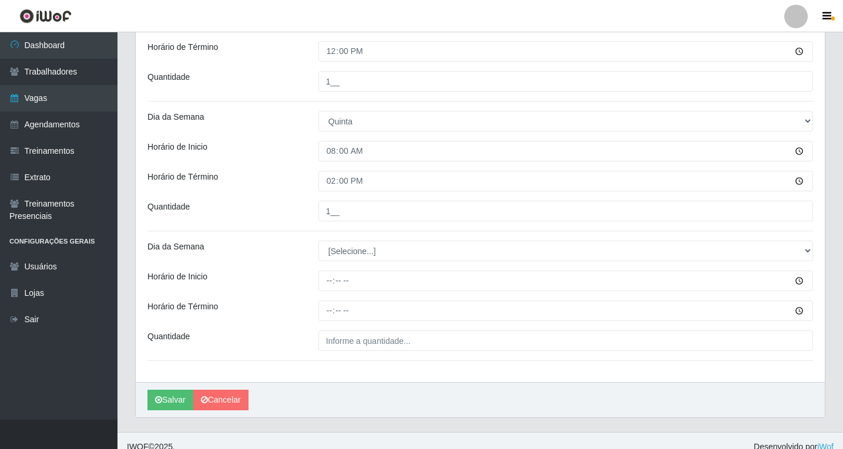
scroll to position [339, 0]
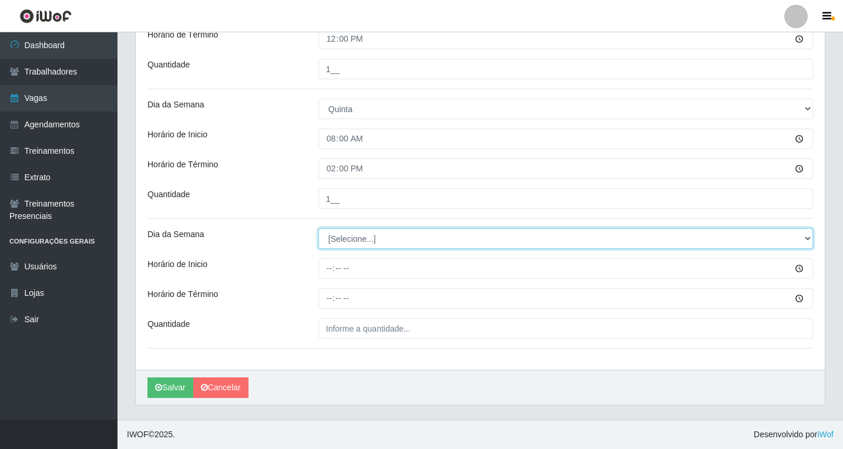
click at [339, 242] on select "[Selecione...] Segunda Terça Quarta Quinta Sexta Sábado Domingo" at bounding box center [565, 238] width 495 height 21
select select "4"
click at [318, 228] on select "[Selecione...] Segunda Terça Quarta Quinta Sexta Sábado Domingo" at bounding box center [565, 238] width 495 height 21
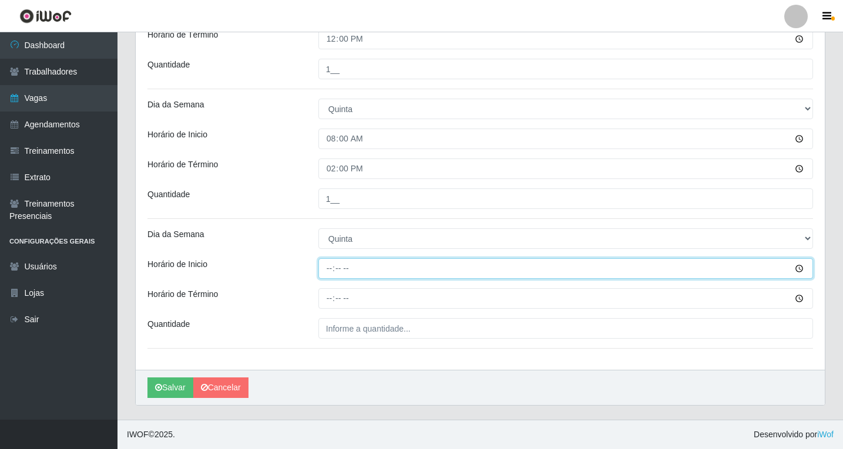
click at [327, 270] on input "Horário de Inicio" at bounding box center [565, 268] width 495 height 21
type input "14:00"
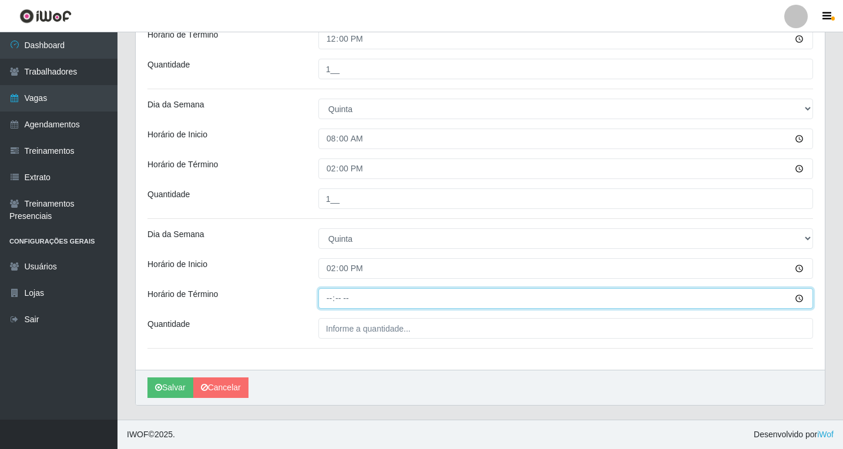
click at [332, 307] on input "Horário de Término" at bounding box center [565, 298] width 495 height 21
type input "20:00"
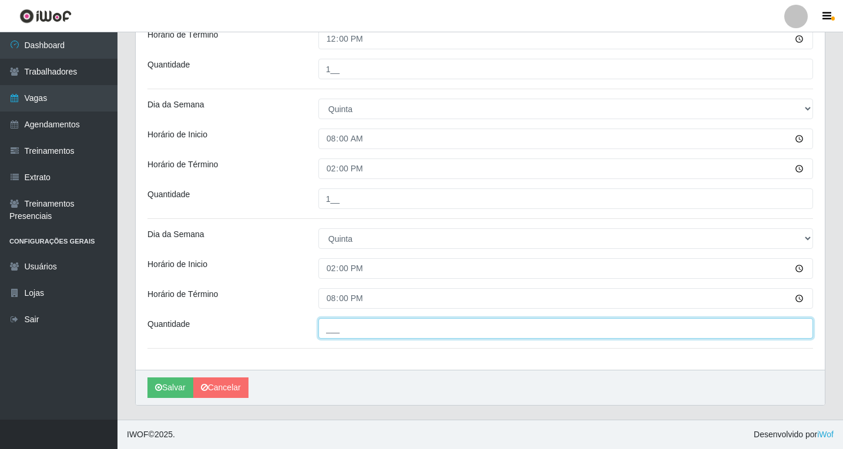
click at [347, 331] on input "___" at bounding box center [565, 328] width 495 height 21
type input "1__"
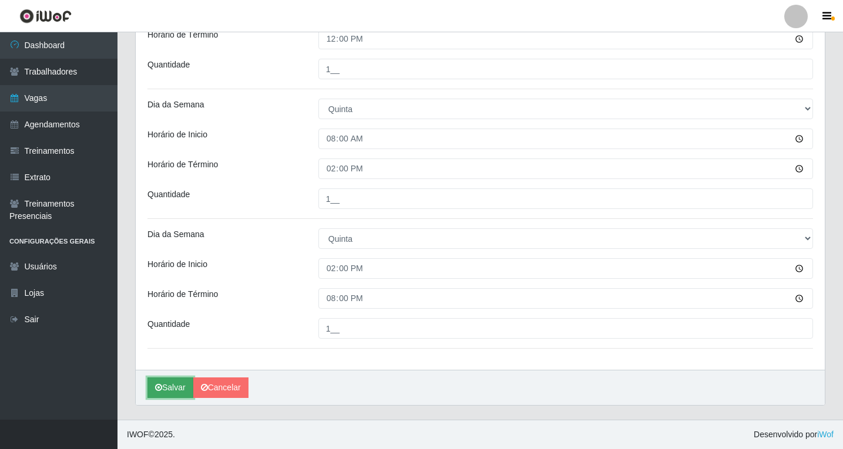
click at [184, 392] on button "Salvar" at bounding box center [170, 388] width 46 height 21
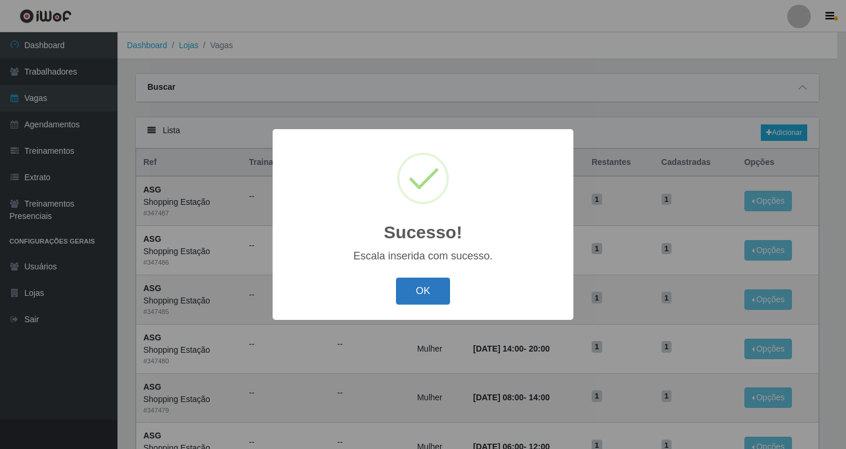
click at [412, 288] on button "OK" at bounding box center [423, 292] width 55 height 28
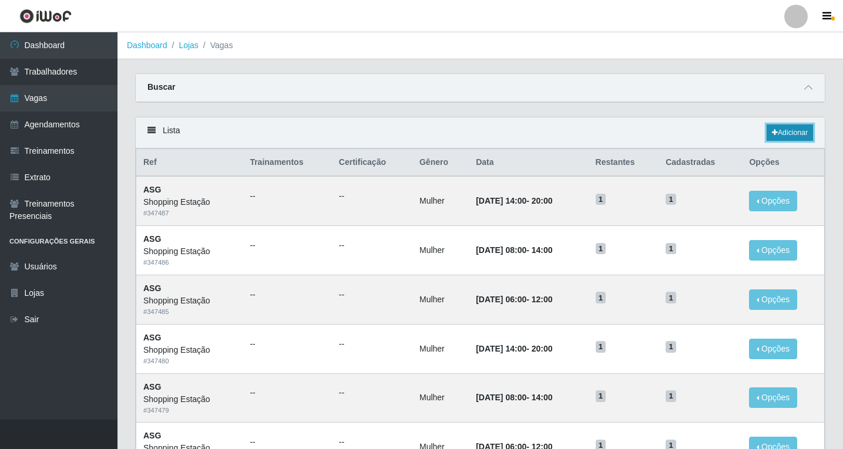
click at [772, 133] on icon at bounding box center [775, 132] width 6 height 7
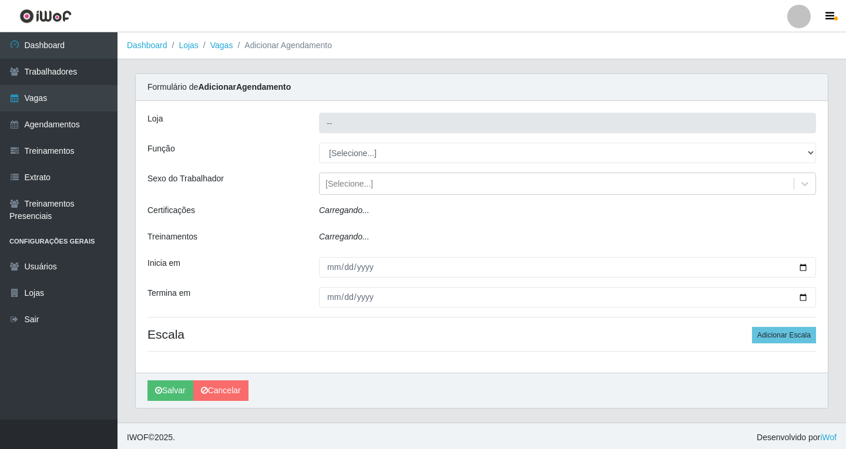
type input "Shopping Estação"
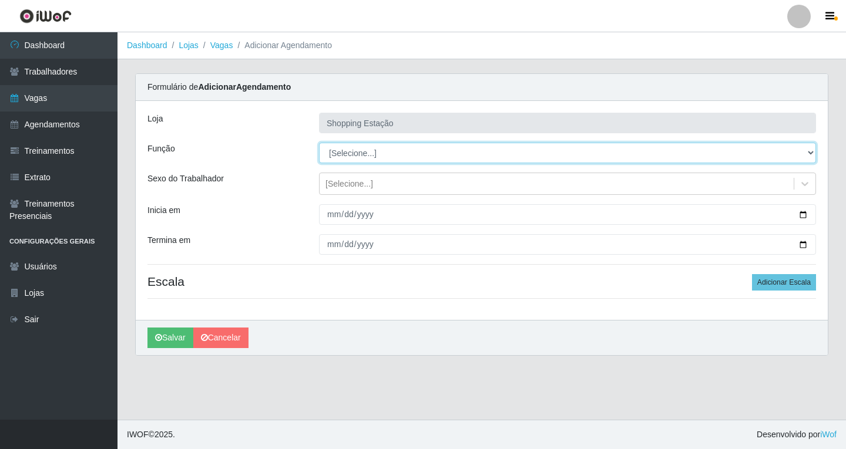
click at [334, 156] on select "[Selecione...] ASG ASG + ASG ++ Operador de Caixa Operador de Caixa + Operador …" at bounding box center [567, 153] width 497 height 21
select select "16"
click at [319, 143] on select "[Selecione...] ASG ASG + ASG ++ Operador de Caixa Operador de Caixa + Operador …" at bounding box center [567, 153] width 497 height 21
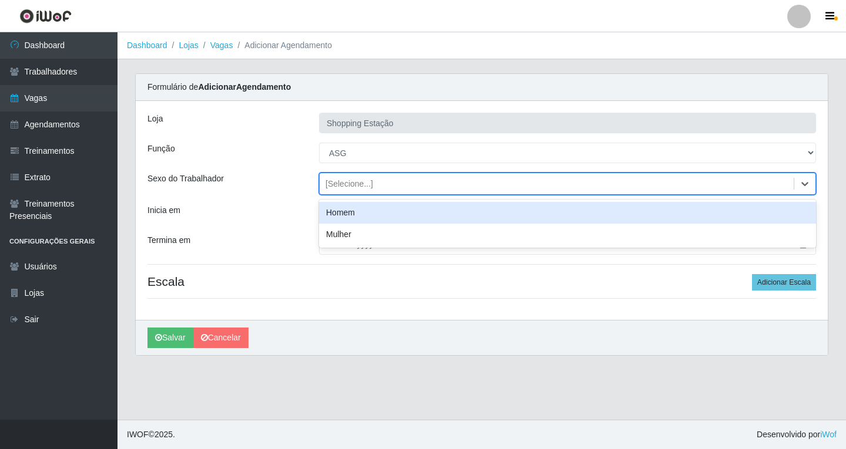
click at [335, 191] on div "[Selecione...]" at bounding box center [557, 183] width 474 height 19
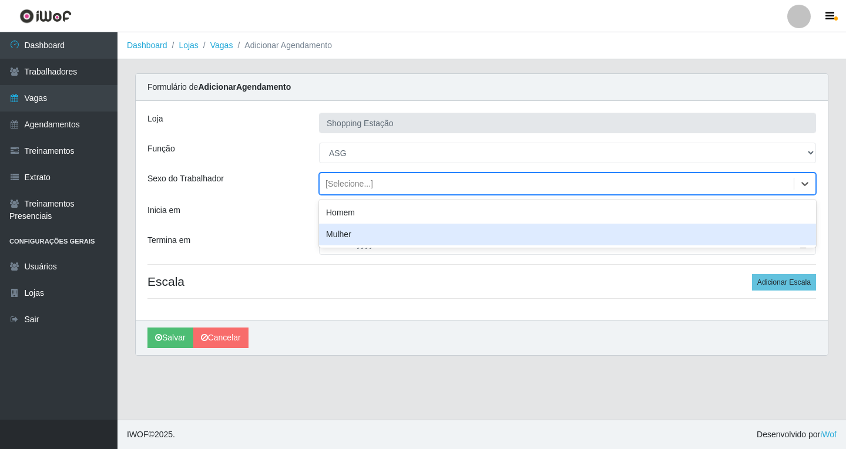
click at [339, 237] on div "Mulher" at bounding box center [567, 235] width 497 height 22
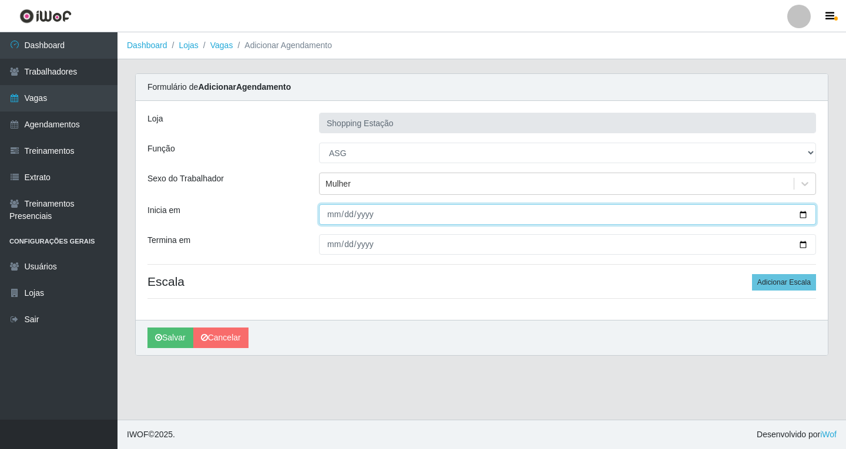
click at [328, 214] on input "Inicia em" at bounding box center [567, 214] width 497 height 21
type input "2025-10-17"
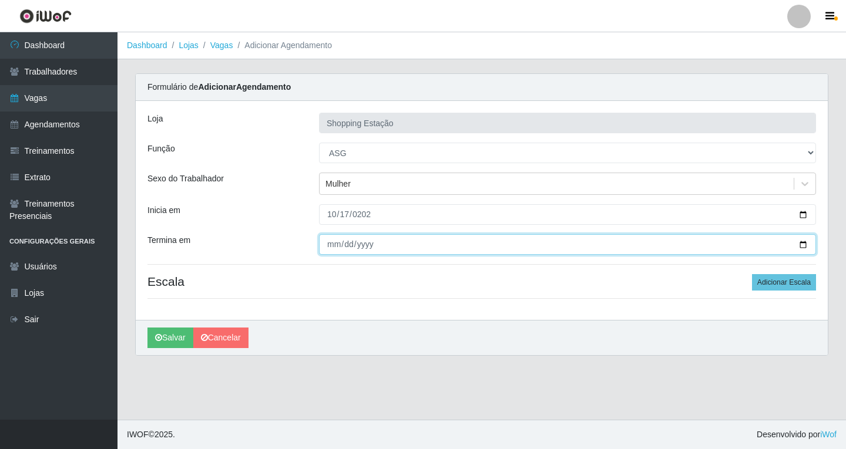
click at [338, 248] on input "Termina em" at bounding box center [567, 244] width 497 height 21
type input "2025-10-17"
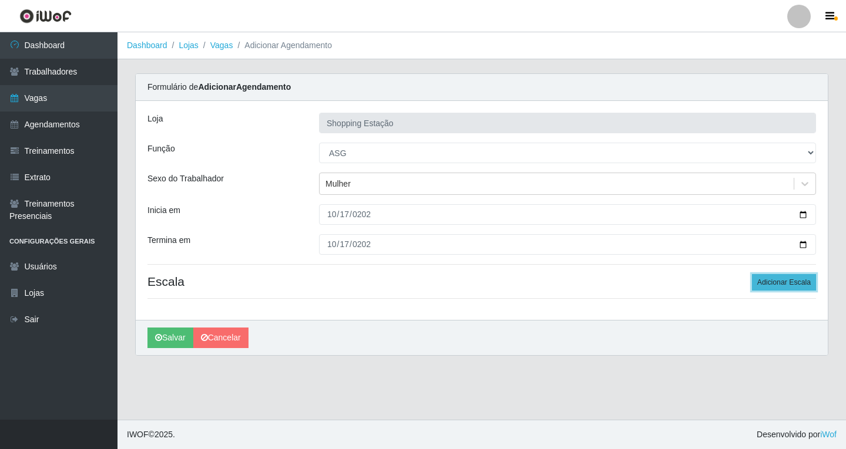
click at [767, 284] on button "Adicionar Escala" at bounding box center [784, 282] width 64 height 16
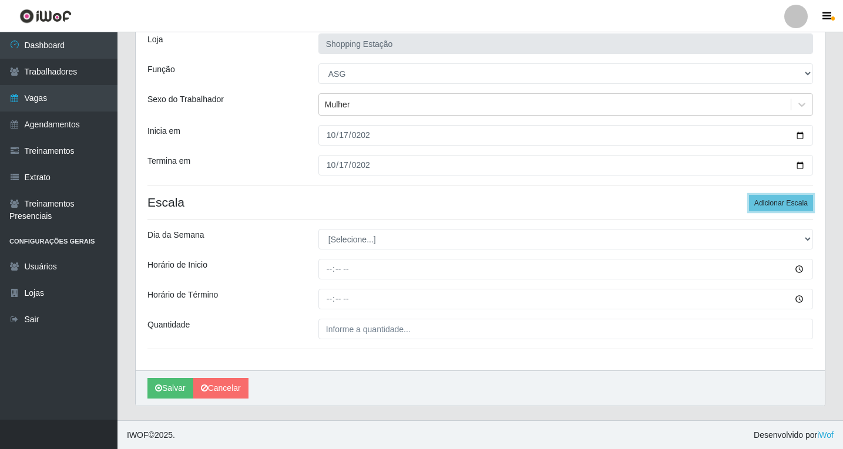
scroll to position [80, 0]
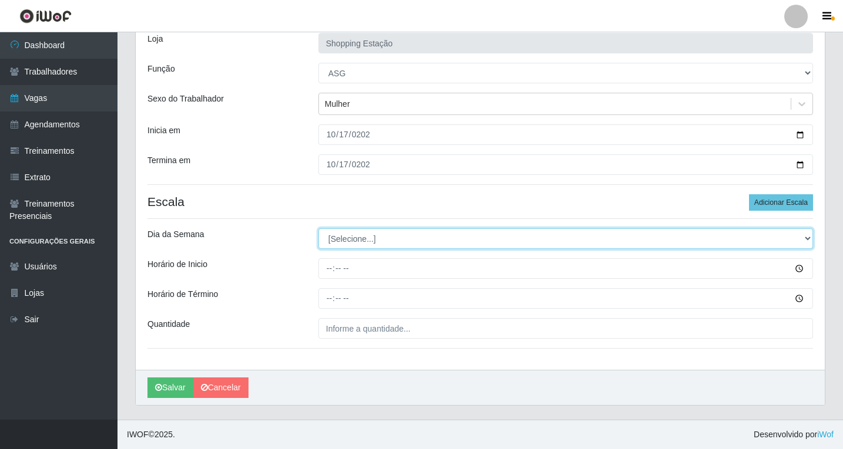
click at [337, 231] on select "[Selecione...] Segunda Terça Quarta Quinta Sexta Sábado Domingo" at bounding box center [565, 238] width 495 height 21
drag, startPoint x: 338, startPoint y: 237, endPoint x: 338, endPoint y: 243, distance: 6.5
click at [338, 237] on select "[Selecione...] Segunda Terça Quarta Quinta Sexta Sábado Domingo" at bounding box center [565, 238] width 495 height 21
select select "5"
click at [318, 228] on select "[Selecione...] Segunda Terça Quarta Quinta Sexta Sábado Domingo" at bounding box center [565, 238] width 495 height 21
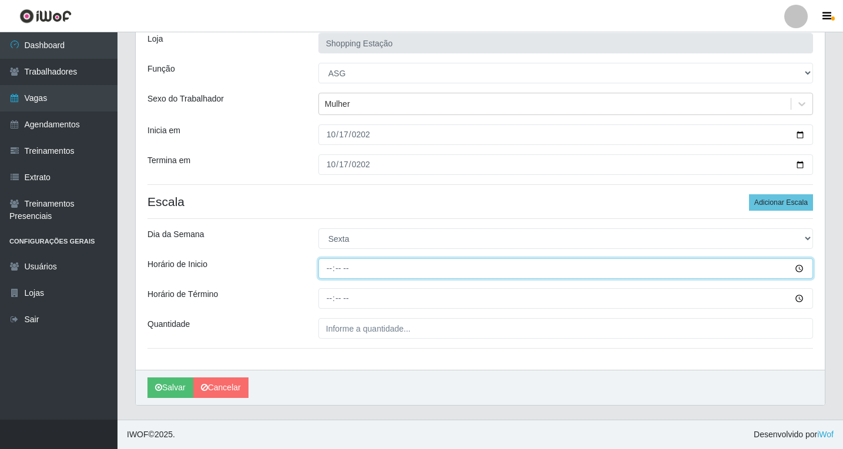
click at [330, 268] on input "Horário de Inicio" at bounding box center [565, 268] width 495 height 21
type input "06:00"
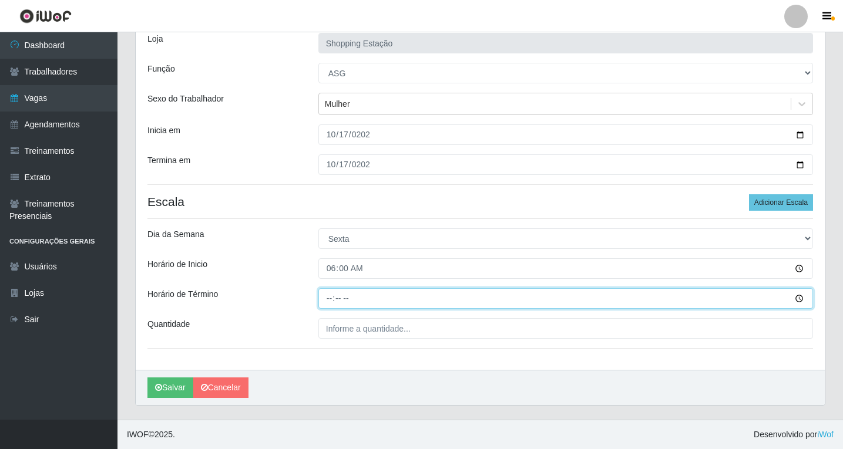
click at [330, 302] on input "Horário de Término" at bounding box center [565, 298] width 495 height 21
type input "12:00"
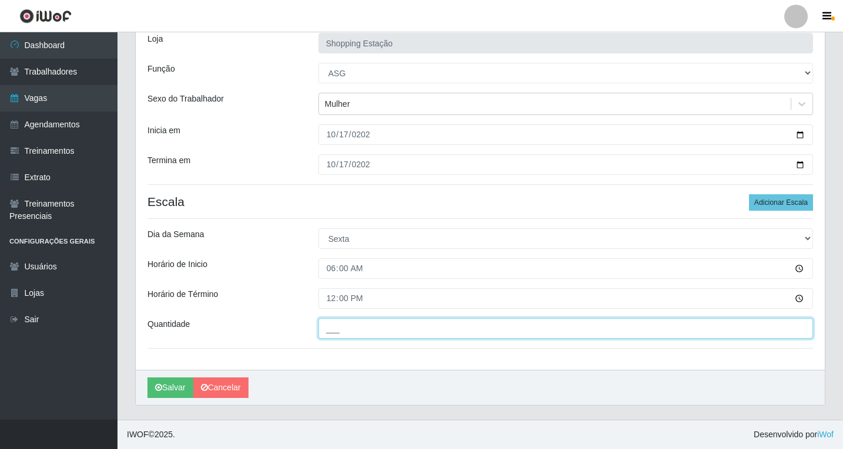
click at [363, 333] on input "___" at bounding box center [565, 328] width 495 height 21
type input "1__"
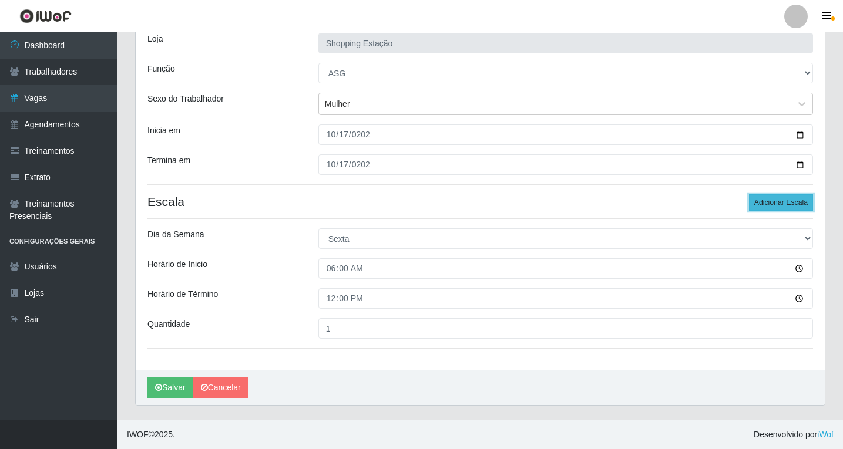
click at [773, 203] on button "Adicionar Escala" at bounding box center [781, 202] width 64 height 16
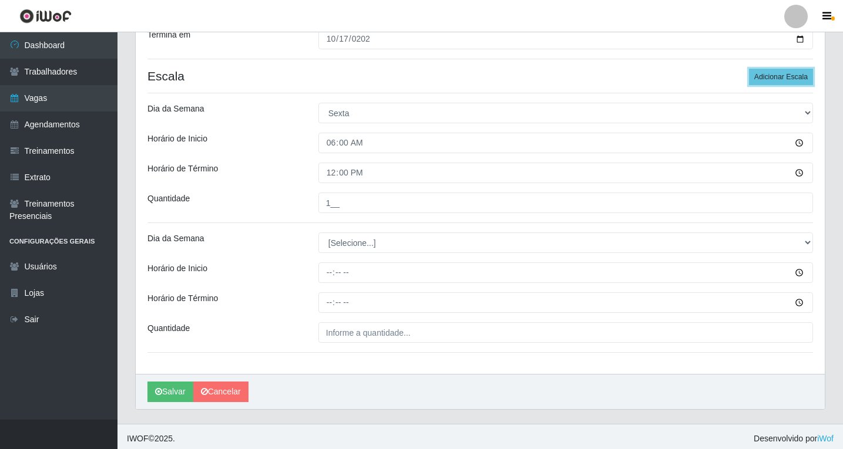
scroll to position [210, 0]
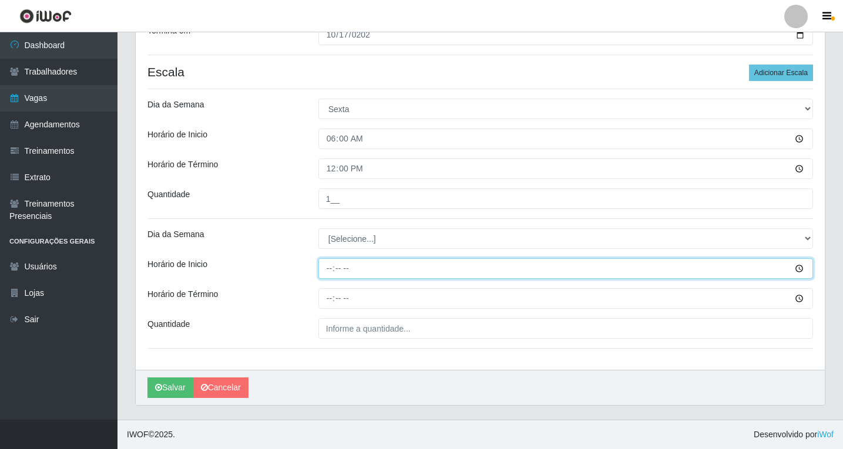
click at [341, 268] on input "Horário de Inicio" at bounding box center [565, 268] width 495 height 21
click at [328, 270] on input "Horário de Inicio" at bounding box center [565, 268] width 495 height 21
click at [327, 270] on input "14:00" at bounding box center [565, 268] width 495 height 21
type input "08:00"
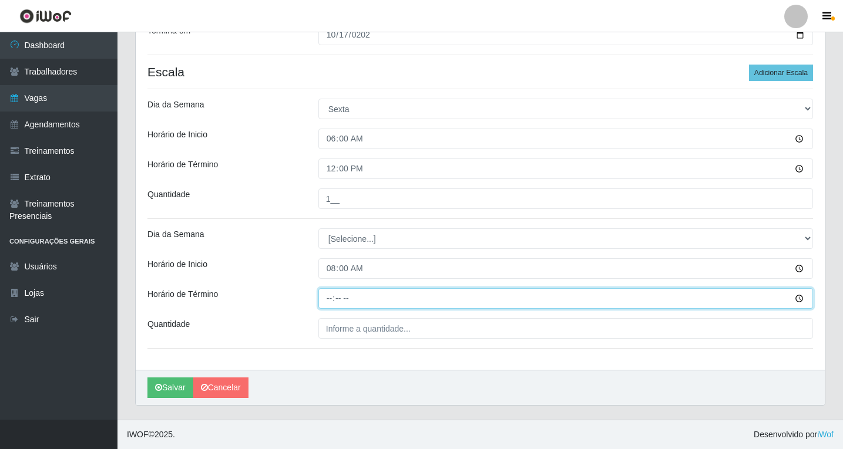
click at [331, 298] on input "Horário de Término" at bounding box center [565, 298] width 495 height 21
type input "14:00"
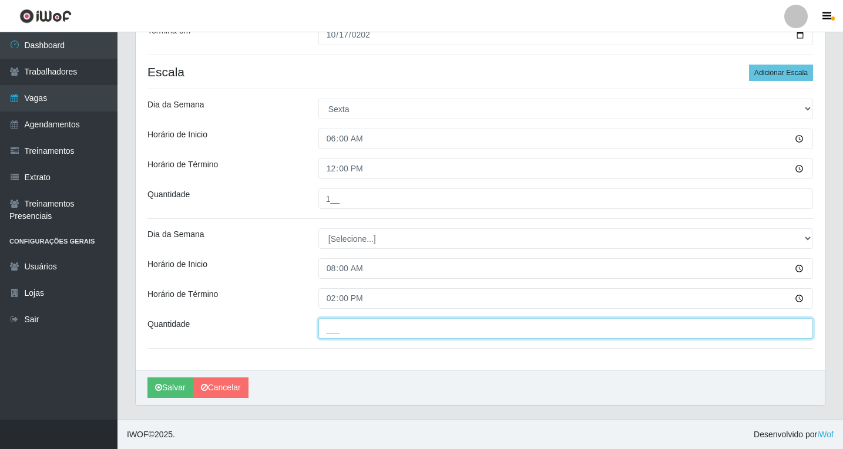
click at [331, 334] on input "___" at bounding box center [565, 328] width 495 height 21
type input "1__"
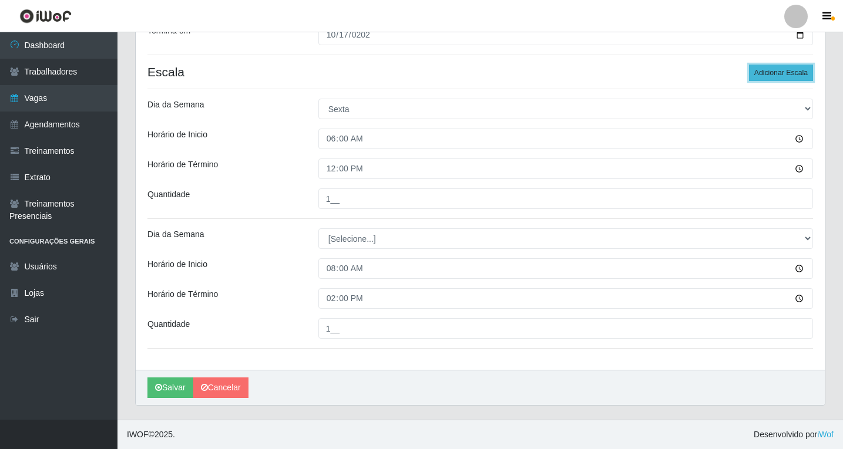
click at [784, 69] on button "Adicionar Escala" at bounding box center [781, 73] width 64 height 16
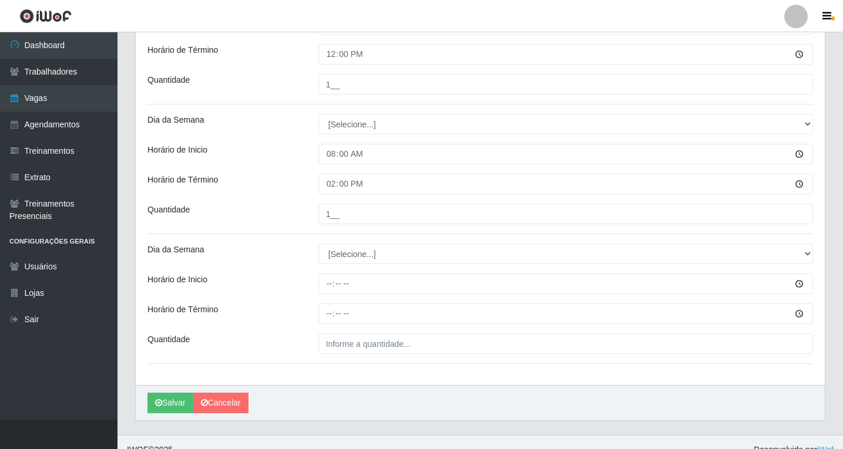
scroll to position [339, 0]
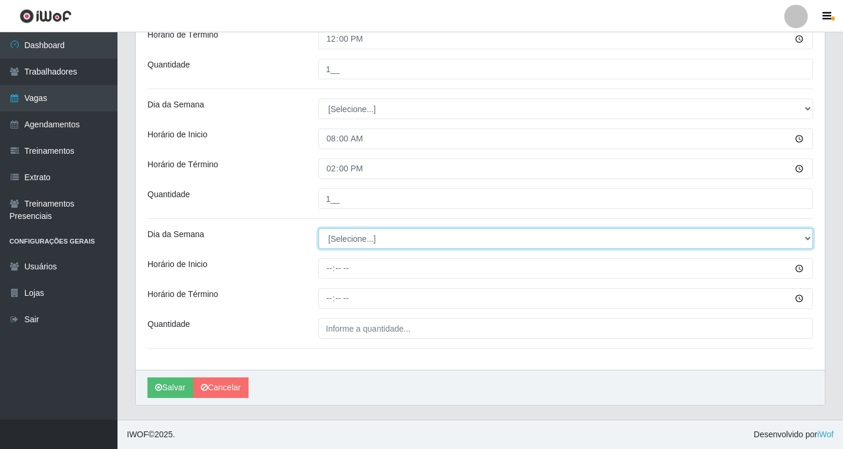
click at [342, 241] on select "[Selecione...] Segunda Terça Quarta Quinta Sexta Sábado Domingo" at bounding box center [565, 238] width 495 height 21
select select "5"
click at [318, 228] on select "[Selecione...] Segunda Terça Quarta Quinta Sexta Sábado Domingo" at bounding box center [565, 238] width 495 height 21
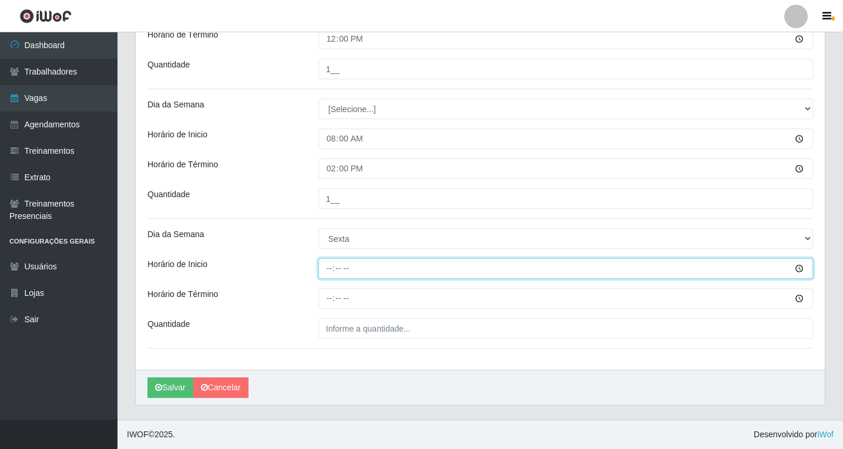
click at [331, 270] on input "Horário de Inicio" at bounding box center [565, 268] width 495 height 21
type input "14:00"
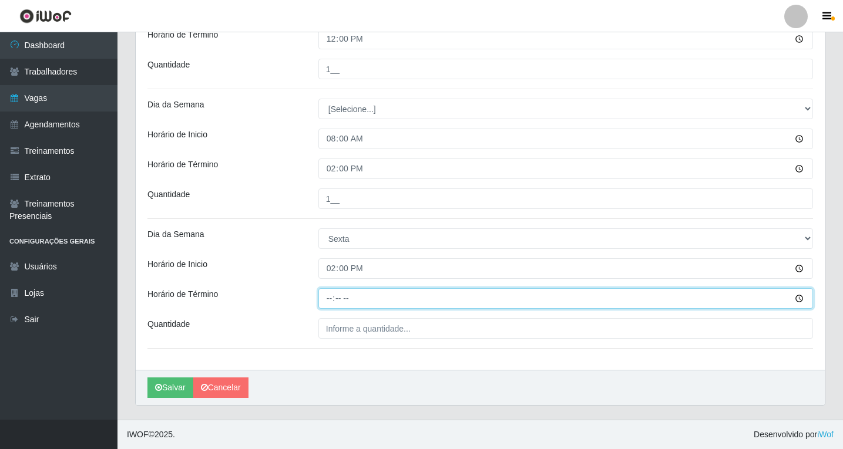
click at [329, 299] on input "Horário de Término" at bounding box center [565, 298] width 495 height 21
type input "20:00"
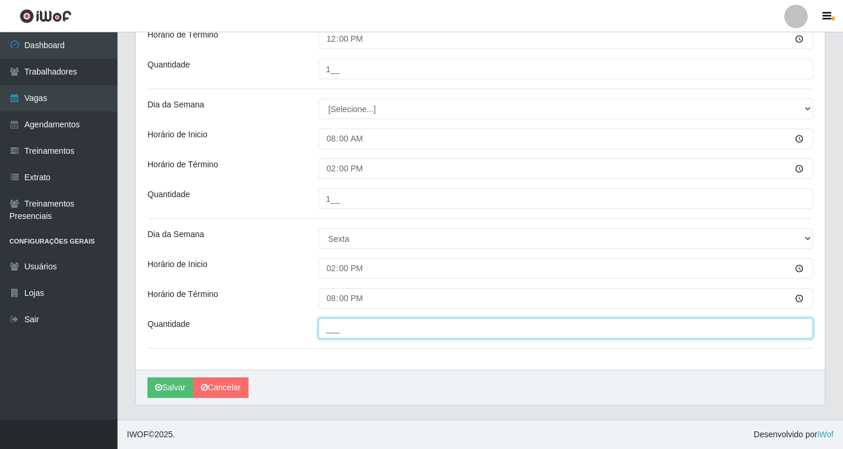
click at [338, 322] on input "___" at bounding box center [565, 328] width 495 height 21
type input "1__"
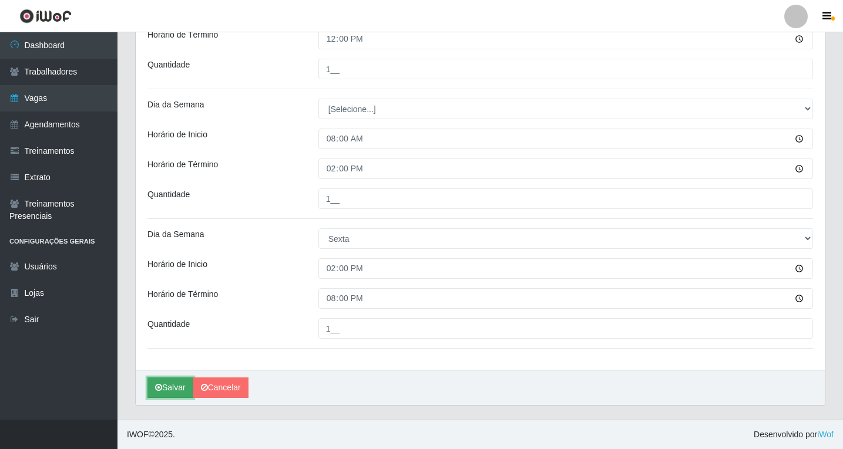
click at [168, 386] on button "Salvar" at bounding box center [170, 388] width 46 height 21
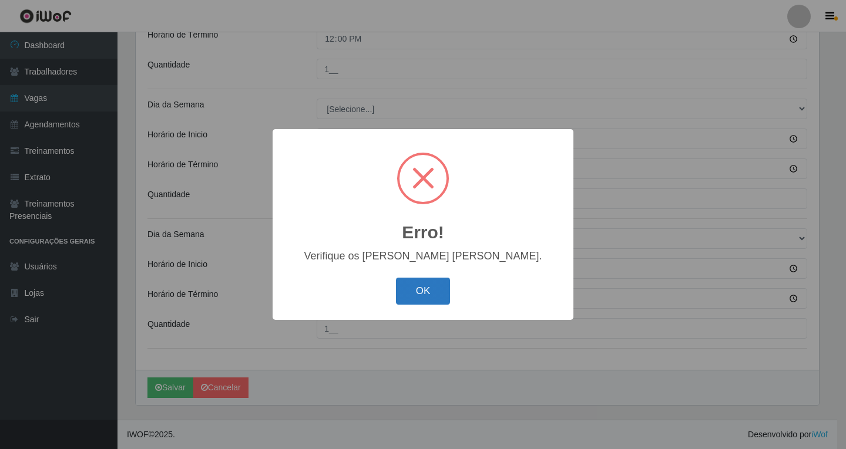
click at [423, 294] on button "OK" at bounding box center [423, 292] width 55 height 28
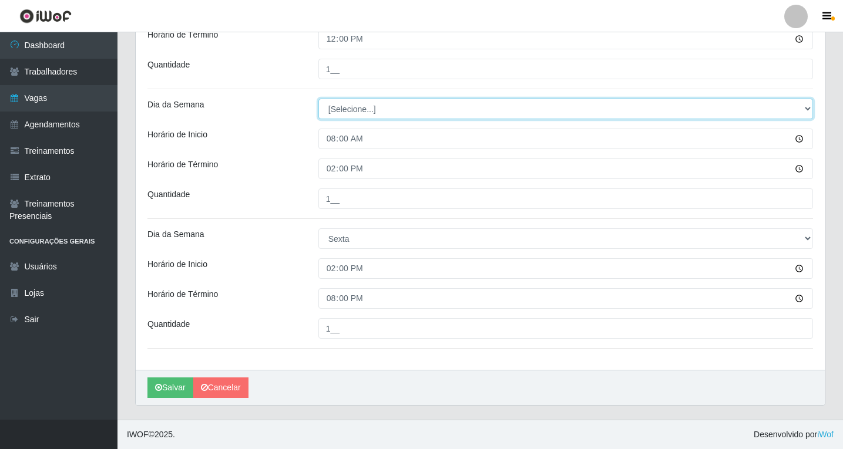
click at [344, 111] on select "[Selecione...] Segunda Terça Quarta Quinta Sexta Sábado Domingo" at bounding box center [565, 109] width 495 height 21
select select "5"
click at [318, 99] on select "[Selecione...] Segunda Terça Quarta Quinta Sexta Sábado Domingo" at bounding box center [565, 109] width 495 height 21
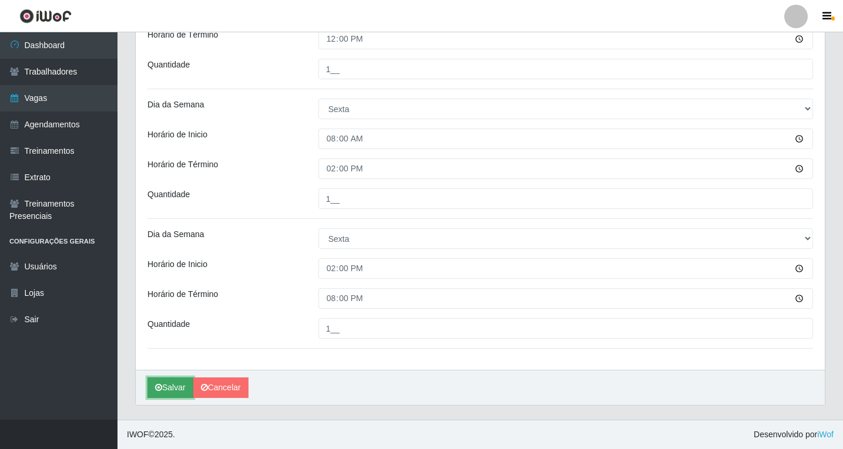
click at [177, 392] on button "Salvar" at bounding box center [170, 388] width 46 height 21
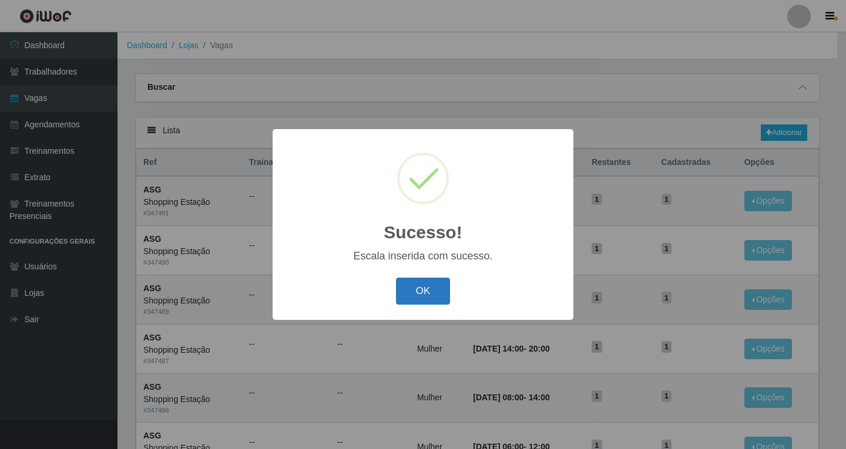
click at [423, 289] on button "OK" at bounding box center [423, 292] width 55 height 28
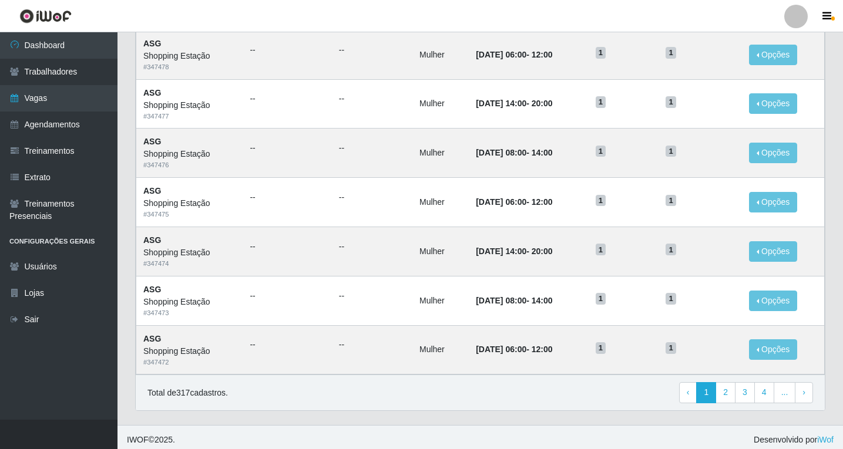
scroll to position [546, 0]
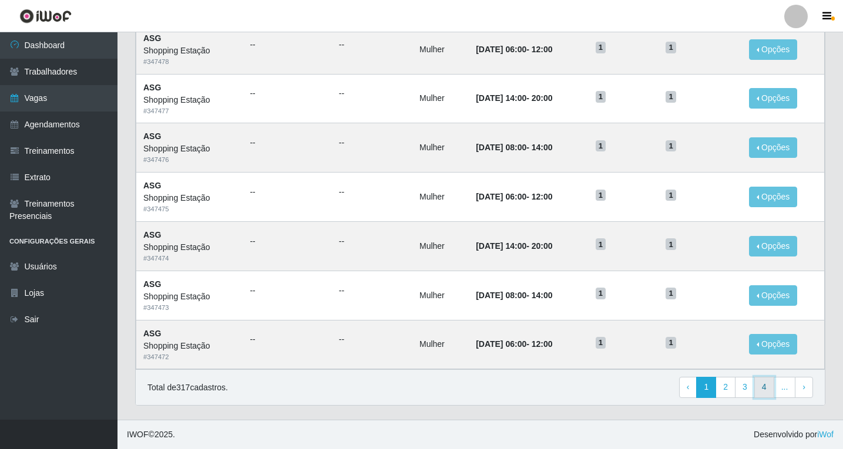
click at [765, 384] on link "4" at bounding box center [764, 387] width 20 height 21
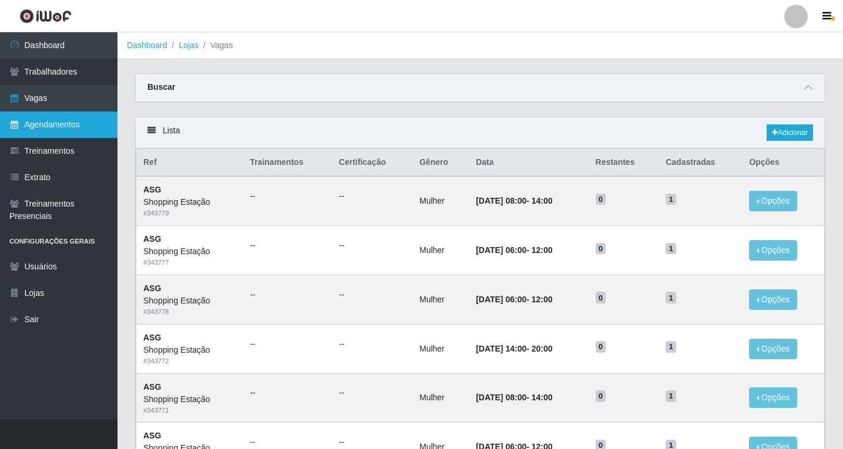
click at [68, 122] on link "Agendamentos" at bounding box center [58, 125] width 117 height 26
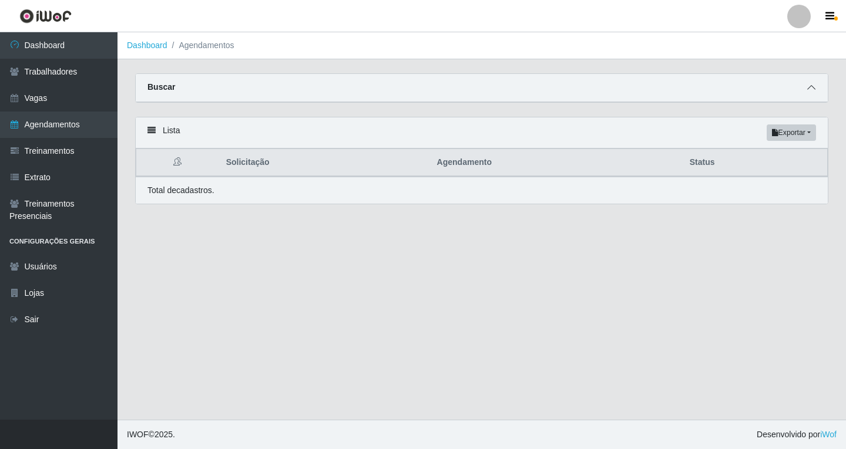
click at [812, 88] on icon at bounding box center [811, 87] width 8 height 8
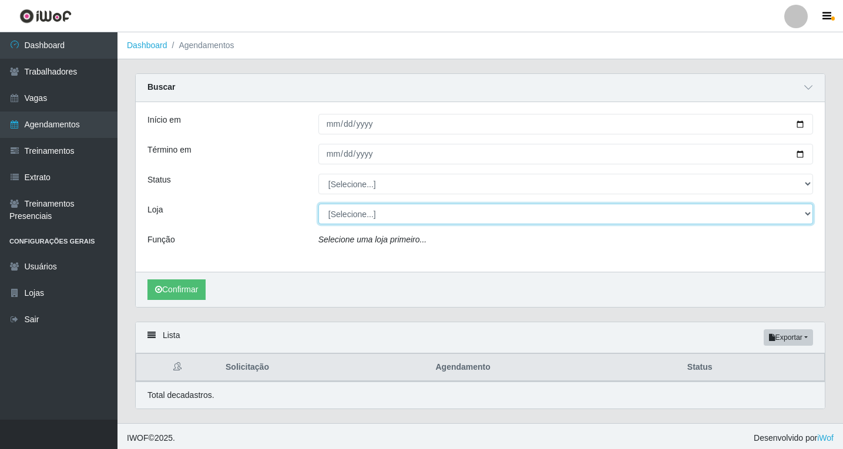
click at [347, 215] on select "[Selecione...] Shopping Estação" at bounding box center [565, 214] width 495 height 21
select select "447"
click at [318, 204] on select "[Selecione...] Shopping Estação" at bounding box center [565, 214] width 495 height 21
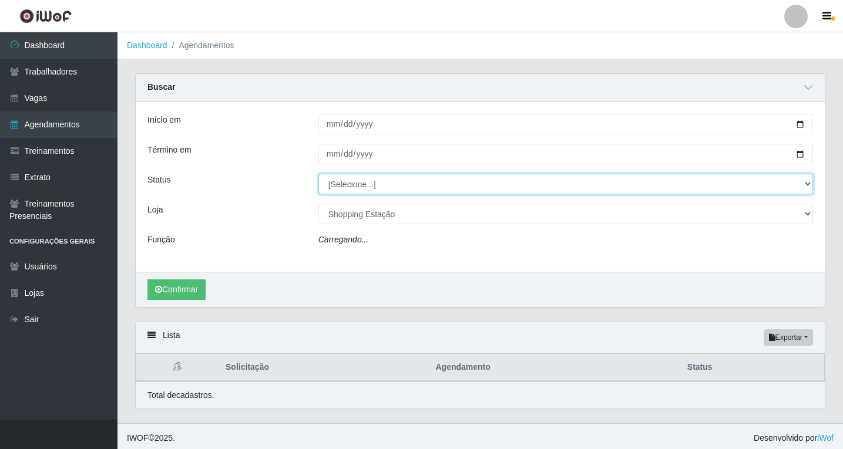
click at [349, 186] on select "[Selecione...] AGENDADO AGUARDANDO LIBERAR EM ANDAMENTO EM REVISÃO FINALIZADO C…" at bounding box center [565, 184] width 495 height 21
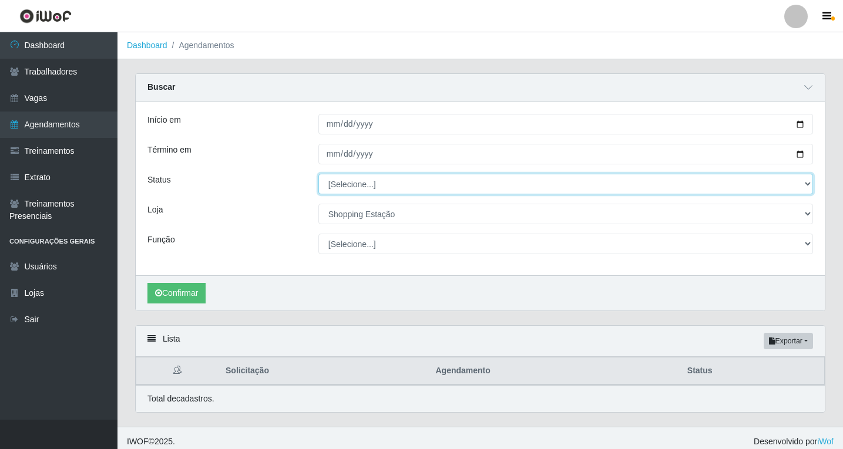
click at [351, 191] on select "[Selecione...] AGENDADO AGUARDANDO LIBERAR EM ANDAMENTO EM REVISÃO FINALIZADO C…" at bounding box center [565, 184] width 495 height 21
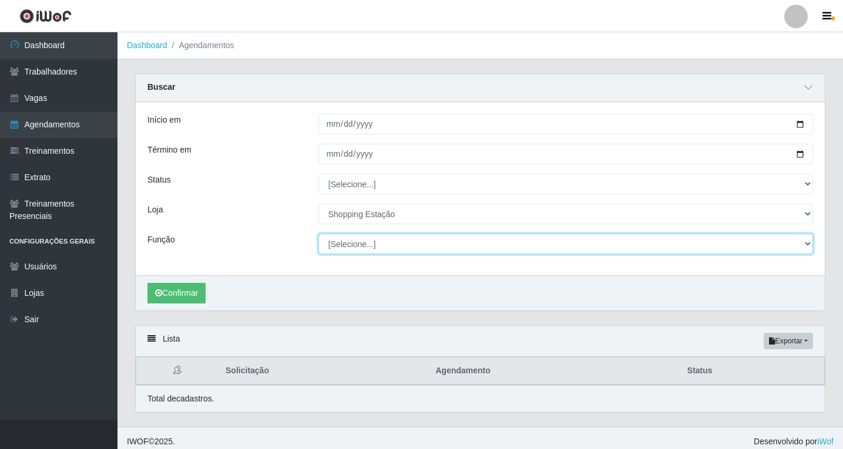
click at [352, 238] on select "[Selecione...] ASG ASG + ASG ++ Operador de Caixa Operador de Caixa + Operador …" at bounding box center [565, 244] width 495 height 21
select select "16"
click at [318, 234] on select "[Selecione...] ASG ASG + ASG ++ Operador de Caixa Operador de Caixa + Operador …" at bounding box center [565, 244] width 495 height 21
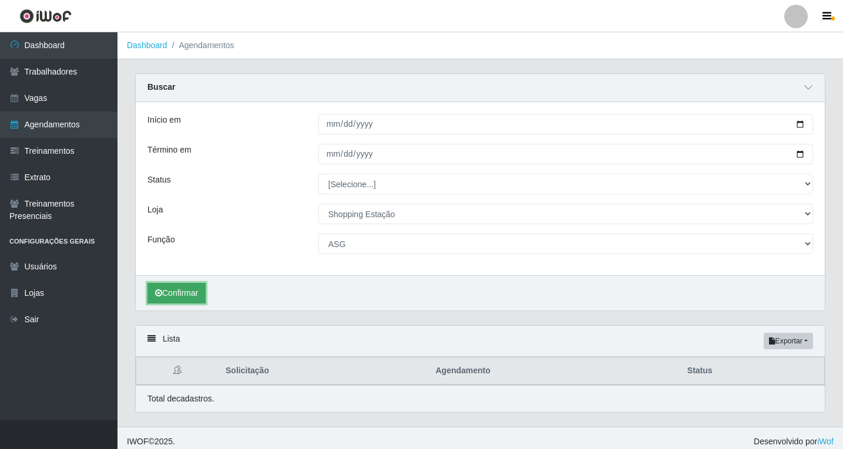
click at [172, 297] on button "Confirmar" at bounding box center [176, 293] width 58 height 21
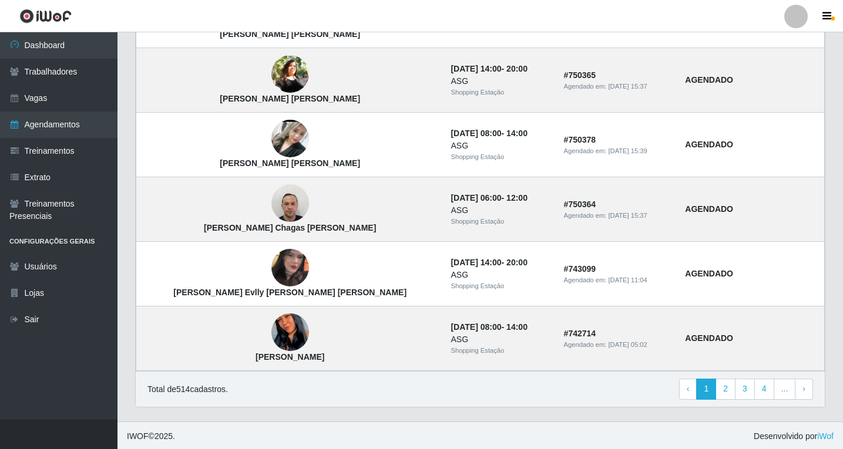
scroll to position [986, 0]
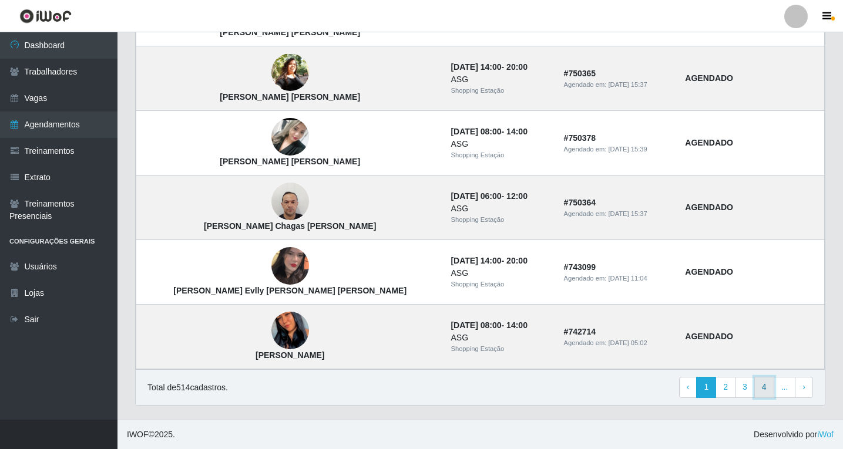
click at [767, 390] on link "4" at bounding box center [764, 387] width 20 height 21
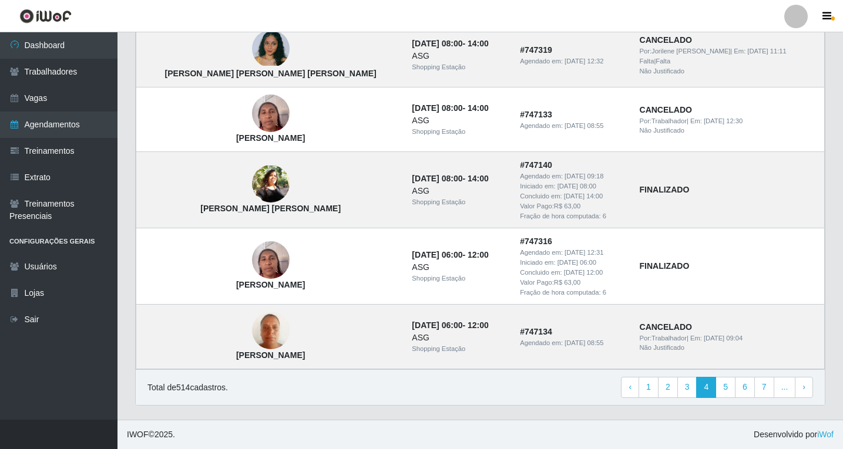
scroll to position [836, 0]
click at [688, 391] on link "3" at bounding box center [687, 387] width 20 height 21
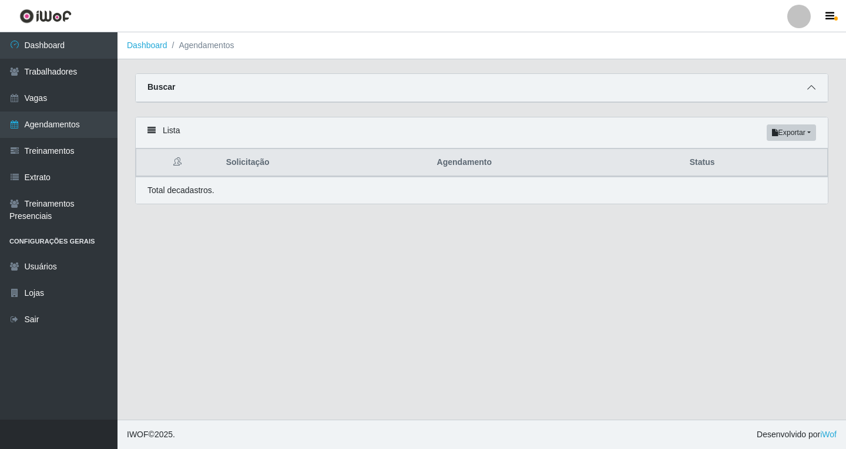
click at [804, 90] on span at bounding box center [811, 88] width 14 height 14
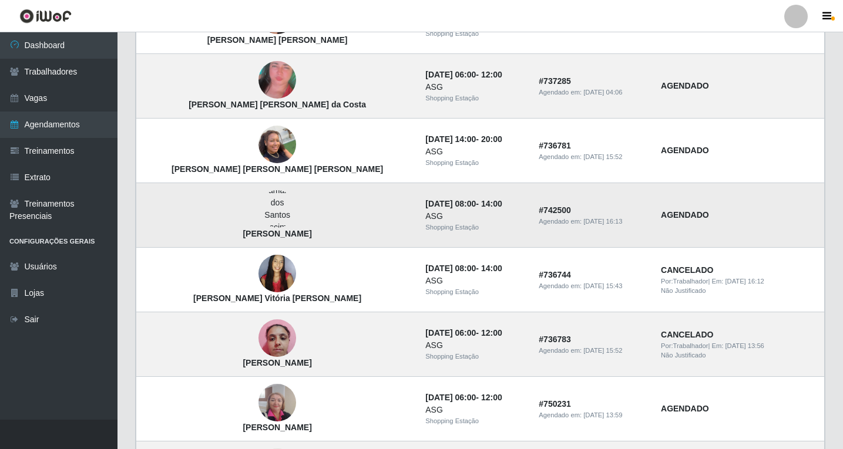
scroll to position [986, 0]
